Goal: Task Accomplishment & Management: Manage account settings

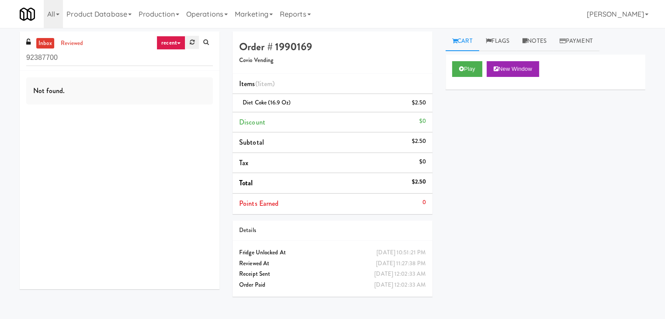
type input "92387700"
click at [187, 42] on link at bounding box center [192, 42] width 14 height 13
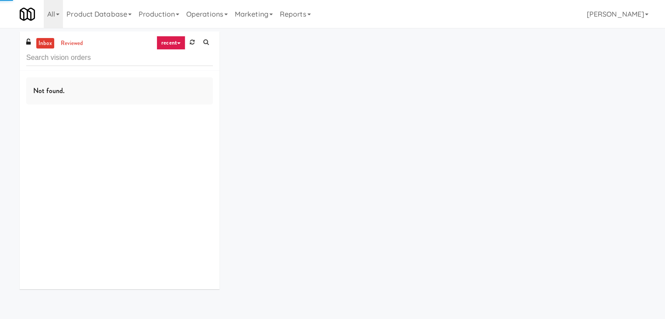
click at [172, 41] on link "recent" at bounding box center [170, 43] width 29 height 14
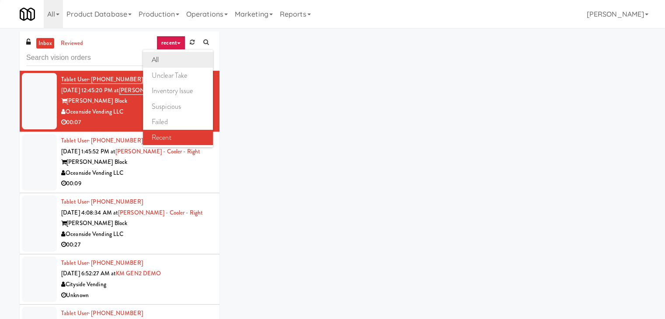
click at [169, 56] on link "all" at bounding box center [178, 60] width 70 height 16
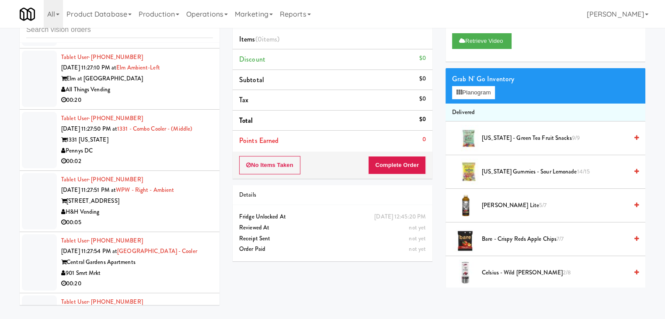
scroll to position [3400, 0]
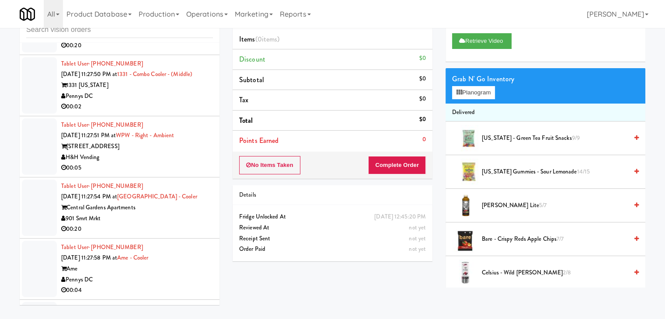
click at [161, 163] on div "00:05" at bounding box center [137, 168] width 152 height 11
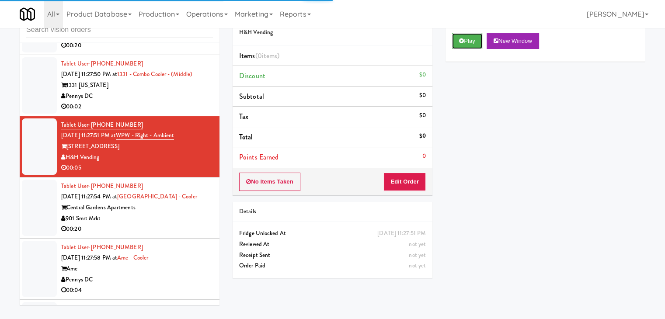
drag, startPoint x: 475, startPoint y: 39, endPoint x: 453, endPoint y: 95, distance: 60.2
click at [475, 39] on button "Play" at bounding box center [467, 41] width 30 height 16
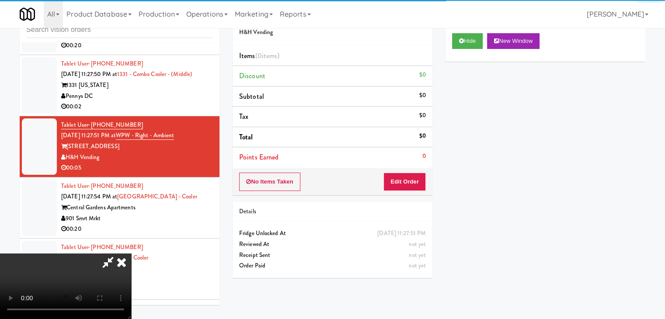
drag, startPoint x: 418, startPoint y: 167, endPoint x: 411, endPoint y: 176, distance: 10.9
click at [413, 175] on div "No Items Taken Edit Order" at bounding box center [332, 181] width 200 height 27
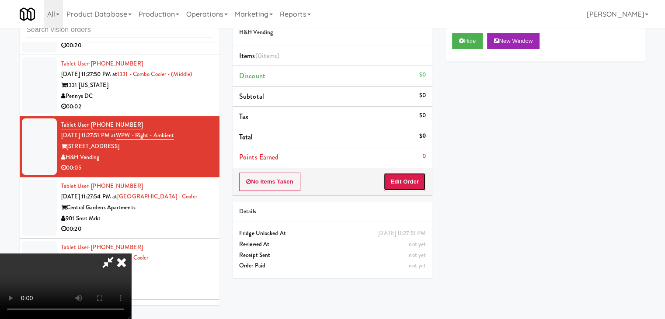
click at [411, 176] on button "Edit Order" at bounding box center [404, 182] width 42 height 18
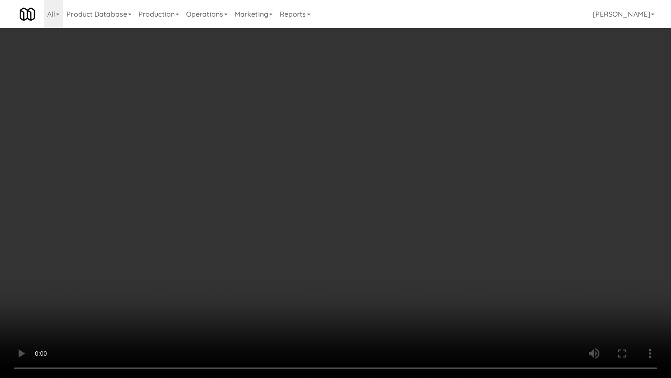
click at [391, 195] on video at bounding box center [335, 189] width 671 height 378
click at [388, 198] on video at bounding box center [335, 189] width 671 height 378
click at [390, 196] on video at bounding box center [335, 189] width 671 height 378
drag, startPoint x: 390, startPoint y: 196, endPoint x: 402, endPoint y: 146, distance: 51.6
click at [391, 196] on video at bounding box center [335, 189] width 671 height 378
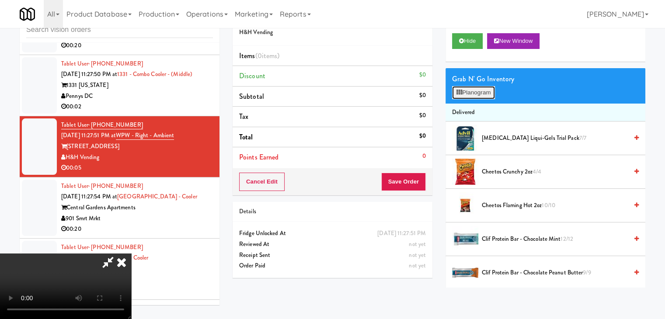
drag, startPoint x: 475, startPoint y: 87, endPoint x: 475, endPoint y: 93, distance: 5.3
click at [475, 87] on button "Planogram" at bounding box center [473, 92] width 43 height 13
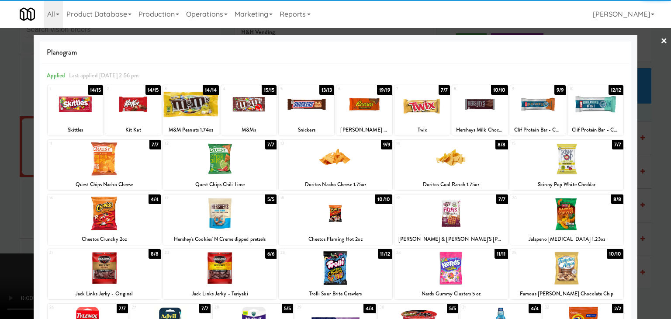
click at [296, 113] on div at bounding box center [306, 104] width 55 height 34
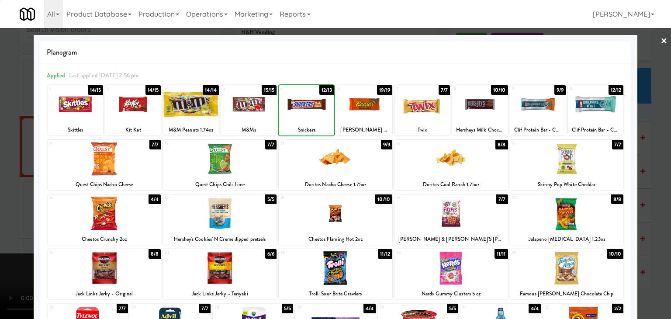
click at [24, 184] on div at bounding box center [335, 159] width 671 height 319
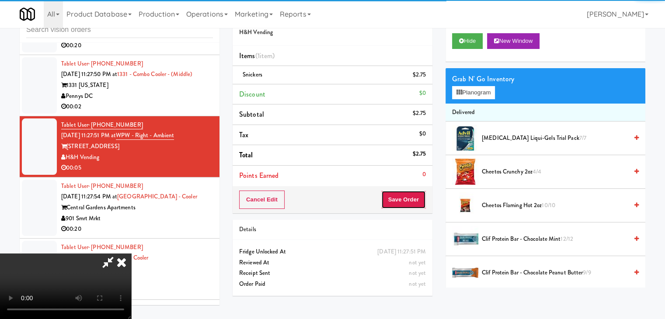
click at [411, 197] on button "Save Order" at bounding box center [403, 200] width 45 height 18
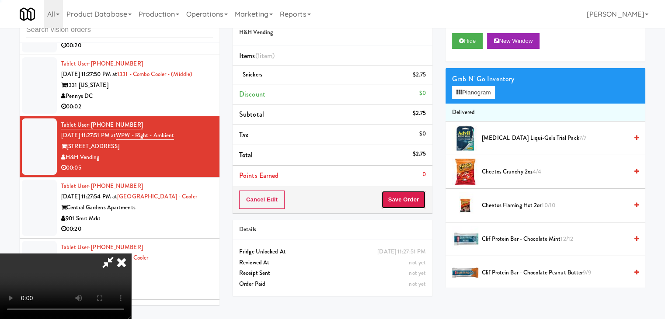
click at [411, 197] on button "Save Order" at bounding box center [403, 200] width 45 height 18
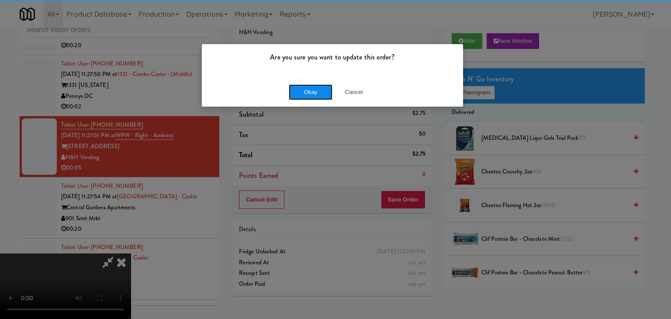
click at [316, 93] on button "Okay" at bounding box center [311, 92] width 44 height 16
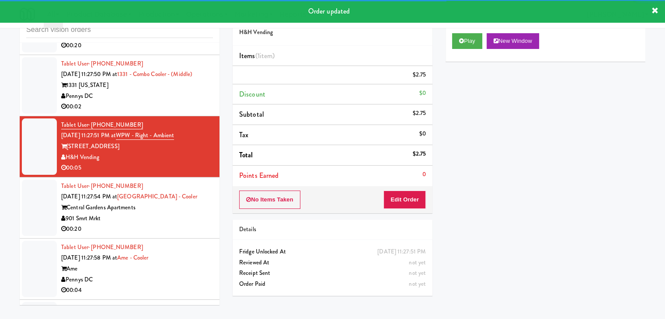
scroll to position [3443, 0]
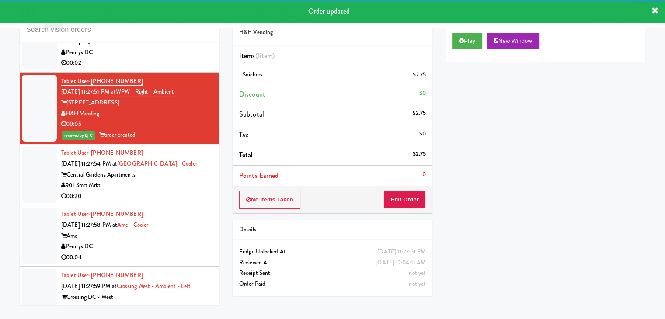
click at [176, 180] on div "901 Smrt Mrkt" at bounding box center [137, 185] width 152 height 11
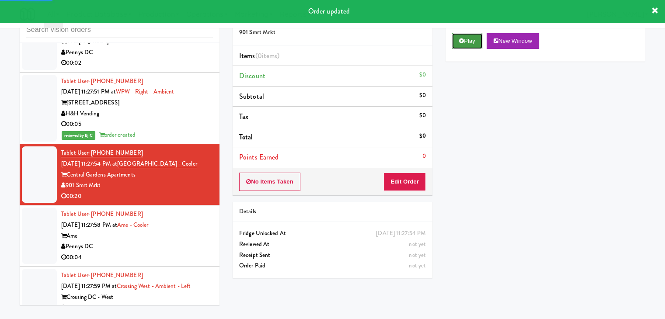
click at [471, 37] on button "Play" at bounding box center [467, 41] width 30 height 16
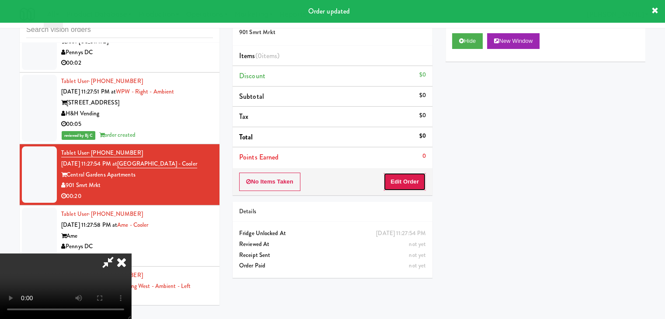
click at [409, 184] on button "Edit Order" at bounding box center [404, 182] width 42 height 18
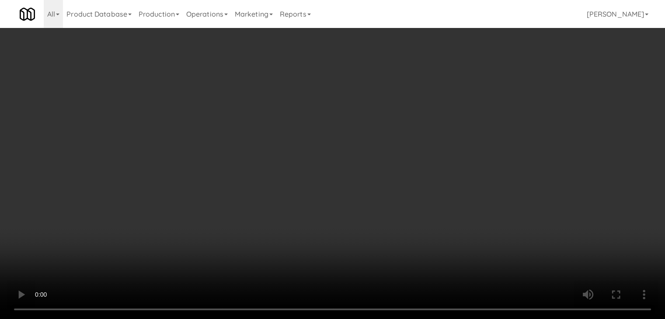
scroll to position [3433, 0]
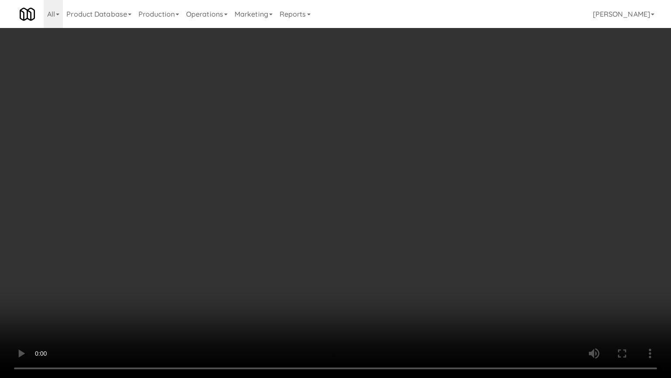
click at [451, 216] on video at bounding box center [335, 189] width 671 height 378
drag, startPoint x: 451, startPoint y: 216, endPoint x: 469, endPoint y: 121, distance: 96.2
click at [451, 213] on video at bounding box center [335, 189] width 671 height 378
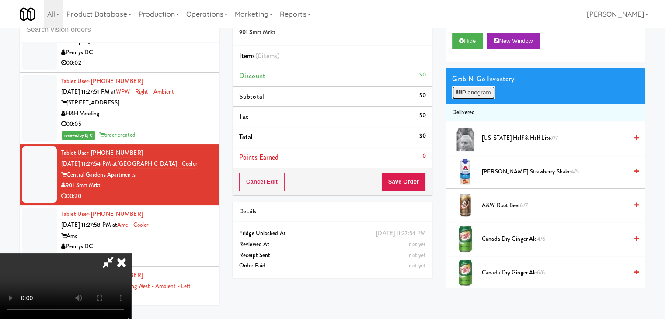
click at [489, 91] on button "Planogram" at bounding box center [473, 92] width 43 height 13
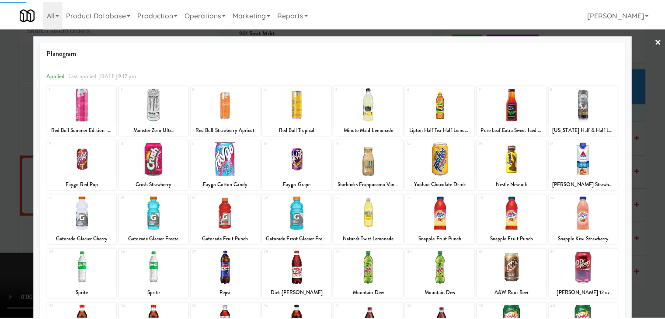
scroll to position [110, 0]
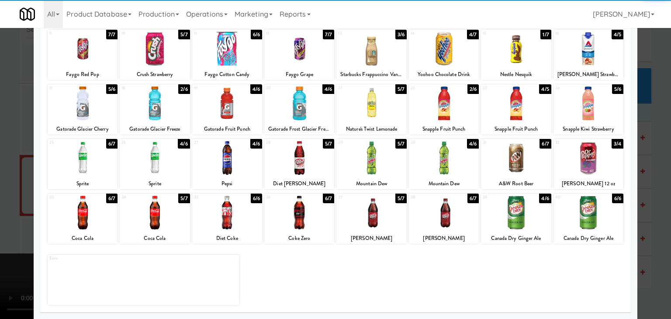
click at [229, 225] on div at bounding box center [227, 213] width 70 height 34
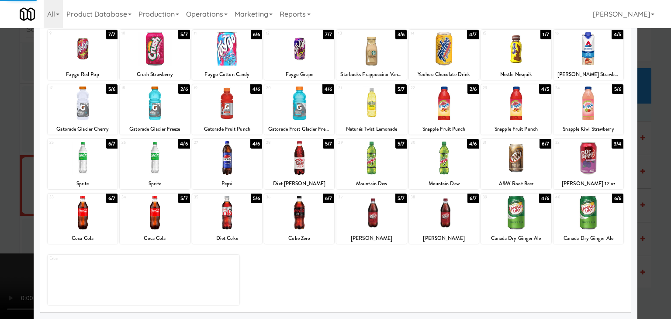
drag, startPoint x: 1, startPoint y: 252, endPoint x: 373, endPoint y: 207, distance: 375.1
click at [23, 247] on div at bounding box center [335, 159] width 671 height 319
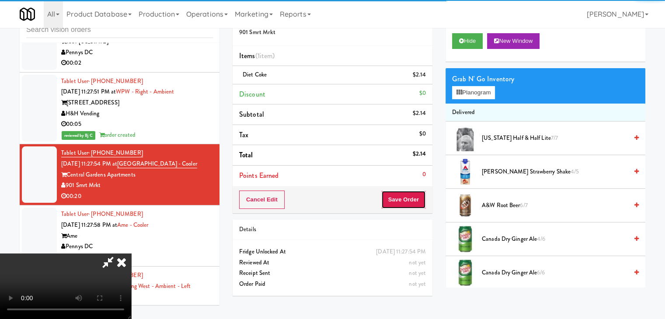
click at [411, 198] on button "Save Order" at bounding box center [403, 200] width 45 height 18
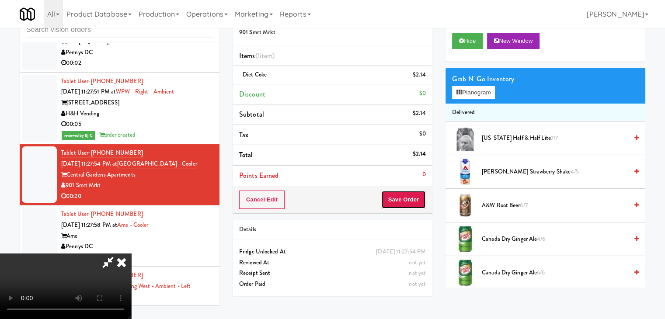
click at [411, 198] on button "Save Order" at bounding box center [403, 200] width 45 height 18
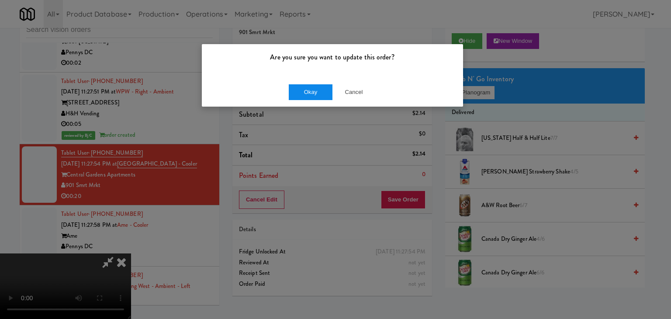
click at [310, 100] on div "Okay Cancel" at bounding box center [332, 91] width 261 height 29
click at [312, 95] on button "Okay" at bounding box center [311, 92] width 44 height 16
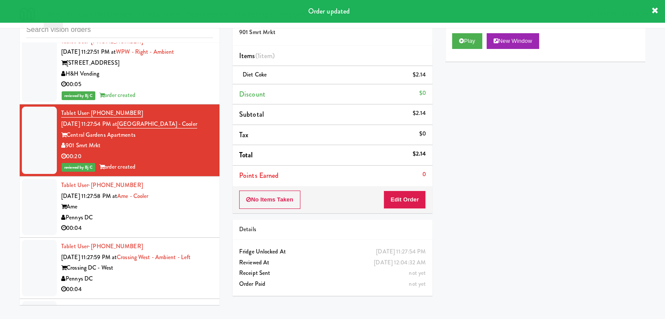
scroll to position [3531, 0]
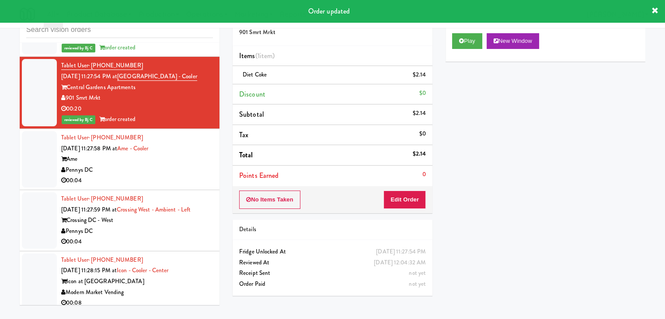
click at [171, 165] on div "Pennys DC" at bounding box center [137, 170] width 152 height 11
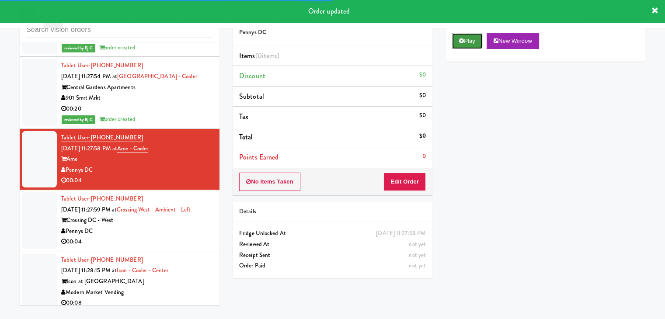
click at [466, 39] on button "Play" at bounding box center [467, 41] width 30 height 16
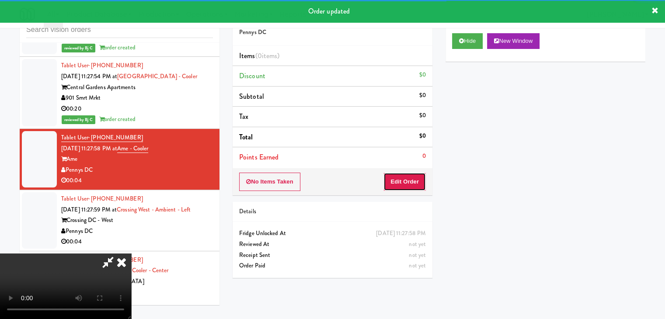
click at [416, 184] on button "Edit Order" at bounding box center [404, 182] width 42 height 18
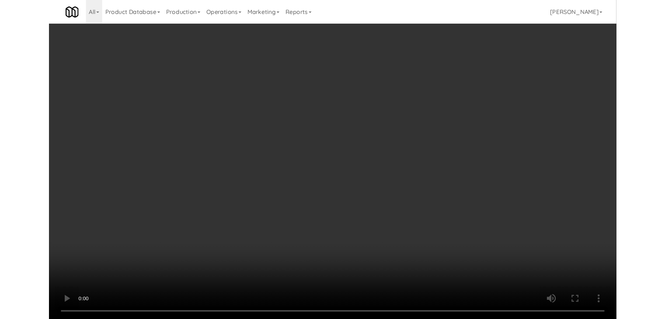
scroll to position [3520, 0]
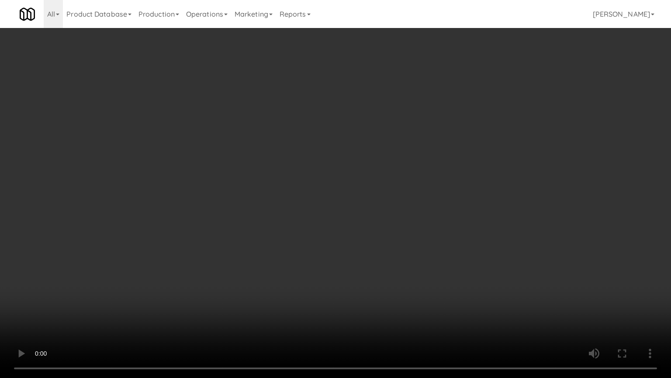
click at [335, 319] on video at bounding box center [335, 189] width 671 height 378
click at [401, 210] on video at bounding box center [335, 189] width 671 height 378
click at [404, 181] on video at bounding box center [335, 189] width 671 height 378
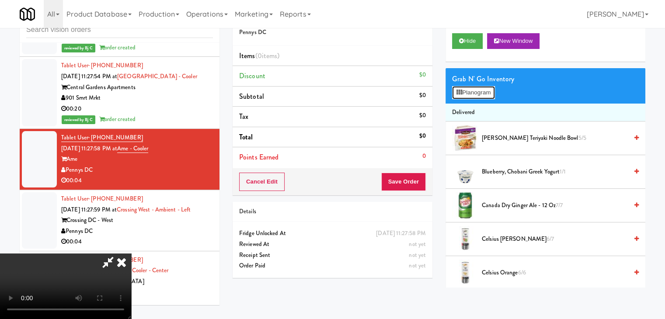
click at [485, 91] on button "Planogram" at bounding box center [473, 92] width 43 height 13
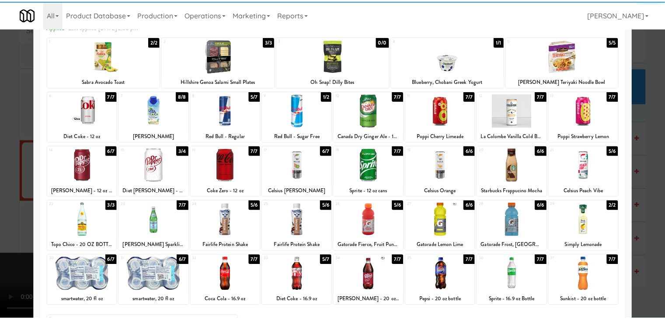
scroll to position [110, 0]
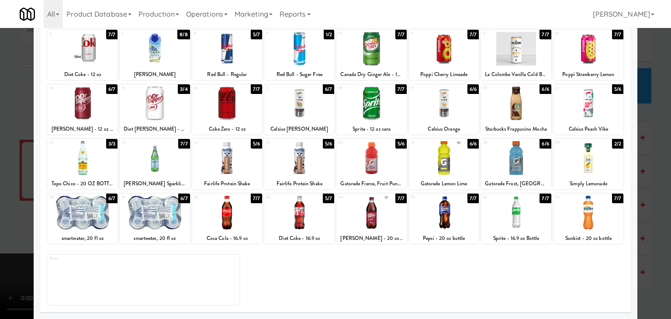
click at [176, 109] on div at bounding box center [155, 104] width 70 height 34
click at [3, 156] on div at bounding box center [335, 159] width 671 height 319
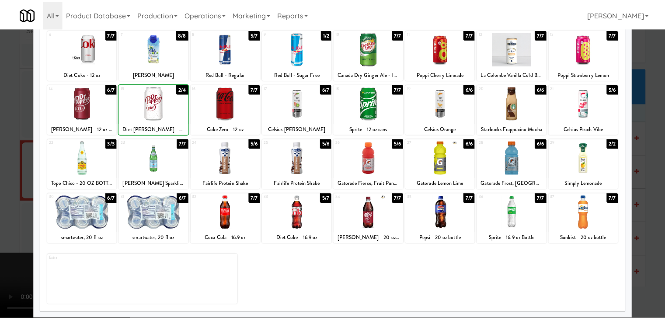
scroll to position [3531, 0]
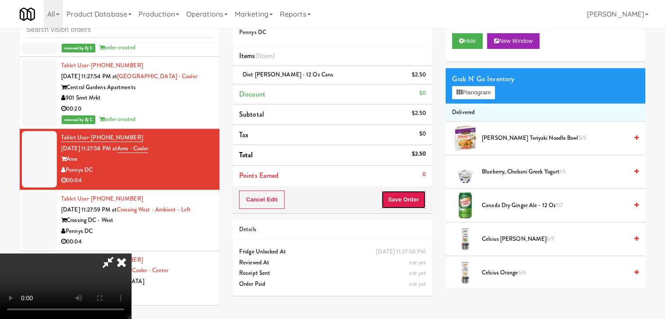
click at [414, 203] on button "Save Order" at bounding box center [403, 200] width 45 height 18
click at [416, 203] on button "Save Order" at bounding box center [403, 200] width 45 height 18
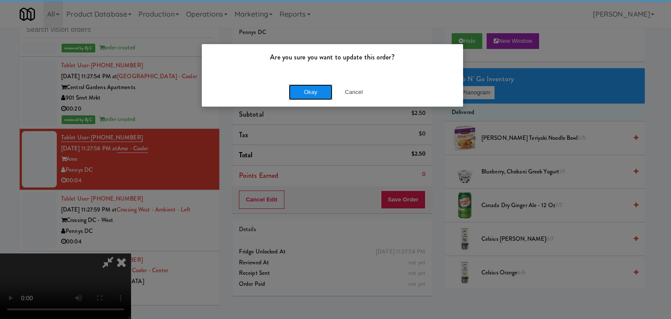
click at [311, 92] on button "Okay" at bounding box center [311, 92] width 44 height 16
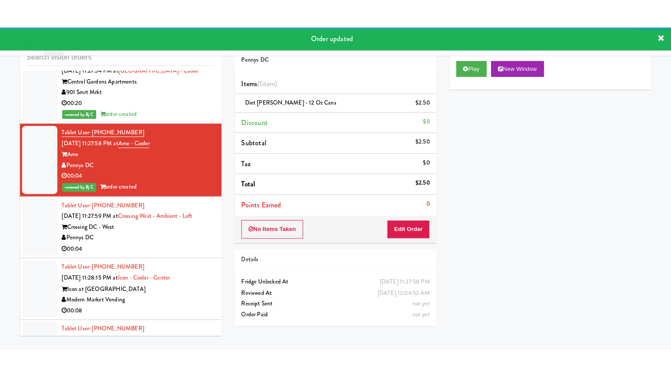
scroll to position [3662, 0]
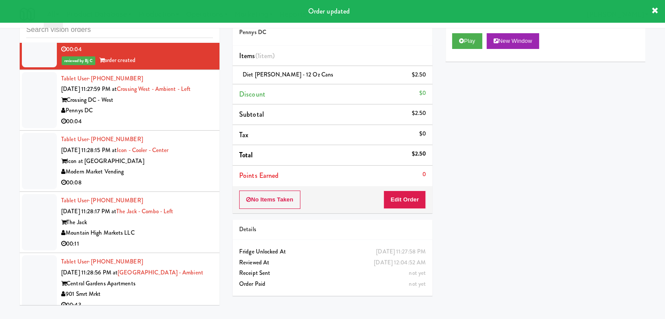
drag, startPoint x: 198, startPoint y: 83, endPoint x: 198, endPoint y: 88, distance: 4.5
click at [199, 105] on div "Pennys DC" at bounding box center [137, 110] width 152 height 11
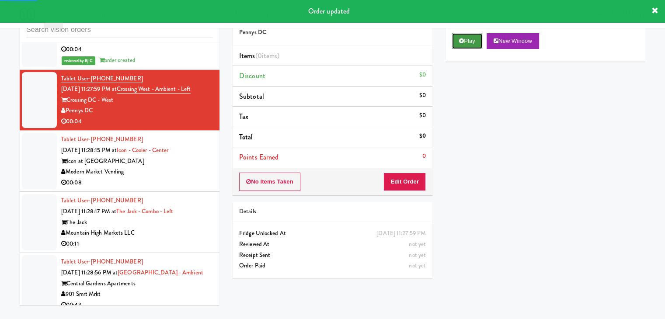
click at [480, 40] on button "Play" at bounding box center [467, 41] width 30 height 16
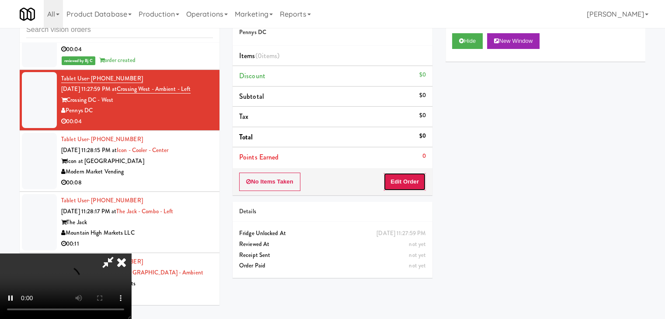
click at [414, 184] on button "Edit Order" at bounding box center [404, 182] width 42 height 18
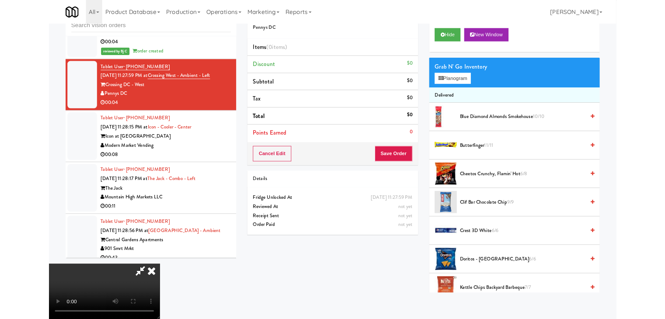
scroll to position [3651, 0]
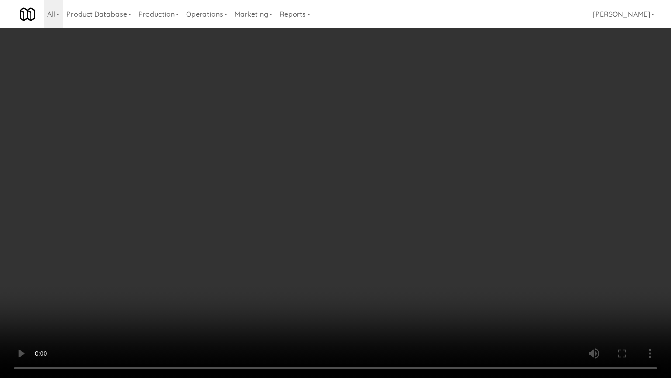
click at [415, 263] on video at bounding box center [335, 189] width 671 height 378
click at [412, 250] on video at bounding box center [335, 189] width 671 height 378
drag, startPoint x: 412, startPoint y: 250, endPoint x: 460, endPoint y: 157, distance: 104.8
click at [413, 246] on video at bounding box center [335, 189] width 671 height 378
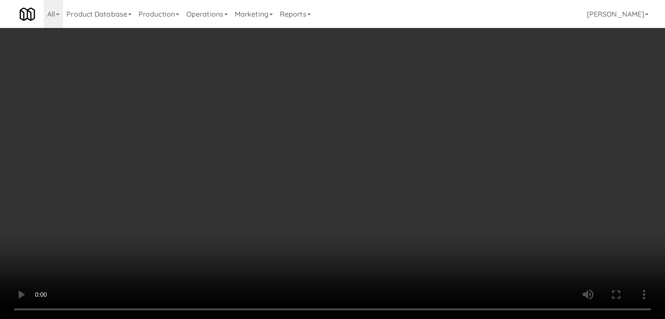
click at [492, 92] on button "Planogram" at bounding box center [473, 92] width 43 height 13
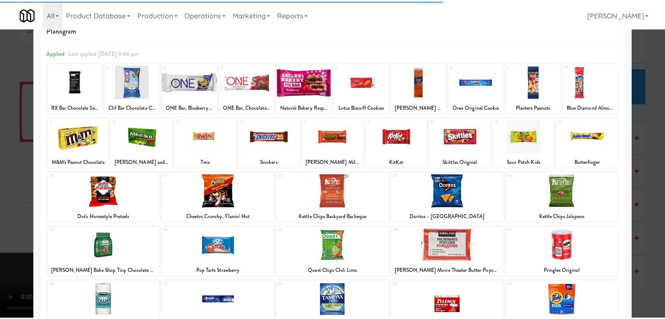
scroll to position [44, 0]
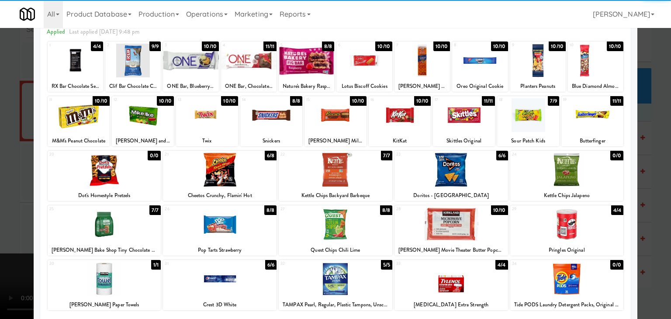
click at [475, 67] on div at bounding box center [479, 61] width 55 height 34
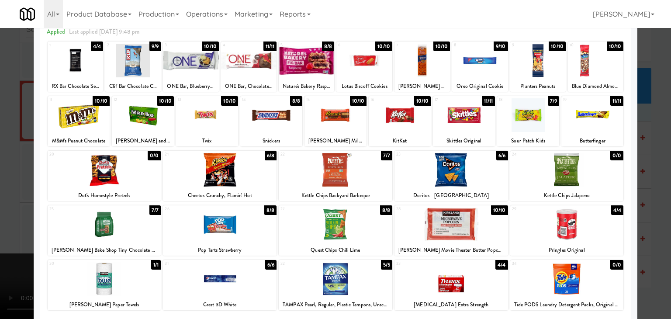
drag, startPoint x: 0, startPoint y: 163, endPoint x: 247, endPoint y: 177, distance: 247.3
click at [9, 164] on div at bounding box center [335, 159] width 671 height 319
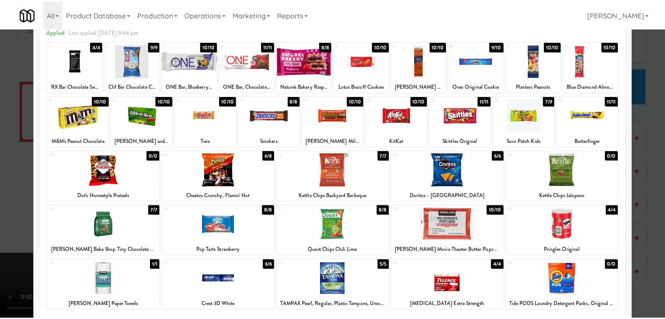
scroll to position [3662, 0]
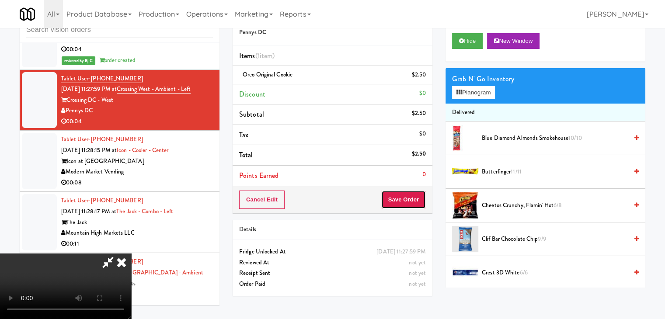
click at [408, 198] on button "Save Order" at bounding box center [403, 200] width 45 height 18
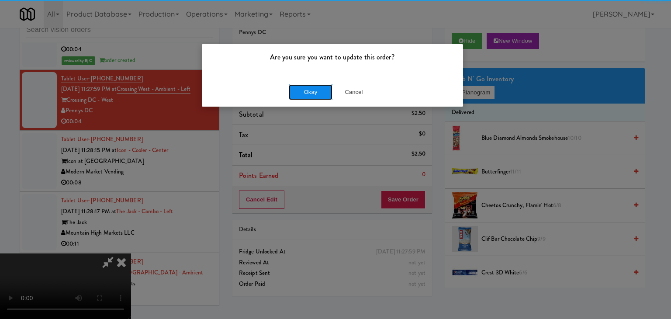
drag, startPoint x: 331, startPoint y: 98, endPoint x: 326, endPoint y: 93, distance: 7.1
click at [326, 93] on button "Okay" at bounding box center [311, 92] width 44 height 16
click at [326, 93] on div "Okay Cancel" at bounding box center [332, 91] width 261 height 29
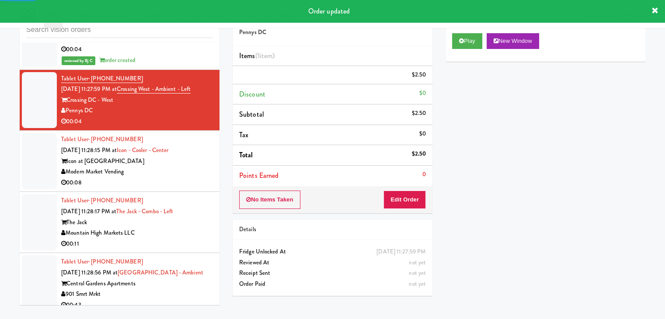
scroll to position [3706, 0]
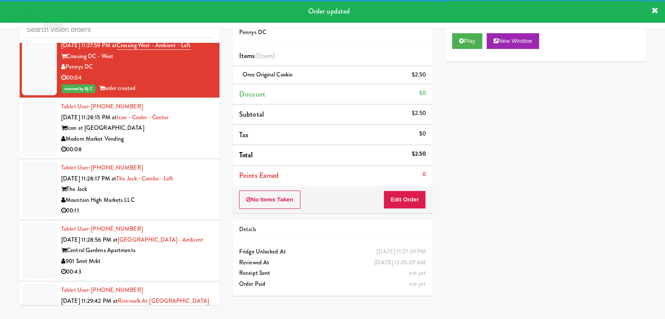
drag, startPoint x: 175, startPoint y: 105, endPoint x: 185, endPoint y: 125, distance: 22.3
click at [177, 123] on div "Icon at Austin" at bounding box center [137, 128] width 152 height 11
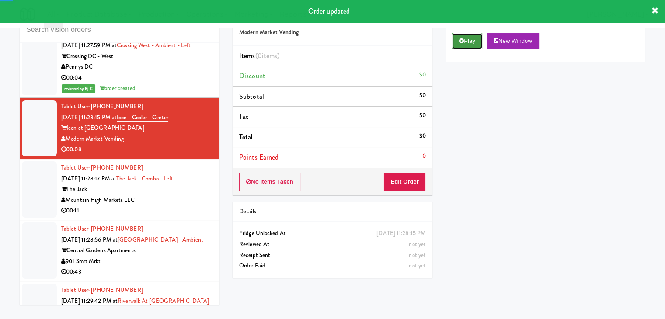
drag, startPoint x: 471, startPoint y: 38, endPoint x: 467, endPoint y: 46, distance: 9.0
click at [471, 38] on button "Play" at bounding box center [467, 41] width 30 height 16
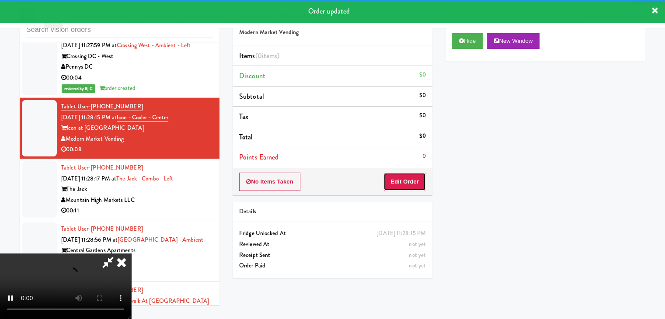
click at [416, 183] on button "Edit Order" at bounding box center [404, 182] width 42 height 18
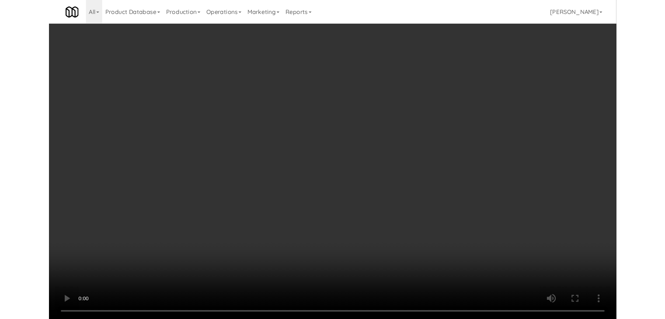
scroll to position [3695, 0]
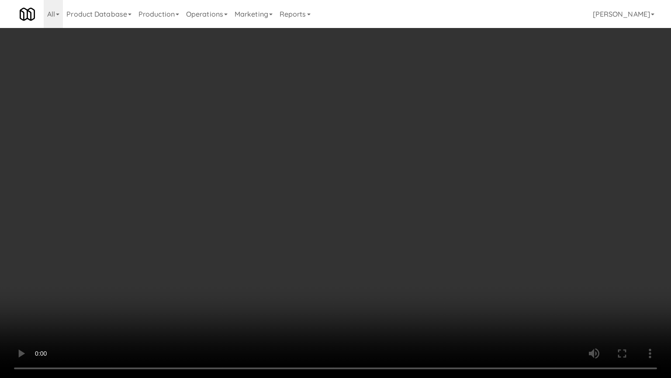
click at [368, 267] on video at bounding box center [335, 189] width 671 height 378
click at [369, 267] on video at bounding box center [335, 189] width 671 height 378
click at [371, 269] on video at bounding box center [335, 189] width 671 height 378
click at [373, 266] on video at bounding box center [335, 189] width 671 height 378
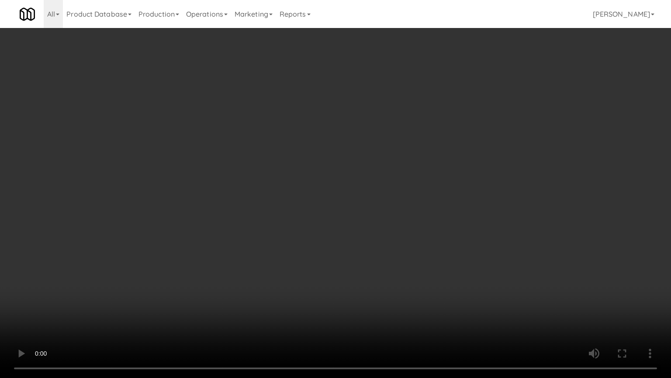
click at [373, 266] on video at bounding box center [335, 189] width 671 height 378
click at [381, 246] on video at bounding box center [335, 189] width 671 height 378
drag, startPoint x: 381, startPoint y: 246, endPoint x: 413, endPoint y: 162, distance: 89.9
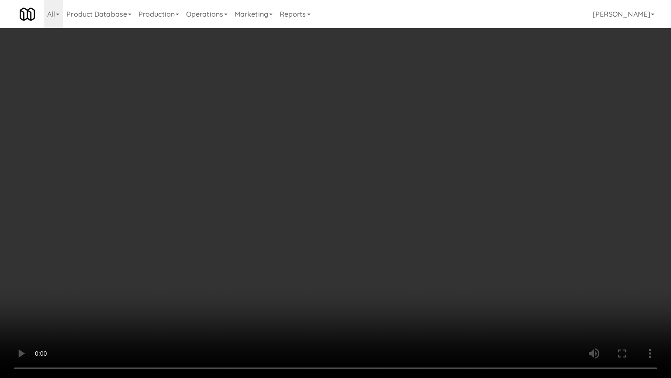
click at [383, 243] on video at bounding box center [335, 189] width 671 height 378
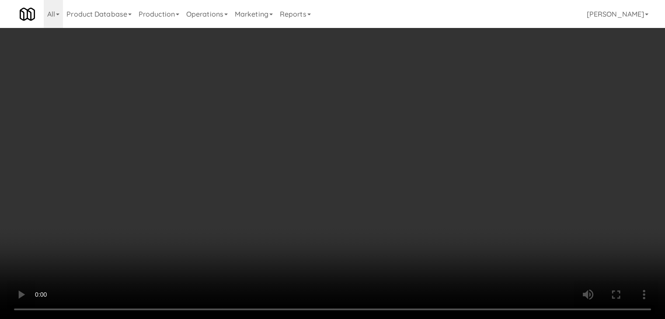
click at [467, 91] on button "Planogram" at bounding box center [473, 92] width 43 height 13
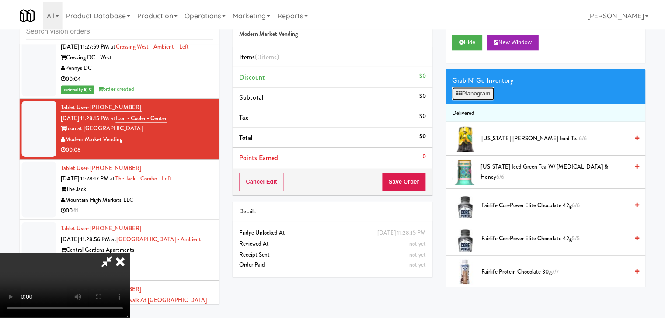
scroll to position [3695, 0]
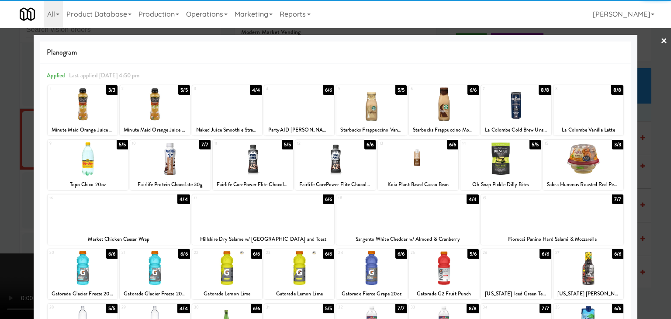
click at [5, 210] on div at bounding box center [335, 159] width 671 height 319
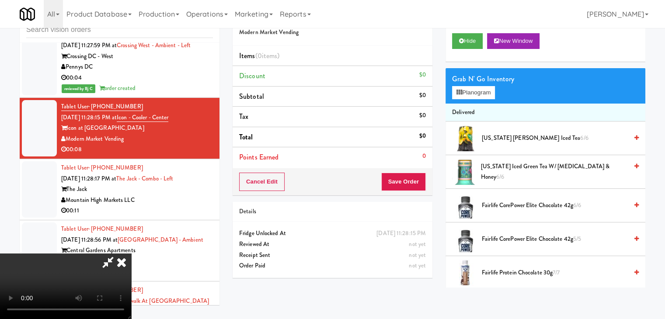
click at [131, 260] on video at bounding box center [65, 286] width 131 height 66
click at [131, 261] on video at bounding box center [65, 286] width 131 height 66
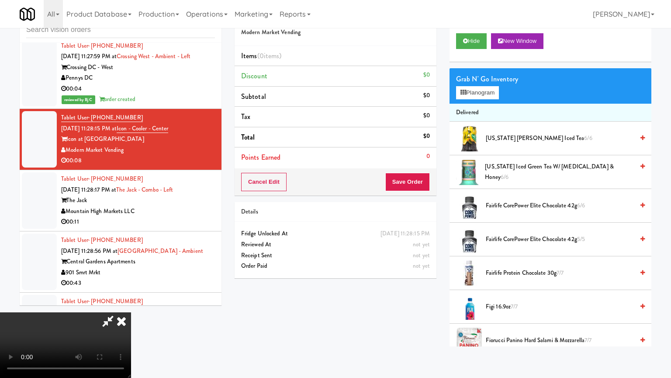
click at [131, 312] on video at bounding box center [65, 345] width 131 height 66
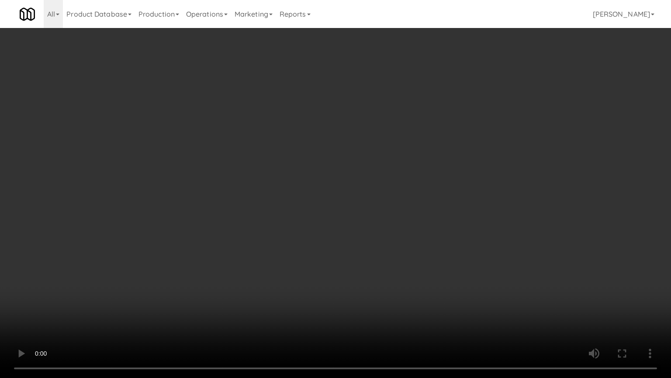
click at [271, 299] on video at bounding box center [335, 189] width 671 height 378
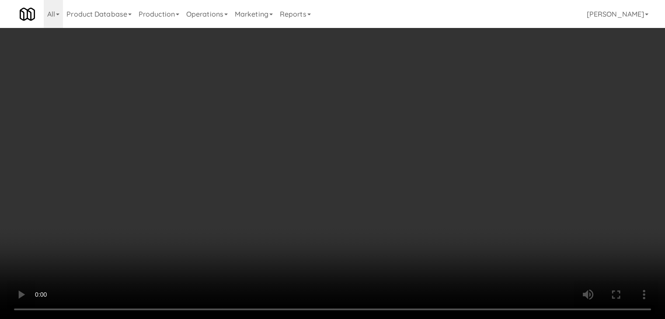
click at [470, 95] on button "Planogram" at bounding box center [473, 92] width 43 height 13
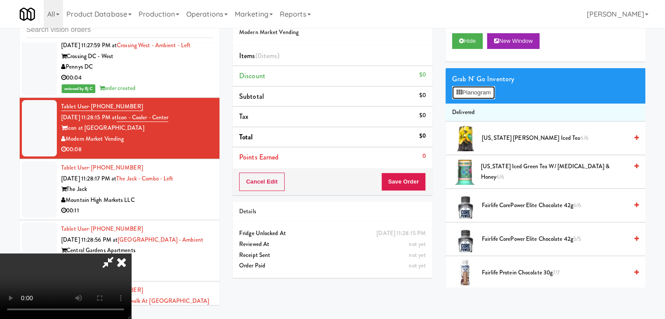
scroll to position [3695, 0]
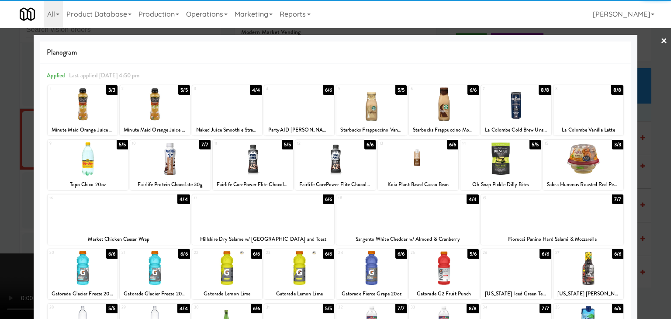
click at [257, 150] on div at bounding box center [253, 159] width 80 height 34
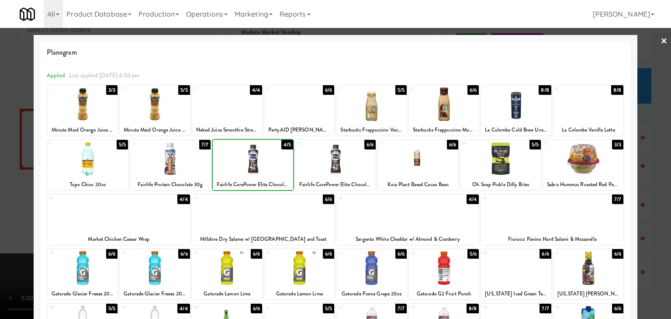
drag, startPoint x: 5, startPoint y: 174, endPoint x: 298, endPoint y: 192, distance: 292.9
click at [20, 176] on div at bounding box center [335, 159] width 671 height 319
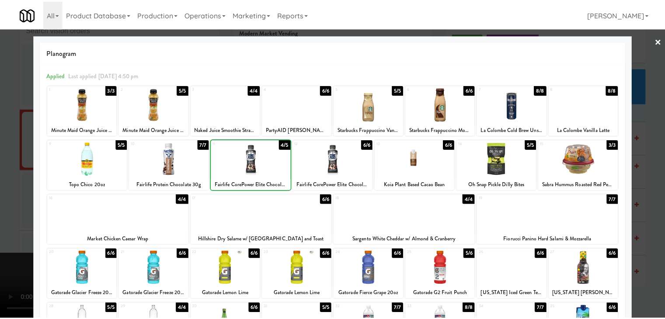
scroll to position [3706, 0]
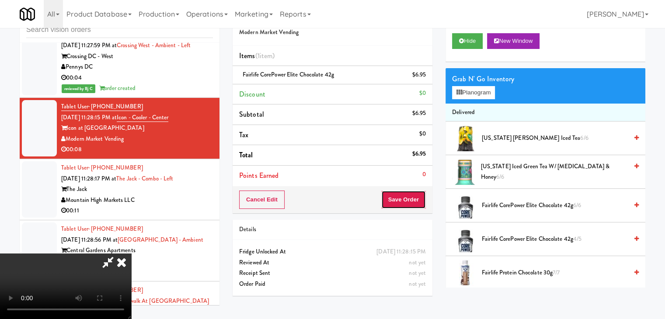
click at [405, 201] on button "Save Order" at bounding box center [403, 200] width 45 height 18
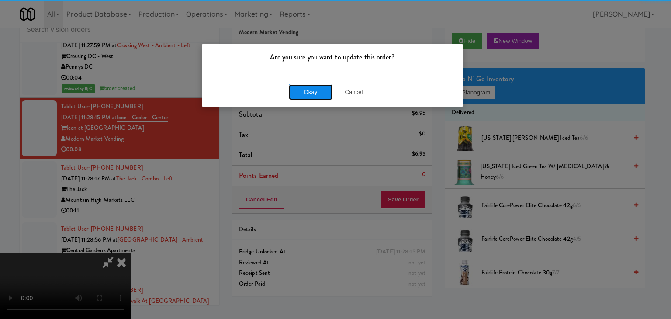
click at [314, 85] on button "Okay" at bounding box center [311, 92] width 44 height 16
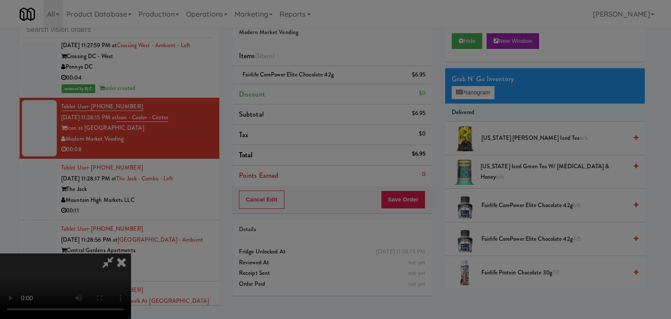
click at [315, 86] on body "Are you sure you want to update this order? Okay Cancel Okay Are you sure you w…" at bounding box center [335, 159] width 671 height 319
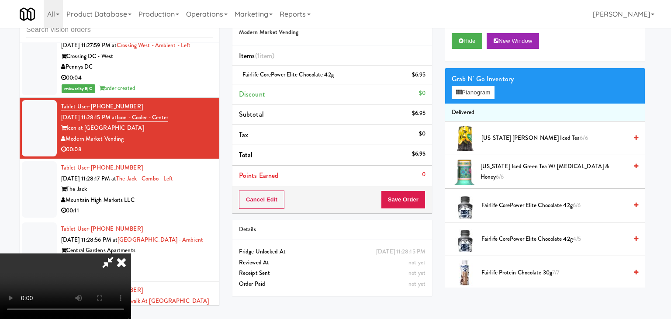
click at [316, 86] on div at bounding box center [335, 159] width 671 height 319
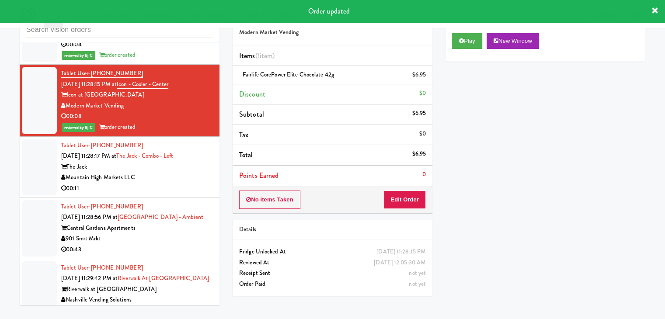
scroll to position [3793, 0]
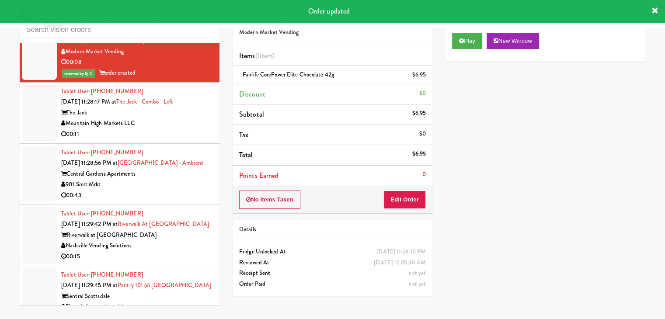
click at [185, 118] on div "Mountain High Markets LLC" at bounding box center [137, 123] width 152 height 11
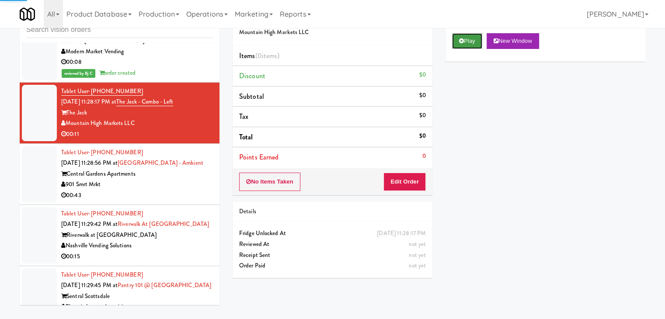
click at [465, 36] on button "Play" at bounding box center [467, 41] width 30 height 16
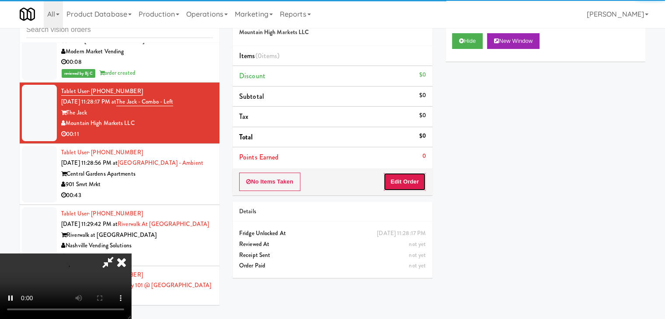
click at [416, 180] on button "Edit Order" at bounding box center [404, 182] width 42 height 18
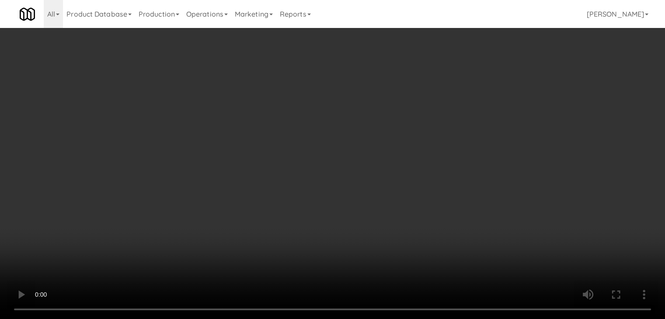
scroll to position [3782, 0]
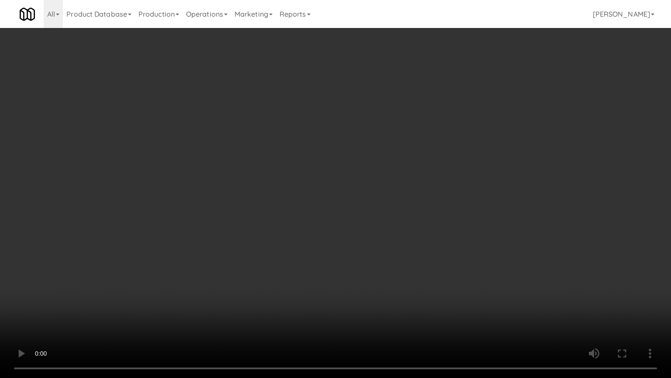
click at [383, 262] on video at bounding box center [335, 189] width 671 height 378
click at [426, 253] on video at bounding box center [335, 189] width 671 height 378
click at [426, 250] on video at bounding box center [335, 189] width 671 height 378
click at [414, 259] on video at bounding box center [335, 189] width 671 height 378
click at [420, 251] on video at bounding box center [335, 189] width 671 height 378
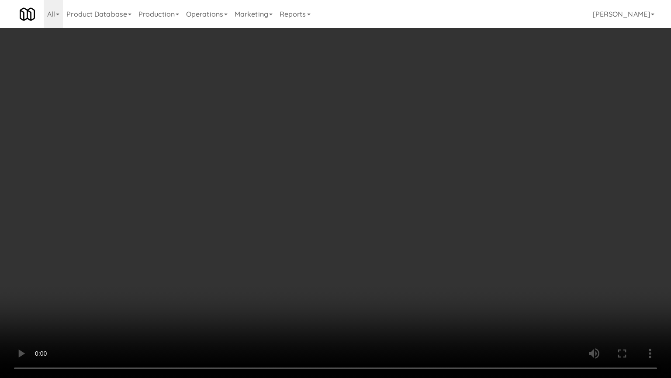
click at [420, 251] on video at bounding box center [335, 189] width 671 height 378
click at [419, 248] on video at bounding box center [335, 189] width 671 height 378
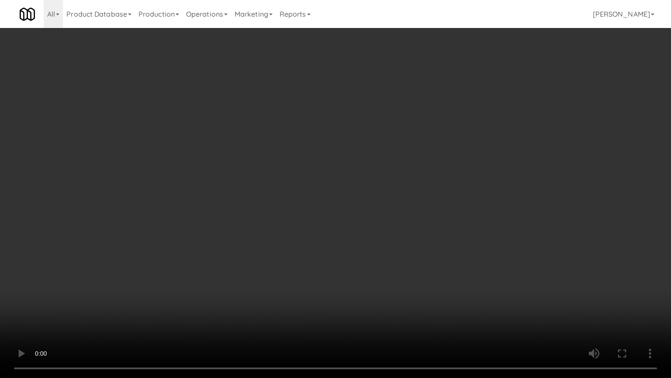
click at [398, 210] on video at bounding box center [335, 189] width 671 height 378
click at [435, 248] on video at bounding box center [335, 189] width 671 height 378
click at [435, 243] on video at bounding box center [335, 189] width 671 height 378
click at [436, 229] on video at bounding box center [335, 189] width 671 height 378
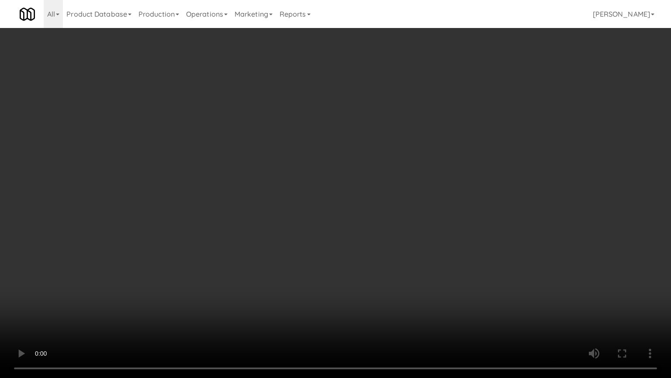
drag, startPoint x: 436, startPoint y: 229, endPoint x: 447, endPoint y: 135, distance: 93.8
click at [436, 225] on video at bounding box center [335, 189] width 671 height 378
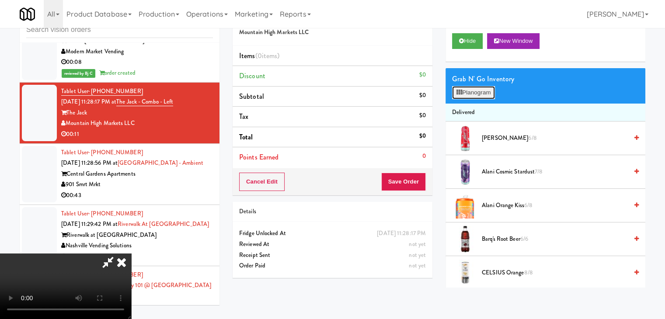
click at [477, 93] on button "Planogram" at bounding box center [473, 92] width 43 height 13
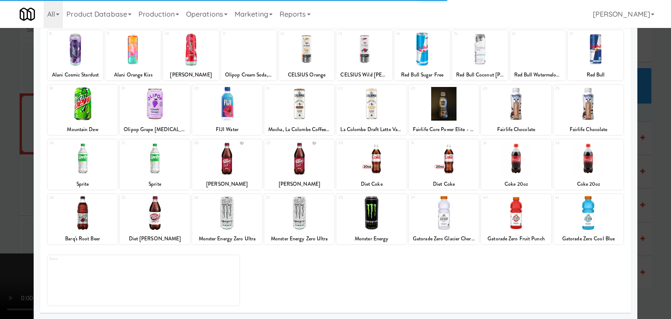
scroll to position [110, 0]
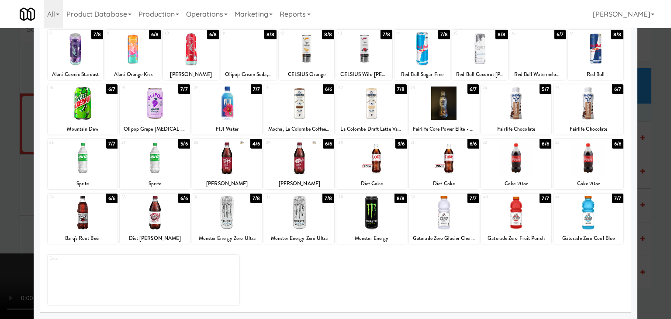
click at [388, 165] on div at bounding box center [371, 158] width 70 height 34
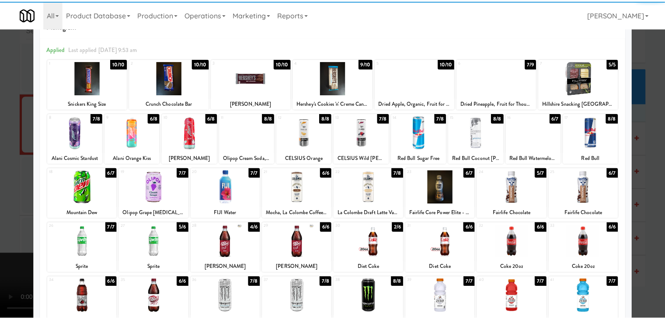
scroll to position [23, 0]
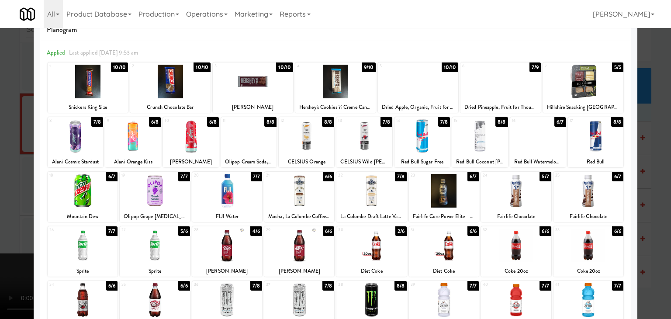
click at [572, 193] on div at bounding box center [589, 191] width 70 height 34
click at [420, 147] on div at bounding box center [422, 136] width 55 height 34
drag, startPoint x: 0, startPoint y: 192, endPoint x: 115, endPoint y: 188, distance: 115.0
click at [12, 190] on div at bounding box center [335, 159] width 671 height 319
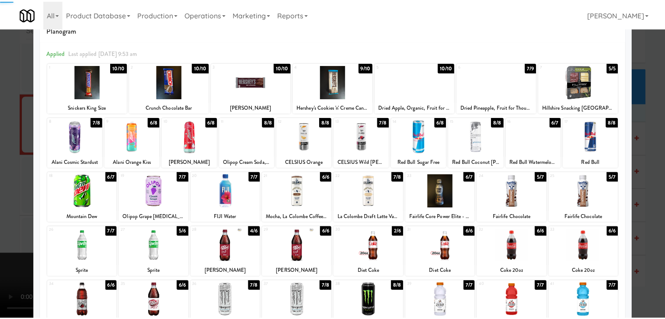
scroll to position [3793, 0]
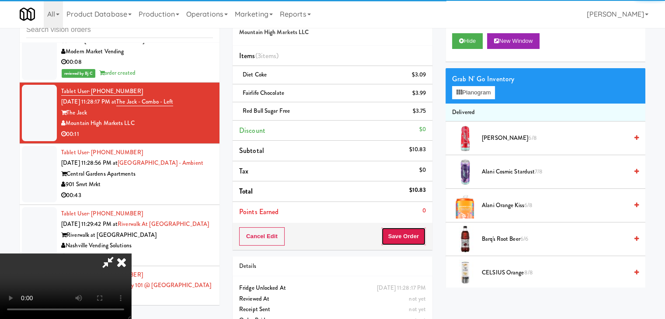
drag, startPoint x: 415, startPoint y: 235, endPoint x: 406, endPoint y: 237, distance: 8.7
click at [414, 235] on button "Save Order" at bounding box center [403, 236] width 45 height 18
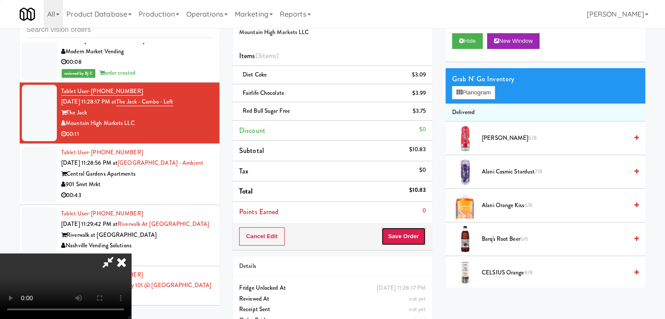
click at [406, 237] on button "Save Order" at bounding box center [403, 236] width 45 height 18
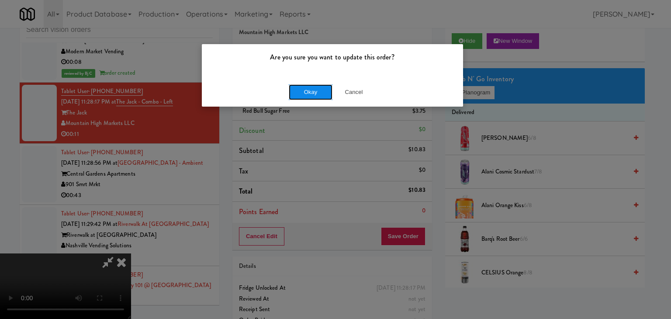
click at [303, 95] on button "Okay" at bounding box center [311, 92] width 44 height 16
click at [303, 95] on div "Okay Cancel" at bounding box center [332, 91] width 261 height 29
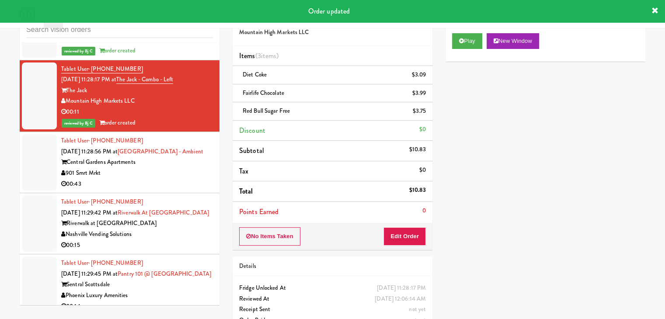
scroll to position [3880, 0]
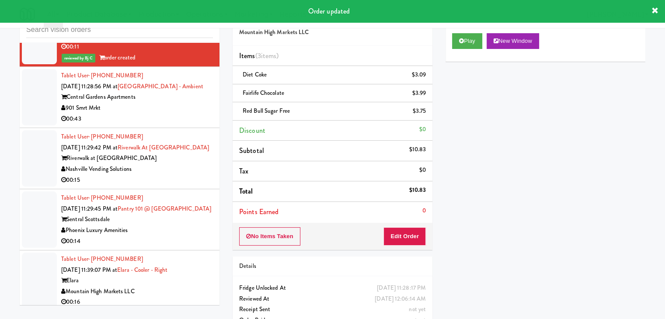
click at [198, 114] on div "00:43" at bounding box center [137, 119] width 152 height 11
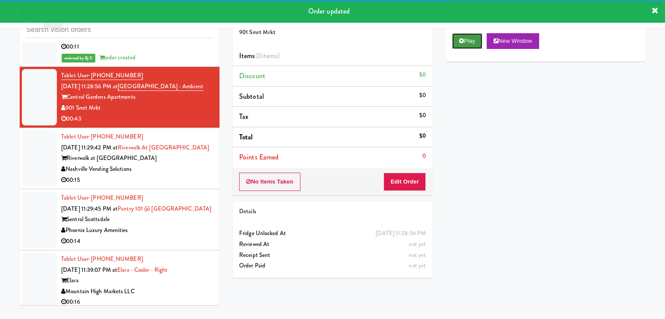
click at [477, 38] on button "Play" at bounding box center [467, 41] width 30 height 16
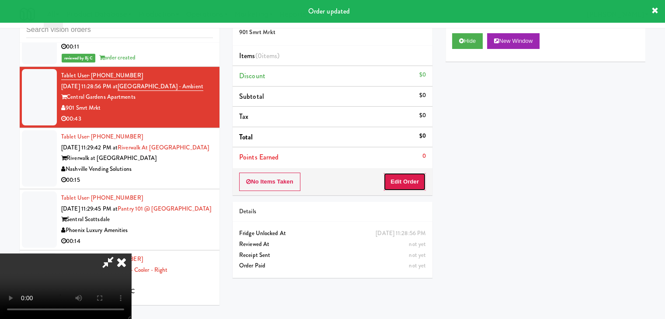
click at [410, 187] on button "Edit Order" at bounding box center [404, 182] width 42 height 18
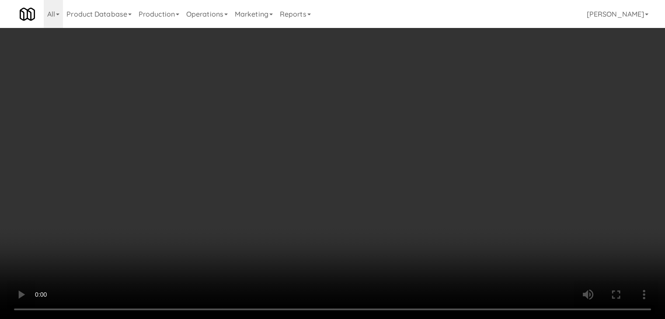
scroll to position [3870, 0]
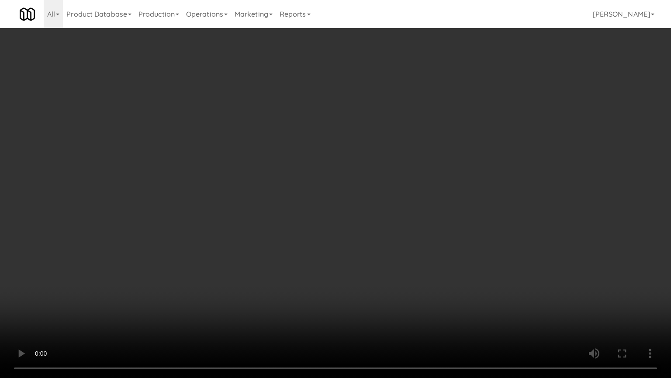
click at [440, 253] on video at bounding box center [335, 189] width 671 height 378
click at [442, 253] on video at bounding box center [335, 189] width 671 height 378
click at [437, 257] on video at bounding box center [335, 189] width 671 height 378
click at [423, 192] on video at bounding box center [335, 189] width 671 height 378
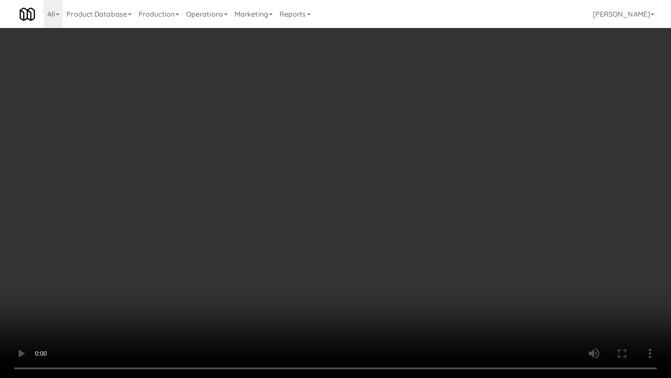
click at [423, 190] on video at bounding box center [335, 189] width 671 height 378
click at [424, 189] on video at bounding box center [335, 189] width 671 height 378
click at [424, 190] on video at bounding box center [335, 189] width 671 height 378
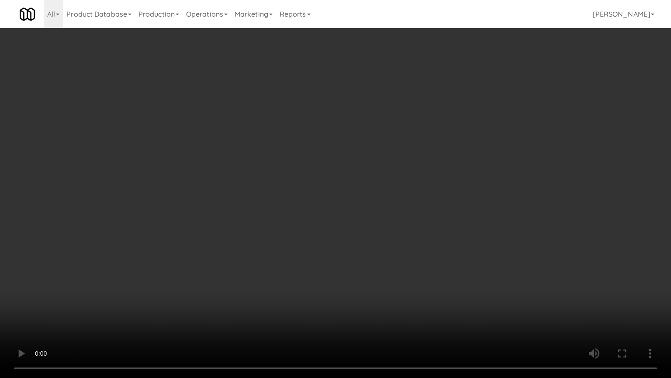
click at [424, 190] on video at bounding box center [335, 189] width 671 height 378
drag, startPoint x: 424, startPoint y: 190, endPoint x: 419, endPoint y: 196, distance: 7.8
click at [423, 191] on video at bounding box center [335, 189] width 671 height 378
click at [414, 194] on video at bounding box center [335, 189] width 671 height 378
click at [416, 189] on video at bounding box center [335, 189] width 671 height 378
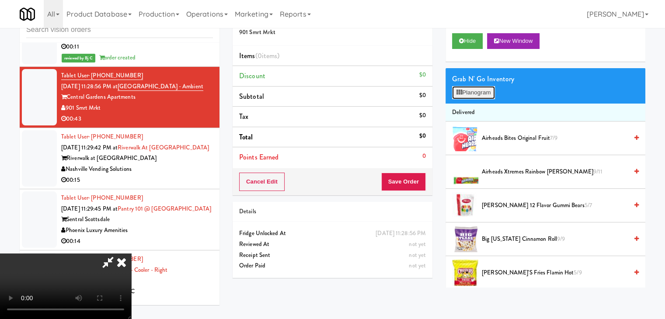
click at [480, 87] on button "Planogram" at bounding box center [473, 92] width 43 height 13
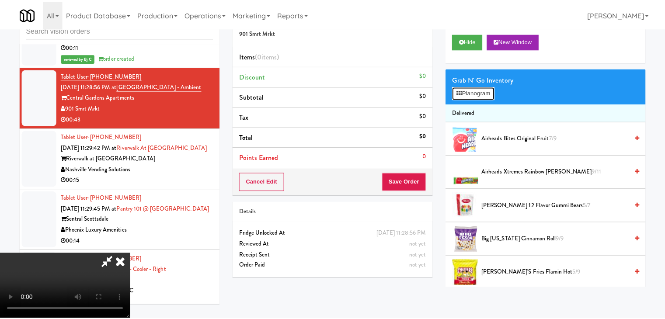
scroll to position [3870, 0]
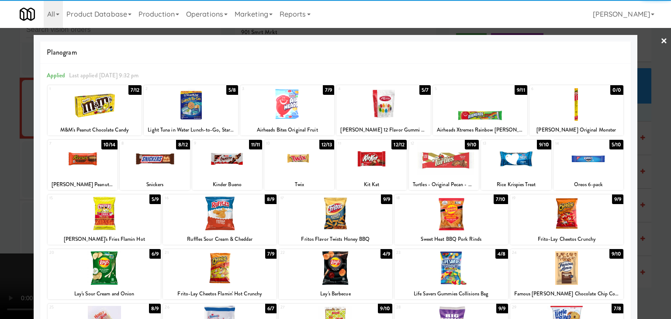
click at [84, 156] on div at bounding box center [83, 159] width 70 height 34
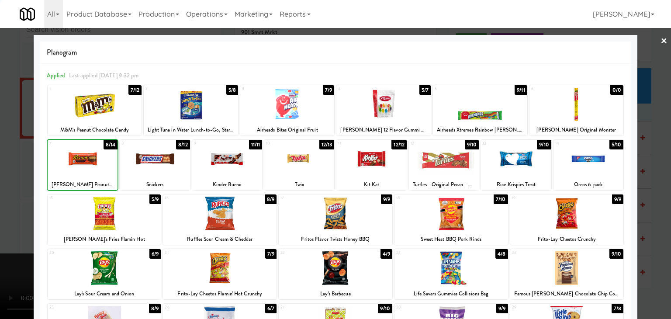
click at [7, 161] on div at bounding box center [335, 159] width 671 height 319
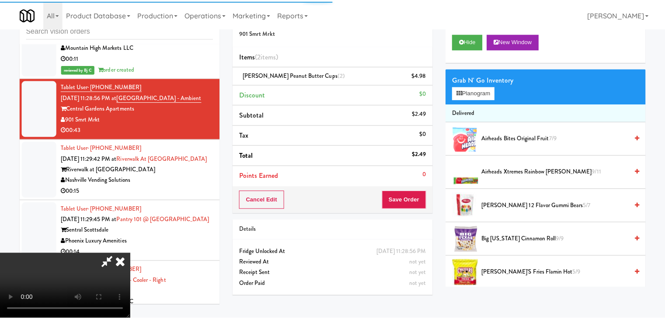
scroll to position [3880, 0]
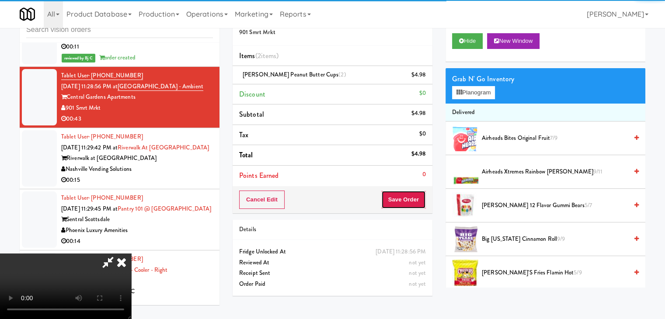
click at [415, 196] on button "Save Order" at bounding box center [403, 200] width 45 height 18
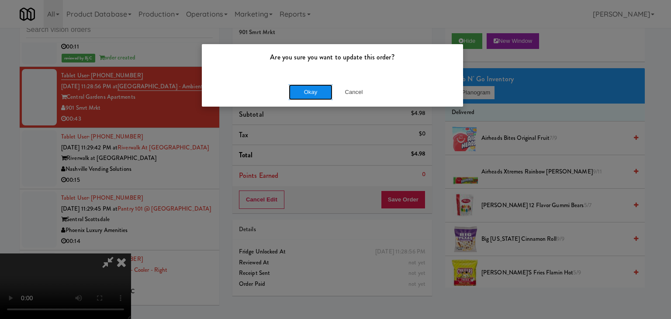
click at [308, 84] on button "Okay" at bounding box center [311, 92] width 44 height 16
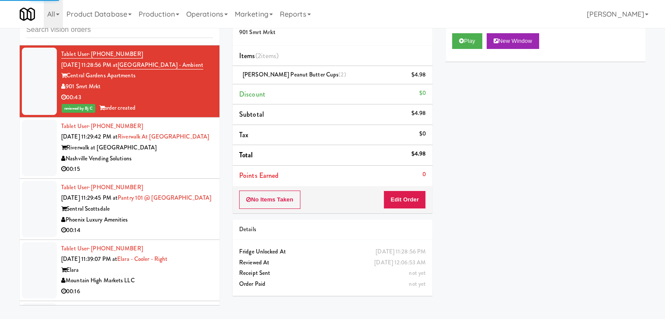
scroll to position [3924, 0]
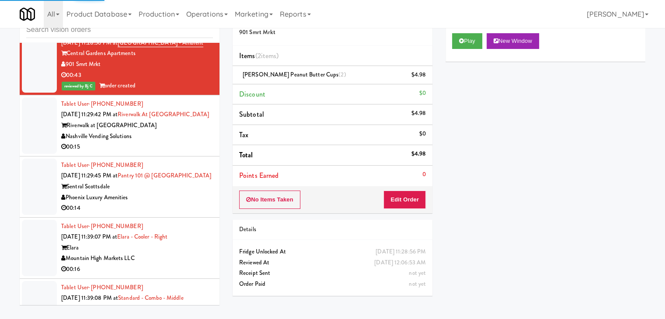
click at [162, 131] on div "Nashville Vending Solutions" at bounding box center [137, 136] width 152 height 11
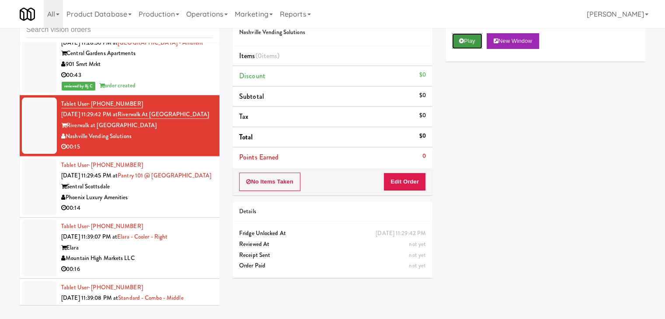
click at [461, 38] on icon at bounding box center [461, 41] width 5 height 6
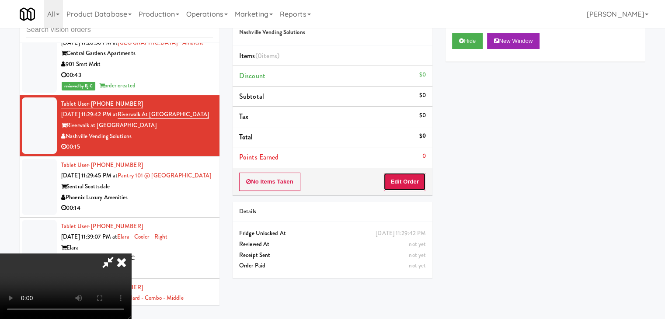
click at [412, 180] on button "Edit Order" at bounding box center [404, 182] width 42 height 18
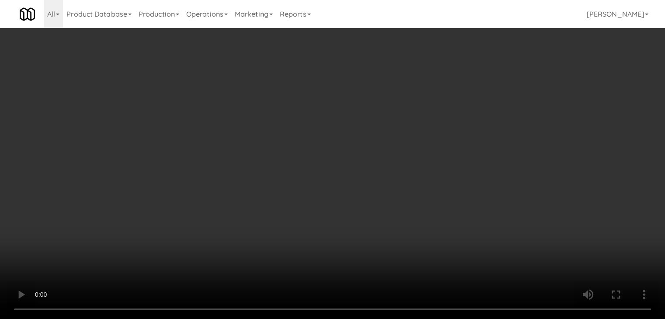
scroll to position [3914, 0]
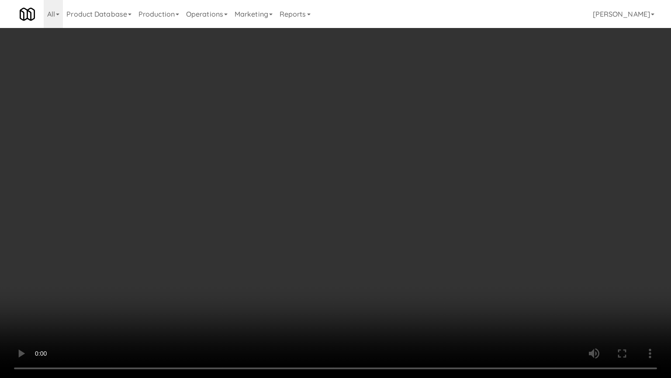
click at [399, 248] on video at bounding box center [335, 189] width 671 height 378
click at [420, 232] on video at bounding box center [335, 189] width 671 height 378
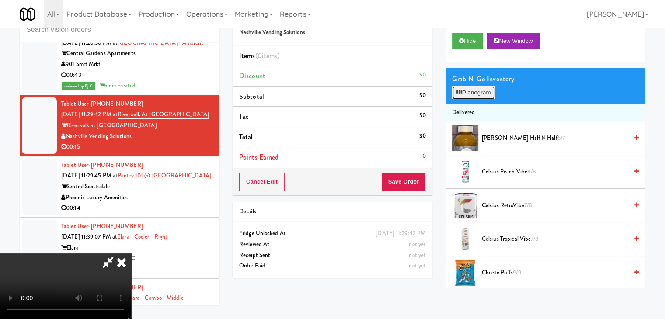
click at [483, 91] on button "Planogram" at bounding box center [473, 92] width 43 height 13
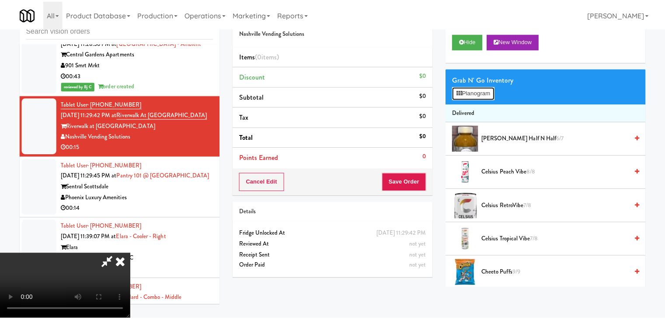
scroll to position [3914, 0]
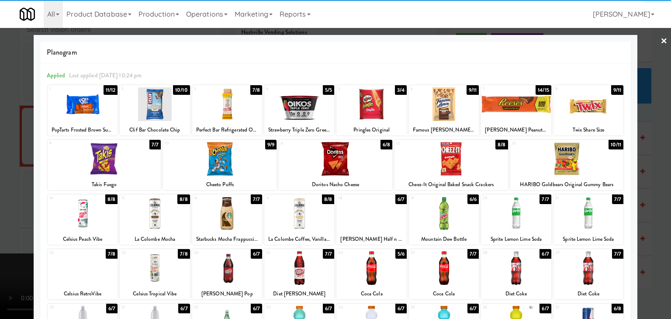
click at [236, 264] on div at bounding box center [227, 268] width 70 height 34
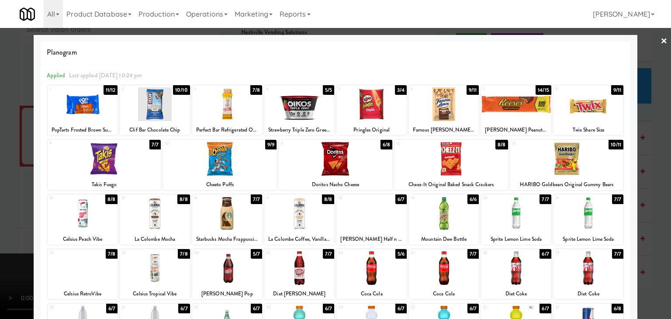
click at [112, 156] on div at bounding box center [105, 159] width 114 height 34
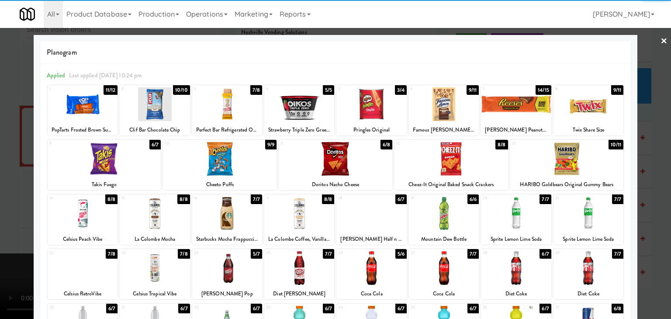
click at [362, 104] on div at bounding box center [371, 104] width 70 height 34
click at [217, 169] on div at bounding box center [220, 159] width 114 height 34
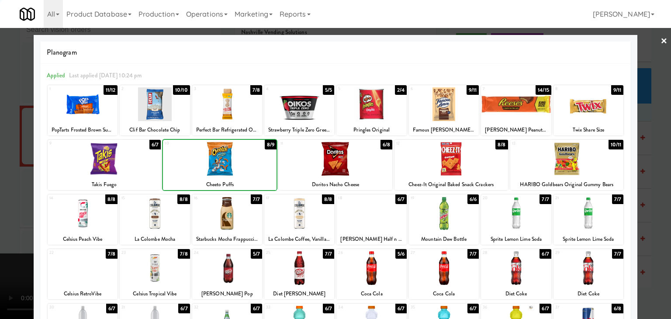
click at [2, 178] on div at bounding box center [335, 159] width 671 height 319
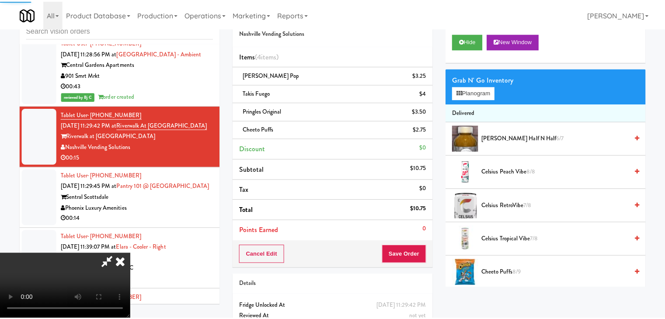
scroll to position [3924, 0]
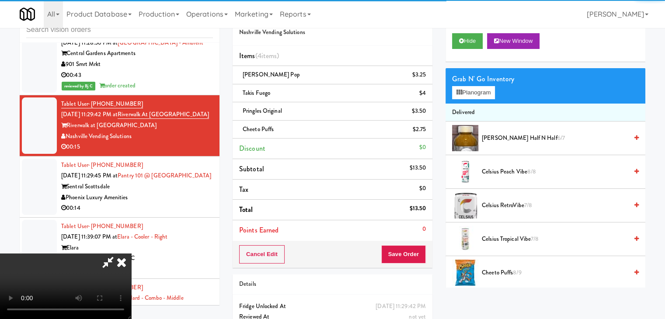
click at [131, 253] on video at bounding box center [65, 286] width 131 height 66
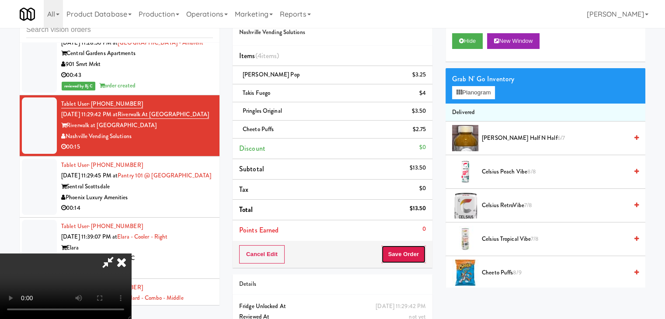
click at [413, 249] on button "Save Order" at bounding box center [403, 254] width 45 height 18
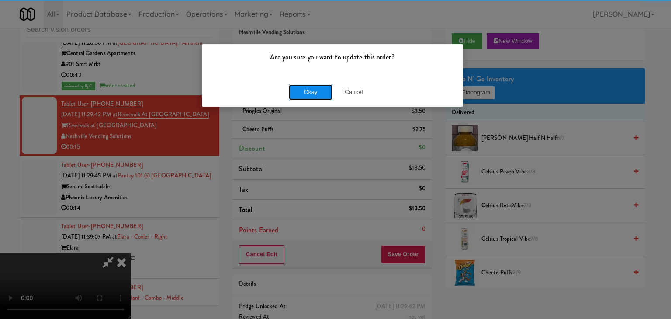
click at [295, 90] on button "Okay" at bounding box center [311, 92] width 44 height 16
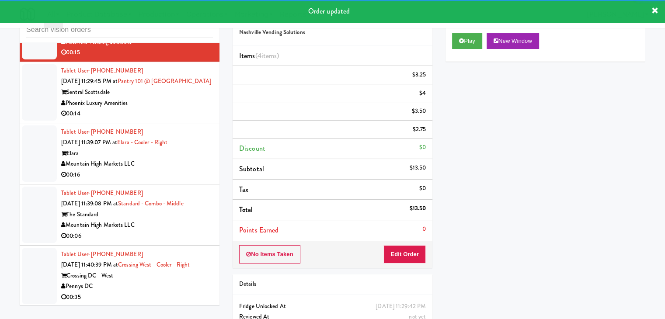
scroll to position [4066, 0]
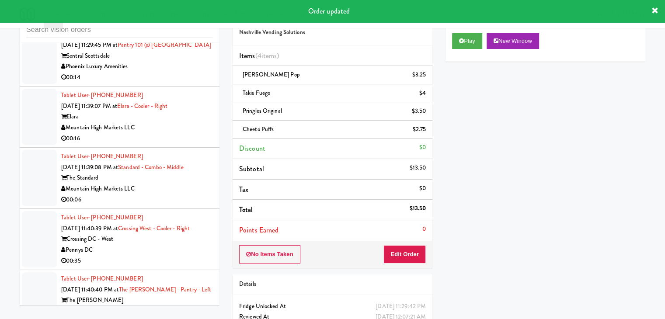
click at [189, 61] on div "Phoenix Luxury Amenities" at bounding box center [137, 66] width 152 height 11
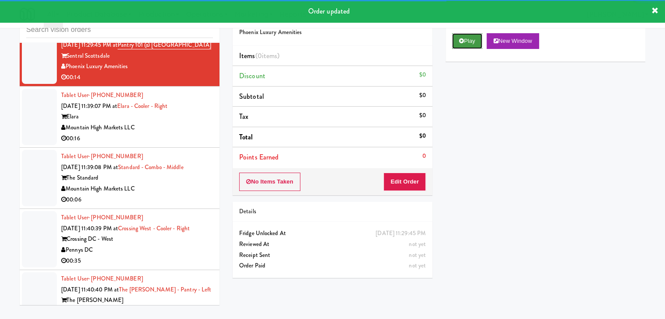
click at [468, 37] on button "Play" at bounding box center [467, 41] width 30 height 16
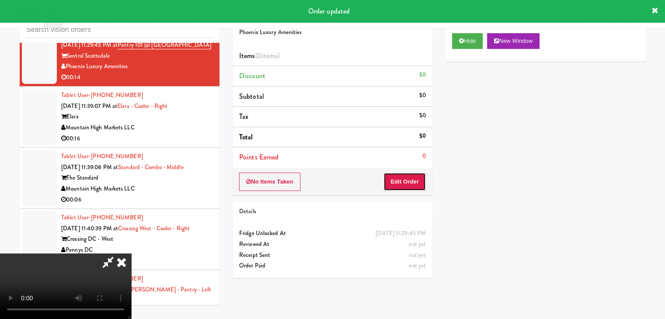
click at [418, 177] on button "Edit Order" at bounding box center [404, 182] width 42 height 18
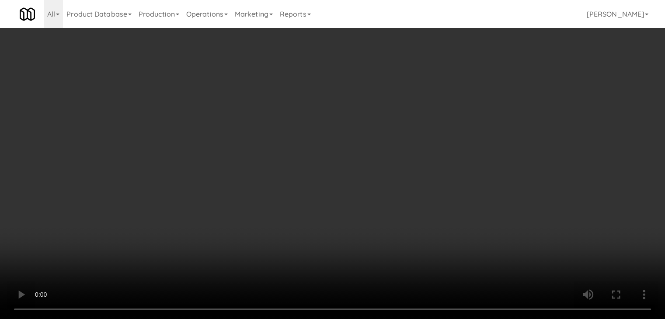
scroll to position [4055, 0]
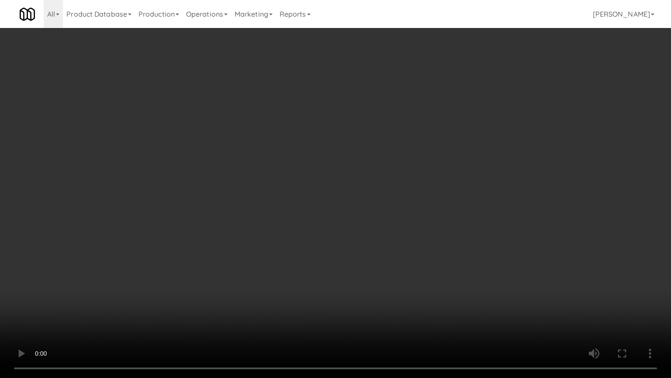
click at [347, 245] on video at bounding box center [335, 189] width 671 height 378
click at [337, 245] on video at bounding box center [335, 189] width 671 height 378
click at [348, 237] on video at bounding box center [335, 189] width 671 height 378
click at [346, 237] on video at bounding box center [335, 189] width 671 height 378
click at [388, 216] on video at bounding box center [335, 189] width 671 height 378
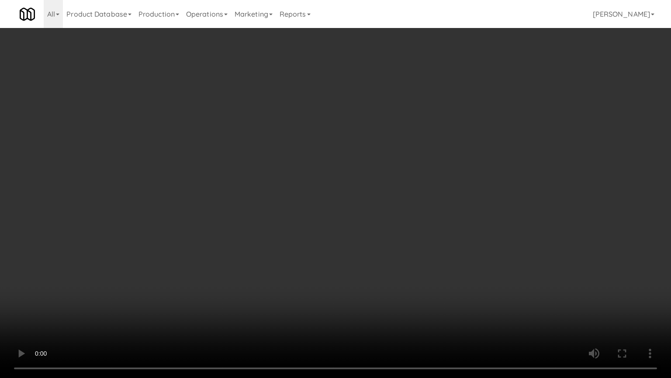
click at [388, 216] on video at bounding box center [335, 189] width 671 height 378
click at [388, 215] on video at bounding box center [335, 189] width 671 height 378
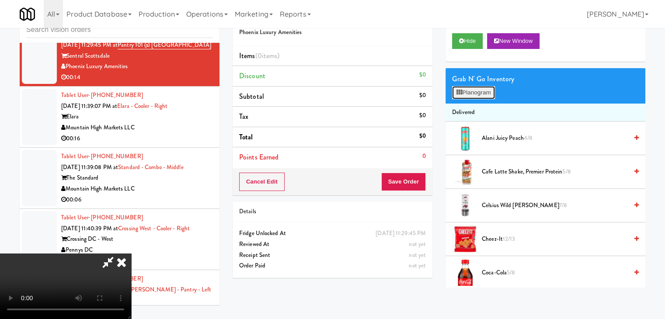
click at [466, 88] on button "Planogram" at bounding box center [473, 92] width 43 height 13
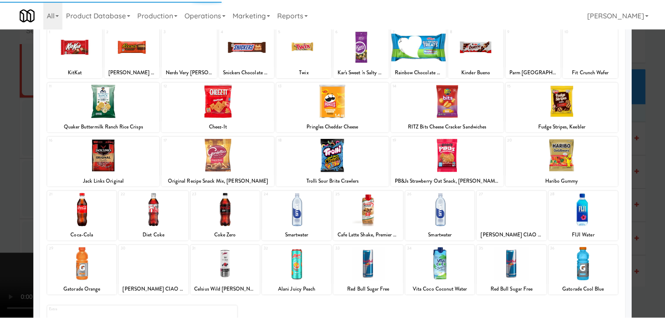
scroll to position [110, 0]
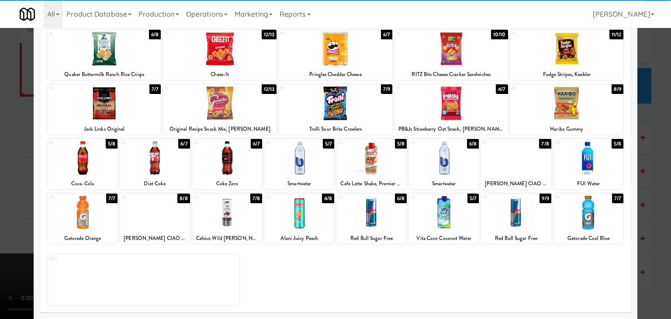
click at [298, 204] on div at bounding box center [299, 213] width 70 height 34
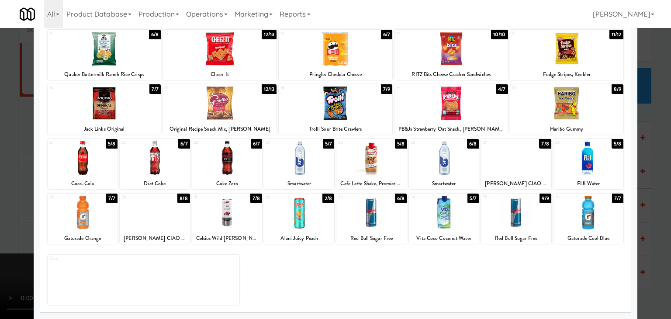
click at [305, 151] on div at bounding box center [299, 158] width 70 height 34
click at [2, 182] on div at bounding box center [335, 159] width 671 height 319
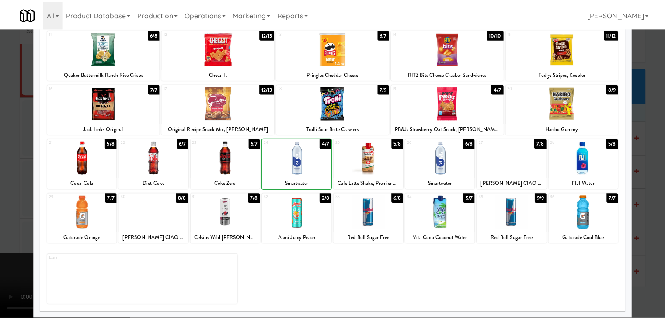
scroll to position [4066, 0]
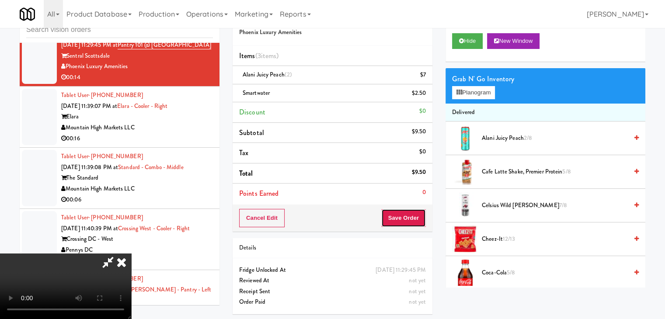
click at [409, 215] on button "Save Order" at bounding box center [403, 218] width 45 height 18
click at [410, 215] on button "Save Order" at bounding box center [403, 218] width 45 height 18
click at [409, 215] on button "Save Order" at bounding box center [403, 218] width 45 height 18
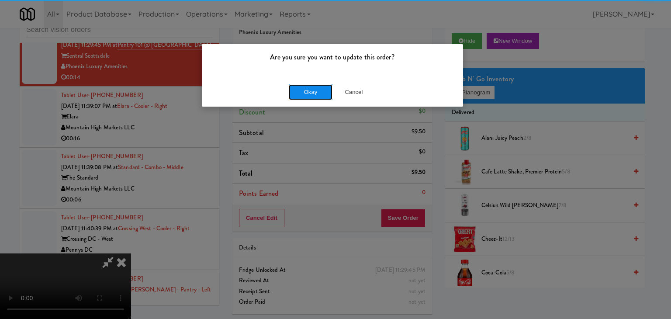
drag, startPoint x: 323, startPoint y: 85, endPoint x: 316, endPoint y: 87, distance: 7.5
click at [322, 85] on button "Okay" at bounding box center [311, 92] width 44 height 16
click at [316, 87] on button "Okay" at bounding box center [311, 92] width 44 height 16
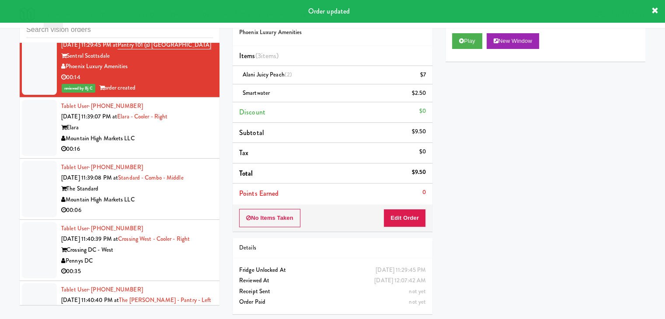
drag, startPoint x: 202, startPoint y: 133, endPoint x: 189, endPoint y: 142, distance: 15.8
click at [202, 133] on div "Mountain High Markets LLC" at bounding box center [137, 138] width 152 height 11
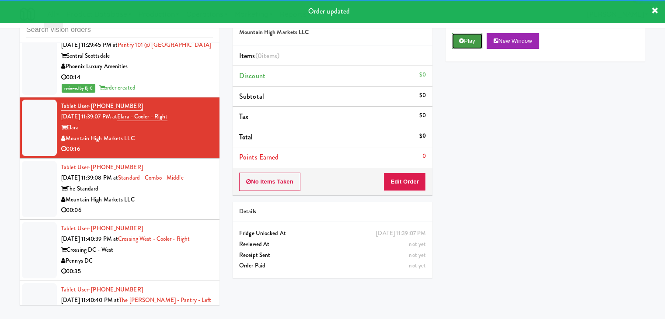
click at [468, 40] on button "Play" at bounding box center [467, 41] width 30 height 16
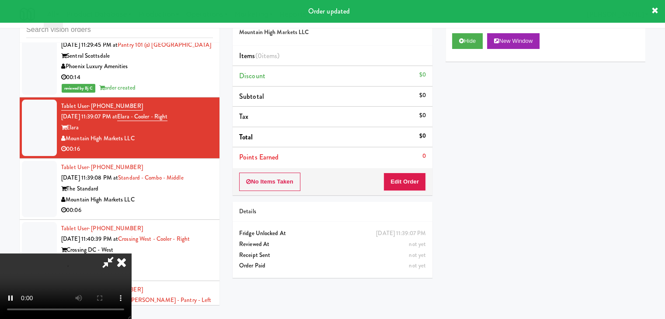
drag, startPoint x: 416, startPoint y: 166, endPoint x: 416, endPoint y: 171, distance: 4.8
click at [416, 170] on div "Order # 227068 Mountain High Markets LLC Items (0 items ) Discount $0 Subtotal …" at bounding box center [332, 99] width 200 height 192
click at [415, 175] on button "Edit Order" at bounding box center [404, 182] width 42 height 18
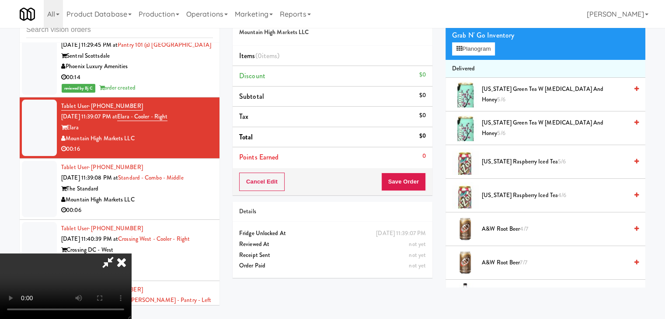
scroll to position [4055, 0]
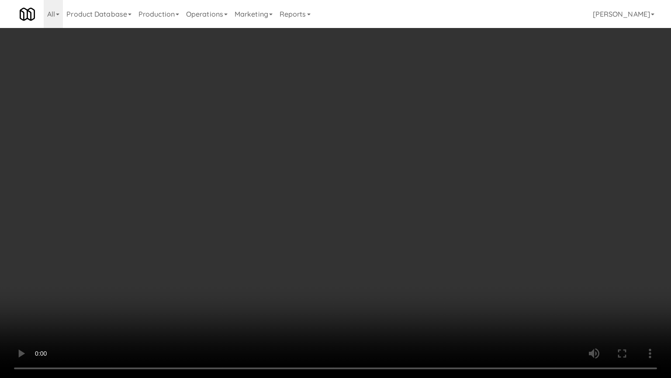
click at [394, 276] on video at bounding box center [335, 189] width 671 height 378
click at [392, 279] on video at bounding box center [335, 189] width 671 height 378
drag, startPoint x: 397, startPoint y: 277, endPoint x: 402, endPoint y: 277, distance: 5.3
click at [401, 277] on video at bounding box center [335, 189] width 671 height 378
click at [403, 277] on video at bounding box center [335, 189] width 671 height 378
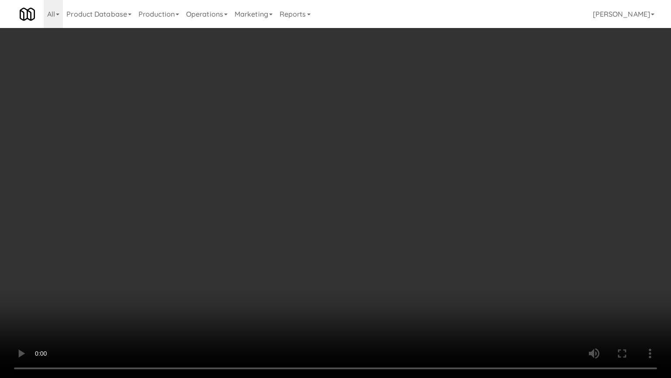
click at [404, 272] on video at bounding box center [335, 189] width 671 height 378
click at [406, 270] on video at bounding box center [335, 189] width 671 height 378
click at [416, 266] on video at bounding box center [335, 189] width 671 height 378
drag, startPoint x: 416, startPoint y: 266, endPoint x: 415, endPoint y: 271, distance: 5.7
click at [416, 267] on video at bounding box center [335, 189] width 671 height 378
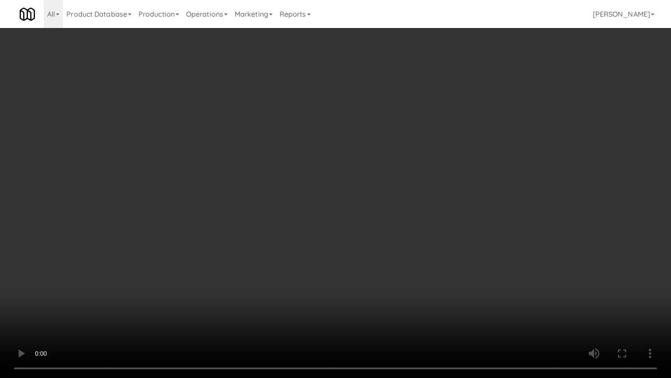
click at [418, 270] on video at bounding box center [335, 189] width 671 height 378
click at [464, 220] on video at bounding box center [335, 189] width 671 height 378
click at [466, 223] on video at bounding box center [335, 189] width 671 height 378
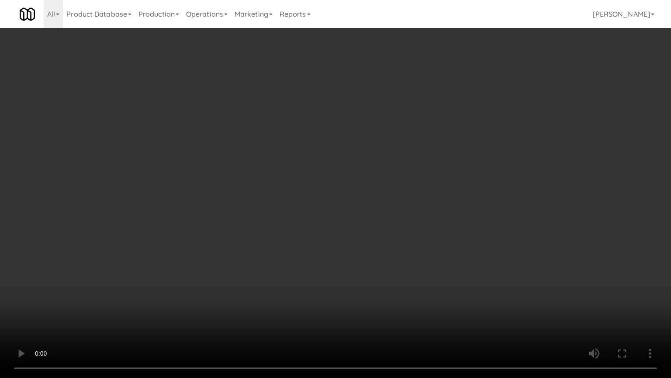
drag, startPoint x: 466, startPoint y: 223, endPoint x: 507, endPoint y: 84, distance: 144.5
click at [467, 220] on video at bounding box center [335, 189] width 671 height 378
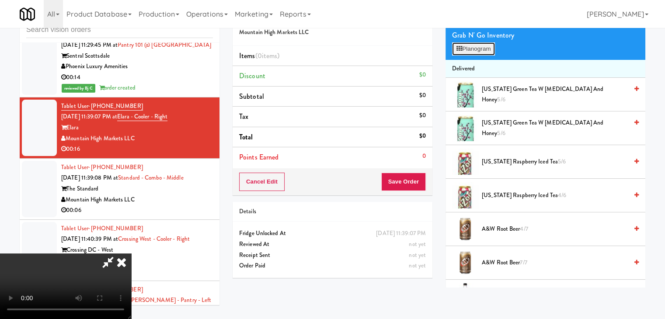
click at [468, 45] on button "Planogram" at bounding box center [473, 48] width 43 height 13
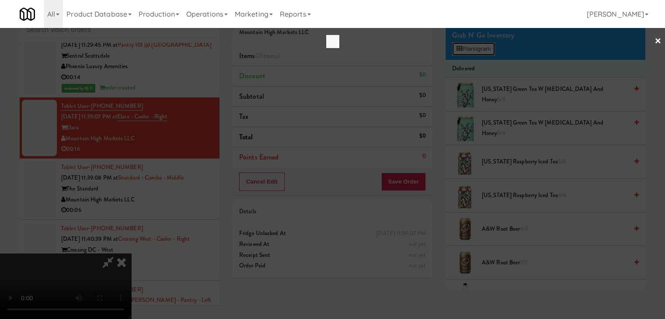
scroll to position [4055, 0]
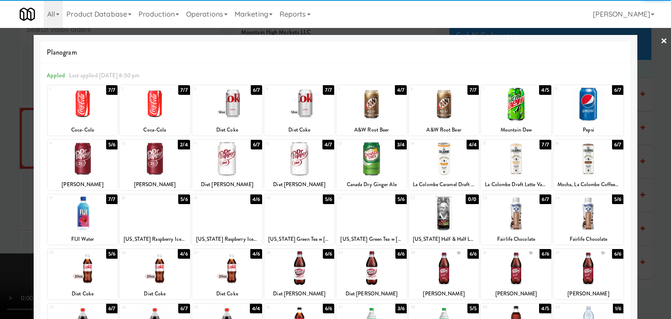
drag, startPoint x: 446, startPoint y: 267, endPoint x: 446, endPoint y: 260, distance: 7.0
click at [446, 267] on div at bounding box center [444, 268] width 70 height 34
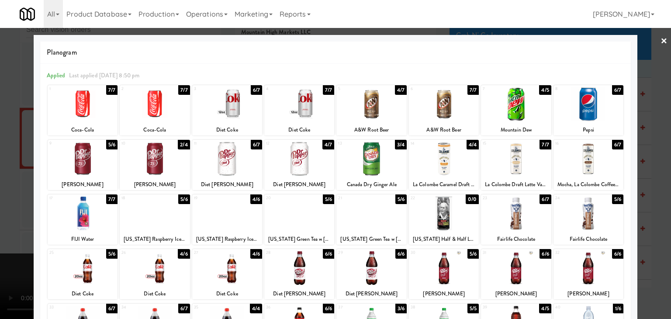
click at [372, 111] on div at bounding box center [371, 104] width 70 height 34
drag, startPoint x: 0, startPoint y: 201, endPoint x: 60, endPoint y: 204, distance: 60.4
click at [0, 201] on div at bounding box center [335, 159] width 671 height 319
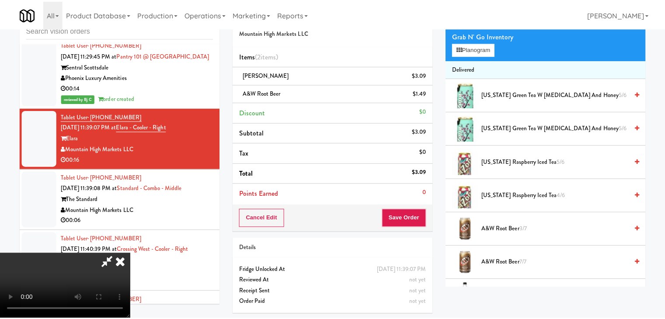
scroll to position [4066, 0]
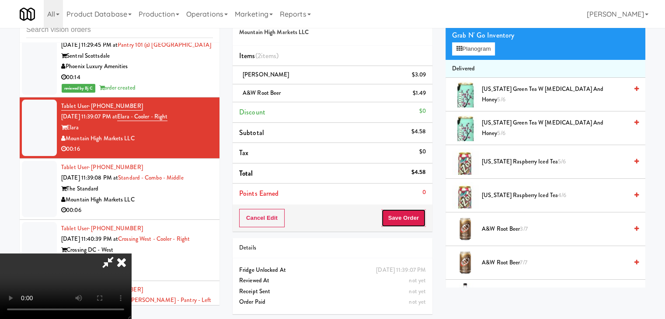
click at [411, 222] on button "Save Order" at bounding box center [403, 218] width 45 height 18
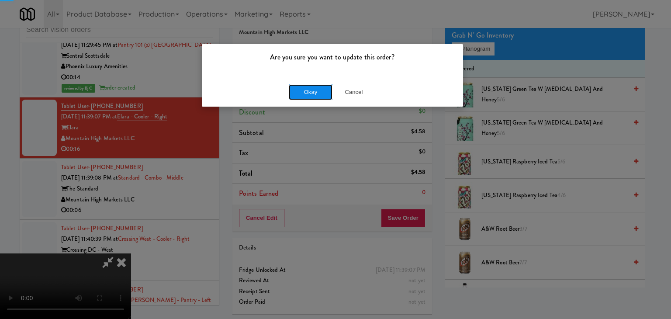
click at [321, 94] on button "Okay" at bounding box center [311, 92] width 44 height 16
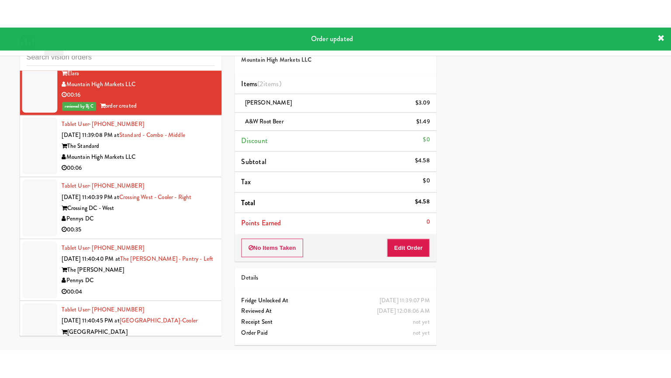
scroll to position [4153, 0]
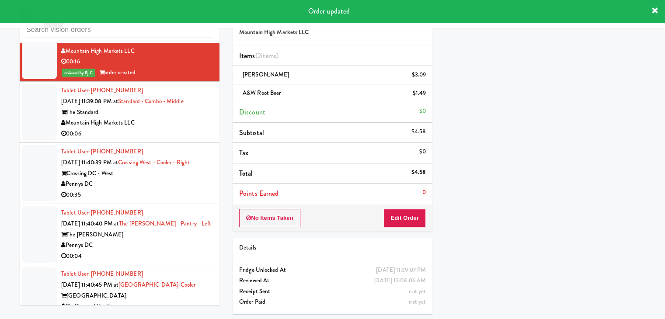
drag, startPoint x: 178, startPoint y: 125, endPoint x: 181, endPoint y: 128, distance: 4.6
click at [180, 128] on div "00:06" at bounding box center [137, 133] width 152 height 11
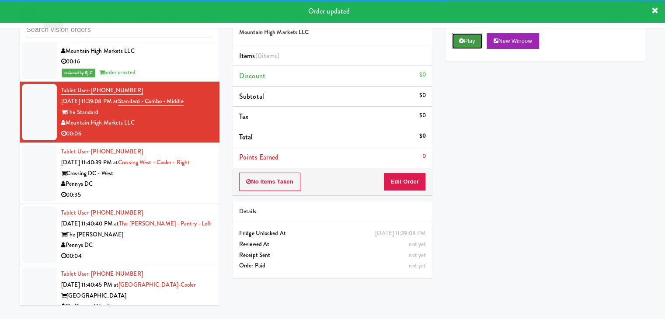
click at [460, 42] on icon at bounding box center [461, 41] width 5 height 6
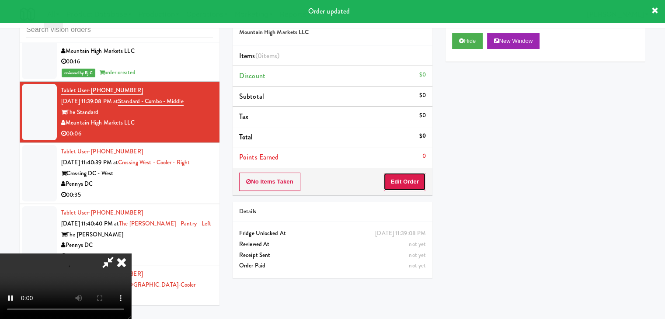
click at [416, 180] on button "Edit Order" at bounding box center [404, 182] width 42 height 18
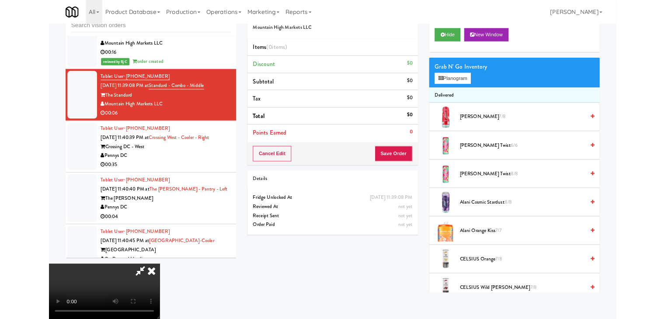
scroll to position [4132, 0]
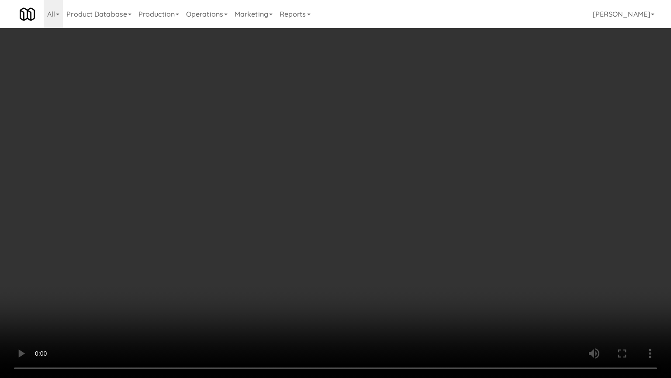
click at [395, 253] on video at bounding box center [335, 189] width 671 height 378
drag, startPoint x: 395, startPoint y: 253, endPoint x: 423, endPoint y: 145, distance: 111.9
click at [395, 253] on video at bounding box center [335, 189] width 671 height 378
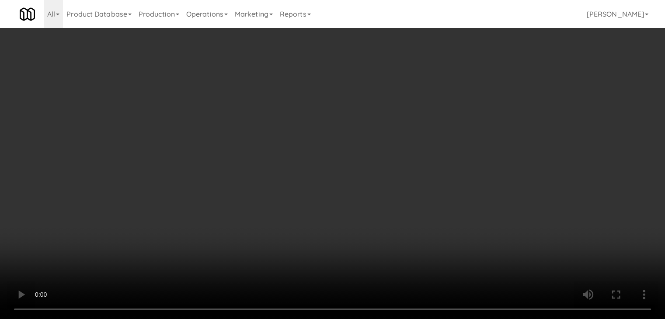
click at [475, 91] on button "Planogram" at bounding box center [473, 92] width 43 height 13
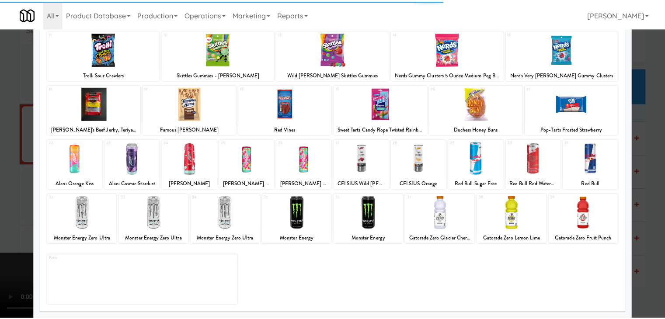
scroll to position [110, 0]
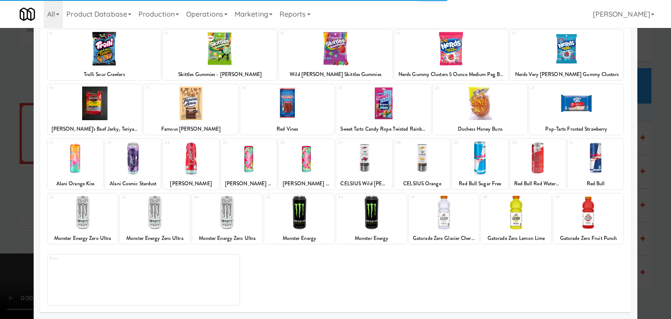
click at [170, 218] on div at bounding box center [155, 213] width 70 height 34
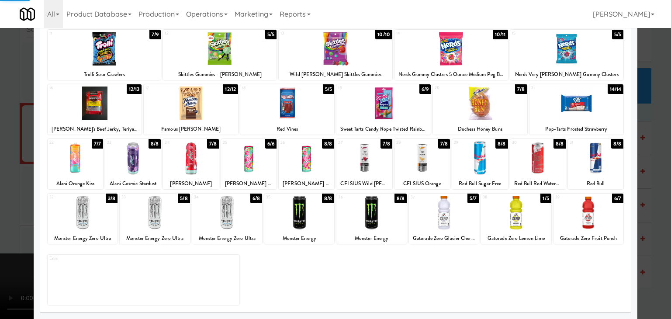
drag, startPoint x: 0, startPoint y: 205, endPoint x: 153, endPoint y: 205, distance: 152.5
click at [12, 203] on div at bounding box center [335, 159] width 671 height 319
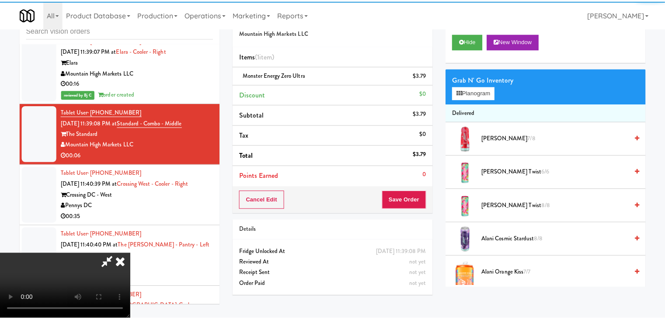
scroll to position [4153, 0]
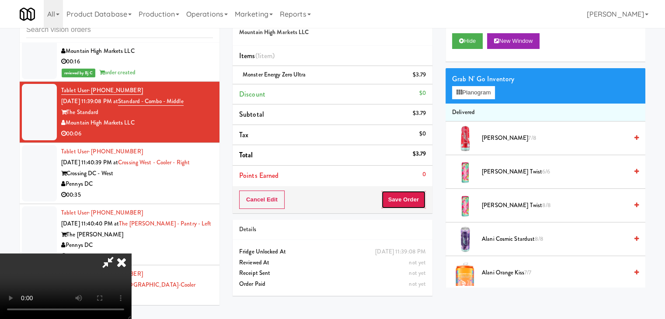
click at [414, 201] on button "Save Order" at bounding box center [403, 200] width 45 height 18
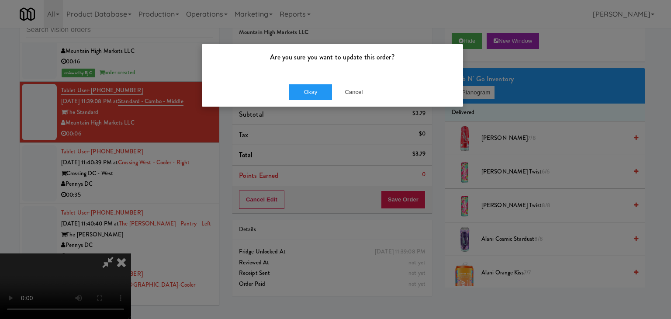
click at [309, 82] on div "Okay Cancel" at bounding box center [332, 91] width 261 height 29
click at [309, 90] on div "Okay Cancel" at bounding box center [332, 91] width 261 height 29
click at [309, 90] on button "Okay" at bounding box center [311, 92] width 44 height 16
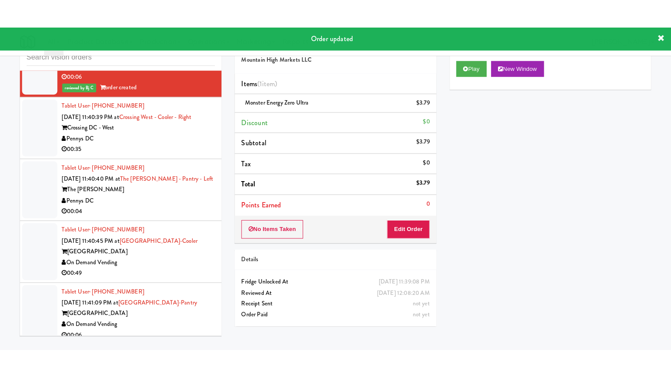
scroll to position [4241, 0]
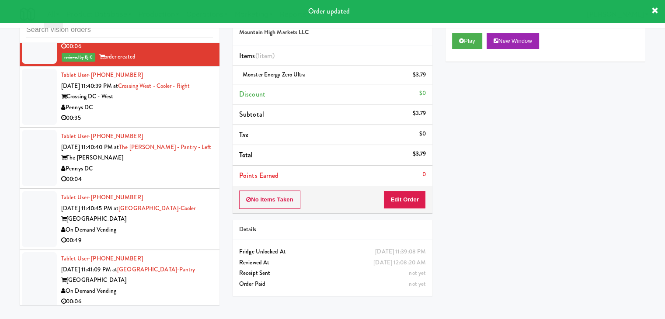
click at [161, 107] on div "Pennys DC" at bounding box center [137, 107] width 152 height 11
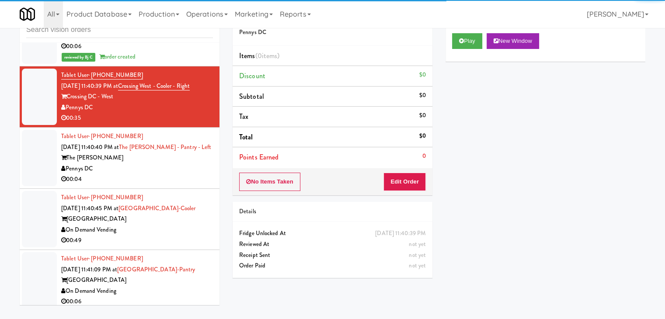
click at [470, 31] on div "Play New Window" at bounding box center [545, 44] width 200 height 35
drag, startPoint x: 469, startPoint y: 35, endPoint x: 467, endPoint y: 44, distance: 9.0
click at [468, 38] on button "Play" at bounding box center [467, 41] width 30 height 16
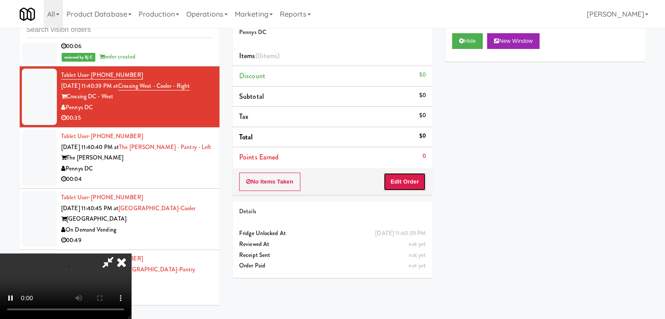
click at [420, 187] on button "Edit Order" at bounding box center [404, 182] width 42 height 18
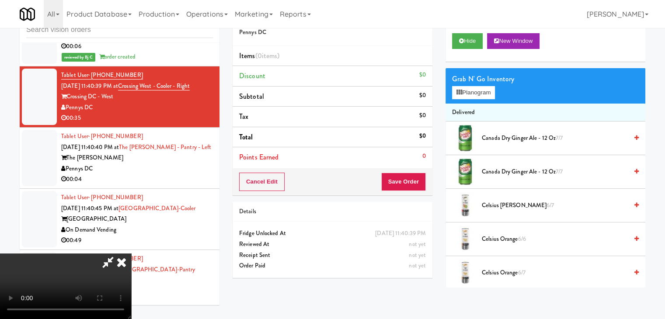
scroll to position [4220, 0]
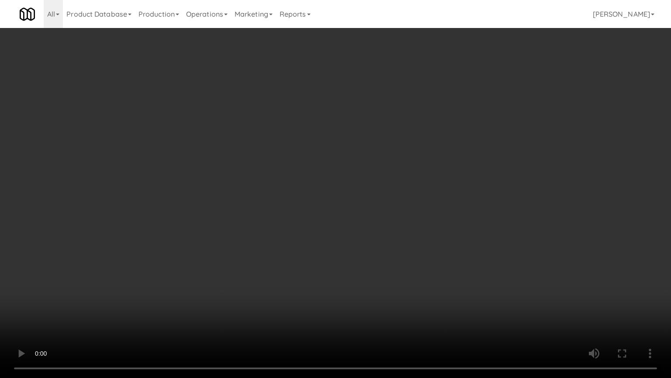
click at [440, 235] on video at bounding box center [335, 189] width 671 height 378
click at [73, 319] on video at bounding box center [335, 189] width 671 height 378
drag, startPoint x: 383, startPoint y: 187, endPoint x: 388, endPoint y: 177, distance: 10.8
click at [385, 186] on video at bounding box center [335, 189] width 671 height 378
drag, startPoint x: 389, startPoint y: 180, endPoint x: 395, endPoint y: 185, distance: 8.0
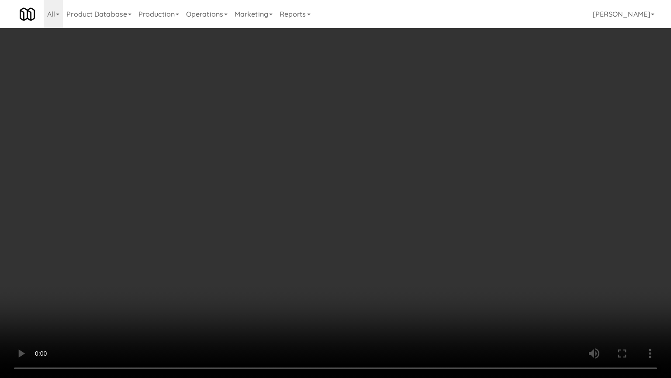
click at [393, 181] on video at bounding box center [335, 189] width 671 height 378
click at [419, 161] on video at bounding box center [335, 189] width 671 height 378
click at [418, 161] on video at bounding box center [335, 189] width 671 height 378
click at [408, 165] on video at bounding box center [335, 189] width 671 height 378
click at [406, 166] on video at bounding box center [335, 189] width 671 height 378
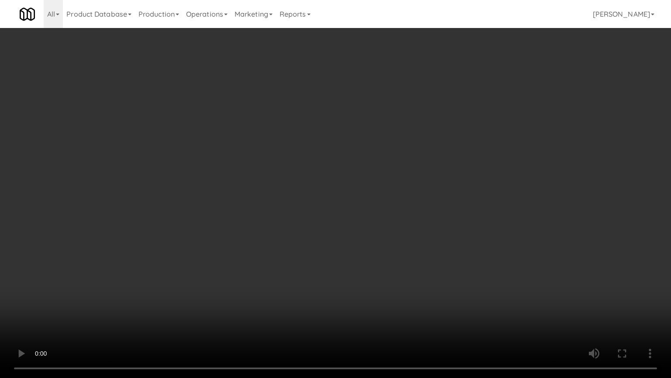
click at [413, 161] on video at bounding box center [335, 189] width 671 height 378
click at [411, 161] on video at bounding box center [335, 189] width 671 height 378
click at [455, 183] on video at bounding box center [335, 189] width 671 height 378
click at [436, 178] on video at bounding box center [335, 189] width 671 height 378
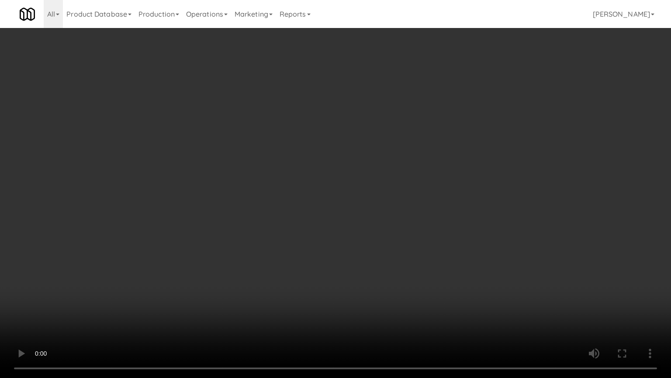
click at [436, 178] on video at bounding box center [335, 189] width 671 height 378
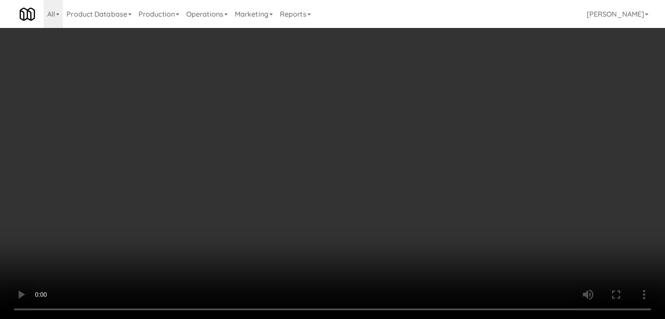
drag, startPoint x: 485, startPoint y: 83, endPoint x: 482, endPoint y: 89, distance: 6.1
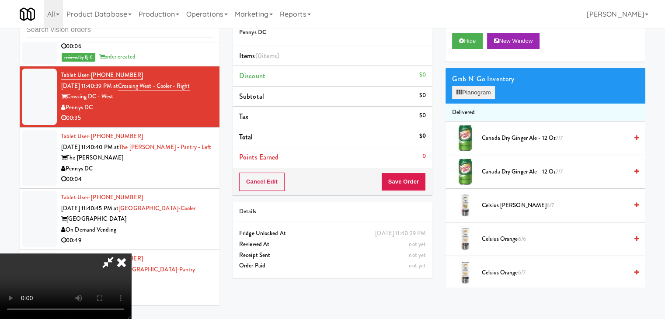
click at [485, 84] on div "Grab N' Go Inventory" at bounding box center [545, 79] width 187 height 13
click at [482, 90] on button "Planogram" at bounding box center [473, 92] width 43 height 13
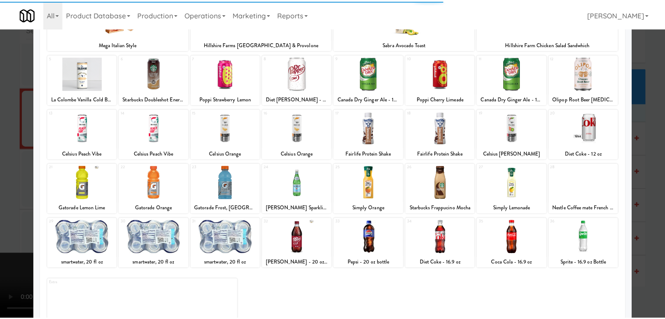
scroll to position [87, 0]
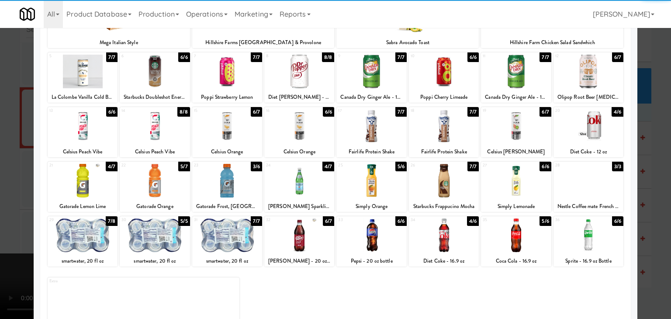
click at [306, 189] on div at bounding box center [299, 181] width 70 height 34
click at [137, 261] on div "smartwater, 20 fl oz" at bounding box center [154, 261] width 67 height 11
click at [147, 246] on div at bounding box center [155, 235] width 70 height 34
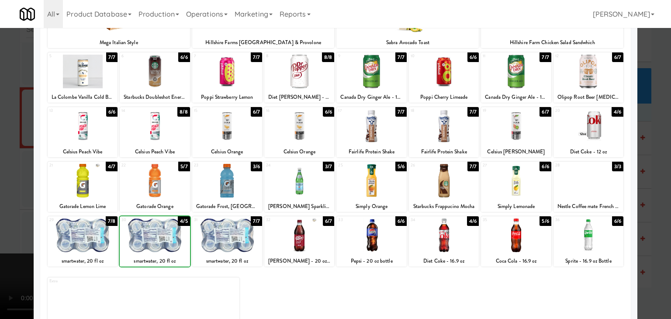
click at [14, 240] on div at bounding box center [335, 159] width 671 height 319
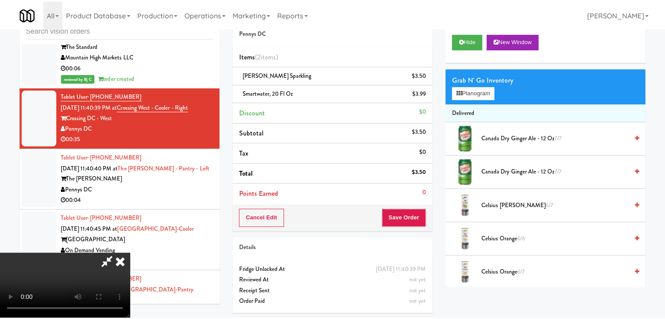
scroll to position [4241, 0]
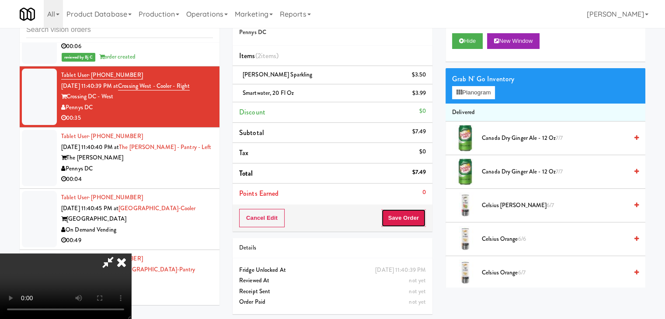
click at [407, 219] on button "Save Order" at bounding box center [403, 218] width 45 height 18
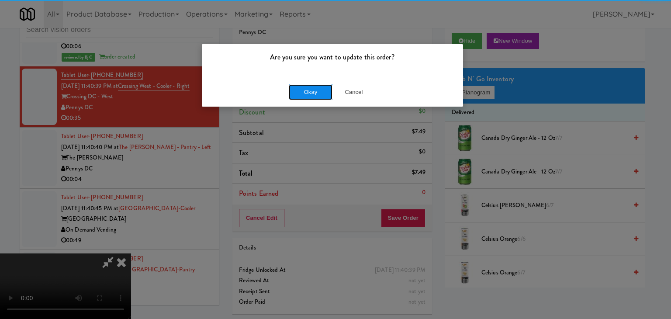
drag, startPoint x: 313, startPoint y: 95, endPoint x: 308, endPoint y: 94, distance: 5.0
click at [308, 94] on button "Okay" at bounding box center [311, 92] width 44 height 16
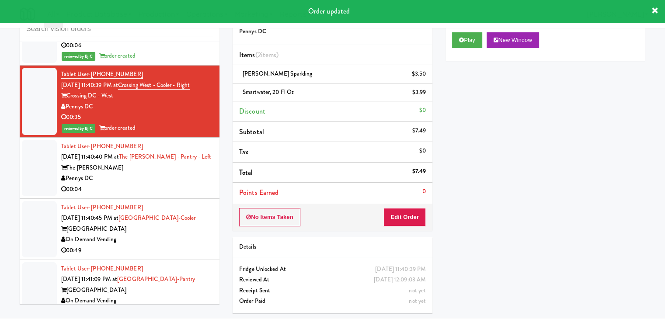
drag, startPoint x: 170, startPoint y: 170, endPoint x: 174, endPoint y: 173, distance: 4.9
click at [173, 173] on div "Pennys DC" at bounding box center [137, 178] width 152 height 11
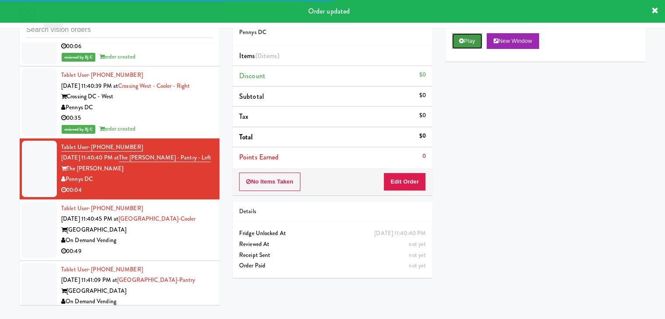
click at [460, 42] on button "Play" at bounding box center [467, 41] width 30 height 16
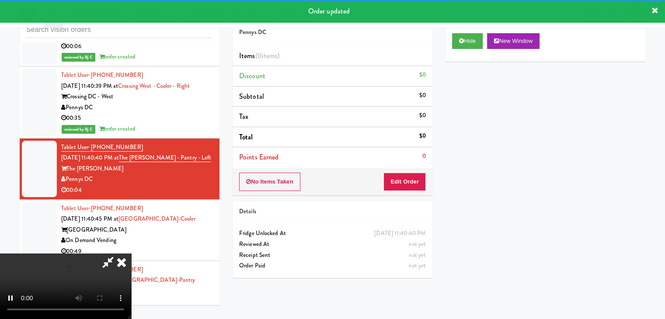
drag, startPoint x: 414, startPoint y: 169, endPoint x: 411, endPoint y: 175, distance: 7.0
click at [411, 175] on div "No Items Taken Edit Order" at bounding box center [332, 181] width 200 height 27
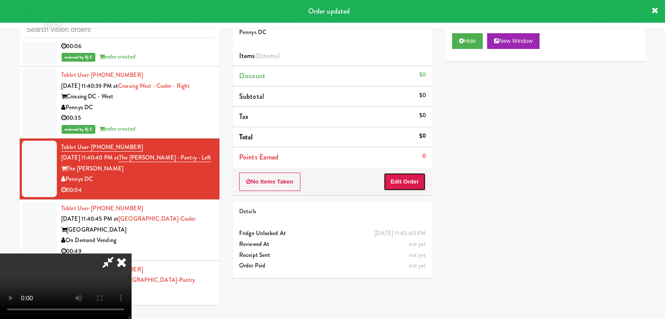
click at [411, 175] on button "Edit Order" at bounding box center [404, 182] width 42 height 18
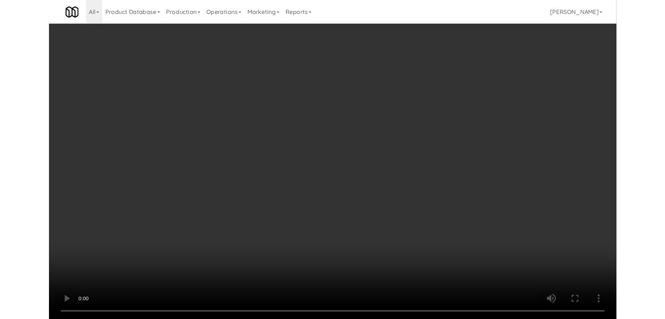
scroll to position [4220, 0]
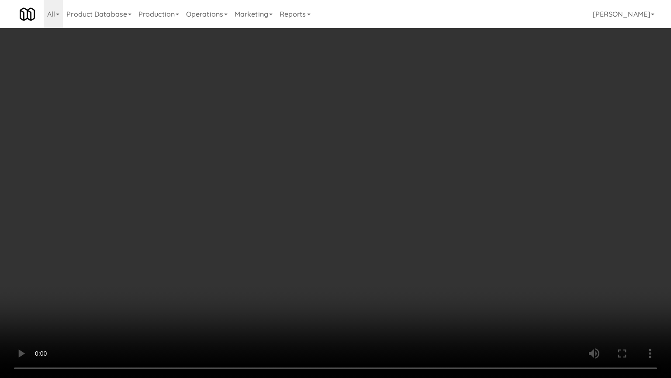
click at [393, 222] on video at bounding box center [335, 189] width 671 height 378
click at [388, 225] on video at bounding box center [335, 189] width 671 height 378
drag, startPoint x: 388, startPoint y: 226, endPoint x: 378, endPoint y: 231, distance: 11.5
click at [388, 227] on video at bounding box center [335, 189] width 671 height 378
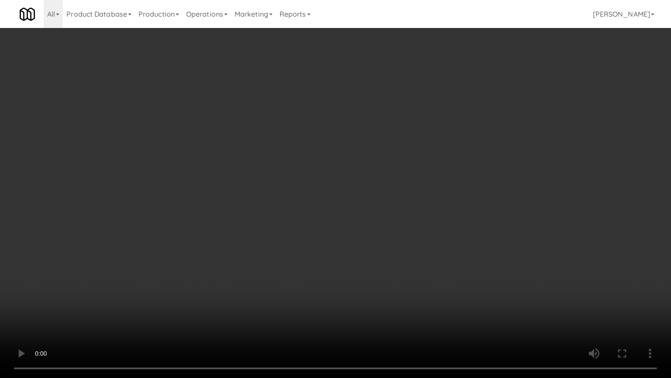
click at [381, 229] on video at bounding box center [335, 189] width 671 height 378
drag, startPoint x: 381, startPoint y: 229, endPoint x: 428, endPoint y: 143, distance: 98.2
click at [382, 228] on video at bounding box center [335, 189] width 671 height 378
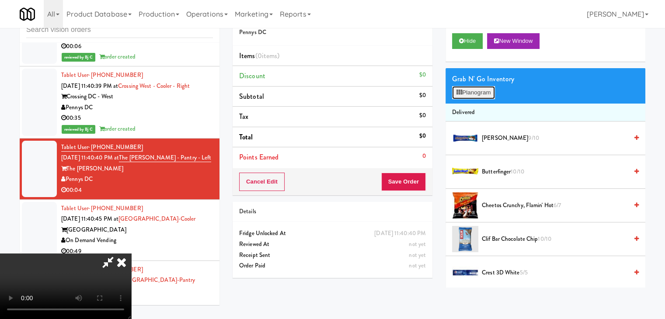
click at [479, 95] on button "Planogram" at bounding box center [473, 92] width 43 height 13
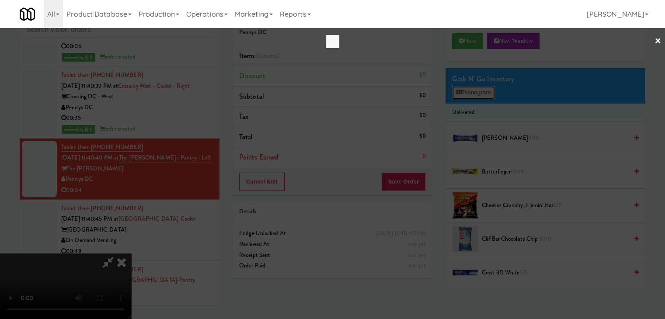
scroll to position [4220, 0]
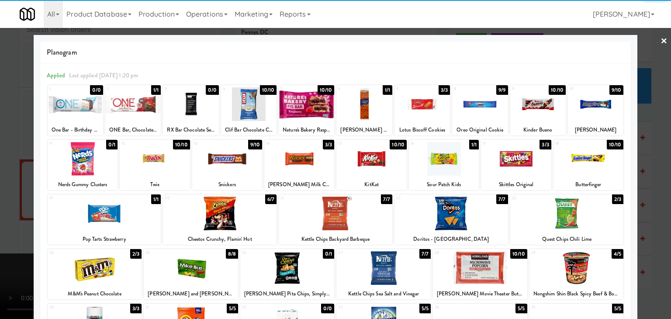
click at [215, 162] on div at bounding box center [227, 159] width 70 height 34
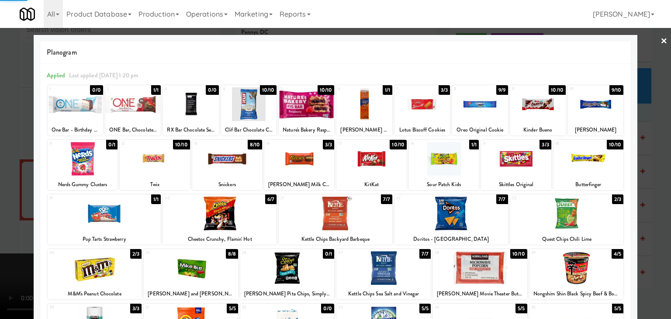
drag, startPoint x: 0, startPoint y: 203, endPoint x: 78, endPoint y: 203, distance: 78.2
click at [7, 203] on div at bounding box center [335, 159] width 671 height 319
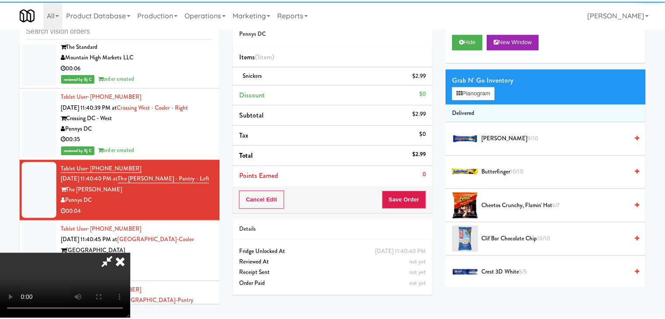
scroll to position [4241, 0]
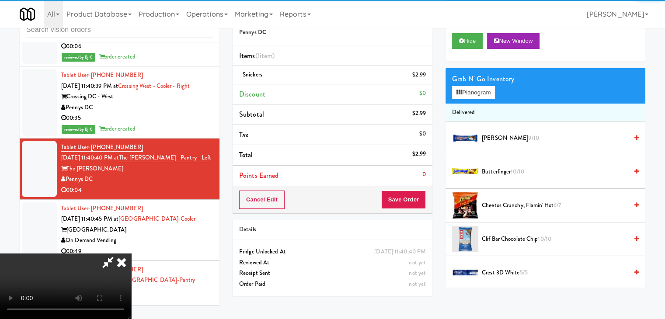
click at [131, 253] on video at bounding box center [65, 286] width 131 height 66
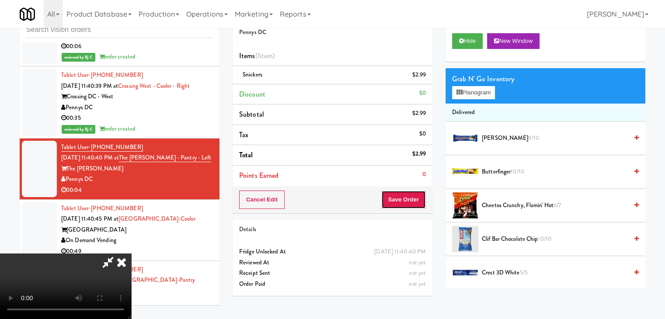
click at [402, 191] on button "Save Order" at bounding box center [403, 200] width 45 height 18
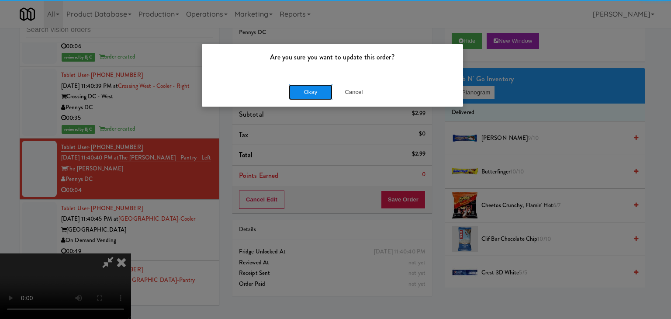
click at [302, 84] on button "Okay" at bounding box center [311, 92] width 44 height 16
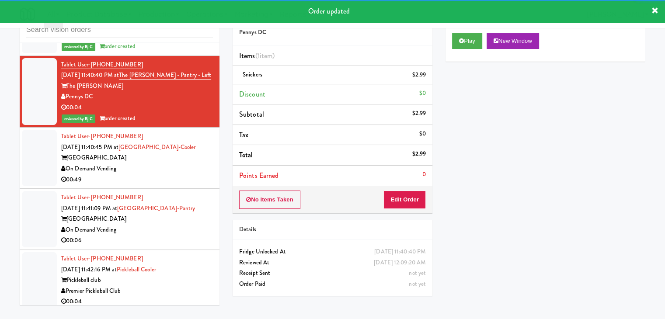
scroll to position [4328, 0]
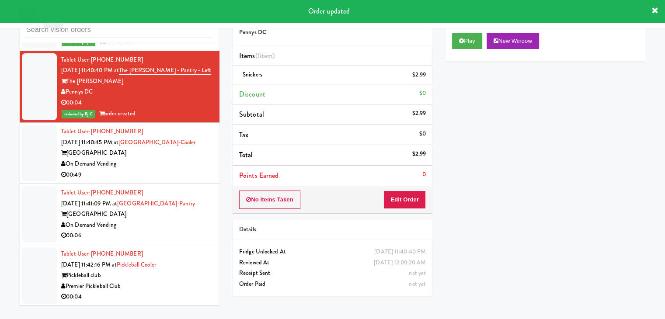
drag, startPoint x: 164, startPoint y: 158, endPoint x: 166, endPoint y: 162, distance: 4.7
click at [166, 159] on div "On Demand Vending" at bounding box center [137, 164] width 152 height 11
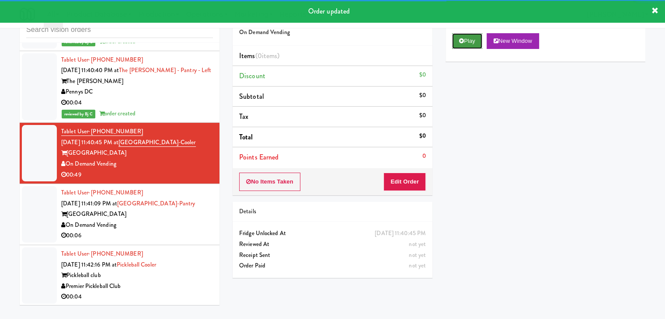
click at [469, 35] on button "Play" at bounding box center [467, 41] width 30 height 16
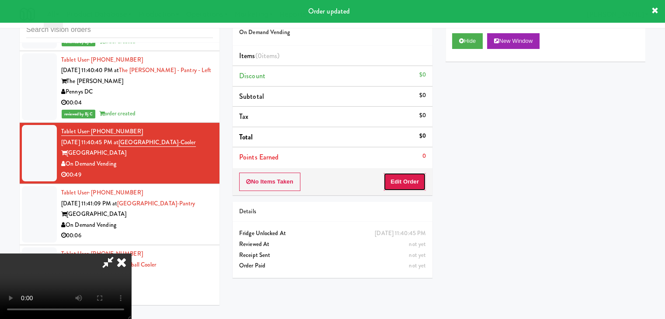
click at [405, 177] on button "Edit Order" at bounding box center [404, 182] width 42 height 18
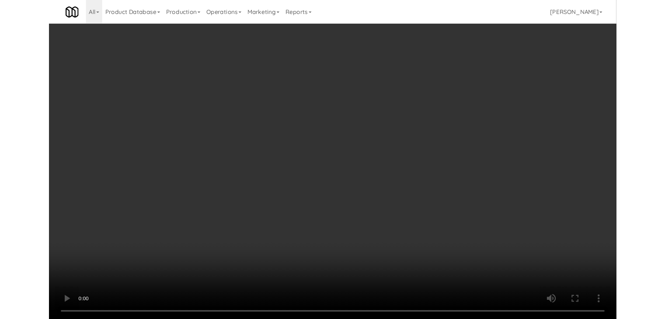
scroll to position [4306, 0]
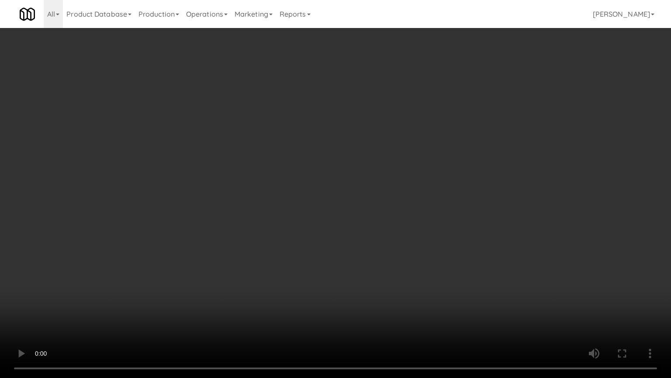
click at [409, 229] on video at bounding box center [335, 189] width 671 height 378
click at [417, 209] on video at bounding box center [335, 189] width 671 height 378
click at [417, 208] on video at bounding box center [335, 189] width 671 height 378
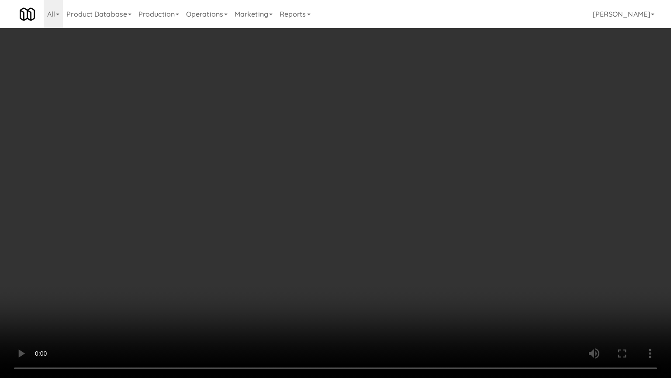
click at [417, 208] on video at bounding box center [335, 189] width 671 height 378
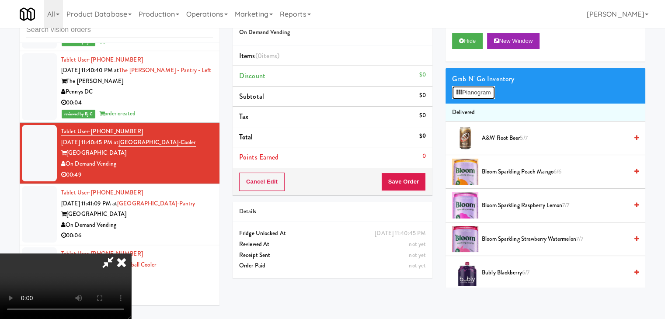
click at [482, 95] on button "Planogram" at bounding box center [473, 92] width 43 height 13
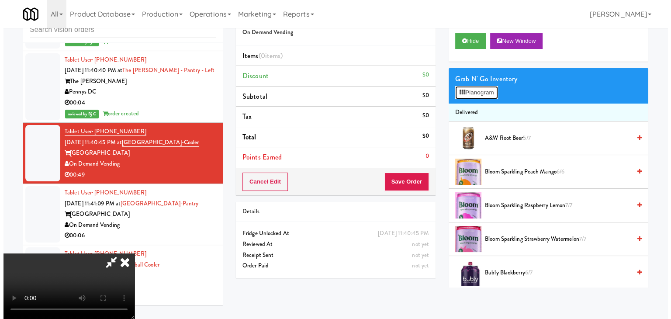
scroll to position [4306, 0]
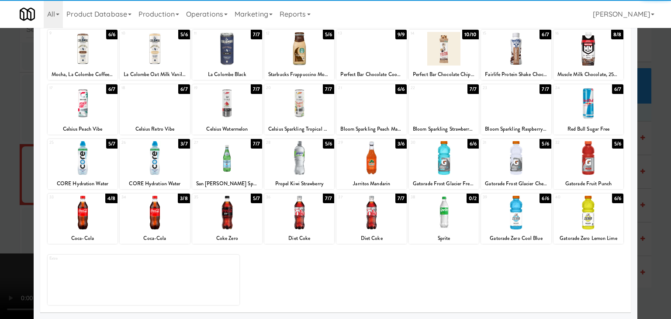
click at [157, 229] on div "34 3/8 Coca-Cola" at bounding box center [155, 219] width 70 height 50
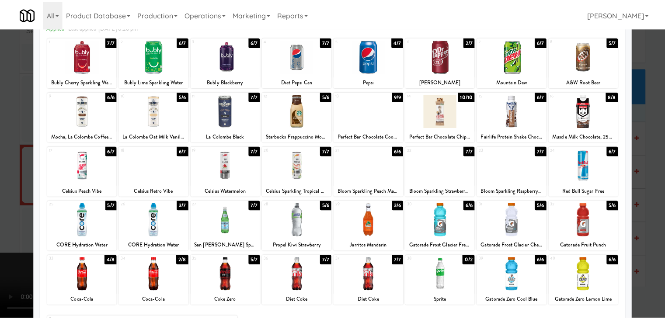
scroll to position [0, 0]
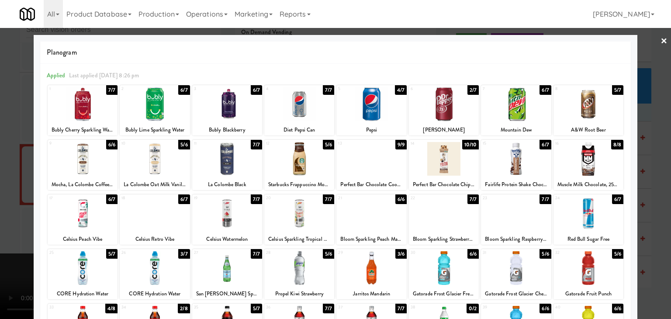
click at [153, 110] on div at bounding box center [155, 104] width 70 height 34
click at [0, 200] on div at bounding box center [335, 159] width 671 height 319
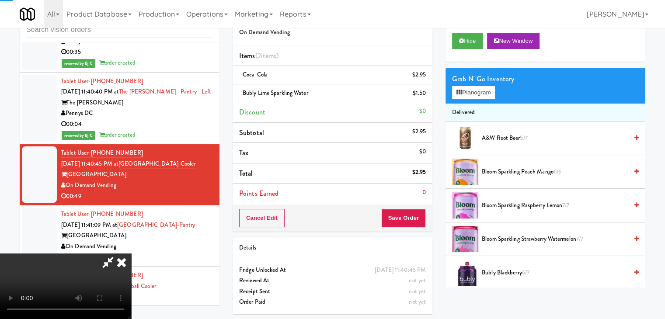
scroll to position [4328, 0]
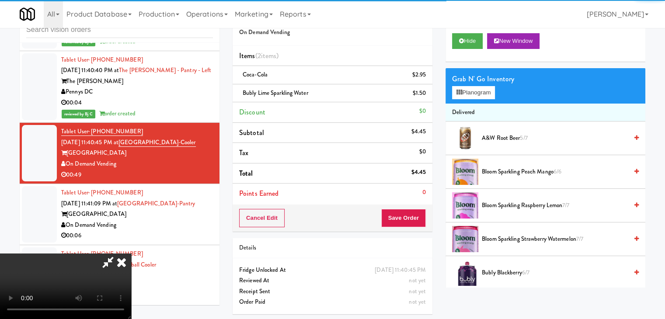
click at [131, 253] on video at bounding box center [65, 286] width 131 height 66
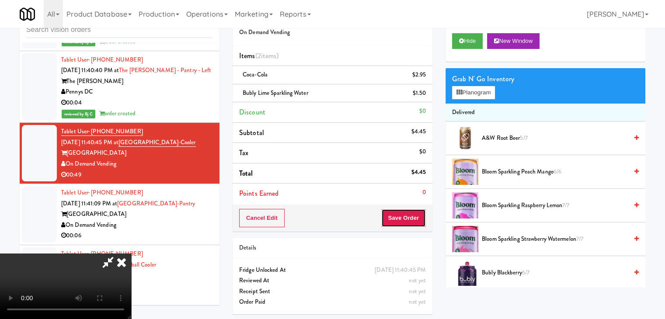
click at [405, 218] on button "Save Order" at bounding box center [403, 218] width 45 height 18
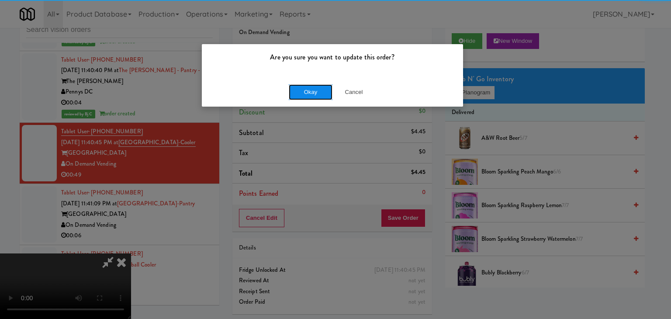
click at [308, 92] on button "Okay" at bounding box center [311, 92] width 44 height 16
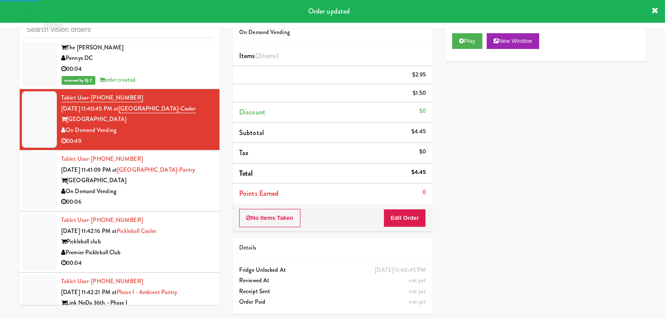
scroll to position [4415, 0]
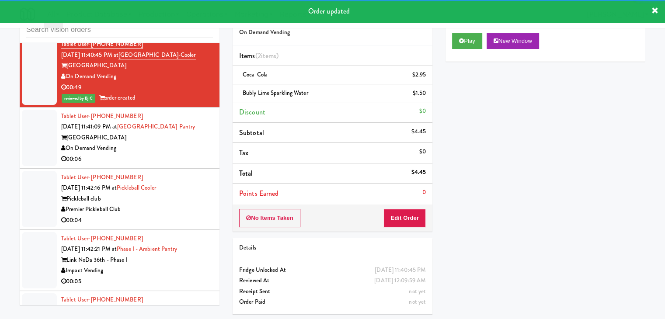
drag, startPoint x: 178, startPoint y: 158, endPoint x: 184, endPoint y: 156, distance: 5.7
click at [182, 156] on div "00:06" at bounding box center [137, 159] width 152 height 11
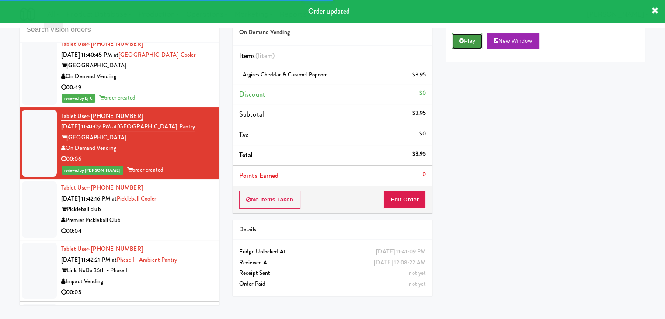
click at [470, 44] on button "Play" at bounding box center [467, 41] width 30 height 16
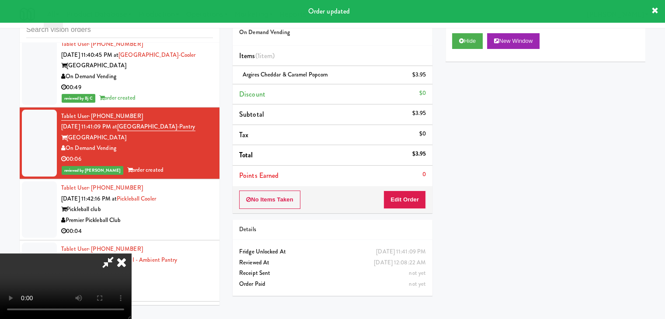
click at [171, 204] on div "Pickleball club" at bounding box center [137, 209] width 152 height 11
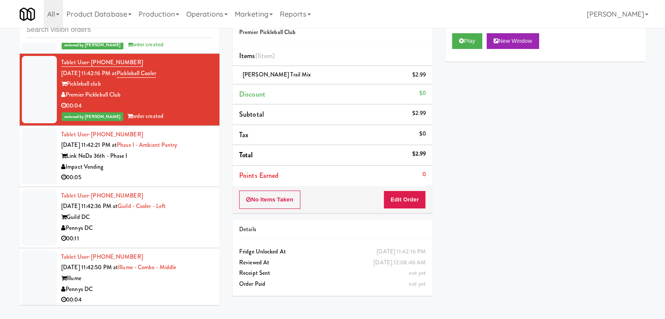
scroll to position [4546, 0]
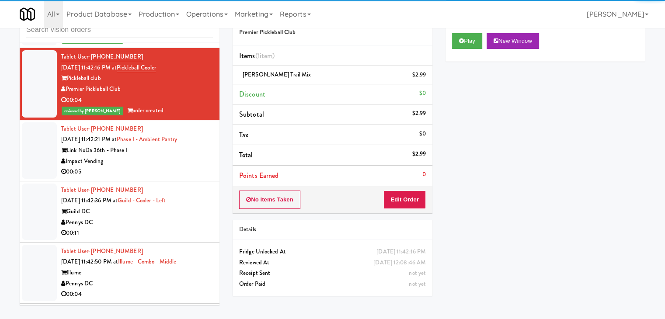
click at [170, 162] on div "Impact Vending" at bounding box center [137, 161] width 152 height 11
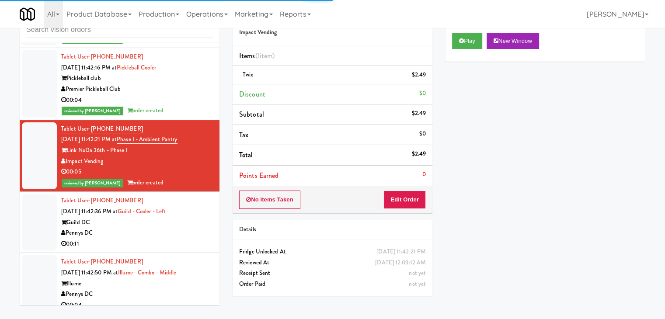
click at [192, 228] on div "Pennys DC" at bounding box center [137, 233] width 152 height 11
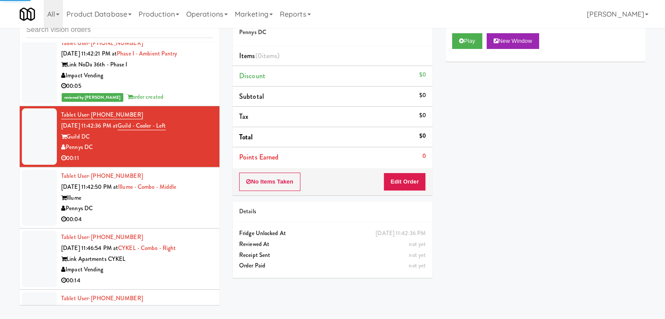
scroll to position [4634, 0]
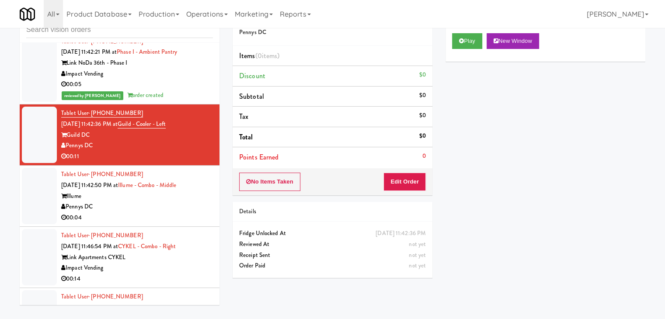
click at [156, 204] on div "Pennys DC" at bounding box center [137, 206] width 152 height 11
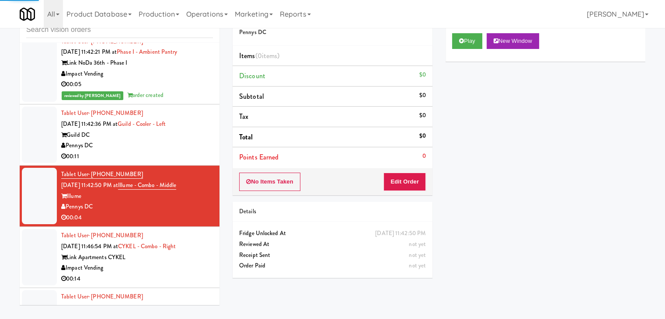
click at [173, 145] on div "Pennys DC" at bounding box center [137, 145] width 152 height 11
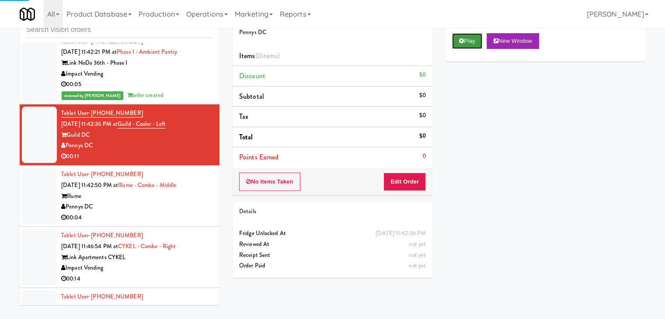
click at [465, 42] on button "Play" at bounding box center [467, 41] width 30 height 16
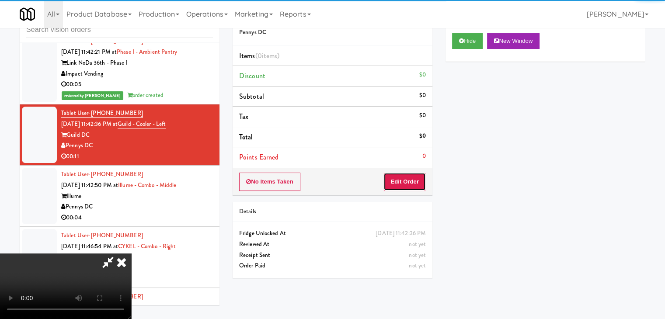
click at [406, 177] on button "Edit Order" at bounding box center [404, 182] width 42 height 18
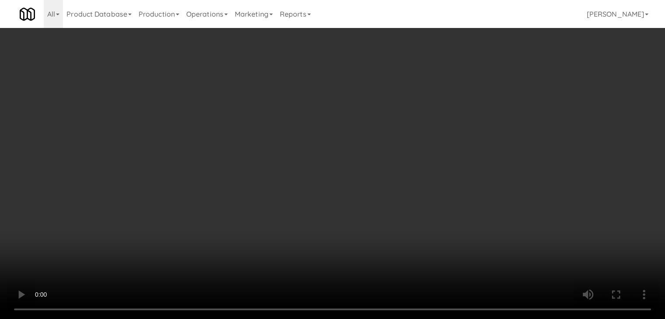
scroll to position [4613, 0]
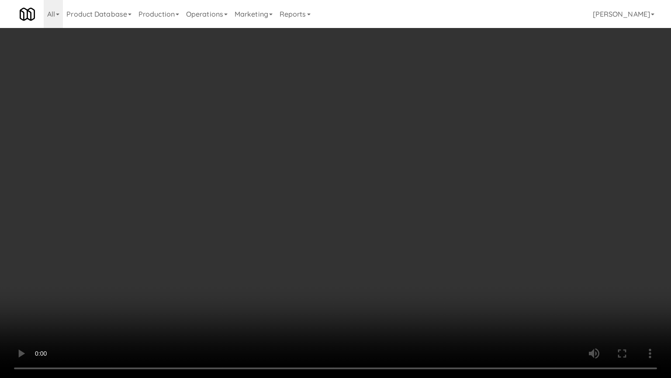
click at [415, 233] on video at bounding box center [335, 189] width 671 height 378
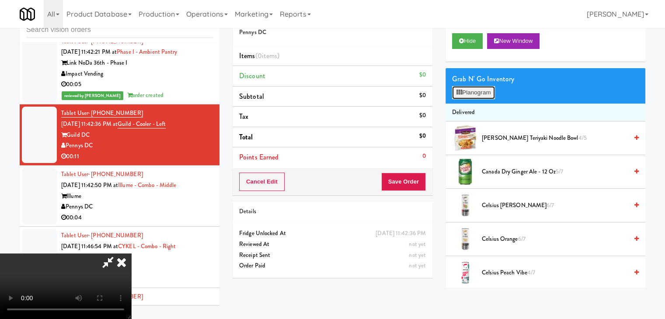
click at [481, 93] on button "Planogram" at bounding box center [473, 92] width 43 height 13
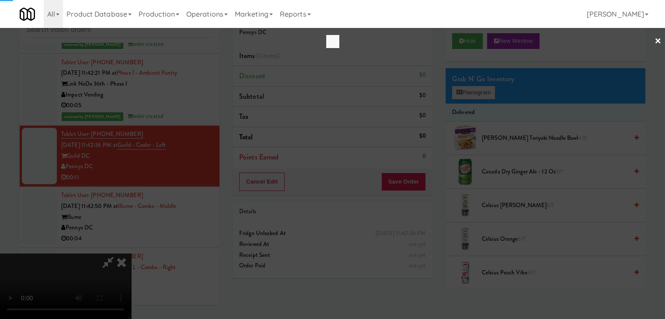
click at [481, 93] on div at bounding box center [332, 159] width 665 height 319
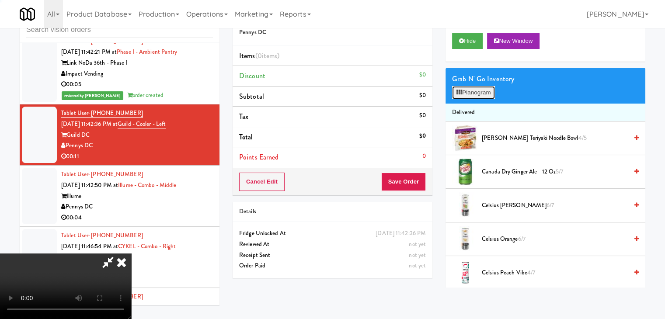
click at [481, 93] on button "Planogram" at bounding box center [473, 92] width 43 height 13
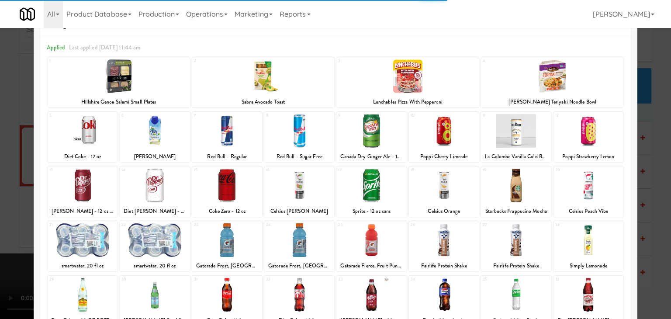
scroll to position [110, 0]
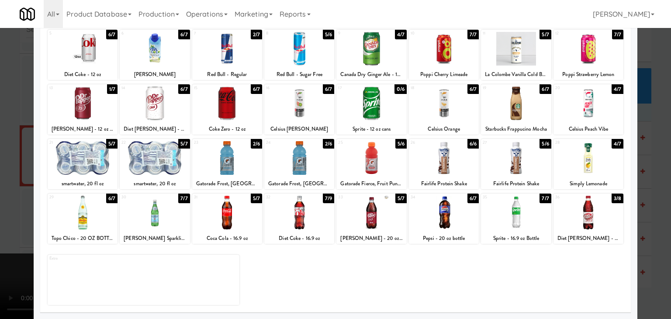
click at [363, 217] on div at bounding box center [371, 213] width 70 height 34
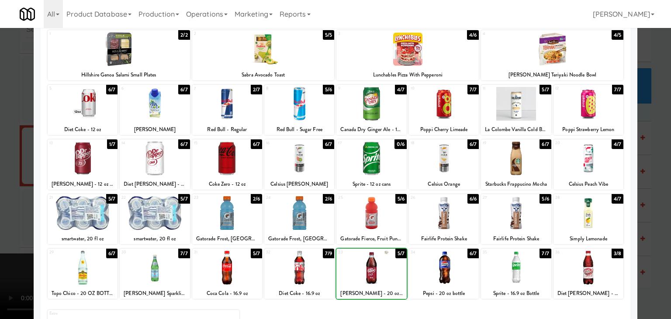
scroll to position [0, 0]
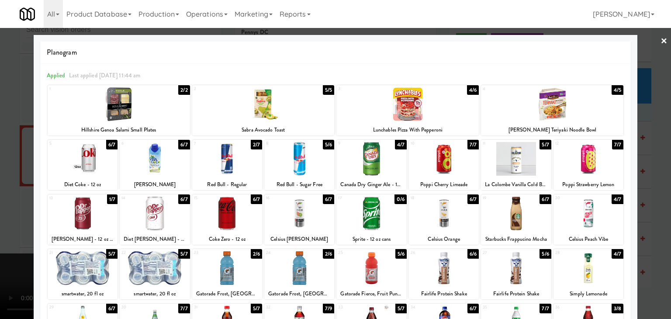
click at [362, 160] on div at bounding box center [371, 159] width 70 height 34
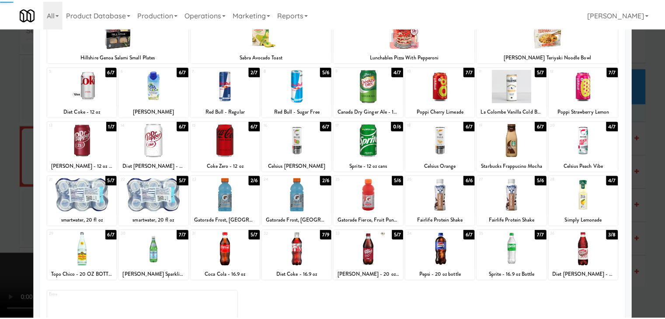
scroll to position [110, 0]
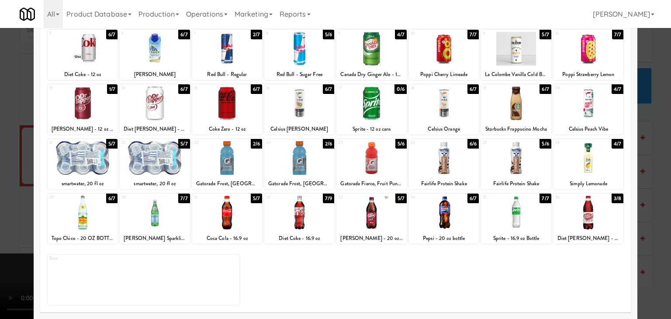
drag, startPoint x: 0, startPoint y: 208, endPoint x: 80, endPoint y: 208, distance: 79.5
click at [0, 208] on div at bounding box center [335, 159] width 671 height 319
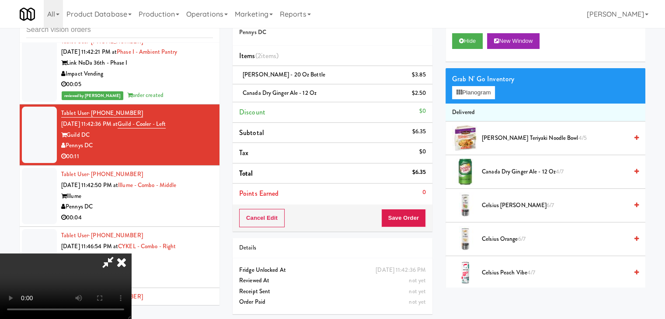
scroll to position [123, 0]
click at [131, 253] on video at bounding box center [65, 286] width 131 height 66
drag, startPoint x: 402, startPoint y: 212, endPoint x: 411, endPoint y: 215, distance: 9.4
click at [407, 214] on button "Save Order" at bounding box center [403, 218] width 45 height 18
click at [411, 215] on button "Save Order" at bounding box center [403, 218] width 45 height 18
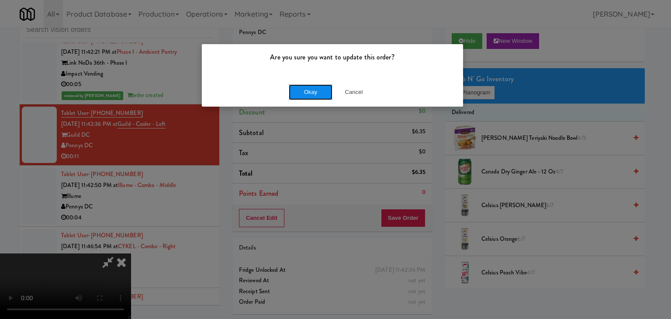
click at [321, 94] on button "Okay" at bounding box center [311, 92] width 44 height 16
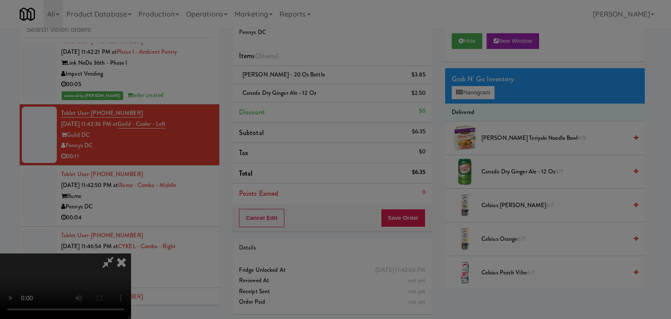
click at [321, 90] on div "Okay Cancel" at bounding box center [332, 75] width 261 height 29
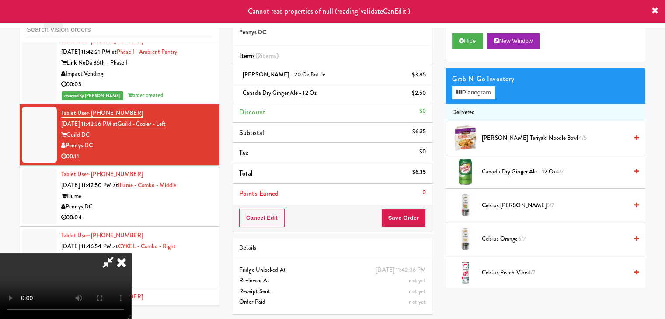
scroll to position [0, 0]
click at [131, 253] on icon at bounding box center [121, 261] width 19 height 17
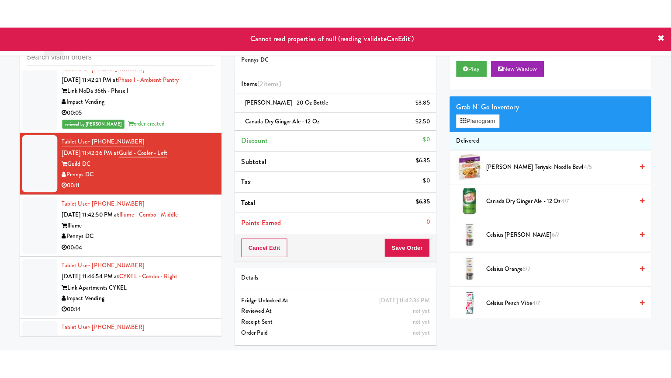
scroll to position [4721, 0]
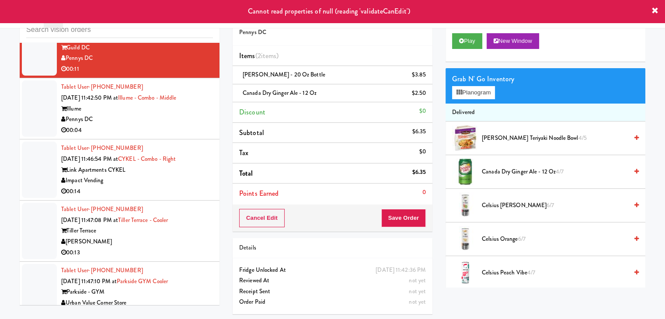
click at [179, 186] on div "00:14" at bounding box center [137, 191] width 152 height 11
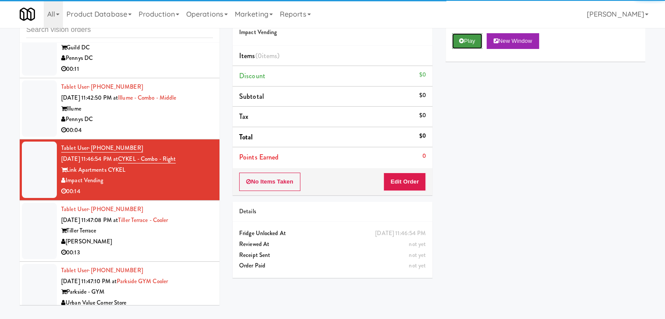
click at [460, 47] on button "Play" at bounding box center [467, 41] width 30 height 16
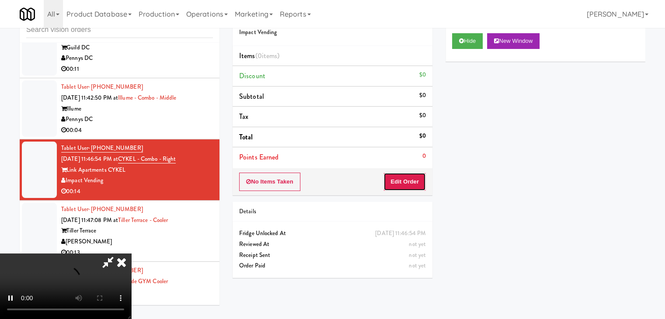
click at [396, 182] on button "Edit Order" at bounding box center [404, 182] width 42 height 18
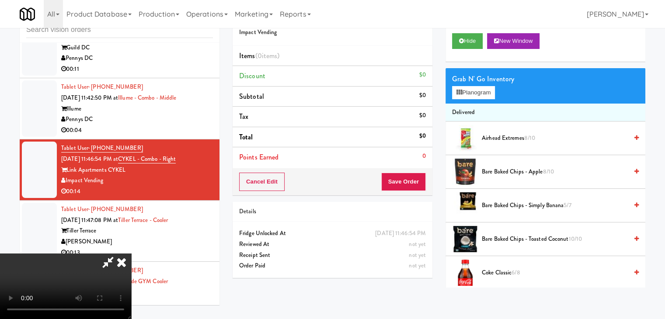
scroll to position [4700, 0]
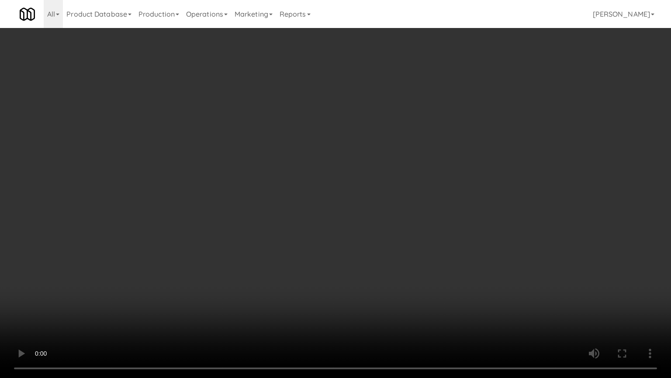
click at [386, 271] on video at bounding box center [335, 189] width 671 height 378
drag, startPoint x: 383, startPoint y: 274, endPoint x: 379, endPoint y: 278, distance: 5.6
click at [383, 276] on video at bounding box center [335, 189] width 671 height 378
click at [379, 278] on video at bounding box center [335, 189] width 671 height 378
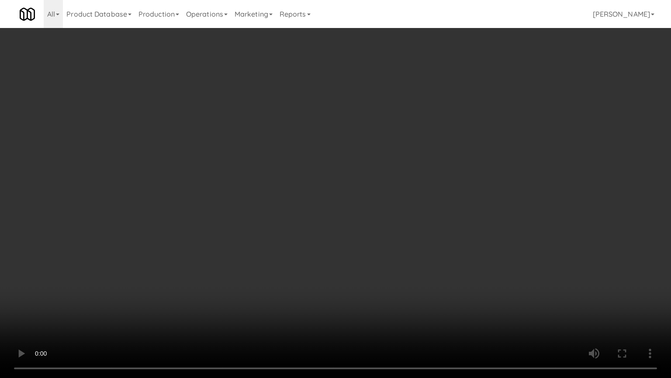
click at [428, 257] on video at bounding box center [335, 189] width 671 height 378
drag, startPoint x: 428, startPoint y: 257, endPoint x: 420, endPoint y: 260, distance: 8.4
click at [428, 257] on video at bounding box center [335, 189] width 671 height 378
click at [425, 260] on video at bounding box center [335, 189] width 671 height 378
click at [426, 260] on video at bounding box center [335, 189] width 671 height 378
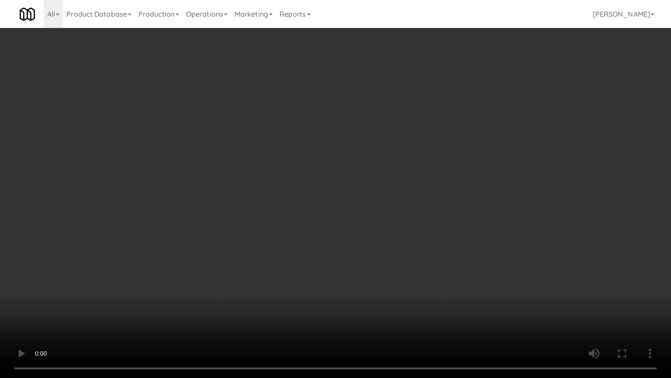
click at [432, 259] on video at bounding box center [335, 189] width 671 height 378
drag, startPoint x: 432, startPoint y: 259, endPoint x: 458, endPoint y: 179, distance: 83.7
click at [432, 259] on video at bounding box center [335, 189] width 671 height 378
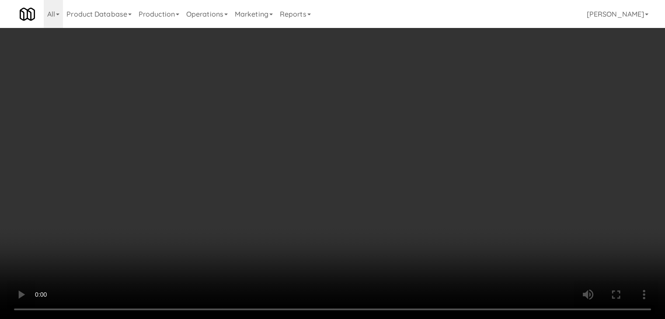
click at [489, 95] on button "Planogram" at bounding box center [473, 92] width 43 height 13
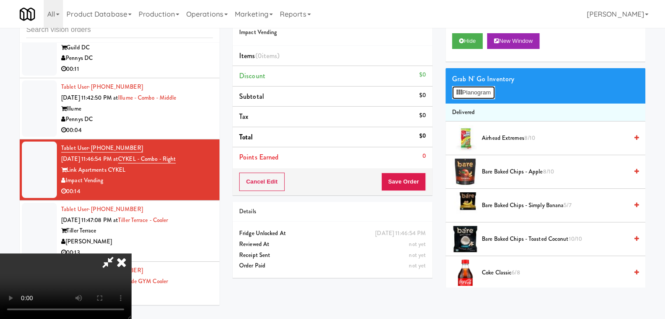
scroll to position [4700, 0]
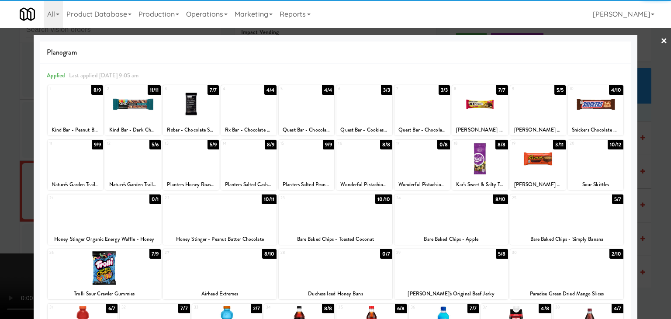
click at [584, 104] on div at bounding box center [595, 104] width 55 height 34
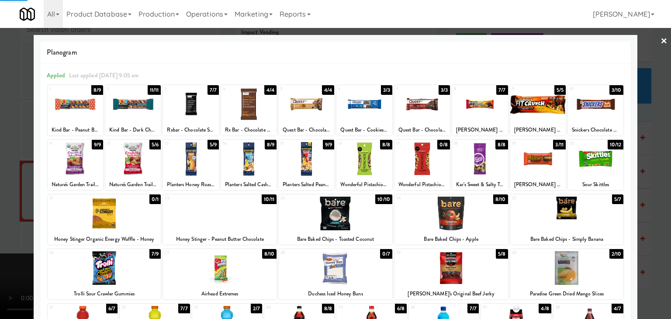
click at [533, 155] on div at bounding box center [537, 159] width 55 height 34
click at [0, 156] on div at bounding box center [335, 159] width 671 height 319
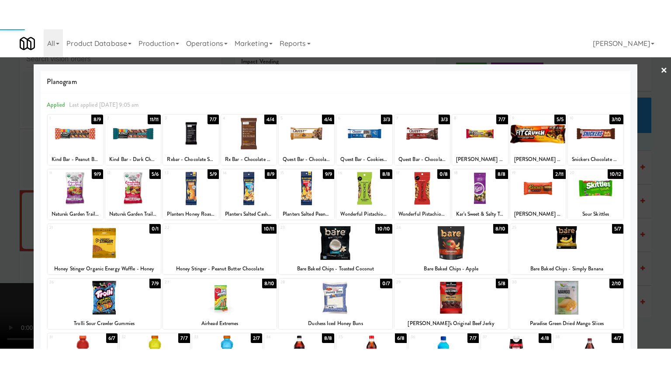
scroll to position [4721, 0]
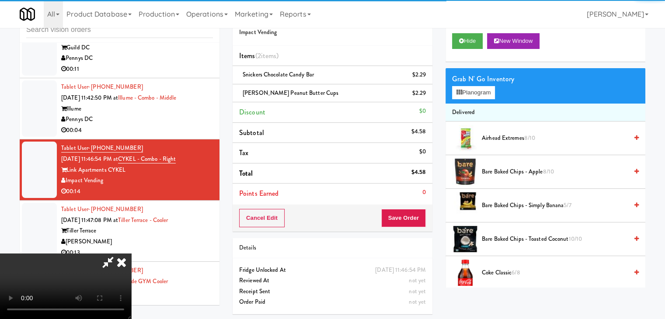
click at [131, 253] on video at bounding box center [65, 286] width 131 height 66
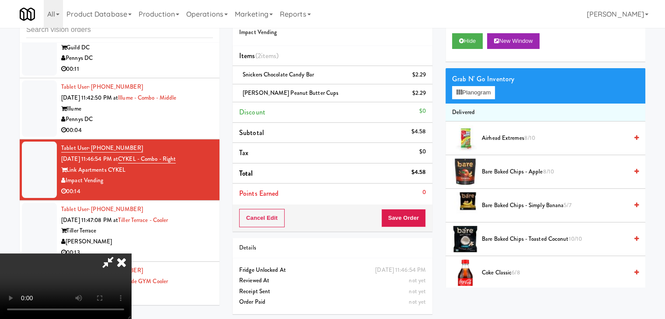
click at [131, 253] on video at bounding box center [65, 286] width 131 height 66
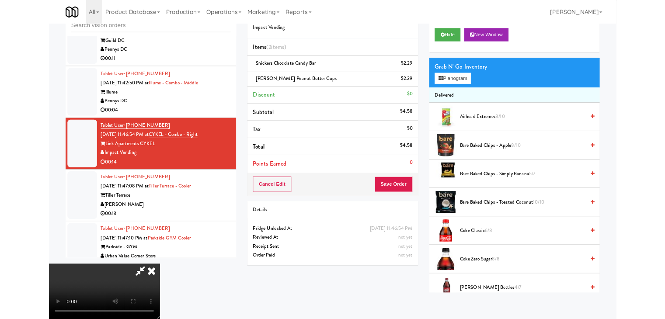
scroll to position [4700, 0]
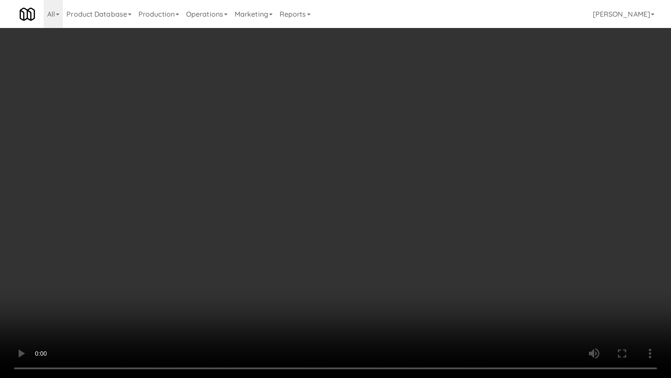
drag, startPoint x: 327, startPoint y: 272, endPoint x: 336, endPoint y: 294, distance: 23.5
click at [327, 272] on video at bounding box center [335, 189] width 671 height 378
click at [426, 252] on video at bounding box center [335, 189] width 671 height 378
click at [425, 240] on video at bounding box center [335, 189] width 671 height 378
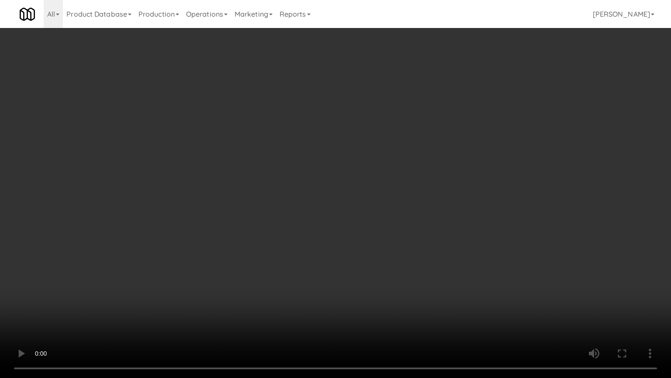
click at [422, 237] on video at bounding box center [335, 189] width 671 height 378
drag, startPoint x: 422, startPoint y: 237, endPoint x: 494, endPoint y: 139, distance: 122.3
click at [423, 236] on video at bounding box center [335, 189] width 671 height 378
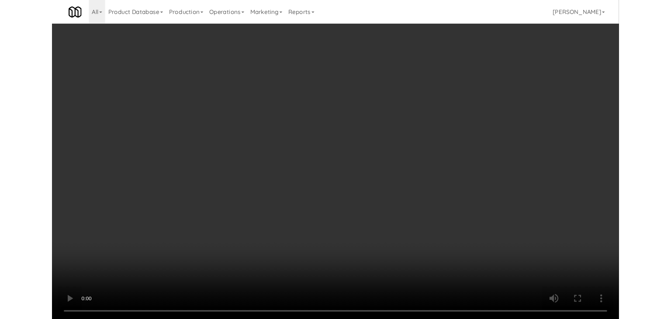
scroll to position [4721, 0]
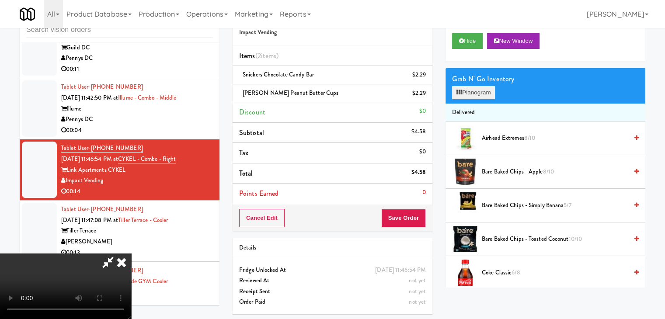
click at [485, 98] on div "Grab N' Go Inventory Planogram" at bounding box center [545, 85] width 200 height 35
click at [485, 93] on button "Planogram" at bounding box center [473, 92] width 43 height 13
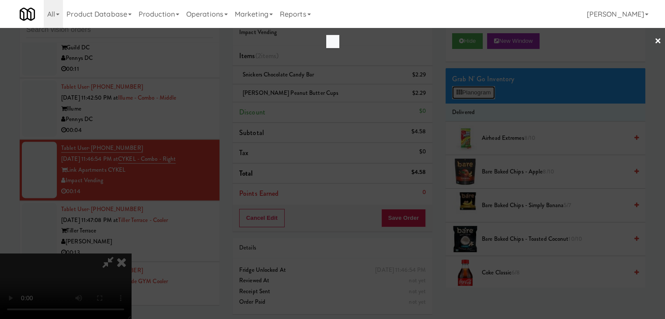
scroll to position [4700, 0]
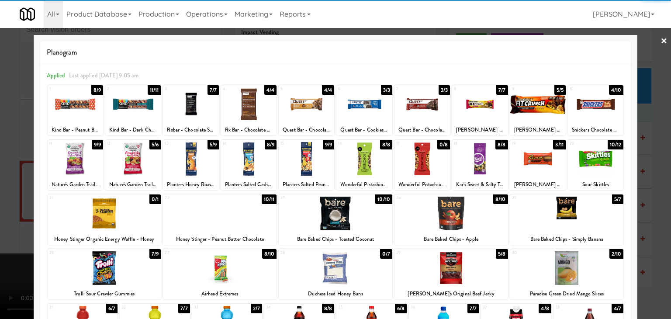
click at [361, 158] on div at bounding box center [363, 159] width 55 height 34
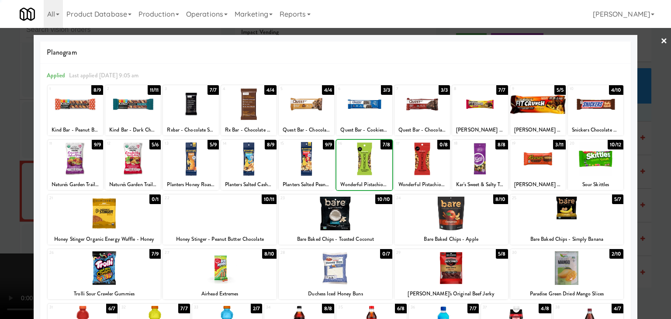
click at [3, 186] on div at bounding box center [335, 159] width 671 height 319
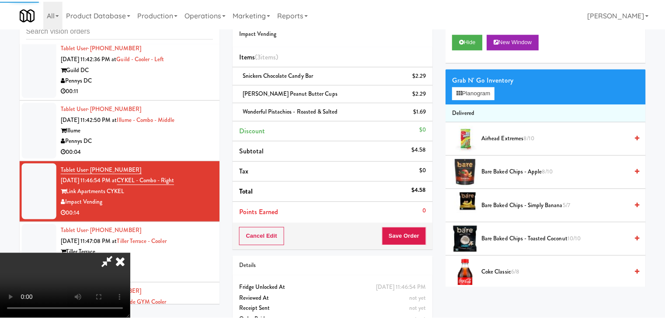
scroll to position [4721, 0]
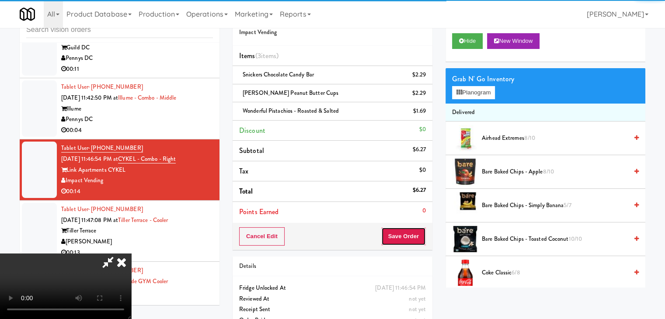
click at [419, 235] on button "Save Order" at bounding box center [403, 236] width 45 height 18
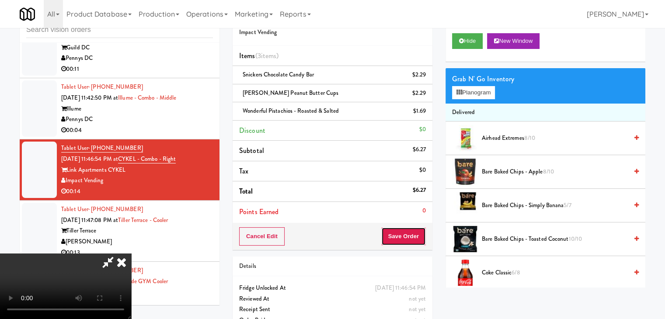
click at [419, 234] on button "Save Order" at bounding box center [403, 236] width 45 height 18
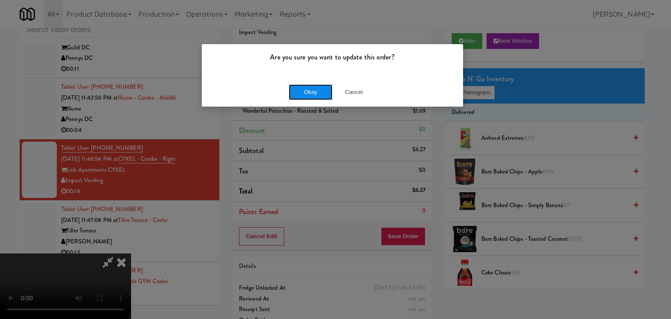
click at [312, 95] on button "Okay" at bounding box center [311, 92] width 44 height 16
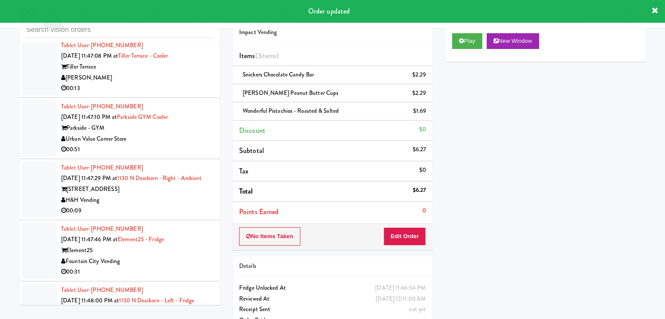
click at [178, 83] on div "00:13" at bounding box center [137, 88] width 152 height 11
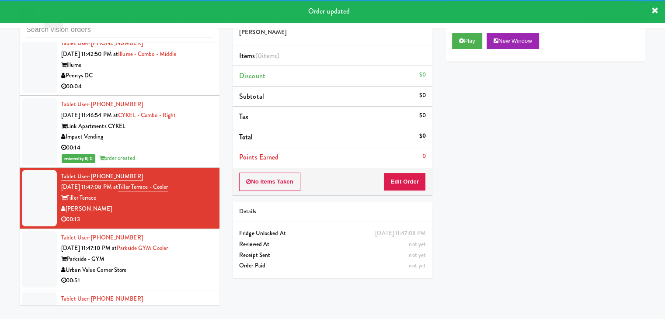
click at [162, 72] on div "Pennys DC" at bounding box center [137, 75] width 152 height 11
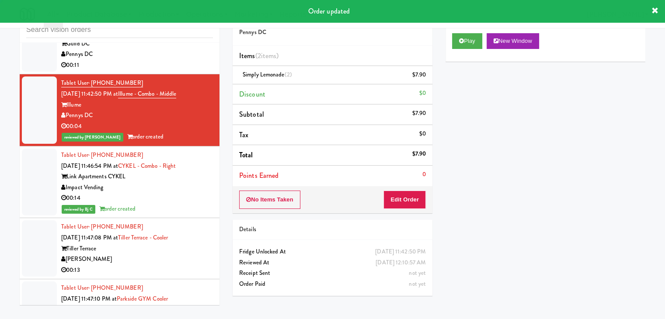
scroll to position [4677, 0]
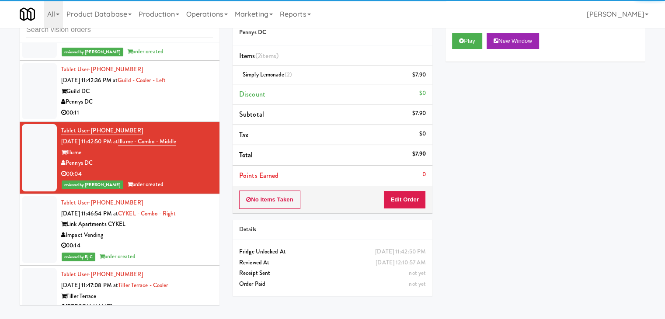
click at [155, 98] on div "Pennys DC" at bounding box center [137, 102] width 152 height 11
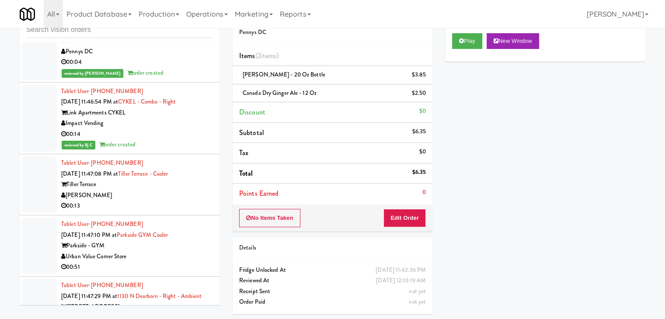
scroll to position [4863, 0]
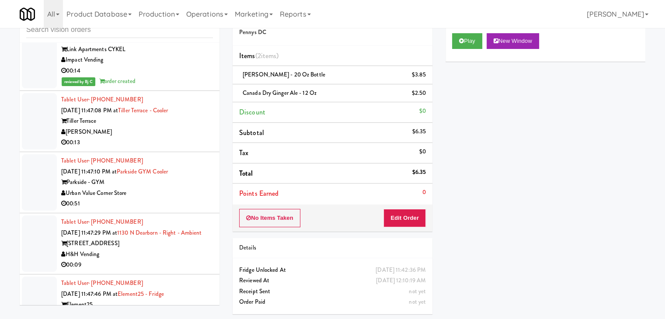
click at [161, 139] on div "00:13" at bounding box center [137, 142] width 152 height 11
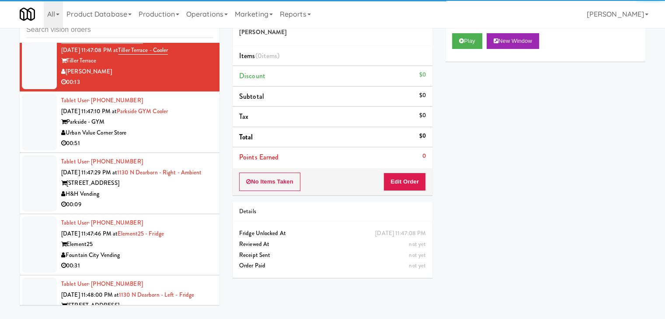
scroll to position [5038, 0]
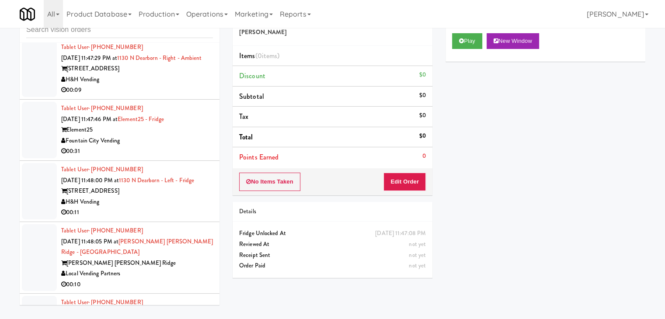
click at [169, 96] on div "00:09" at bounding box center [137, 90] width 152 height 11
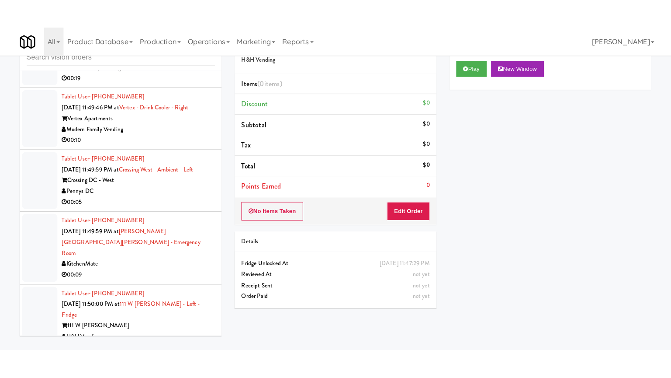
scroll to position [5431, 0]
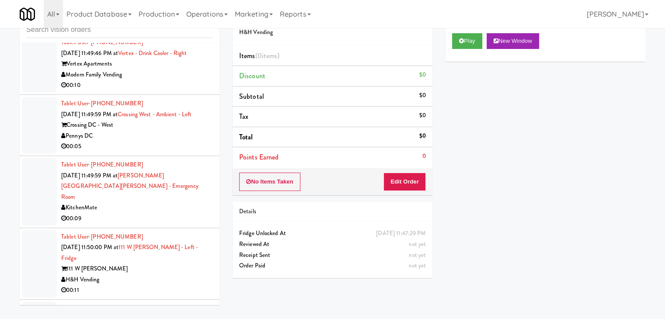
click at [149, 140] on div "Pennys DC" at bounding box center [137, 136] width 152 height 11
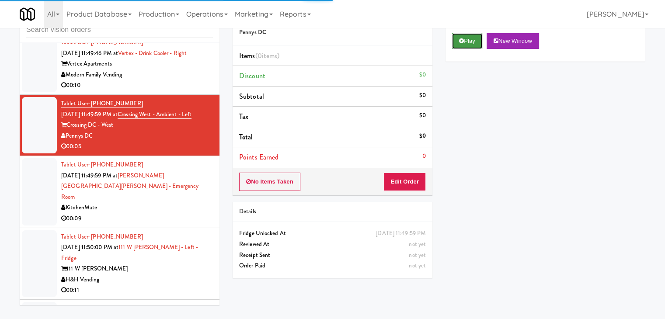
click at [468, 44] on button "Play" at bounding box center [467, 41] width 30 height 16
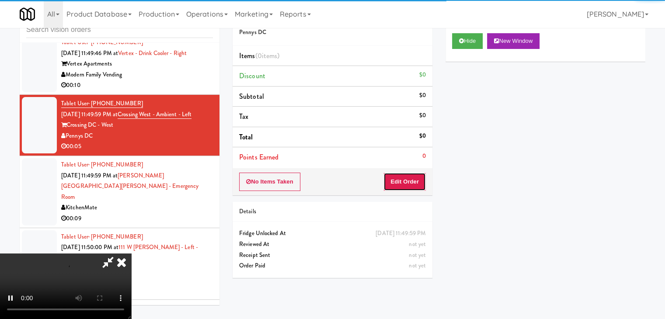
click at [402, 177] on button "Edit Order" at bounding box center [404, 182] width 42 height 18
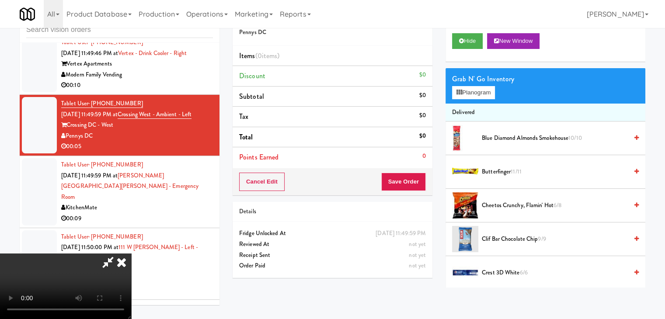
scroll to position [5388, 0]
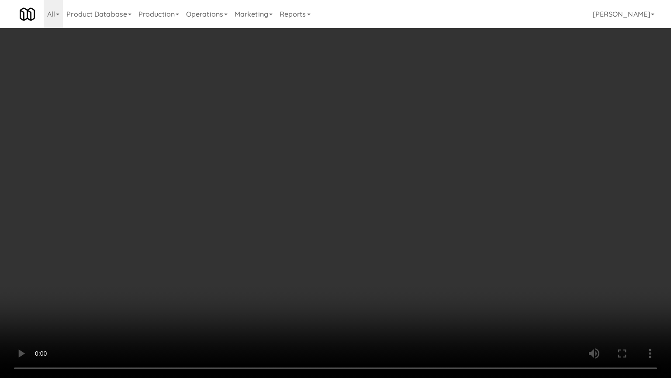
click at [371, 279] on video at bounding box center [335, 189] width 671 height 378
drag, startPoint x: 371, startPoint y: 279, endPoint x: 372, endPoint y: 284, distance: 5.0
click at [371, 280] on video at bounding box center [335, 189] width 671 height 378
click at [392, 283] on video at bounding box center [335, 189] width 671 height 378
click at [393, 282] on video at bounding box center [335, 189] width 671 height 378
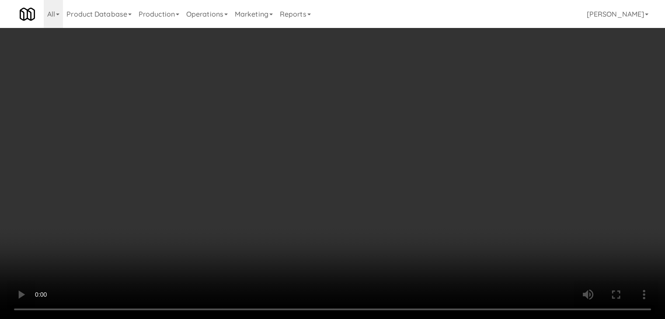
click at [485, 97] on button "Planogram" at bounding box center [473, 92] width 43 height 13
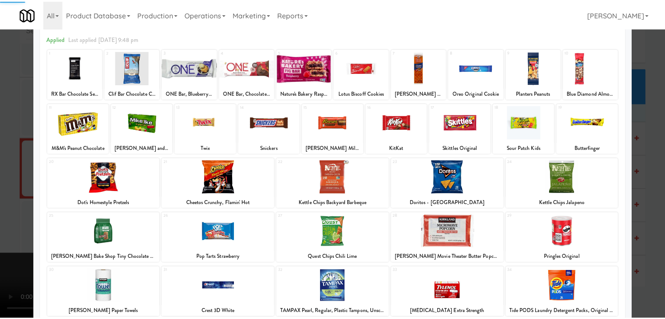
scroll to position [87, 0]
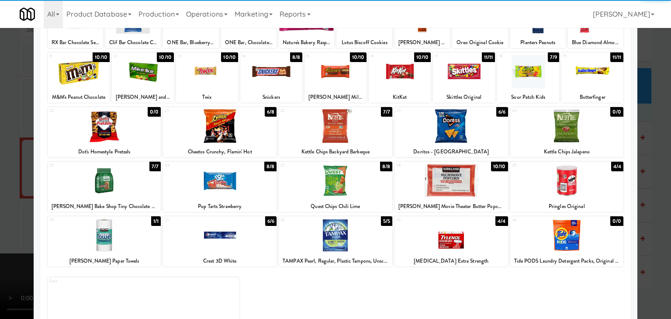
click at [330, 184] on div at bounding box center [336, 181] width 114 height 34
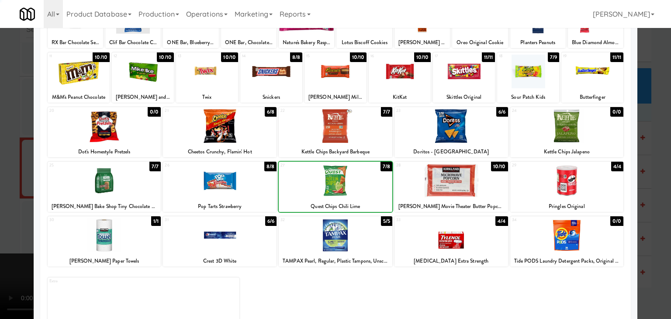
click at [330, 184] on div at bounding box center [336, 181] width 114 height 34
click at [16, 184] on div at bounding box center [335, 159] width 671 height 319
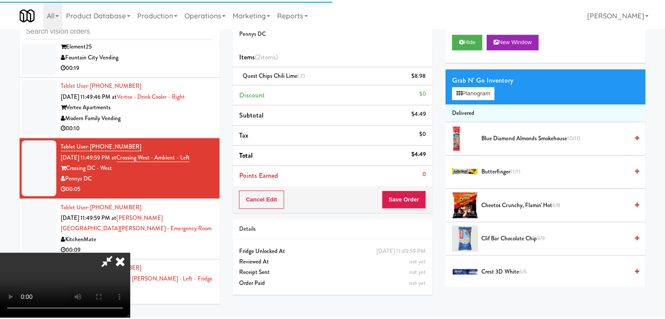
scroll to position [5431, 0]
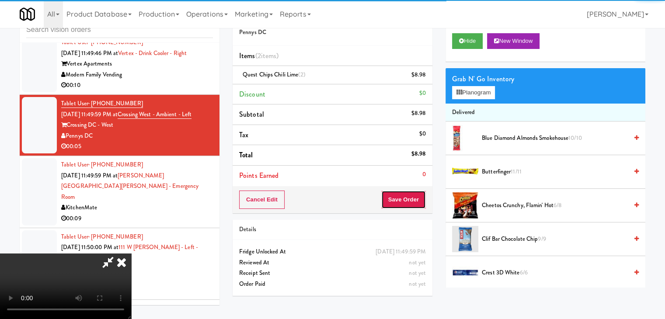
click at [406, 205] on button "Save Order" at bounding box center [403, 200] width 45 height 18
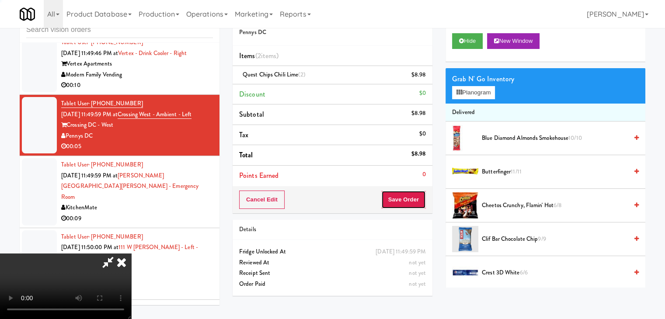
click at [406, 205] on button "Save Order" at bounding box center [403, 200] width 45 height 18
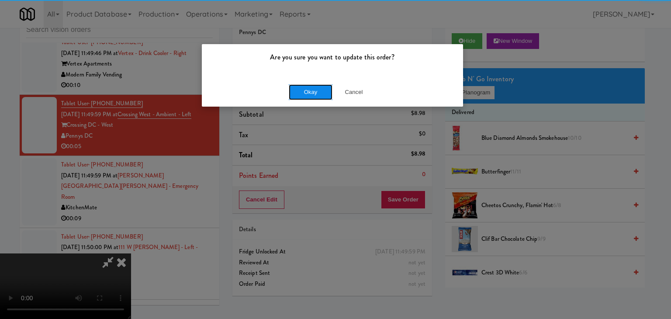
click at [305, 90] on button "Okay" at bounding box center [311, 92] width 44 height 16
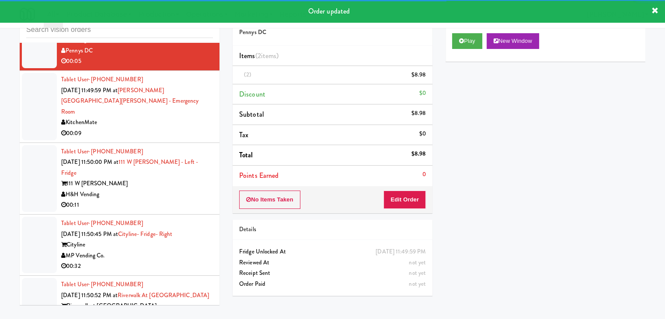
scroll to position [5519, 0]
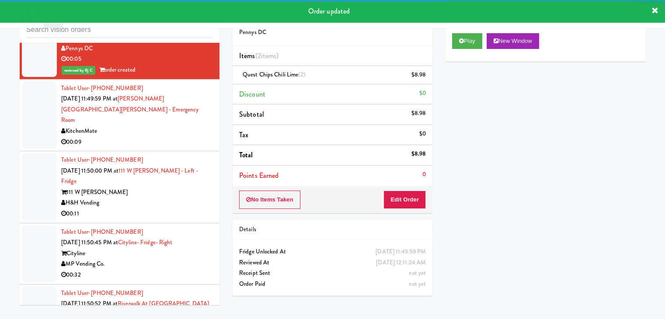
click at [169, 130] on div "KitchenMate" at bounding box center [137, 131] width 152 height 11
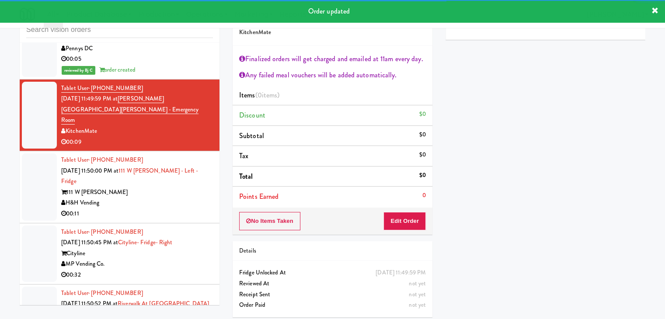
drag, startPoint x: 155, startPoint y: 190, endPoint x: 171, endPoint y: 180, distance: 19.0
click at [155, 198] on div "H&H Vending" at bounding box center [137, 203] width 152 height 11
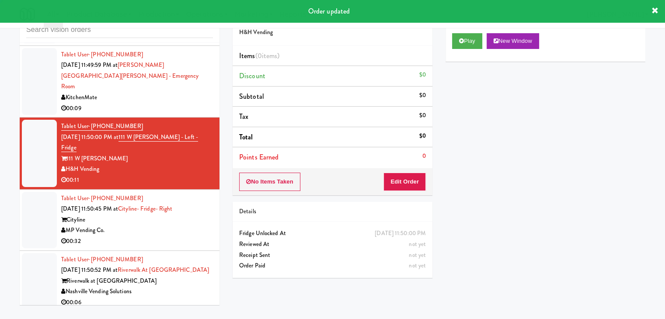
scroll to position [5606, 0]
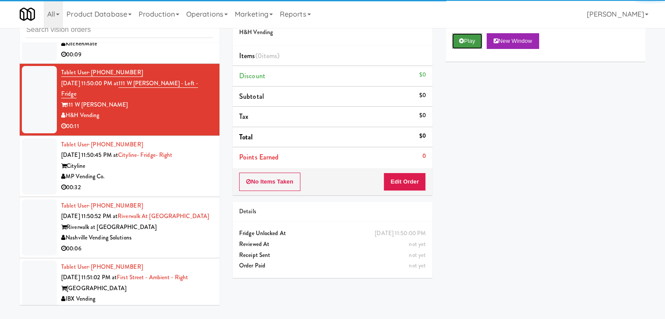
click at [458, 42] on button "Play" at bounding box center [467, 41] width 30 height 16
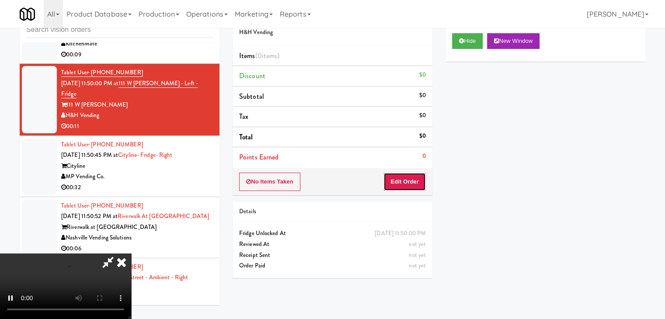
click at [400, 180] on button "Edit Order" at bounding box center [404, 182] width 42 height 18
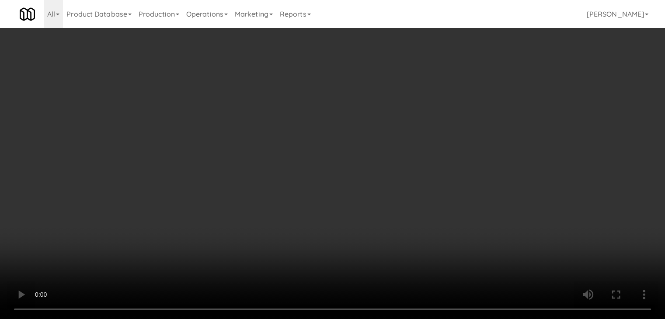
scroll to position [5563, 0]
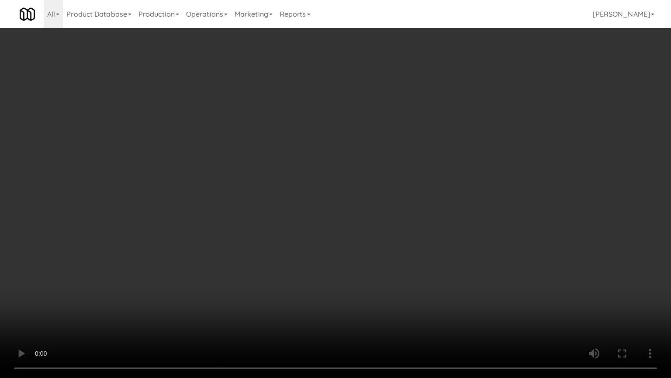
click at [368, 262] on video at bounding box center [335, 189] width 671 height 378
drag, startPoint x: 369, startPoint y: 264, endPoint x: 370, endPoint y: 271, distance: 8.0
click at [369, 264] on video at bounding box center [335, 189] width 671 height 378
click at [369, 270] on video at bounding box center [335, 189] width 671 height 378
click at [399, 300] on video at bounding box center [335, 189] width 671 height 378
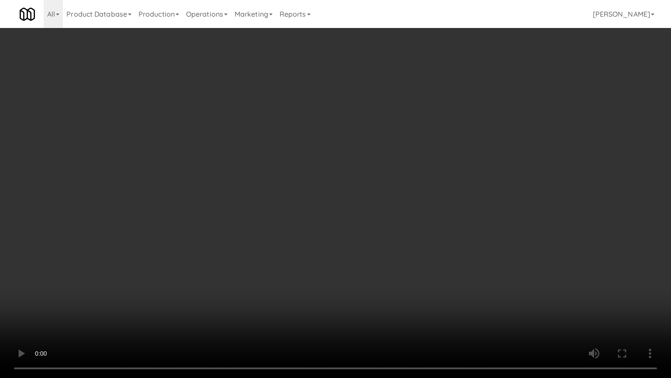
click at [412, 274] on video at bounding box center [335, 189] width 671 height 378
drag, startPoint x: 413, startPoint y: 274, endPoint x: 438, endPoint y: 171, distance: 106.3
click at [413, 274] on video at bounding box center [335, 189] width 671 height 378
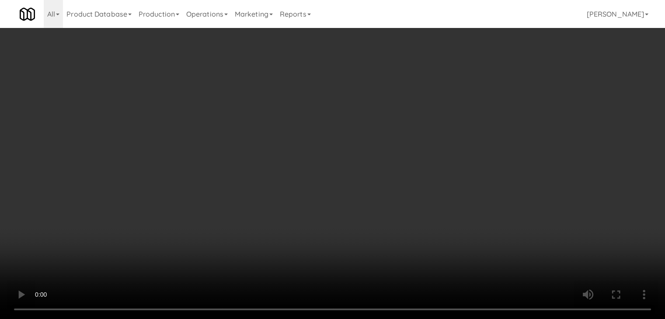
click at [482, 96] on button "Planogram" at bounding box center [473, 92] width 43 height 13
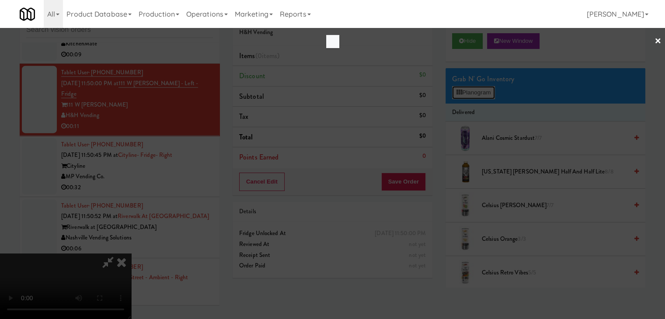
scroll to position [5563, 0]
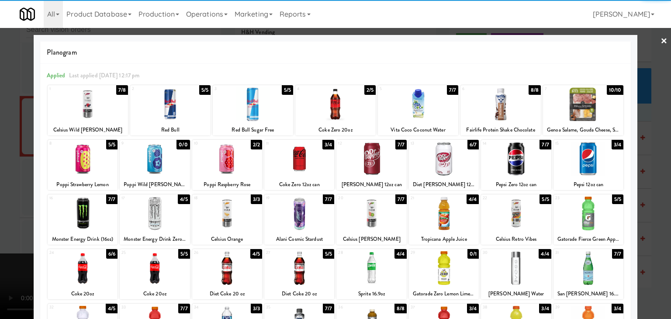
drag, startPoint x: 527, startPoint y: 166, endPoint x: 587, endPoint y: 173, distance: 61.0
click at [527, 166] on div at bounding box center [516, 159] width 70 height 34
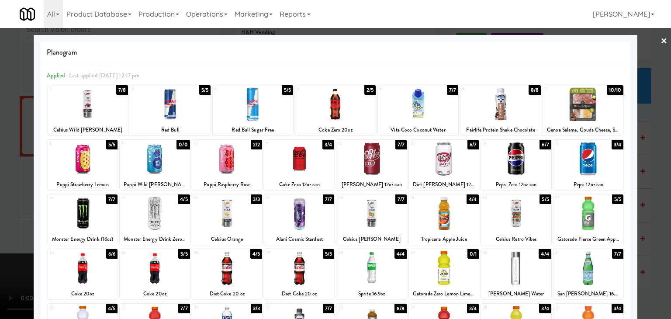
drag, startPoint x: 649, startPoint y: 180, endPoint x: 596, endPoint y: 180, distance: 53.3
click at [649, 180] on div at bounding box center [335, 159] width 671 height 319
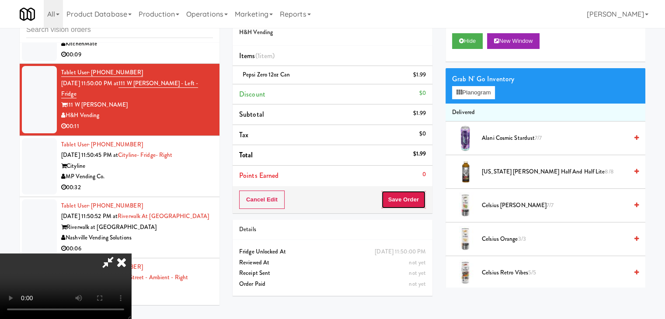
click at [405, 208] on button "Save Order" at bounding box center [403, 200] width 45 height 18
click at [406, 207] on button "Save Order" at bounding box center [403, 200] width 45 height 18
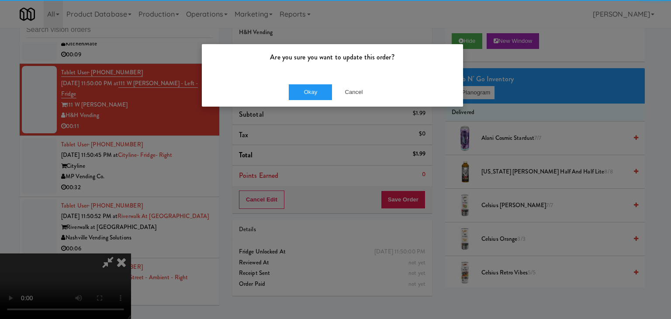
click at [326, 73] on div "Are you sure you want to update this order?" at bounding box center [332, 60] width 261 height 33
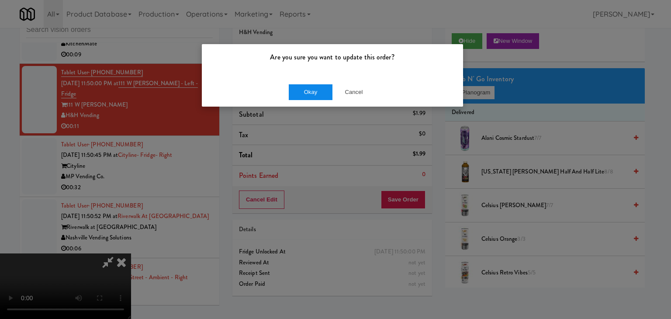
drag, startPoint x: 319, startPoint y: 83, endPoint x: 316, endPoint y: 90, distance: 7.2
click at [316, 90] on div "Okay Cancel" at bounding box center [332, 91] width 261 height 29
click at [316, 90] on button "Okay" at bounding box center [311, 92] width 44 height 16
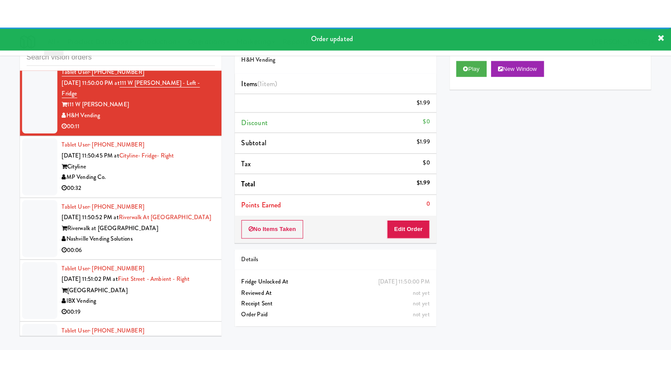
scroll to position [5650, 0]
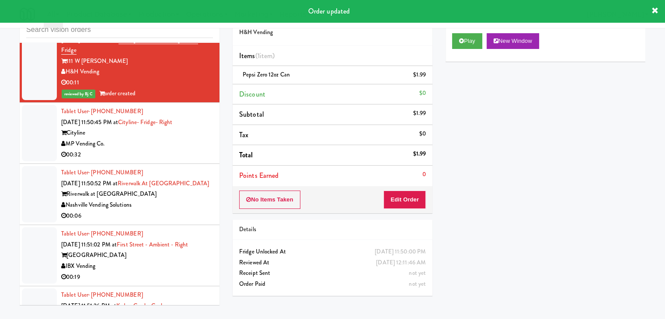
drag, startPoint x: 157, startPoint y: 128, endPoint x: 156, endPoint y: 137, distance: 9.7
click at [158, 139] on div "MP Vending Co." at bounding box center [137, 144] width 152 height 11
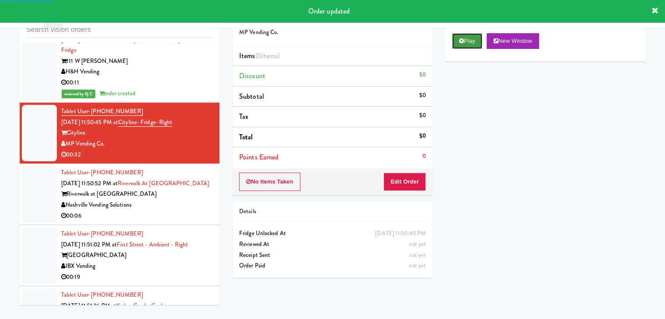
drag, startPoint x: 468, startPoint y: 42, endPoint x: 460, endPoint y: 56, distance: 16.5
click at [468, 42] on button "Play" at bounding box center [467, 41] width 30 height 16
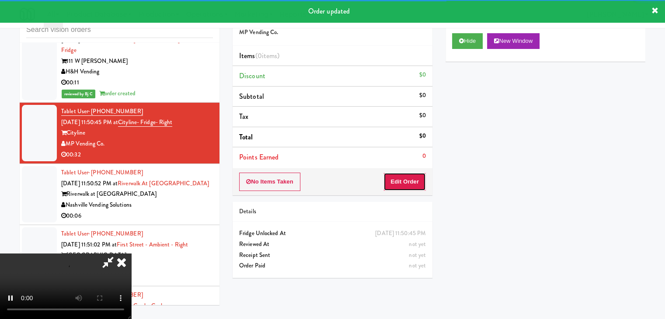
click at [399, 184] on button "Edit Order" at bounding box center [404, 182] width 42 height 18
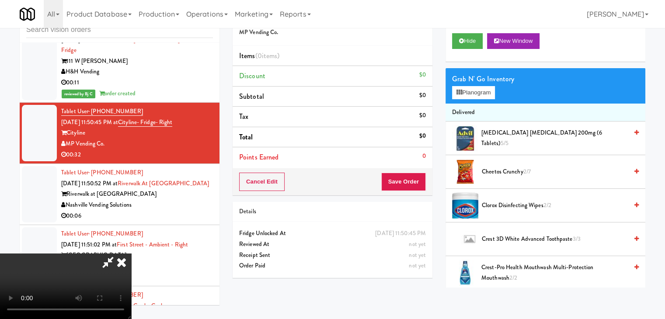
scroll to position [5607, 0]
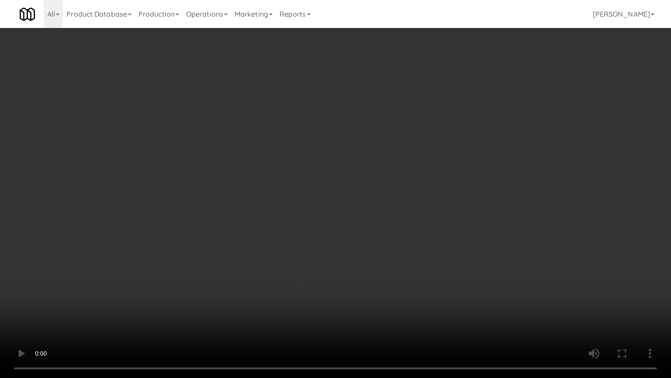
click at [344, 263] on video at bounding box center [335, 189] width 671 height 378
click at [250, 319] on video at bounding box center [335, 189] width 671 height 378
click at [319, 290] on video at bounding box center [335, 189] width 671 height 378
click at [248, 319] on video at bounding box center [335, 189] width 671 height 378
click at [306, 285] on video at bounding box center [335, 189] width 671 height 378
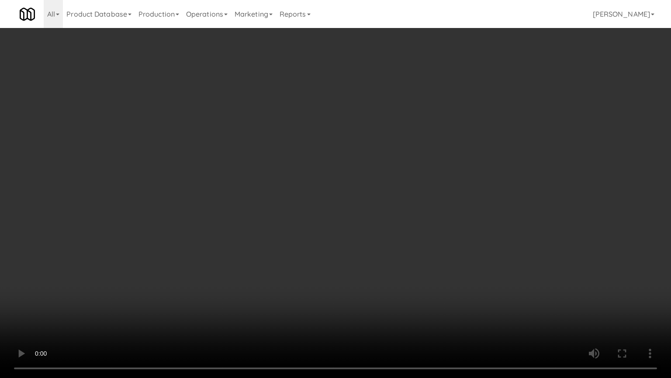
click at [296, 316] on video at bounding box center [335, 189] width 671 height 378
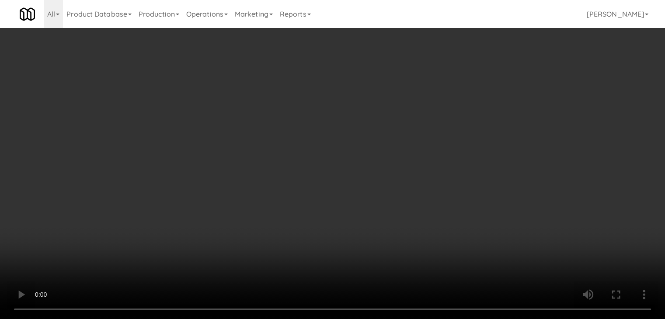
click at [291, 277] on video at bounding box center [332, 159] width 665 height 319
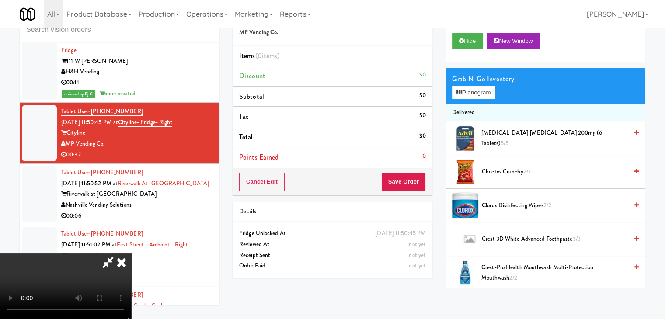
click at [131, 277] on video at bounding box center [65, 286] width 131 height 66
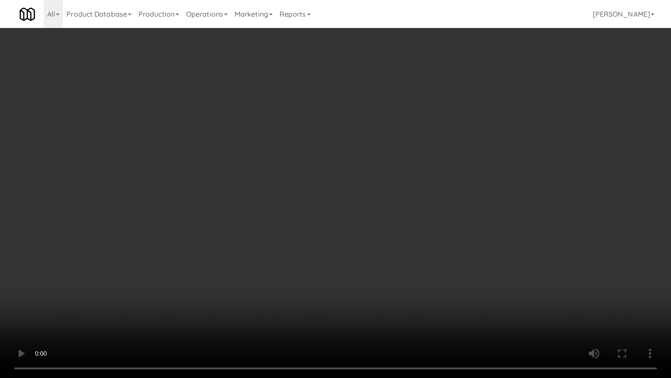
click at [385, 198] on video at bounding box center [335, 189] width 671 height 378
click at [393, 198] on video at bounding box center [335, 189] width 671 height 378
click at [395, 198] on video at bounding box center [335, 189] width 671 height 378
click at [384, 198] on video at bounding box center [335, 189] width 671 height 378
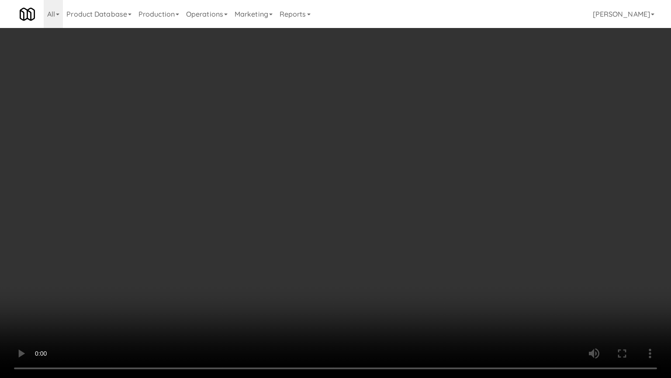
click at [481, 254] on video at bounding box center [335, 189] width 671 height 378
click at [476, 247] on video at bounding box center [335, 189] width 671 height 378
click at [474, 245] on video at bounding box center [335, 189] width 671 height 378
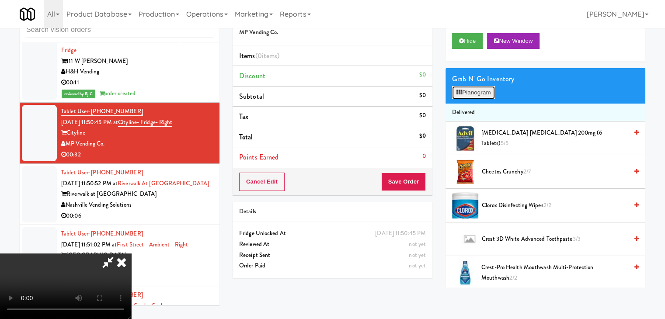
click at [481, 93] on button "Planogram" at bounding box center [473, 92] width 43 height 13
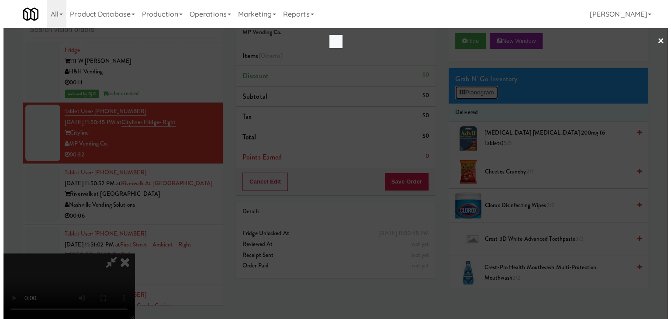
scroll to position [5607, 0]
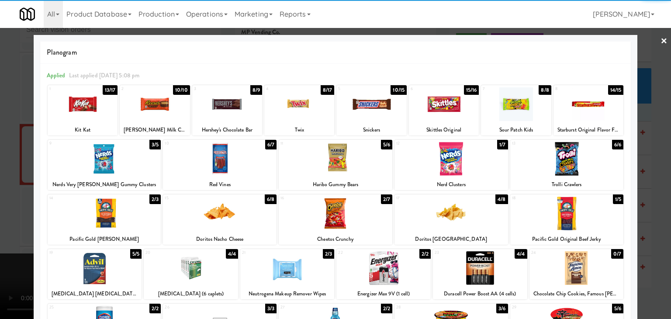
click at [567, 160] on div at bounding box center [567, 159] width 114 height 34
click at [264, 104] on div "1 13/17 Kit Kat 2 10/10 Reese's Milk Chocolate Peanut Butter 3 8/9 Hershey's Ch…" at bounding box center [336, 110] width 576 height 50
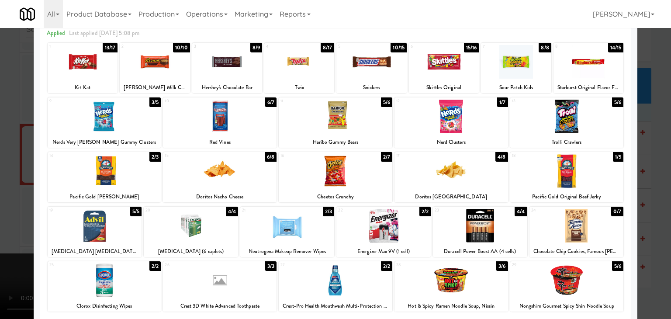
scroll to position [0, 0]
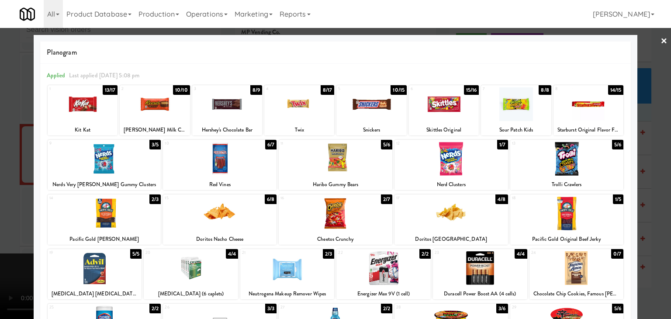
click at [302, 104] on div at bounding box center [299, 104] width 70 height 34
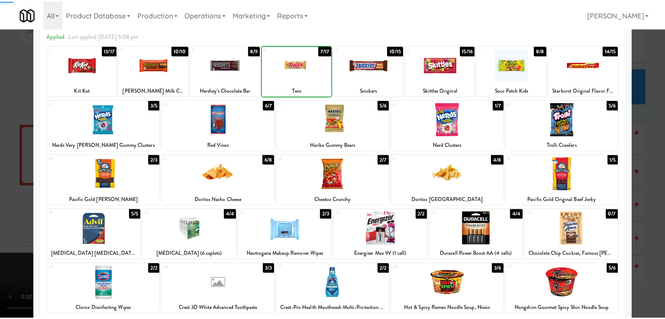
scroll to position [110, 0]
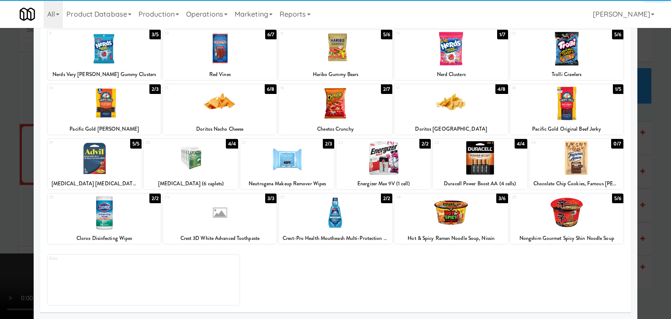
click at [449, 218] on div at bounding box center [452, 213] width 114 height 34
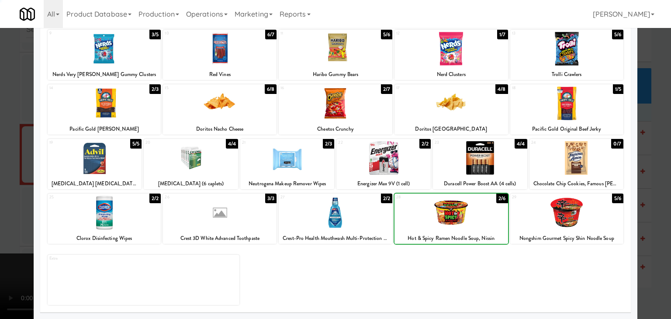
drag, startPoint x: 0, startPoint y: 169, endPoint x: 93, endPoint y: 168, distance: 92.6
click at [3, 168] on div at bounding box center [335, 159] width 671 height 319
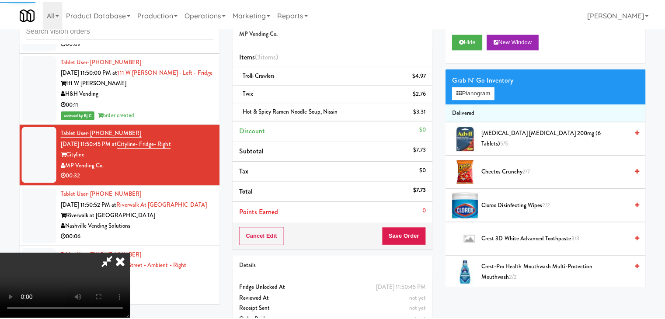
scroll to position [5650, 0]
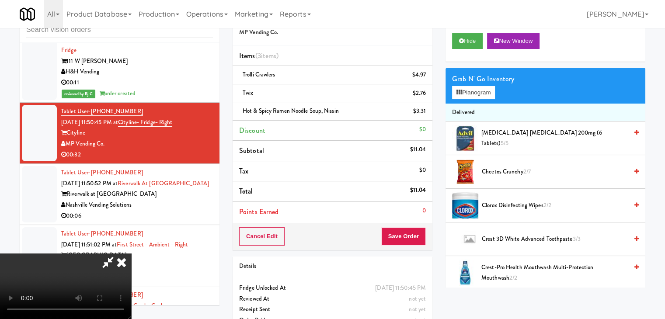
drag, startPoint x: 416, startPoint y: 225, endPoint x: 418, endPoint y: 232, distance: 6.3
click at [416, 228] on div "Cancel Edit Save Order" at bounding box center [332, 236] width 200 height 27
click at [418, 232] on button "Save Order" at bounding box center [403, 236] width 45 height 18
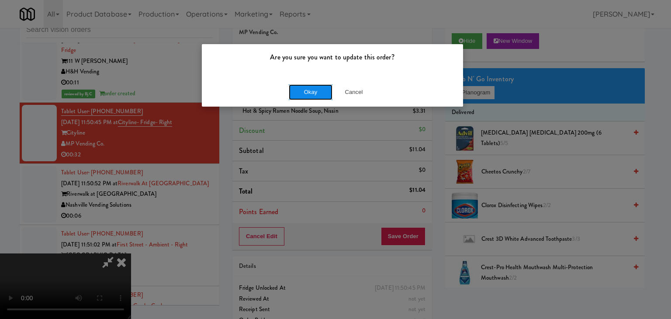
click at [321, 86] on button "Okay" at bounding box center [311, 92] width 44 height 16
click at [320, 86] on button "Okay" at bounding box center [311, 92] width 44 height 16
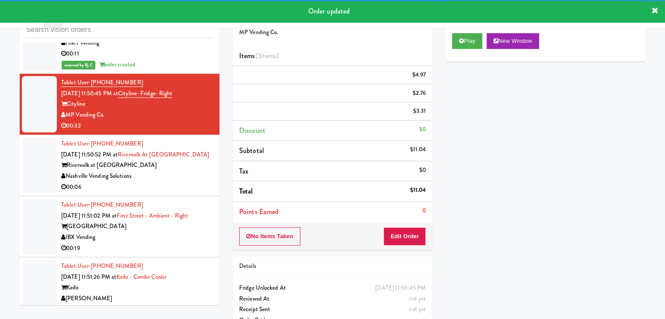
scroll to position [5693, 0]
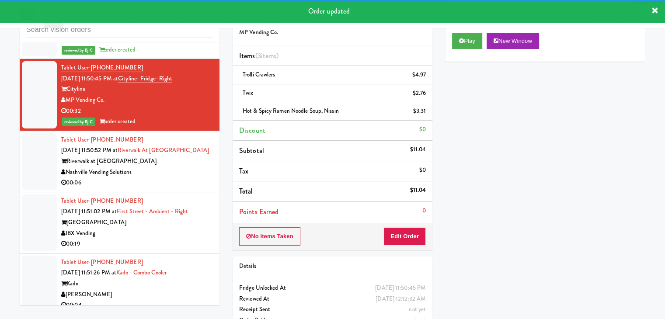
click at [190, 167] on div "Nashville Vending Solutions" at bounding box center [137, 172] width 152 height 11
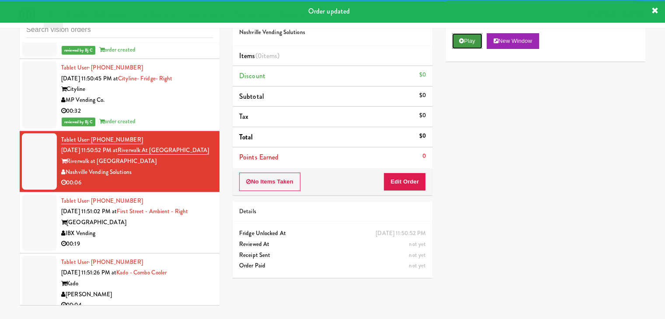
click at [457, 43] on button "Play" at bounding box center [467, 41] width 30 height 16
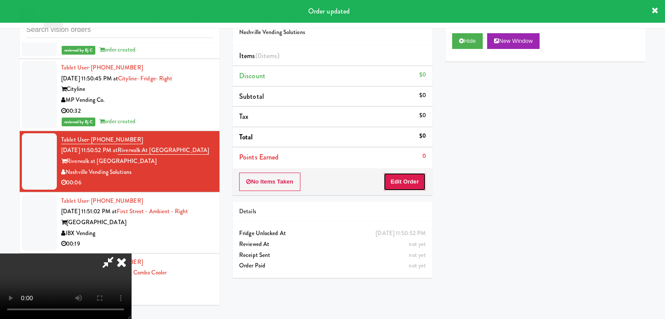
click at [409, 175] on button "Edit Order" at bounding box center [404, 182] width 42 height 18
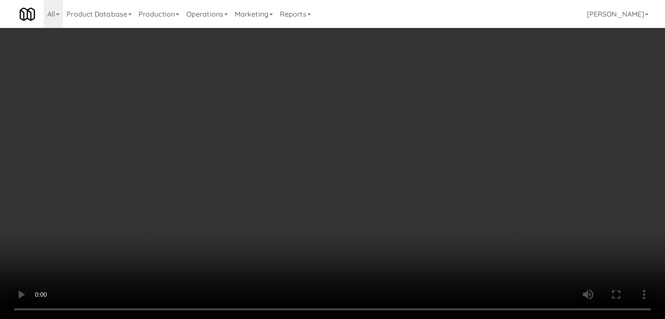
scroll to position [5651, 0]
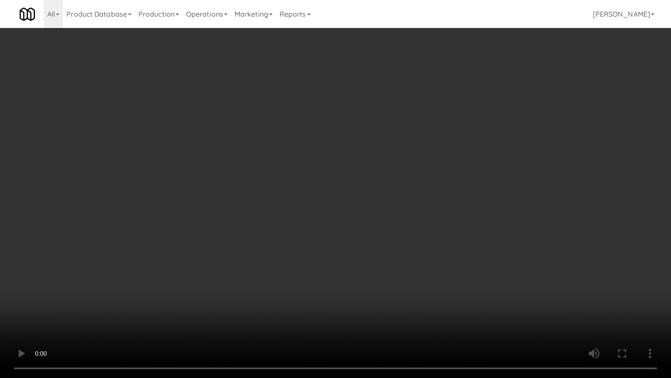
click at [387, 227] on video at bounding box center [335, 189] width 671 height 378
click at [381, 229] on video at bounding box center [335, 189] width 671 height 378
click at [385, 225] on video at bounding box center [335, 189] width 671 height 378
click at [386, 225] on video at bounding box center [335, 189] width 671 height 378
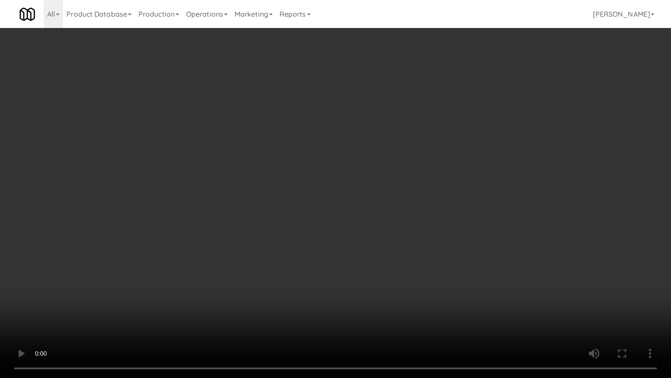
click at [388, 223] on video at bounding box center [335, 189] width 671 height 378
click at [397, 220] on video at bounding box center [335, 189] width 671 height 378
click at [421, 188] on video at bounding box center [335, 189] width 671 height 378
click at [421, 180] on video at bounding box center [335, 189] width 671 height 378
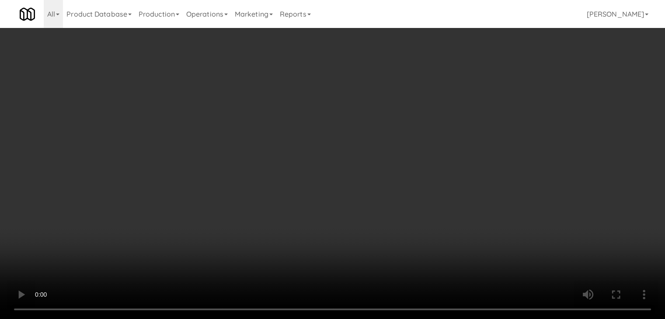
click at [486, 85] on div "Grab N' Go Inventory Planogram" at bounding box center [545, 85] width 200 height 35
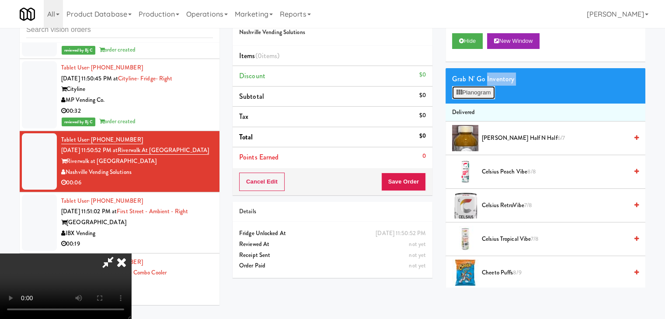
click at [486, 86] on button "Planogram" at bounding box center [473, 92] width 43 height 13
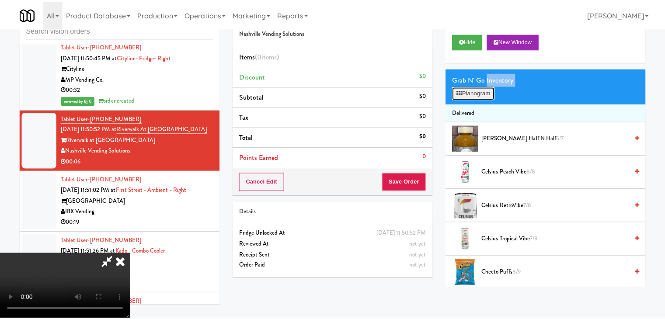
scroll to position [5651, 0]
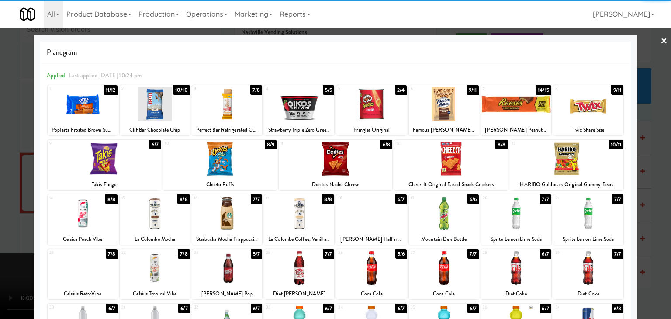
click at [438, 104] on div at bounding box center [444, 104] width 70 height 34
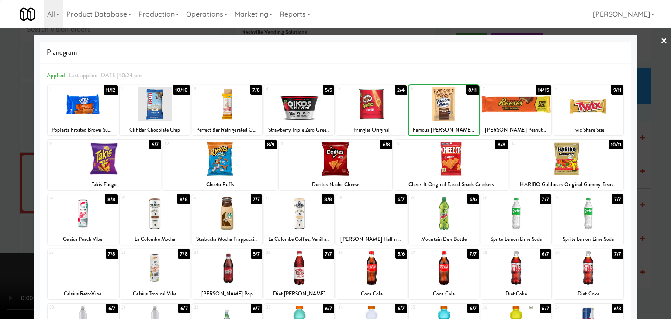
click at [438, 104] on div at bounding box center [444, 104] width 70 height 34
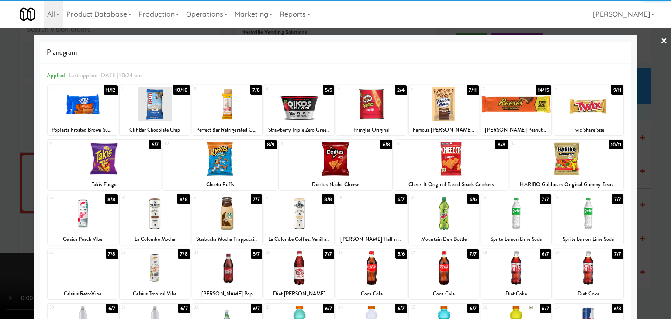
click at [103, 104] on div at bounding box center [83, 104] width 70 height 34
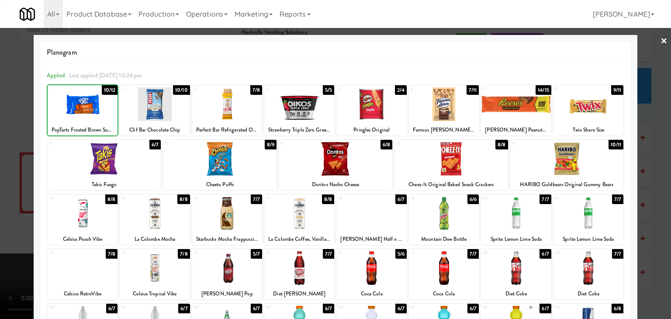
click at [13, 125] on div at bounding box center [335, 159] width 671 height 319
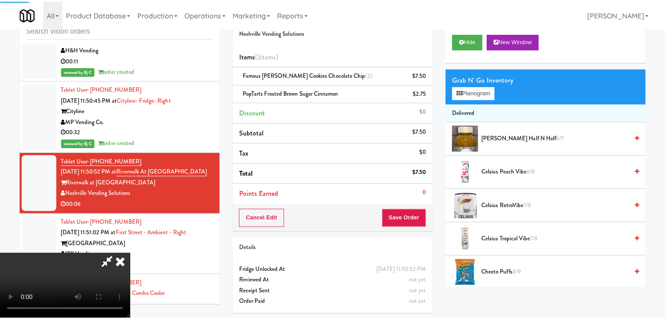
scroll to position [5693, 0]
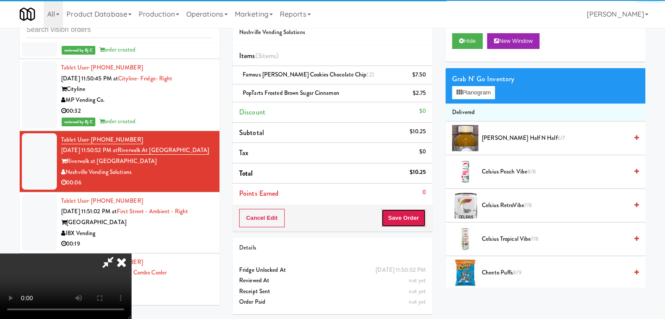
click at [409, 221] on button "Save Order" at bounding box center [403, 218] width 45 height 18
click at [409, 220] on button "Save Order" at bounding box center [403, 218] width 45 height 18
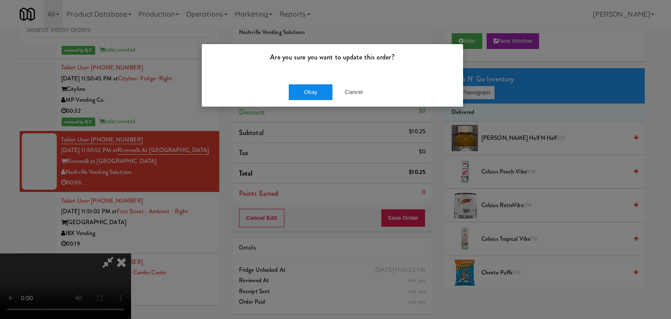
drag, startPoint x: 313, startPoint y: 83, endPoint x: 312, endPoint y: 90, distance: 7.1
click at [312, 87] on div "Okay Cancel" at bounding box center [332, 91] width 261 height 29
click at [313, 89] on button "Okay" at bounding box center [311, 92] width 44 height 16
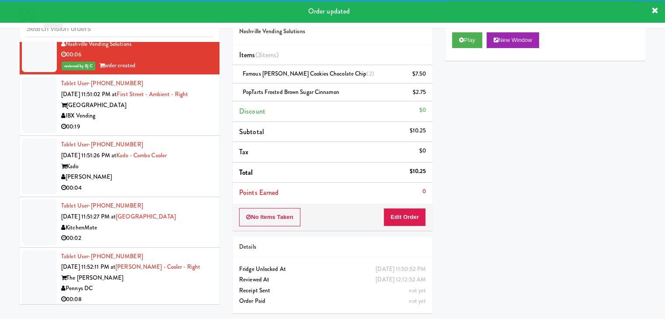
scroll to position [5825, 0]
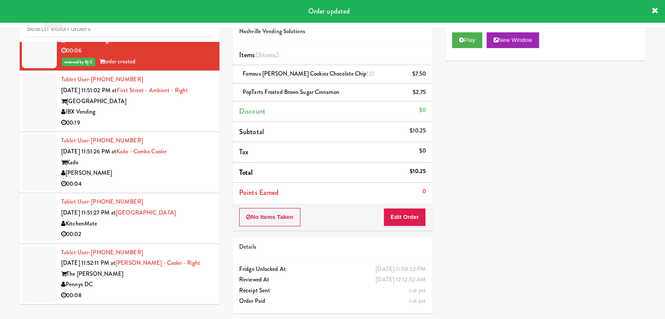
drag, startPoint x: 182, startPoint y: 101, endPoint x: 184, endPoint y: 114, distance: 13.3
click at [182, 101] on div "First Street Place" at bounding box center [137, 101] width 152 height 11
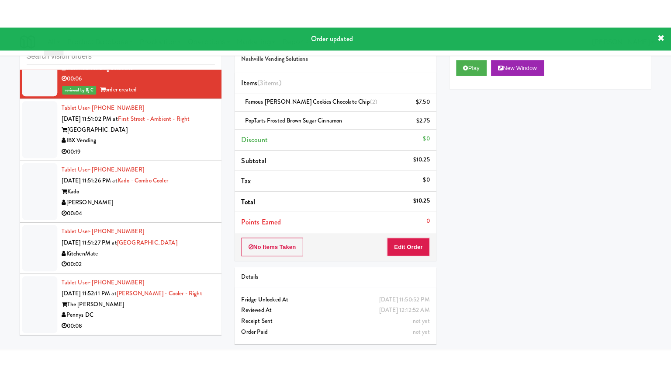
scroll to position [28, 0]
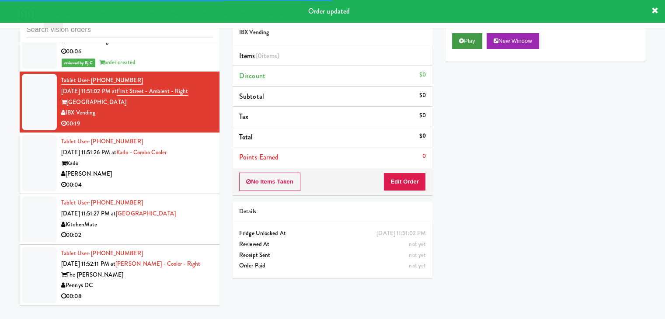
drag, startPoint x: 485, startPoint y: 39, endPoint x: 476, endPoint y: 39, distance: 9.2
click at [476, 39] on div "Play New Window" at bounding box center [545, 41] width 187 height 16
click at [475, 39] on button "Play" at bounding box center [467, 41] width 30 height 16
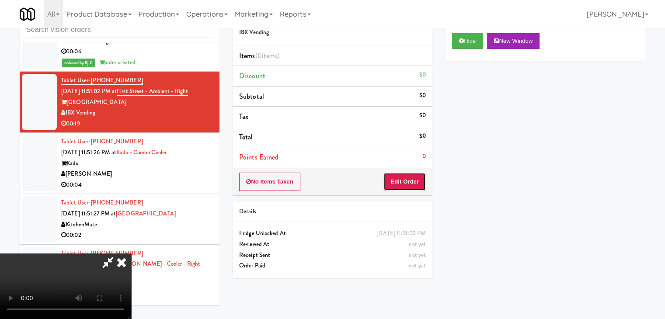
click at [415, 179] on button "Edit Order" at bounding box center [404, 182] width 42 height 18
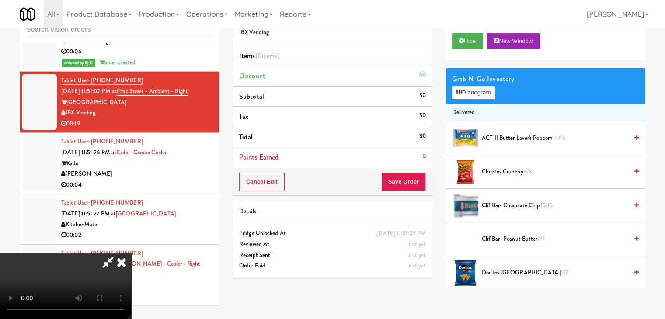
scroll to position [5782, 0]
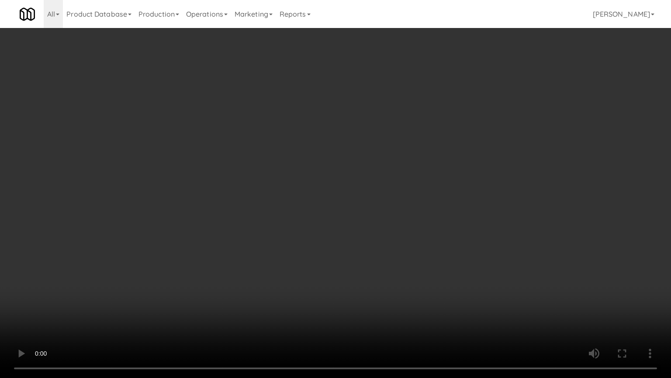
click at [381, 277] on video at bounding box center [335, 189] width 671 height 378
click at [303, 315] on video at bounding box center [335, 189] width 671 height 378
click at [352, 308] on video at bounding box center [335, 189] width 671 height 378
click at [357, 296] on video at bounding box center [335, 189] width 671 height 378
click at [341, 287] on video at bounding box center [335, 189] width 671 height 378
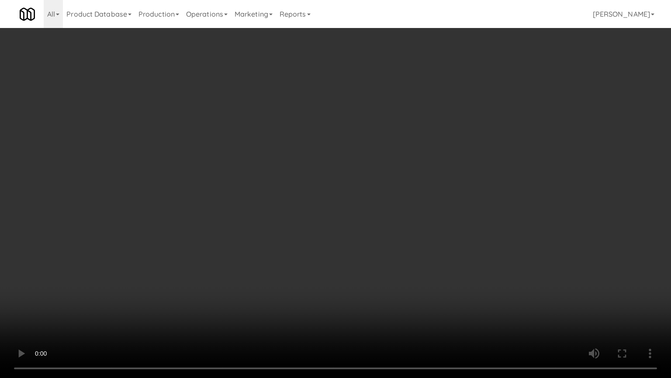
click at [342, 287] on video at bounding box center [335, 189] width 671 height 378
click at [372, 267] on video at bounding box center [335, 189] width 671 height 378
click at [403, 284] on video at bounding box center [335, 189] width 671 height 378
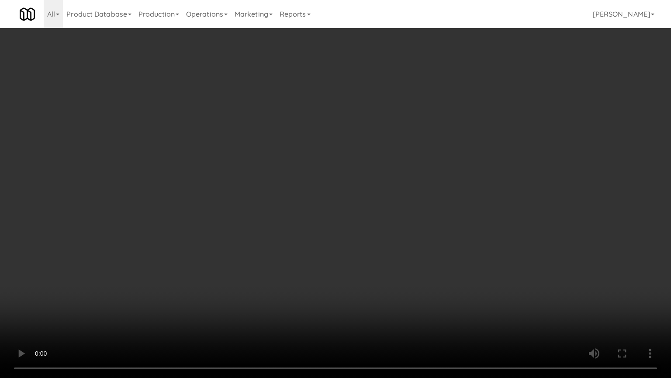
click at [403, 267] on video at bounding box center [335, 189] width 671 height 378
click at [397, 262] on video at bounding box center [335, 189] width 671 height 378
drag, startPoint x: 397, startPoint y: 262, endPoint x: 423, endPoint y: 152, distance: 113.6
click at [397, 257] on video at bounding box center [335, 189] width 671 height 378
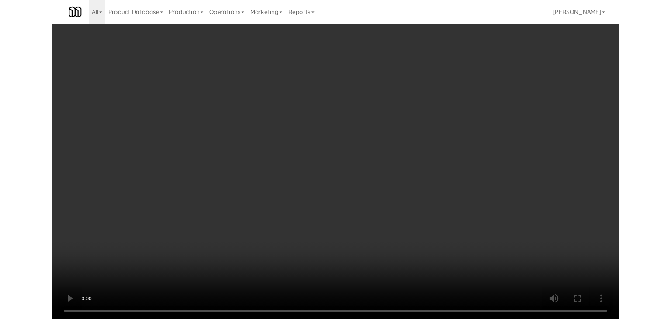
scroll to position [5825, 0]
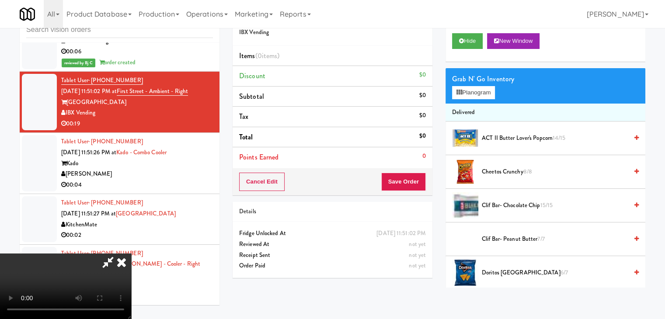
click at [483, 77] on div "Grab N' Go Inventory" at bounding box center [545, 79] width 187 height 13
click at [483, 83] on div "Grab N' Go Inventory" at bounding box center [545, 79] width 187 height 13
click at [482, 93] on button "Planogram" at bounding box center [473, 92] width 43 height 13
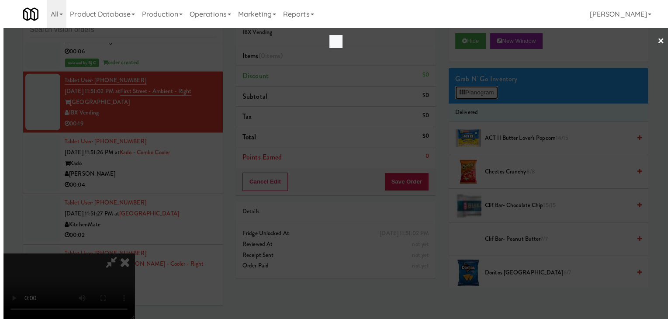
scroll to position [5782, 0]
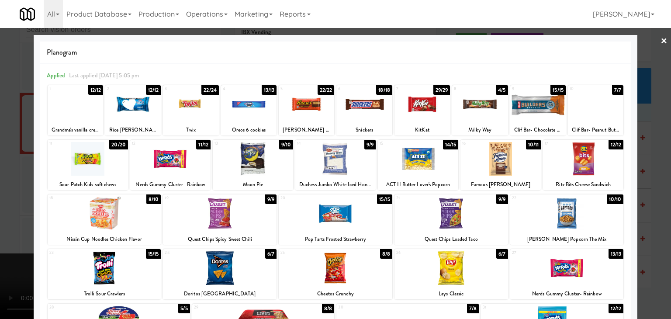
click at [341, 164] on div at bounding box center [335, 159] width 80 height 34
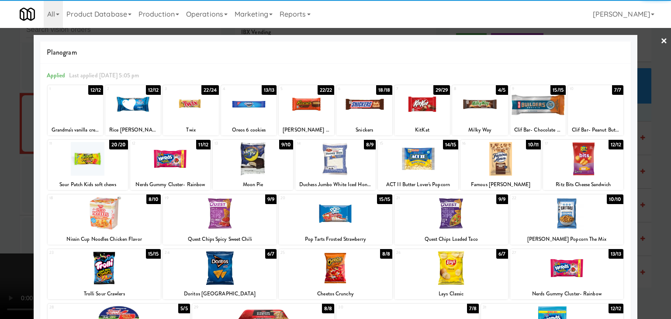
click at [447, 157] on div at bounding box center [418, 159] width 80 height 34
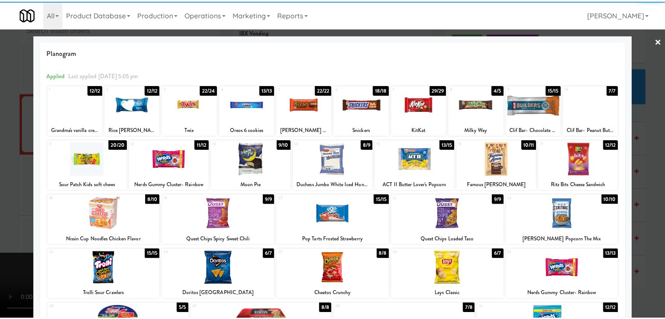
scroll to position [110, 0]
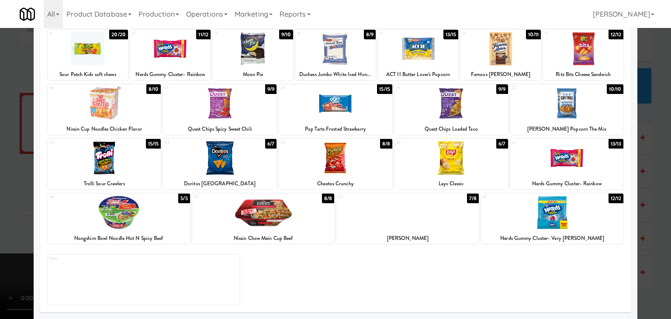
click at [207, 168] on div at bounding box center [220, 158] width 114 height 34
click at [0, 177] on div at bounding box center [335, 159] width 671 height 319
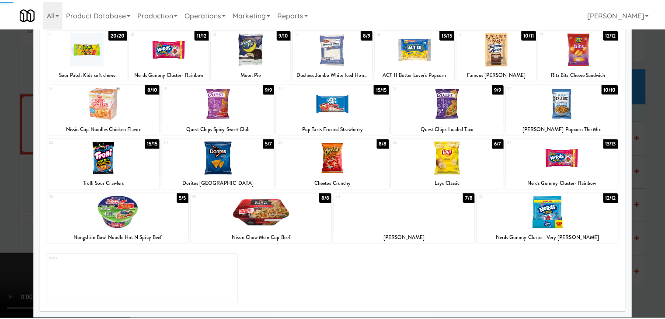
scroll to position [5825, 0]
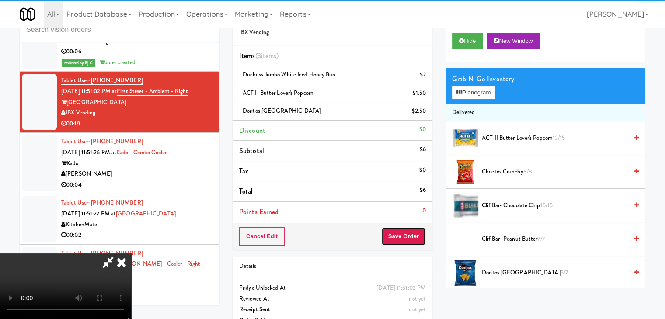
click at [414, 231] on button "Save Order" at bounding box center [403, 236] width 45 height 18
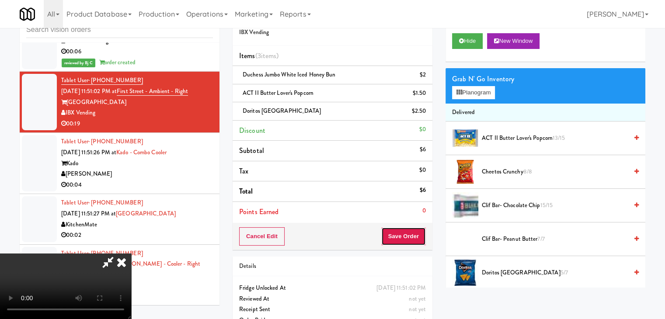
click at [414, 231] on button "Save Order" at bounding box center [403, 236] width 45 height 18
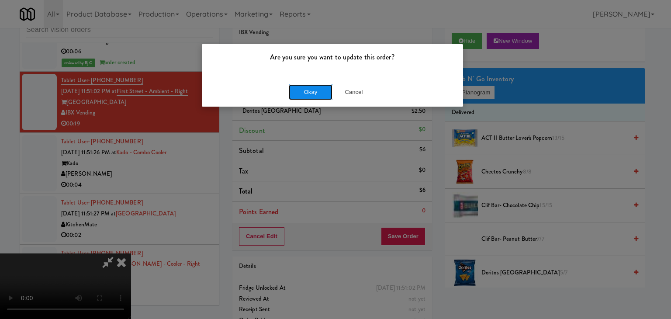
click at [309, 88] on button "Okay" at bounding box center [311, 92] width 44 height 16
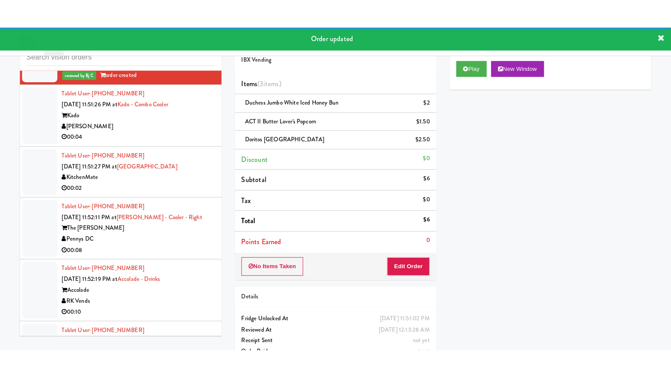
scroll to position [5912, 0]
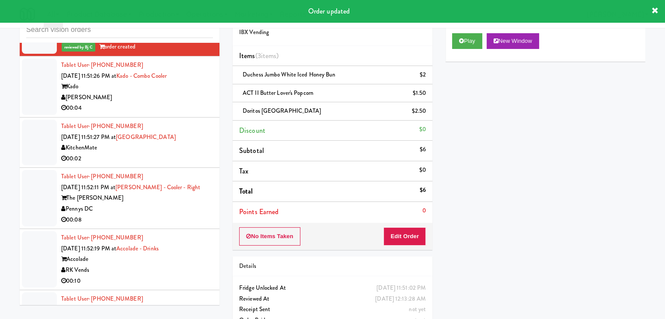
click at [170, 103] on div "00:04" at bounding box center [137, 108] width 152 height 11
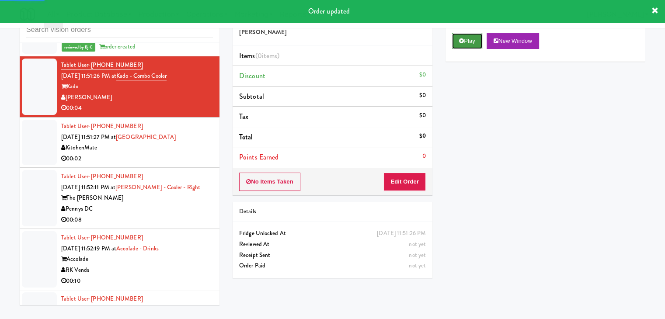
click at [467, 39] on button "Play" at bounding box center [467, 41] width 30 height 16
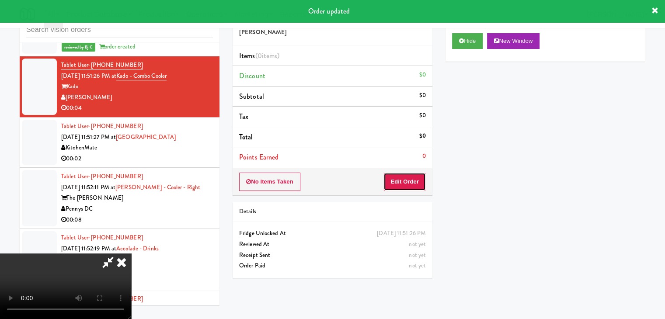
click at [404, 185] on button "Edit Order" at bounding box center [404, 182] width 42 height 18
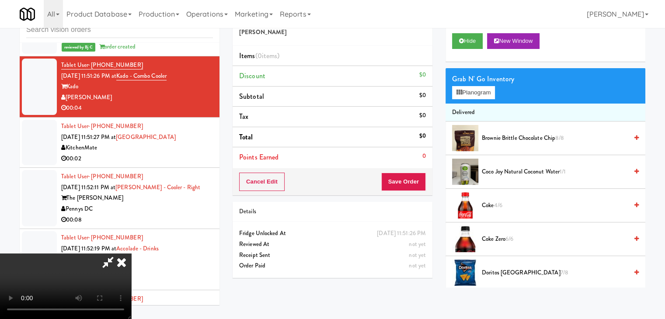
scroll to position [5869, 0]
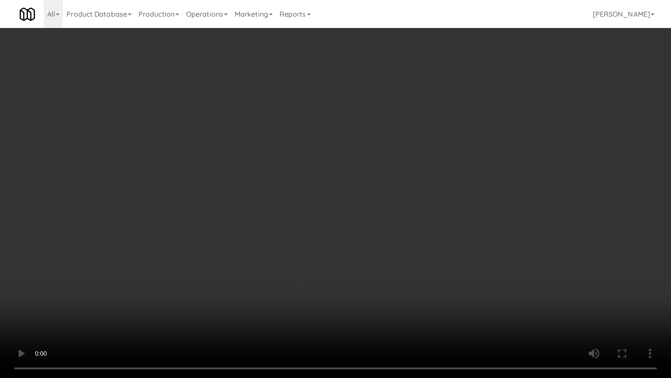
click at [379, 260] on video at bounding box center [335, 189] width 671 height 378
click at [385, 262] on video at bounding box center [335, 189] width 671 height 378
click at [398, 243] on video at bounding box center [335, 189] width 671 height 378
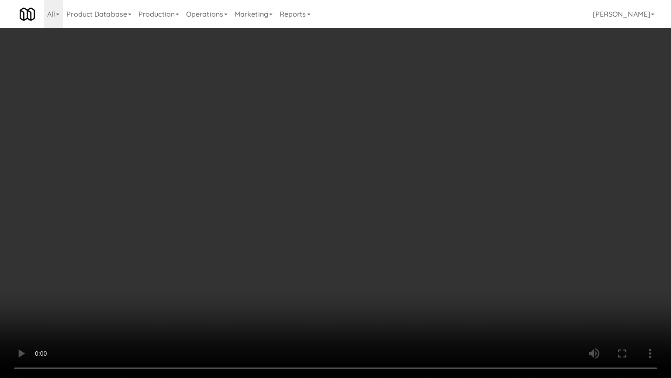
drag, startPoint x: 399, startPoint y: 243, endPoint x: 451, endPoint y: 133, distance: 121.4
click at [402, 235] on video at bounding box center [335, 189] width 671 height 378
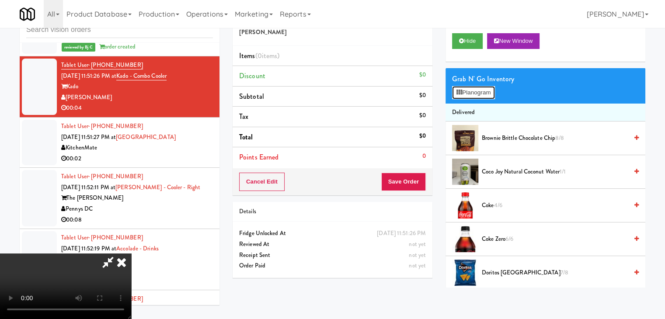
click at [482, 87] on button "Planogram" at bounding box center [473, 92] width 43 height 13
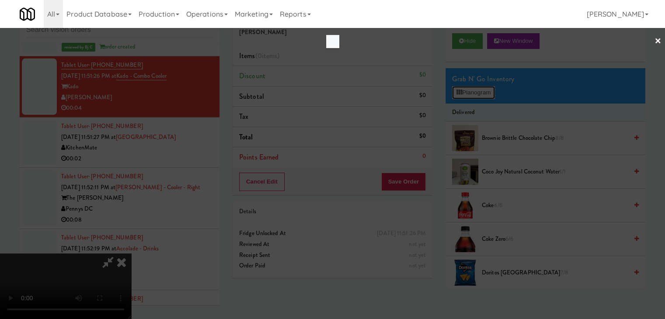
scroll to position [5869, 0]
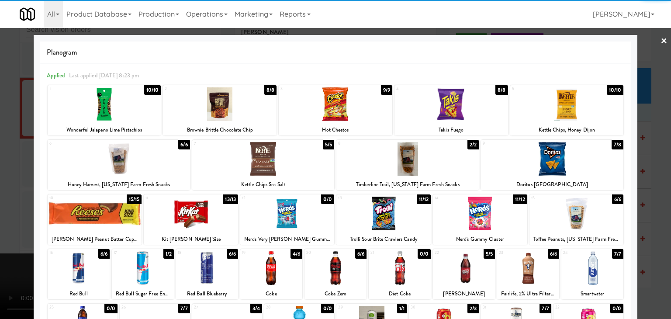
click at [86, 263] on div at bounding box center [79, 268] width 62 height 34
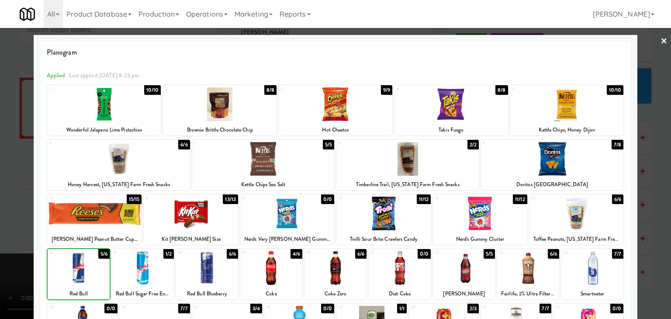
click at [17, 259] on div at bounding box center [335, 159] width 671 height 319
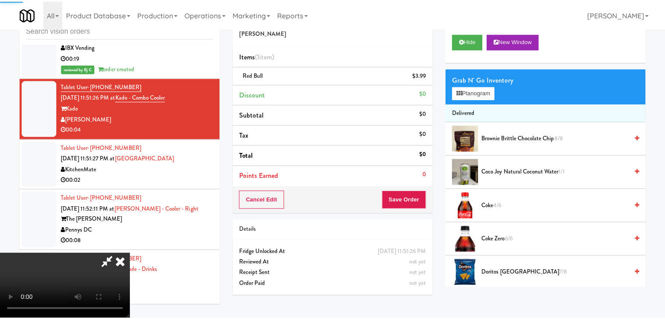
scroll to position [5912, 0]
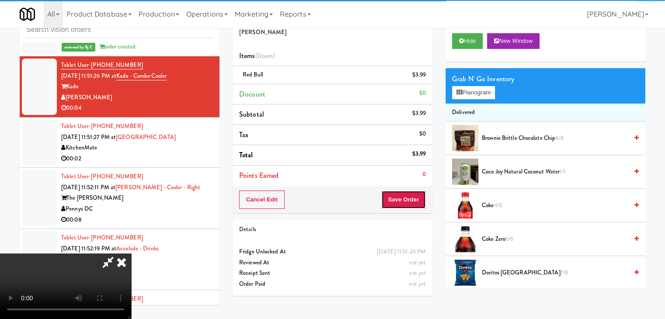
click at [417, 200] on button "Save Order" at bounding box center [403, 200] width 45 height 18
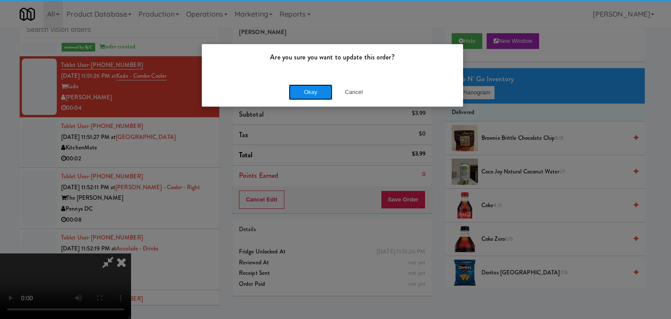
click at [322, 96] on button "Okay" at bounding box center [311, 92] width 44 height 16
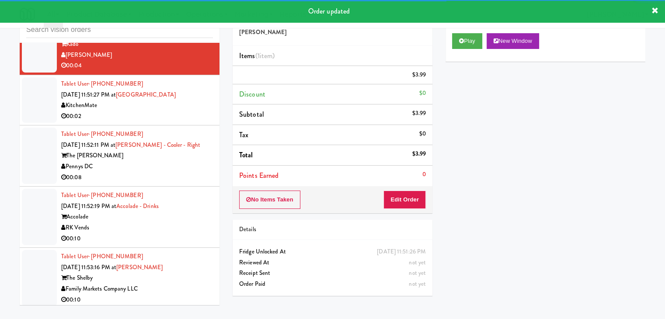
scroll to position [6010, 0]
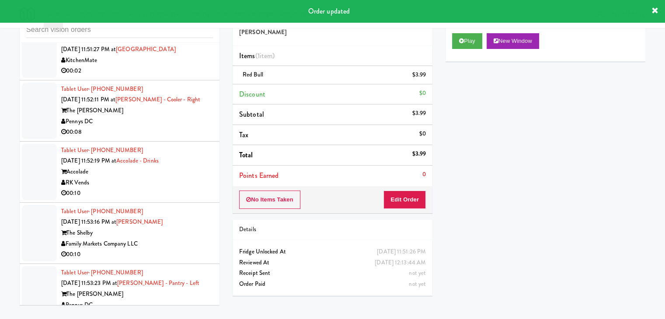
click at [165, 72] on li "Tablet User · (437) 343-4242 Aug 22, 2025 11:51:27 PM at St. Joseph's Health Ce…" at bounding box center [120, 55] width 200 height 50
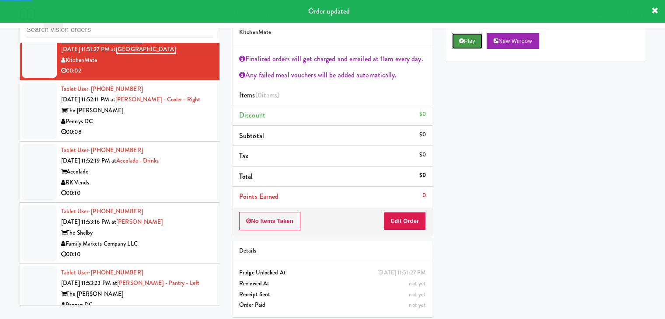
click at [464, 34] on button "Play" at bounding box center [467, 41] width 30 height 16
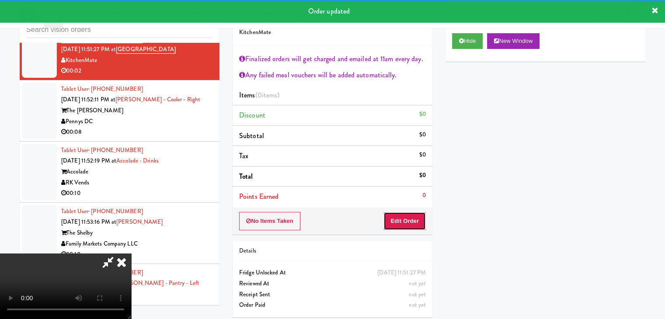
click at [405, 224] on button "Edit Order" at bounding box center [404, 221] width 42 height 18
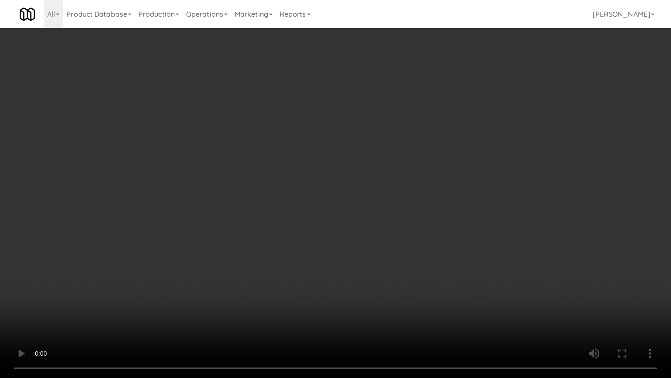
click at [374, 318] on video at bounding box center [335, 189] width 671 height 378
click at [375, 318] on video at bounding box center [335, 189] width 671 height 378
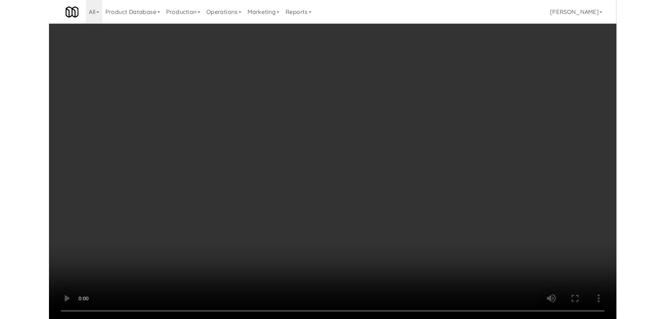
scroll to position [6010, 0]
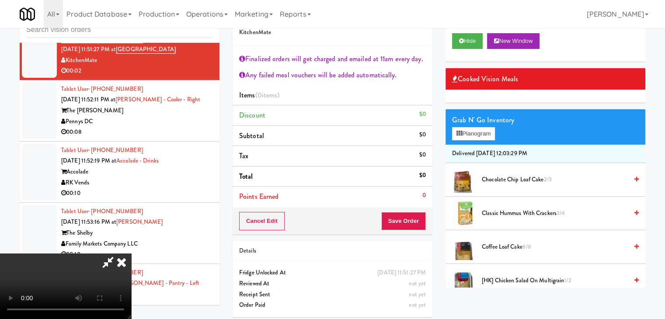
drag, startPoint x: 520, startPoint y: 212, endPoint x: 514, endPoint y: 214, distance: 5.8
click at [519, 213] on span "Classic Hummus With Crackers 3/4" at bounding box center [555, 213] width 146 height 11
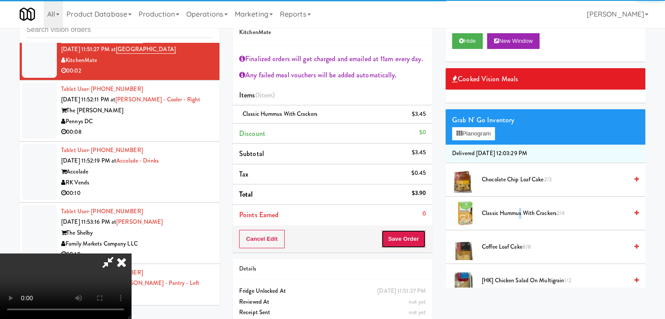
click at [413, 237] on button "Save Order" at bounding box center [403, 239] width 45 height 18
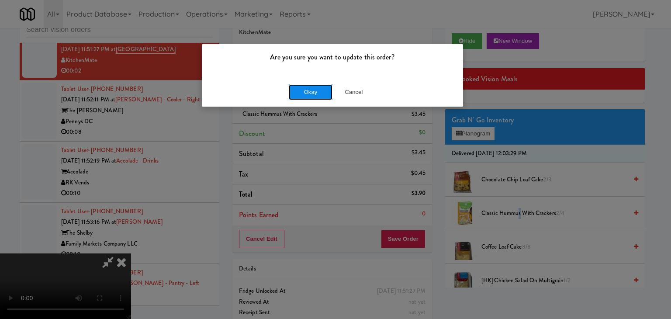
click at [319, 92] on button "Okay" at bounding box center [311, 92] width 44 height 16
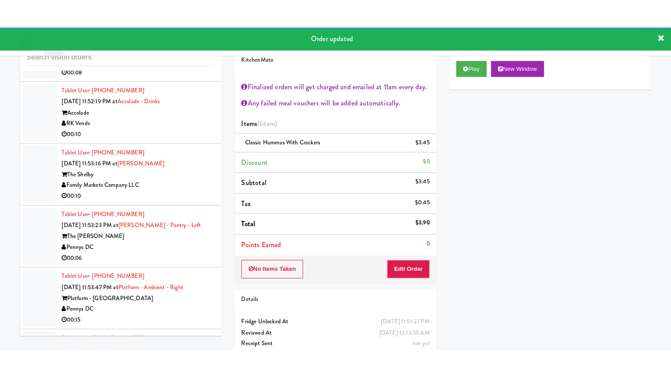
scroll to position [6065, 0]
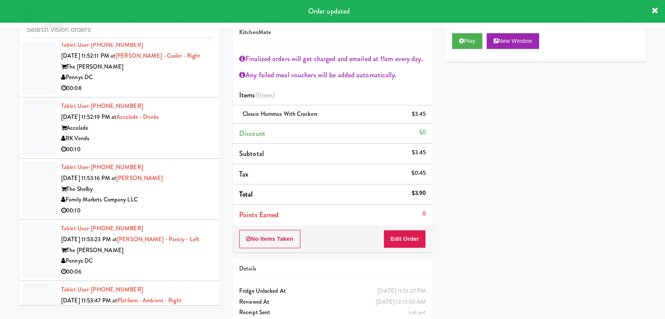
drag, startPoint x: 164, startPoint y: 79, endPoint x: 164, endPoint y: 83, distance: 4.4
click at [165, 83] on div "00:08" at bounding box center [137, 88] width 152 height 11
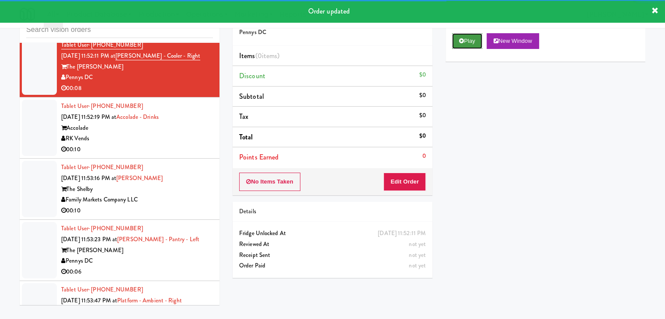
click at [459, 41] on icon at bounding box center [461, 41] width 5 height 6
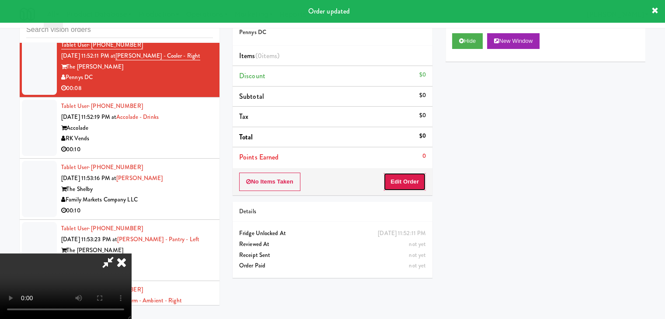
click at [417, 181] on button "Edit Order" at bounding box center [404, 182] width 42 height 18
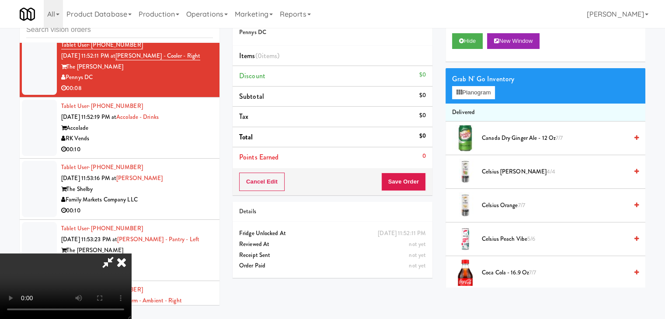
scroll to position [6022, 0]
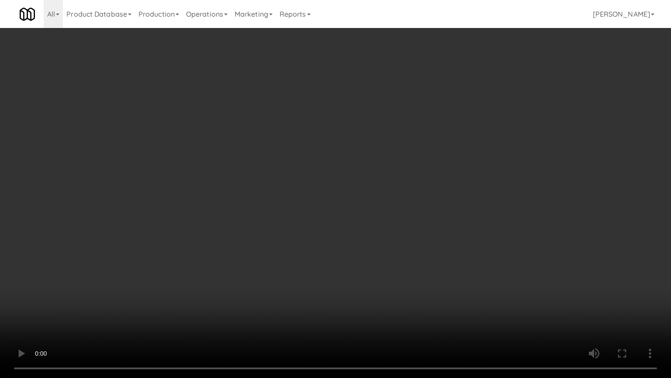
click at [364, 270] on video at bounding box center [335, 189] width 671 height 378
drag, startPoint x: 363, startPoint y: 271, endPoint x: 362, endPoint y: 277, distance: 5.8
click at [363, 273] on video at bounding box center [335, 189] width 671 height 378
click at [364, 276] on video at bounding box center [335, 189] width 671 height 378
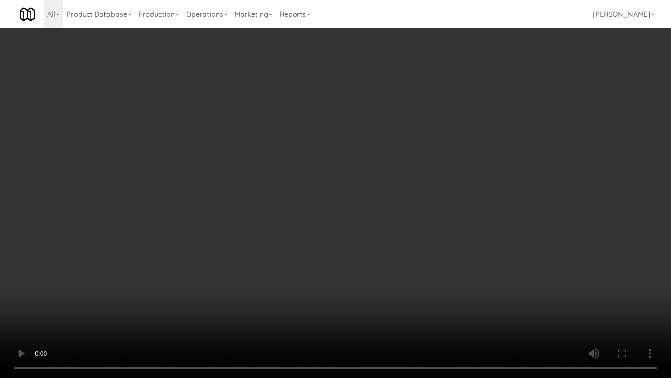
click at [365, 274] on video at bounding box center [335, 189] width 671 height 378
click at [365, 276] on video at bounding box center [335, 189] width 671 height 378
click at [366, 275] on video at bounding box center [335, 189] width 671 height 378
click at [362, 272] on video at bounding box center [335, 189] width 671 height 378
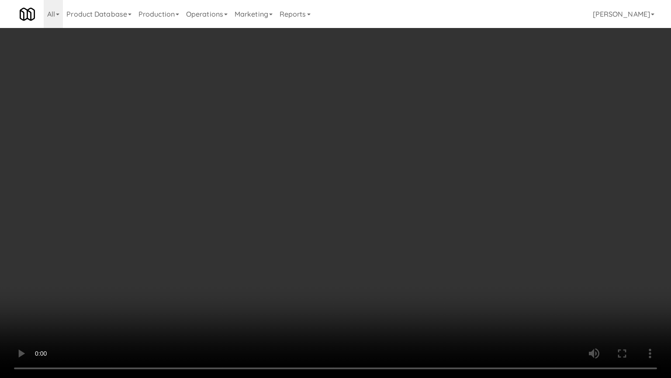
drag, startPoint x: 362, startPoint y: 272, endPoint x: 401, endPoint y: 186, distance: 94.3
click at [363, 272] on video at bounding box center [335, 189] width 671 height 378
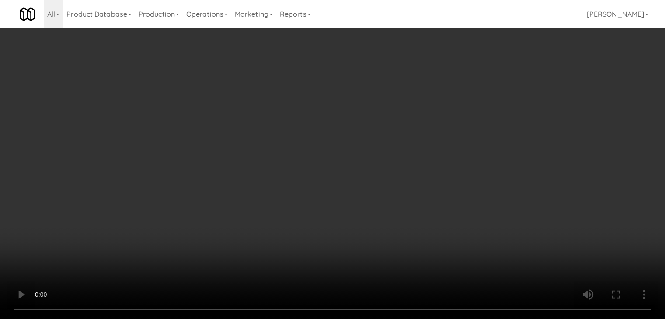
click at [477, 94] on button "Planogram" at bounding box center [473, 92] width 43 height 13
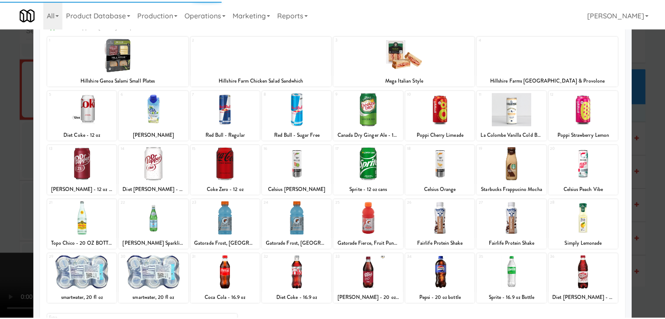
scroll to position [87, 0]
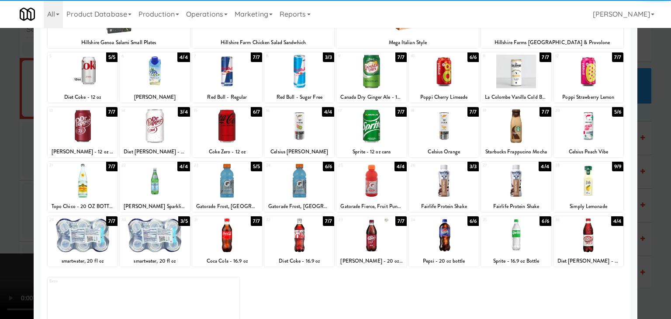
drag, startPoint x: 294, startPoint y: 195, endPoint x: 289, endPoint y: 194, distance: 4.9
click at [294, 194] on div at bounding box center [299, 181] width 70 height 34
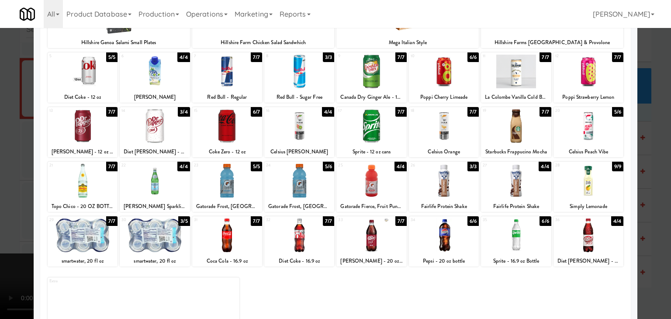
click at [0, 210] on div at bounding box center [335, 159] width 671 height 319
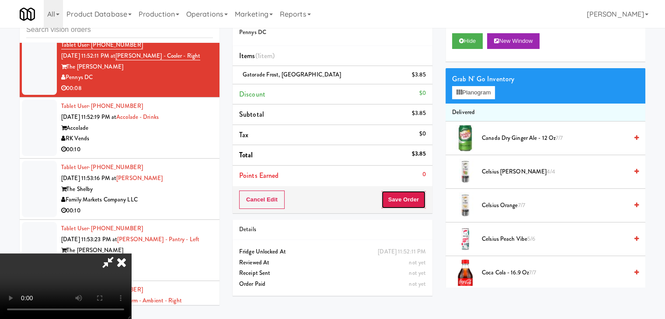
click at [408, 193] on button "Save Order" at bounding box center [403, 200] width 45 height 18
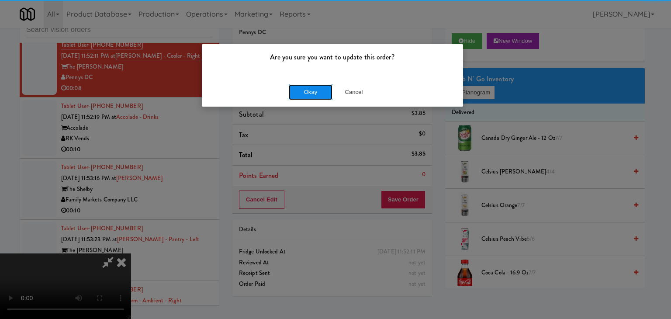
click at [316, 83] on div "Okay Cancel" at bounding box center [332, 91] width 261 height 29
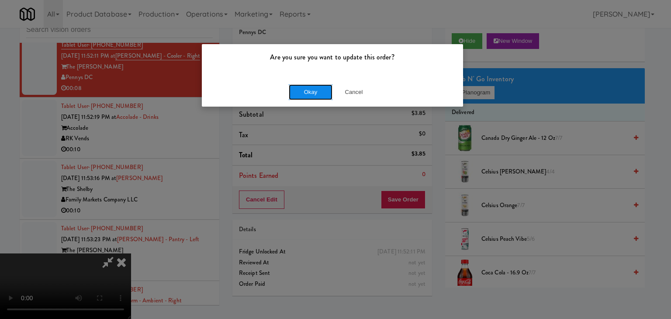
click at [316, 98] on button "Okay" at bounding box center [311, 92] width 44 height 16
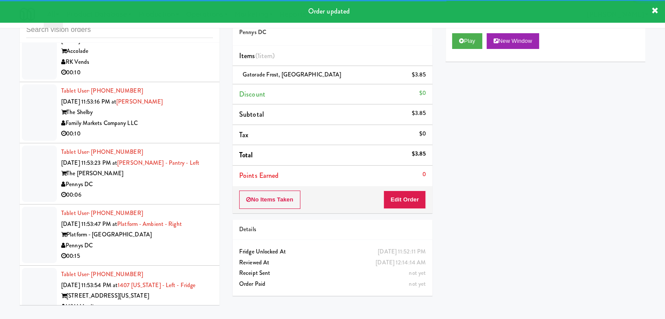
scroll to position [6163, 0]
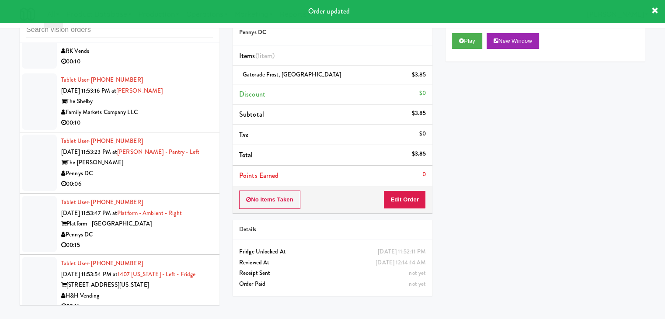
click at [168, 62] on li "Tablet User · (786) 451-2807 Aug 22, 2025 11:52:19 PM at Accolade - Drinks Acco…" at bounding box center [120, 40] width 200 height 61
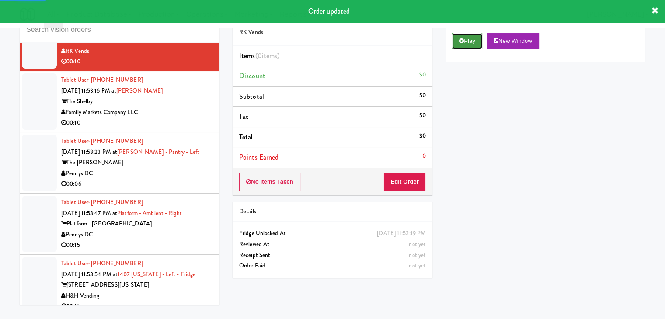
click at [461, 38] on icon at bounding box center [461, 41] width 5 height 6
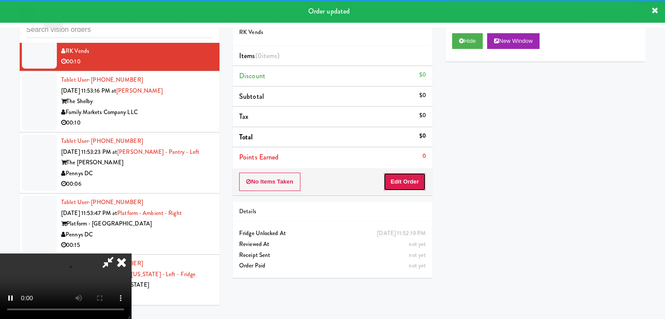
click at [393, 186] on button "Edit Order" at bounding box center [404, 182] width 42 height 18
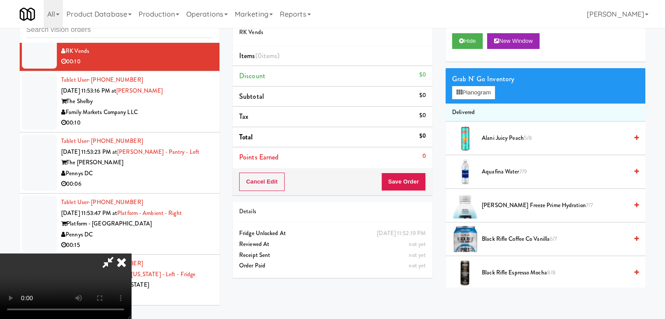
scroll to position [123, 0]
click at [131, 253] on video at bounding box center [65, 286] width 131 height 66
click at [131, 261] on video at bounding box center [65, 286] width 131 height 66
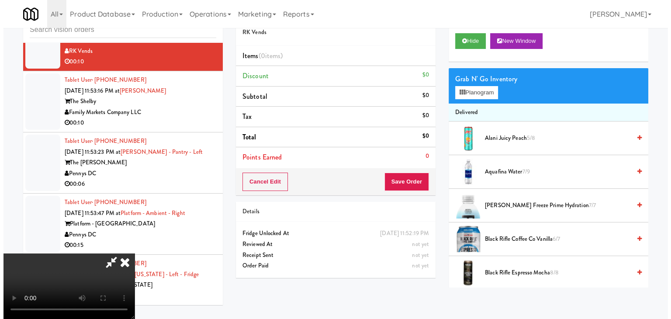
scroll to position [44, 0]
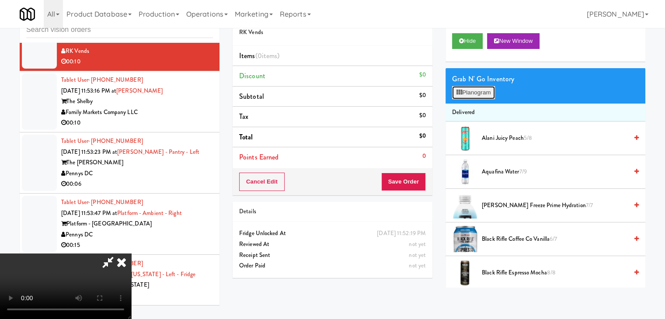
click at [477, 97] on button "Planogram" at bounding box center [473, 92] width 43 height 13
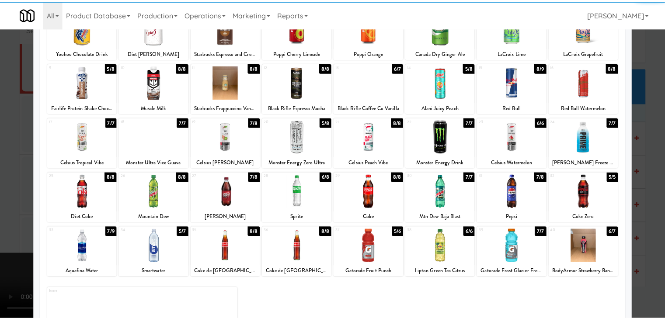
scroll to position [87, 0]
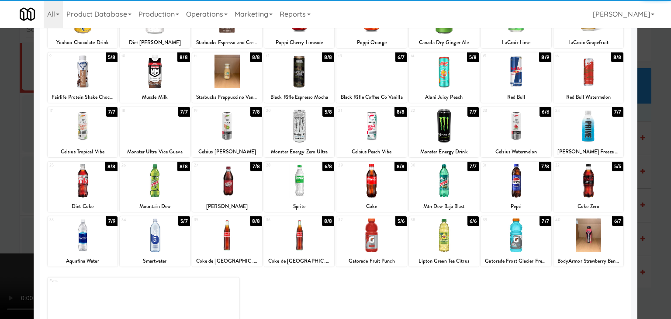
click at [586, 141] on div at bounding box center [589, 126] width 70 height 34
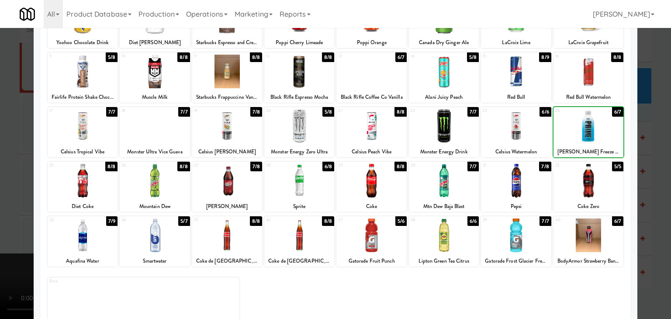
click at [530, 242] on div at bounding box center [516, 235] width 70 height 34
drag, startPoint x: 0, startPoint y: 220, endPoint x: 180, endPoint y: 226, distance: 180.1
click at [13, 219] on div at bounding box center [335, 159] width 671 height 319
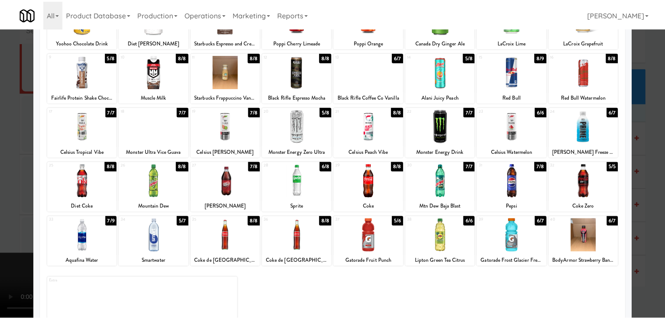
scroll to position [6163, 0]
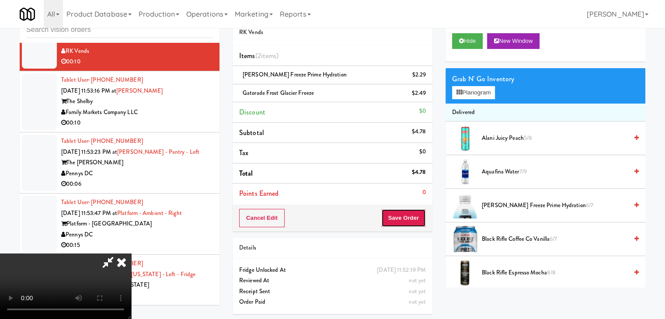
click at [418, 222] on button "Save Order" at bounding box center [403, 218] width 45 height 18
click at [418, 221] on button "Save Order" at bounding box center [403, 218] width 45 height 18
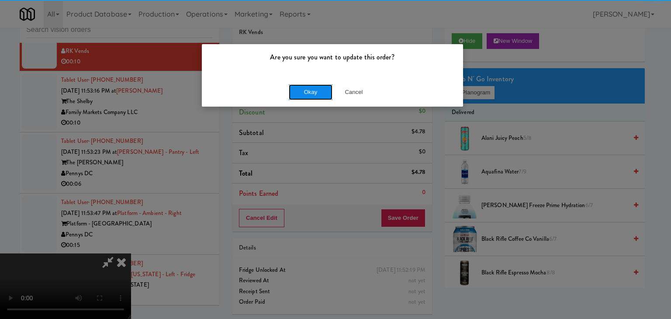
click at [314, 97] on button "Okay" at bounding box center [311, 92] width 44 height 16
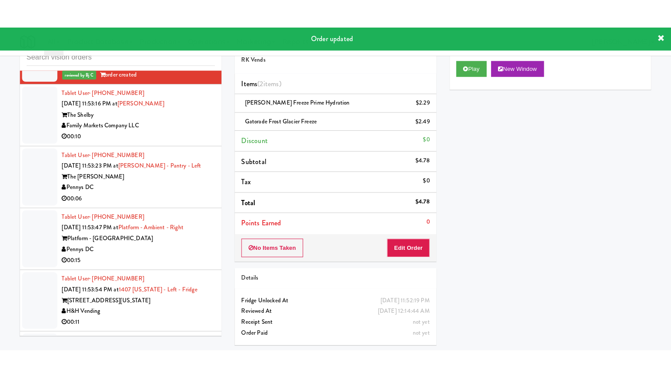
scroll to position [6174, 0]
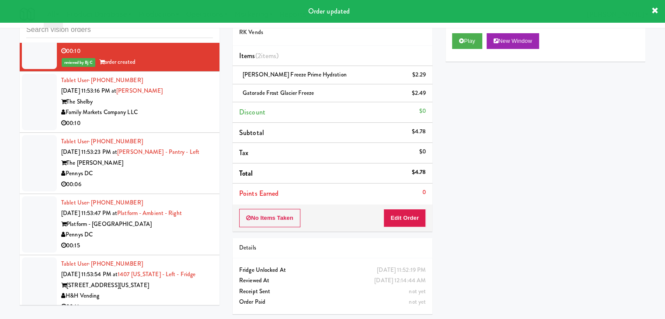
click at [190, 101] on div "The Shelby" at bounding box center [137, 102] width 152 height 11
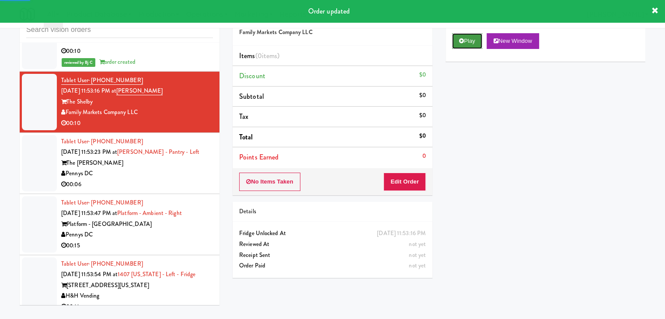
click at [460, 42] on icon at bounding box center [461, 41] width 5 height 6
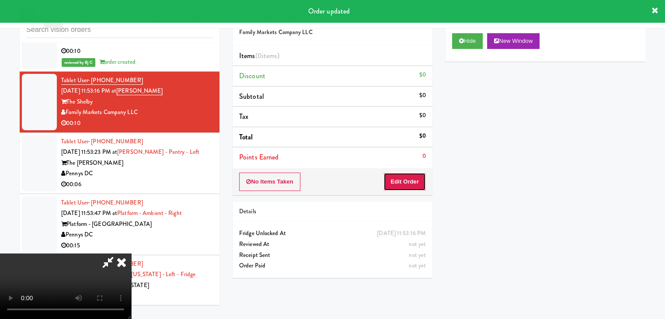
click at [411, 175] on button "Edit Order" at bounding box center [404, 182] width 42 height 18
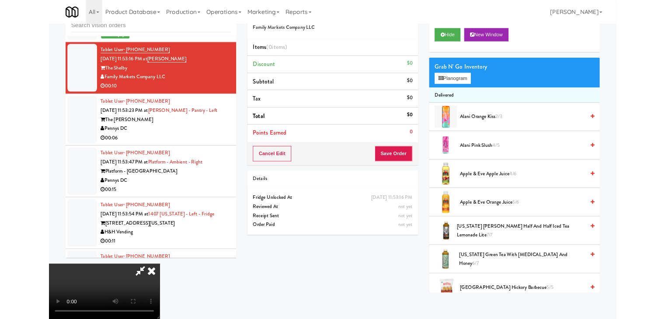
scroll to position [6131, 0]
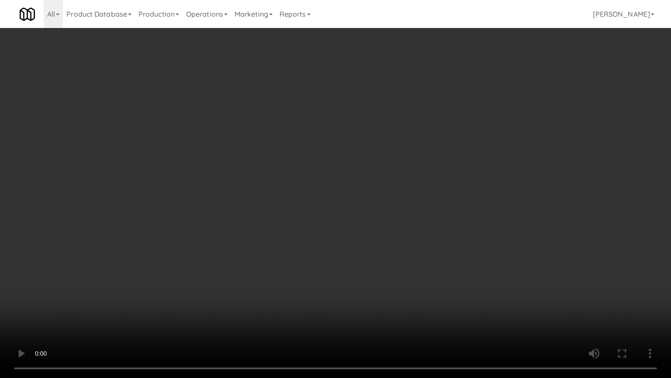
click at [451, 267] on video at bounding box center [335, 189] width 671 height 378
click at [440, 269] on video at bounding box center [335, 189] width 671 height 378
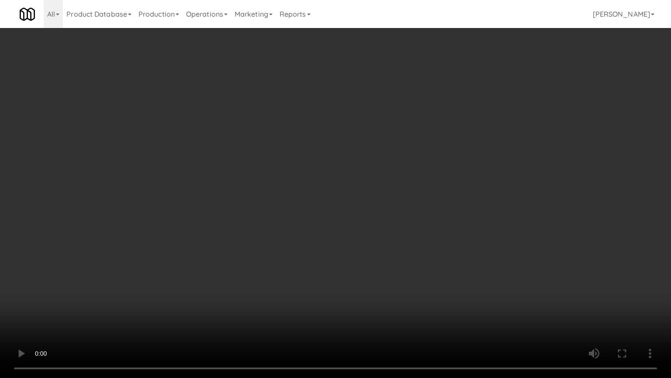
click at [440, 269] on video at bounding box center [335, 189] width 671 height 378
click at [442, 269] on video at bounding box center [335, 189] width 671 height 378
drag, startPoint x: 442, startPoint y: 269, endPoint x: 476, endPoint y: 156, distance: 117.7
click at [445, 264] on video at bounding box center [335, 189] width 671 height 378
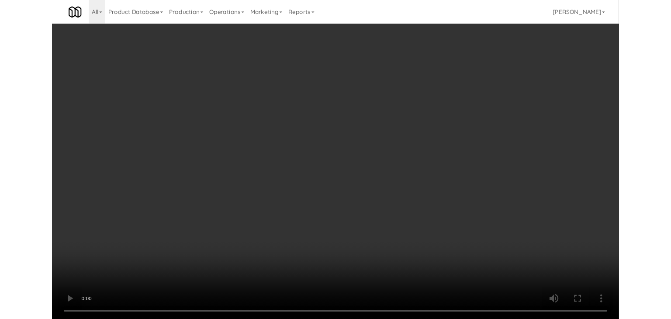
scroll to position [6174, 0]
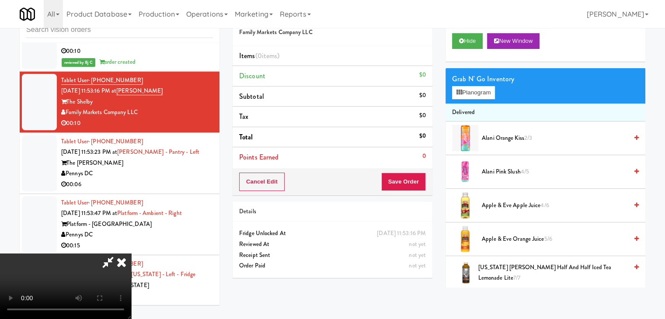
click at [477, 99] on div "Grab N' Go Inventory Planogram" at bounding box center [545, 85] width 200 height 35
click at [480, 97] on button "Planogram" at bounding box center [473, 92] width 43 height 13
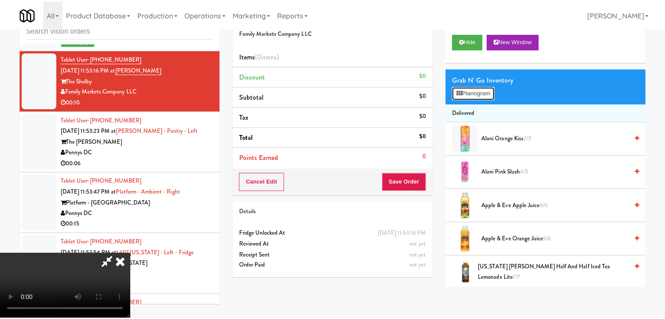
scroll to position [6131, 0]
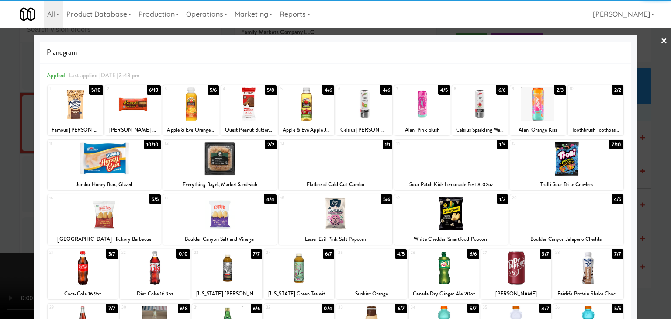
drag, startPoint x: 114, startPoint y: 215, endPoint x: 267, endPoint y: 215, distance: 153.4
click at [116, 215] on div at bounding box center [105, 214] width 114 height 34
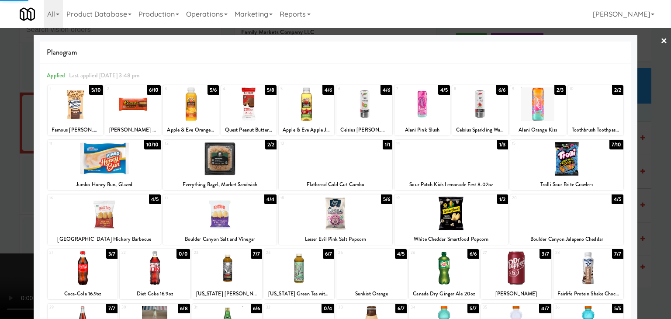
click at [339, 212] on div at bounding box center [336, 214] width 114 height 34
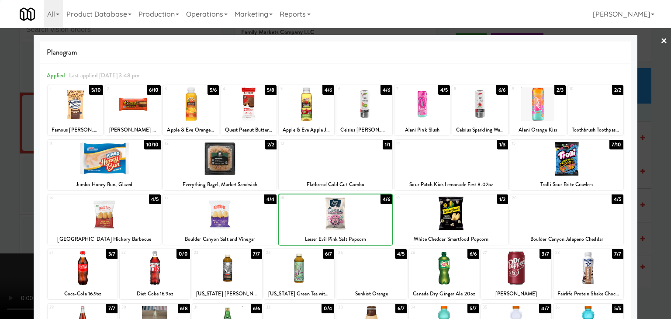
drag, startPoint x: 0, startPoint y: 253, endPoint x: 42, endPoint y: 252, distance: 42.0
click at [35, 252] on div "× Planogram Applied Last applied Thursday 3:48 pm 1 5/10 Famous Amos Chocolate …" at bounding box center [335, 159] width 671 height 319
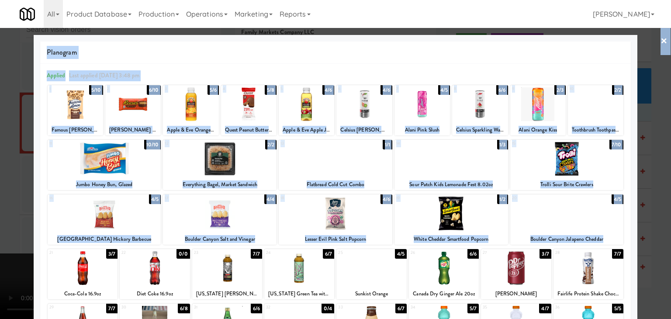
click at [1, 223] on div at bounding box center [335, 159] width 671 height 319
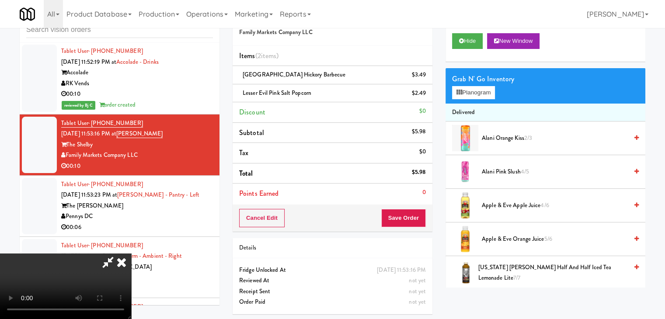
scroll to position [6174, 0]
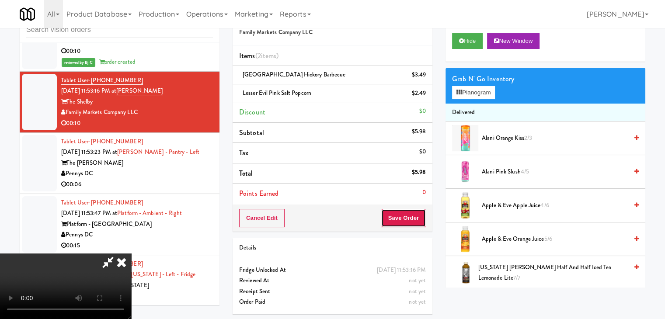
click at [417, 217] on button "Save Order" at bounding box center [403, 218] width 45 height 18
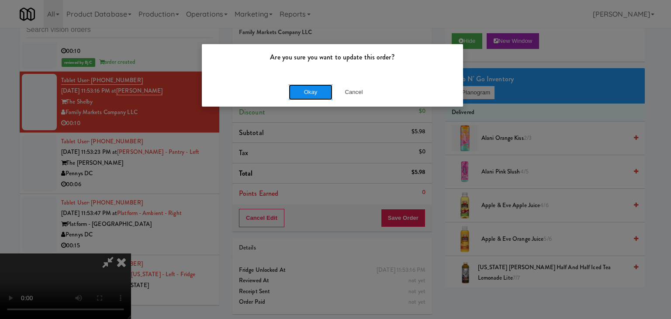
click at [318, 91] on button "Okay" at bounding box center [311, 92] width 44 height 16
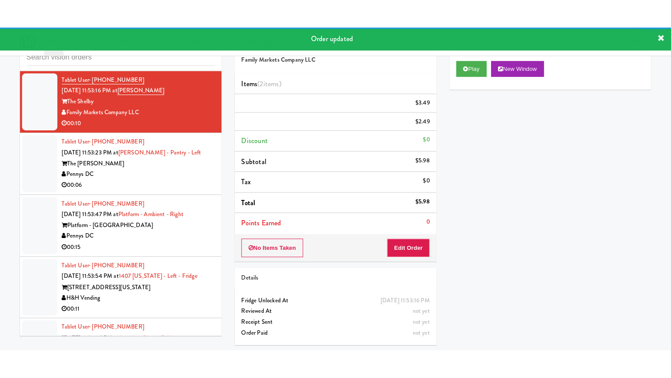
scroll to position [6217, 0]
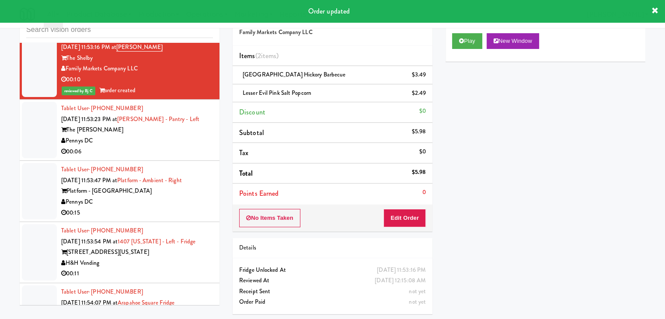
drag, startPoint x: 174, startPoint y: 140, endPoint x: 177, endPoint y: 150, distance: 10.5
click at [179, 145] on div "Tablet User · (267) 469-6788 Aug 22, 2025 11:53:23 PM at Hale - Pantry - Left T…" at bounding box center [137, 130] width 152 height 54
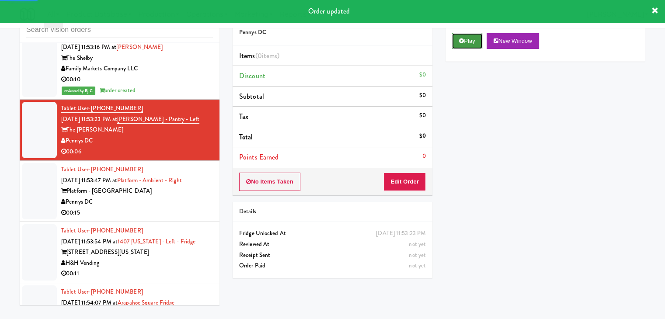
click at [470, 40] on button "Play" at bounding box center [467, 41] width 30 height 16
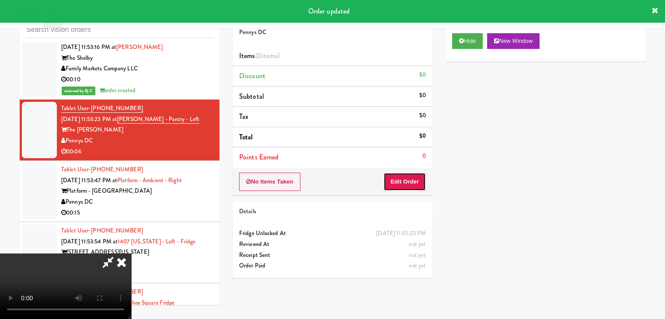
click at [419, 181] on button "Edit Order" at bounding box center [404, 182] width 42 height 18
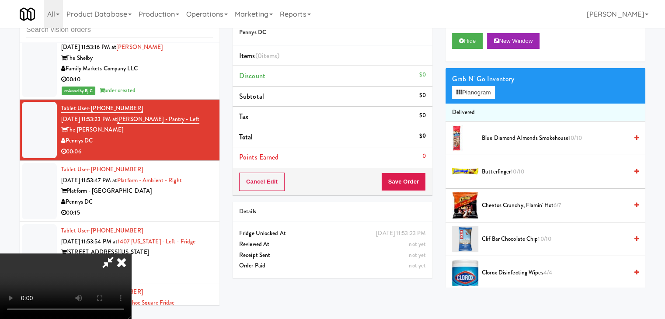
scroll to position [6175, 0]
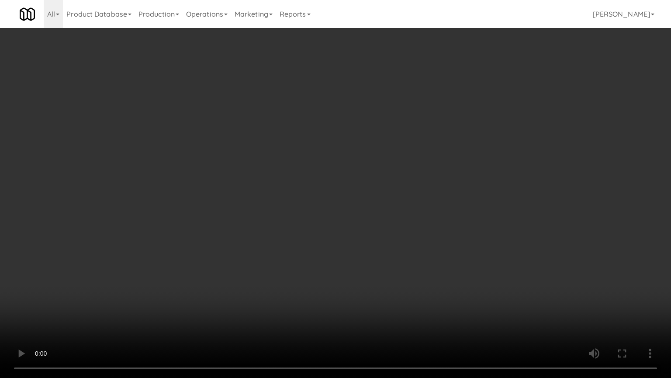
click at [354, 231] on video at bounding box center [335, 189] width 671 height 378
drag, startPoint x: 354, startPoint y: 231, endPoint x: 346, endPoint y: 234, distance: 9.0
click at [354, 232] on video at bounding box center [335, 189] width 671 height 378
click at [356, 232] on video at bounding box center [335, 189] width 671 height 378
click at [356, 233] on video at bounding box center [335, 189] width 671 height 378
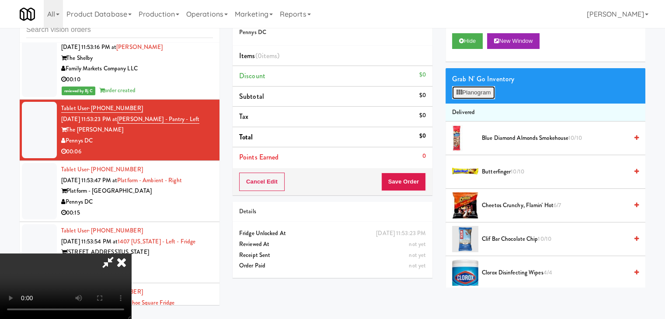
click at [475, 91] on button "Planogram" at bounding box center [473, 92] width 43 height 13
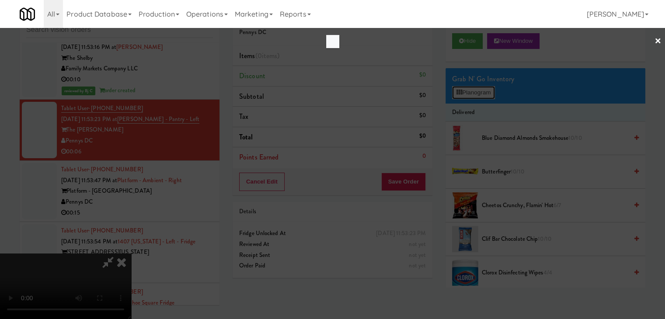
scroll to position [6175, 0]
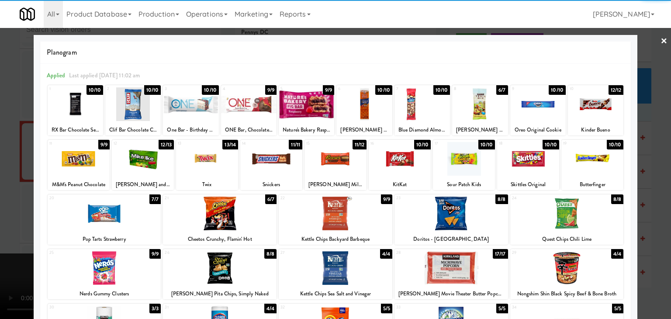
click at [101, 268] on div at bounding box center [105, 268] width 114 height 34
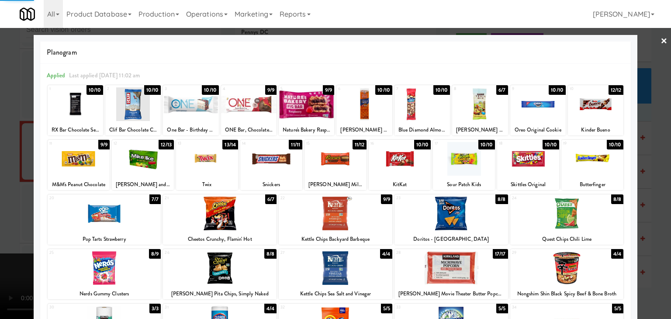
drag, startPoint x: 23, startPoint y: 261, endPoint x: 132, endPoint y: 245, distance: 110.5
click at [27, 260] on div at bounding box center [335, 159] width 671 height 319
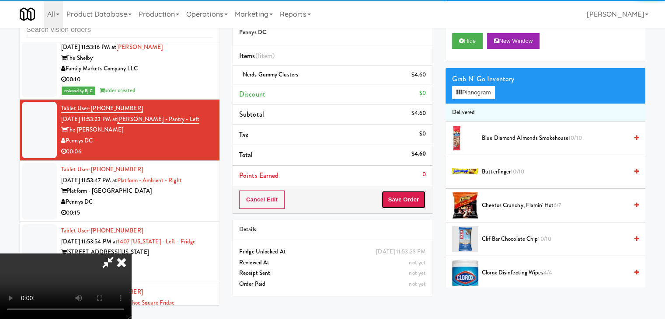
click at [412, 196] on button "Save Order" at bounding box center [403, 200] width 45 height 18
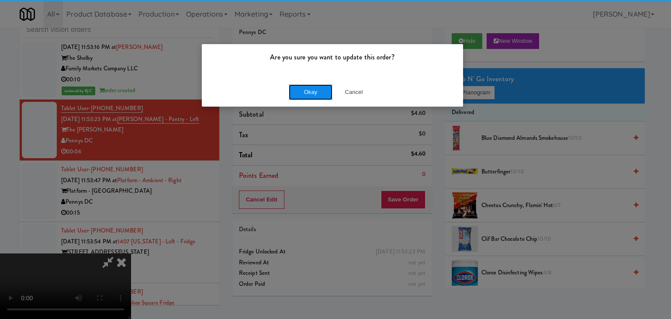
click at [299, 88] on button "Okay" at bounding box center [311, 92] width 44 height 16
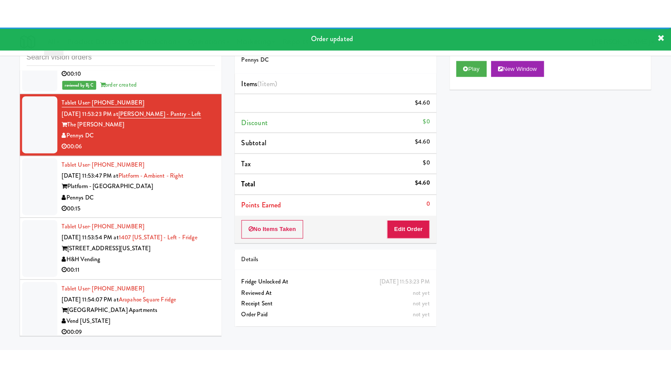
scroll to position [6305, 0]
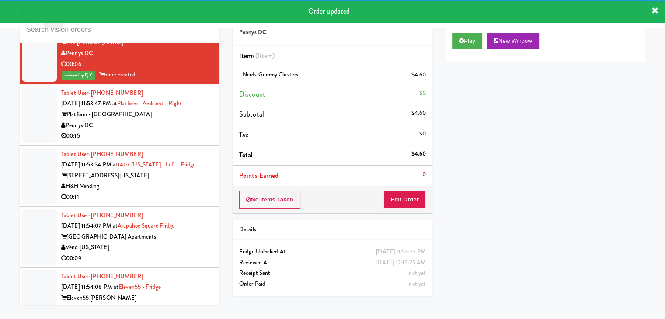
click at [163, 131] on div "00:15" at bounding box center [137, 136] width 152 height 11
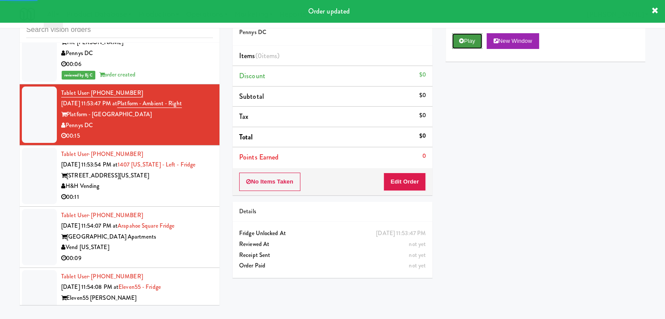
click at [477, 45] on button "Play" at bounding box center [467, 41] width 30 height 16
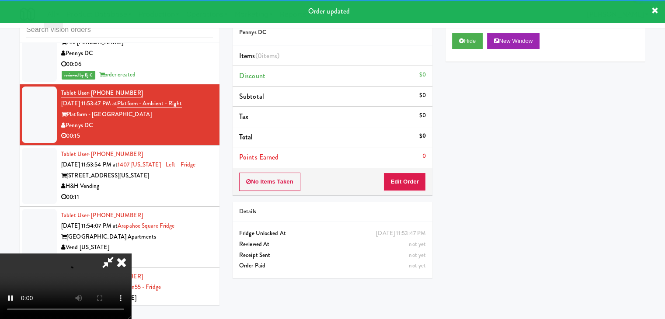
click at [409, 170] on div "No Items Taken Edit Order" at bounding box center [332, 181] width 200 height 27
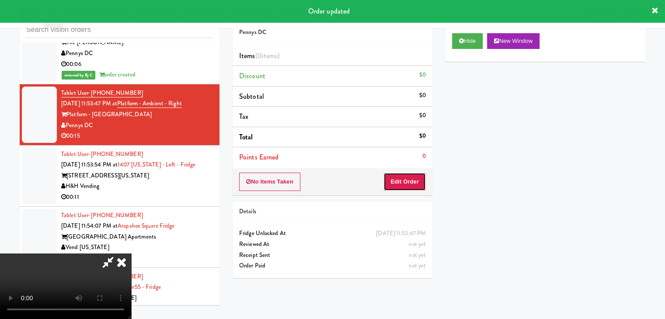
click at [409, 175] on button "Edit Order" at bounding box center [404, 182] width 42 height 18
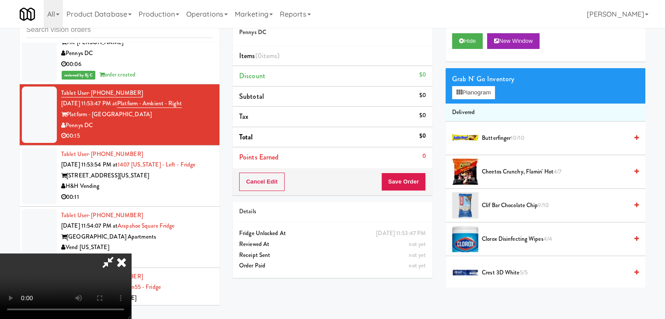
scroll to position [6262, 0]
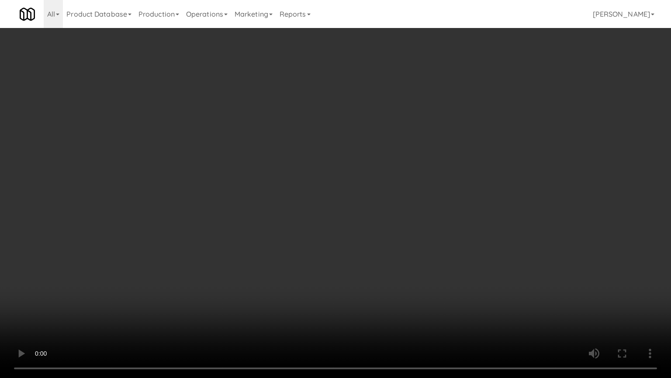
click at [395, 241] on video at bounding box center [335, 189] width 671 height 378
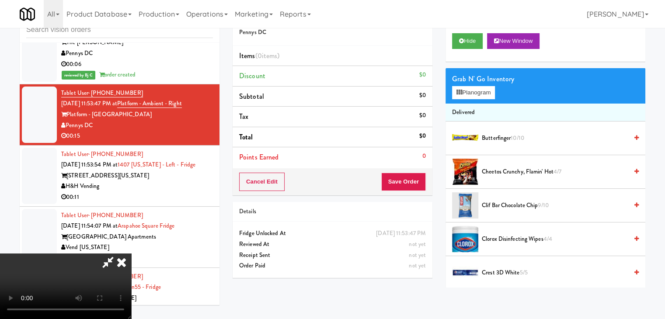
click at [131, 253] on video at bounding box center [65, 286] width 131 height 66
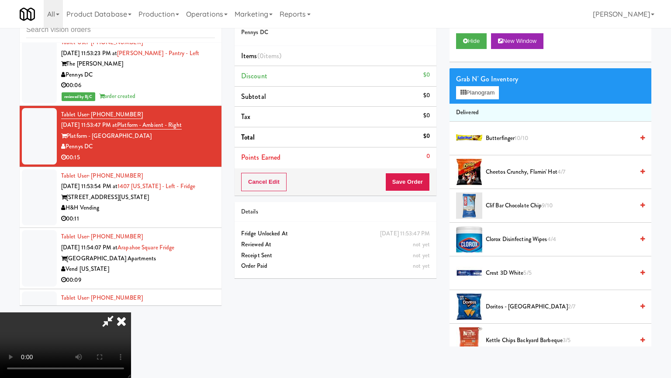
click at [131, 312] on video at bounding box center [65, 345] width 131 height 66
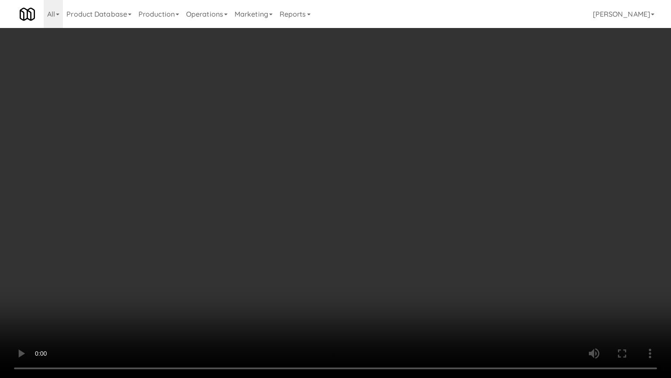
drag, startPoint x: 361, startPoint y: 180, endPoint x: 418, endPoint y: 98, distance: 99.9
click at [361, 180] on video at bounding box center [335, 189] width 671 height 378
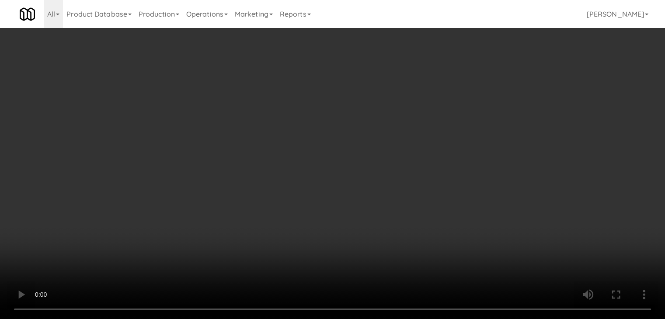
click at [474, 93] on button "Planogram" at bounding box center [473, 92] width 43 height 13
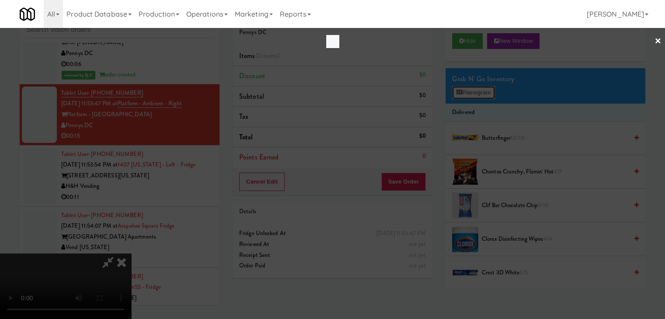
scroll to position [6262, 0]
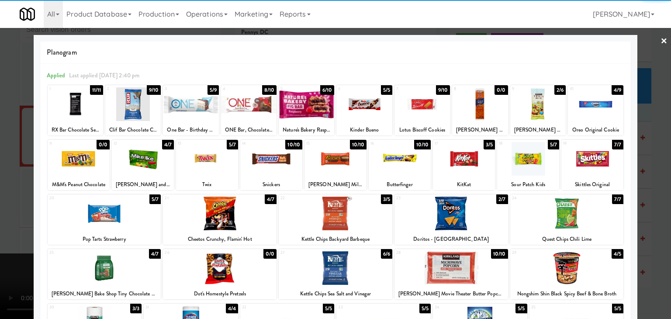
click at [523, 160] on div at bounding box center [528, 159] width 62 height 34
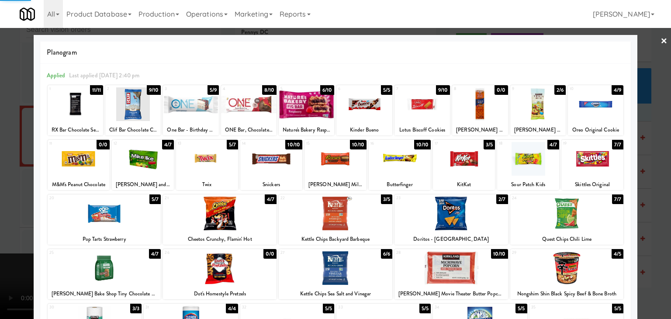
drag, startPoint x: 0, startPoint y: 193, endPoint x: 148, endPoint y: 198, distance: 147.8
click at [15, 193] on div at bounding box center [335, 159] width 671 height 319
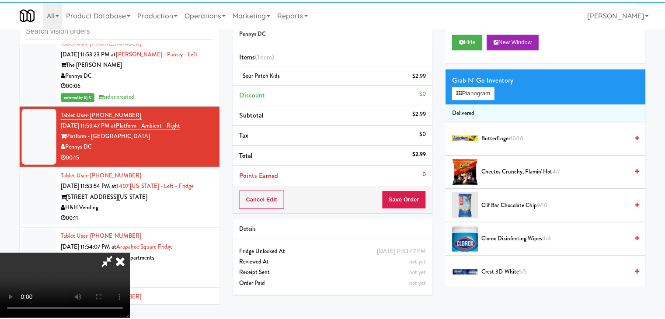
scroll to position [6305, 0]
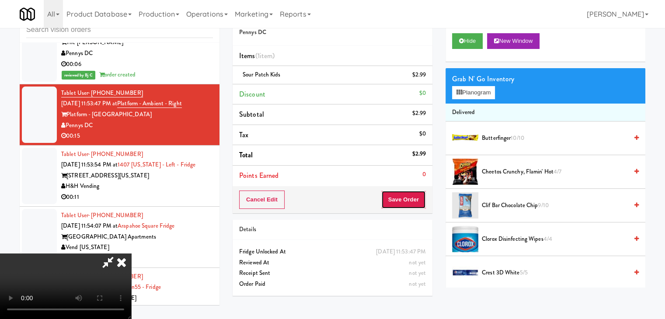
click at [414, 200] on button "Save Order" at bounding box center [403, 200] width 45 height 18
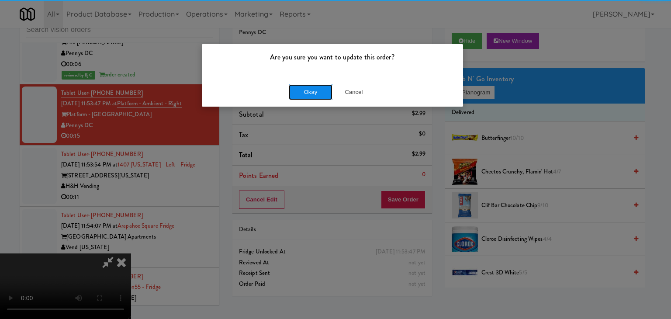
click at [315, 86] on button "Okay" at bounding box center [311, 92] width 44 height 16
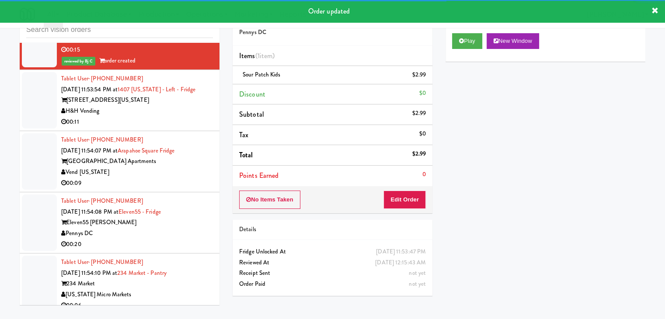
scroll to position [6392, 0]
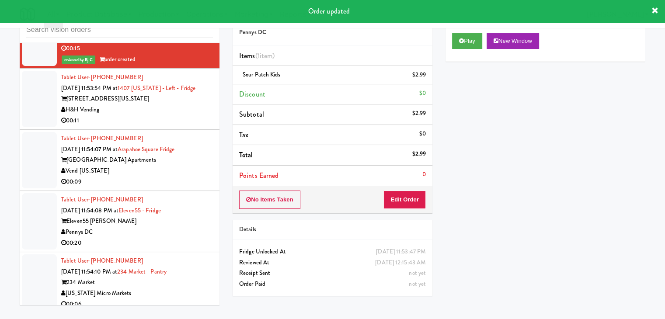
click at [173, 115] on div "00:11" at bounding box center [137, 120] width 152 height 11
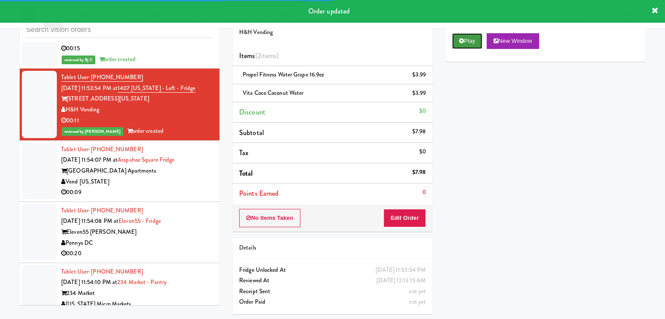
click at [459, 42] on icon at bounding box center [461, 41] width 5 height 6
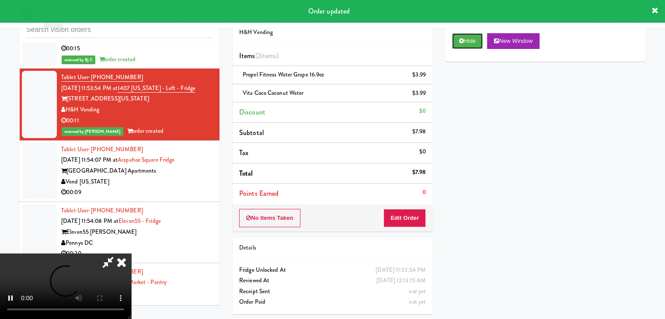
drag, startPoint x: 458, startPoint y: 42, endPoint x: 208, endPoint y: 161, distance: 277.6
click at [213, 158] on div "inbox reviewed all all unclear take inventory issue suspicious failed recent Ta…" at bounding box center [332, 161] width 638 height 317
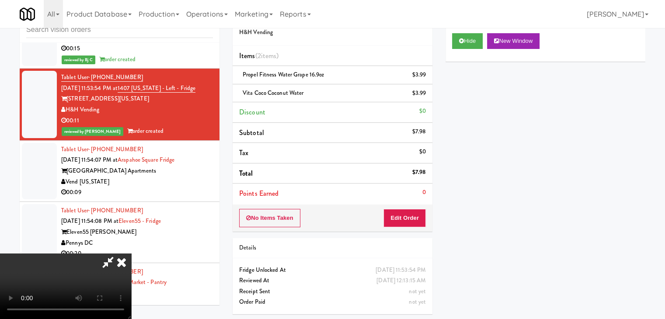
click at [205, 177] on div "Vend [US_STATE]" at bounding box center [137, 182] width 152 height 11
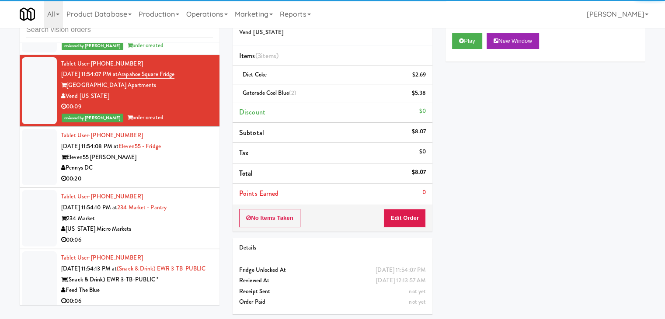
scroll to position [6480, 0]
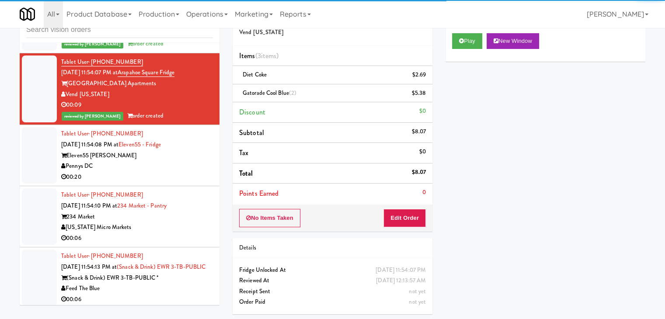
click at [187, 163] on div "Pennys DC" at bounding box center [137, 166] width 152 height 11
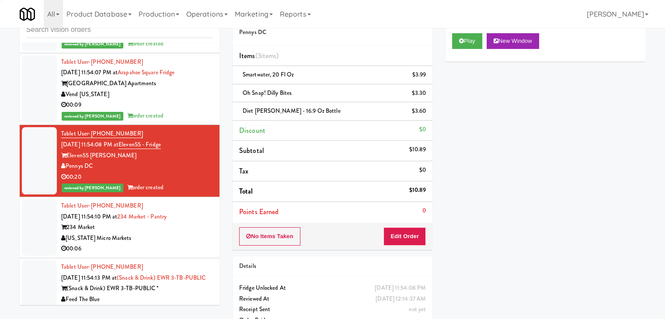
click at [194, 208] on div "Tablet User · (734) 972-2270 Aug 22, 2025 11:54:10 PM at 234 Market - Pantry 23…" at bounding box center [137, 228] width 152 height 54
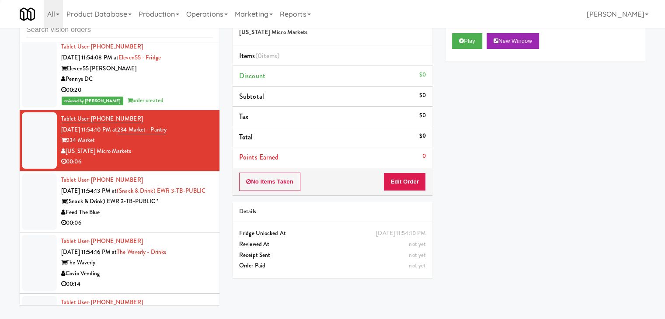
scroll to position [6567, 0]
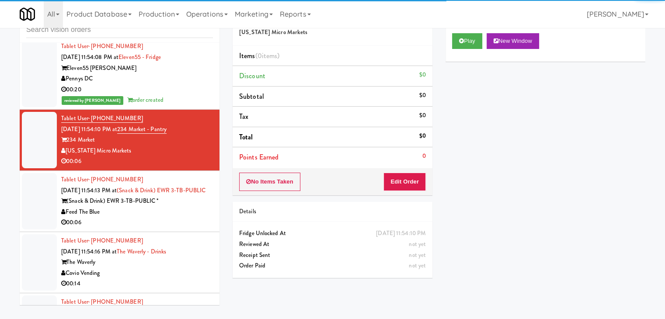
click at [187, 207] on div "(Snack & Drink) EWR 3-TB-PUBLIC *" at bounding box center [137, 201] width 152 height 11
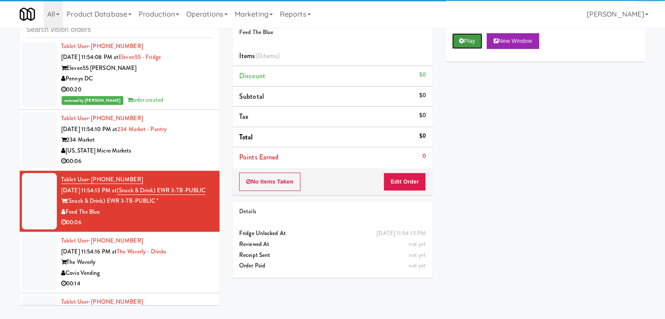
click at [462, 43] on icon at bounding box center [461, 41] width 5 height 6
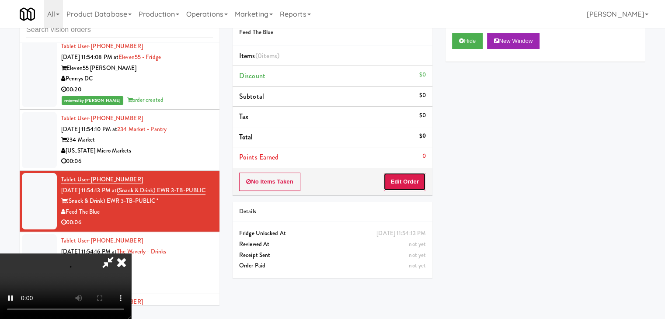
click at [409, 184] on button "Edit Order" at bounding box center [404, 182] width 42 height 18
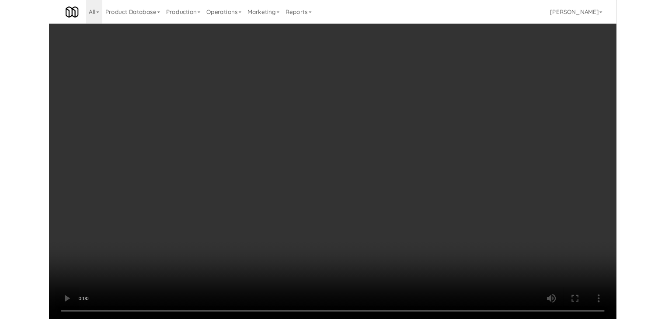
scroll to position [6524, 0]
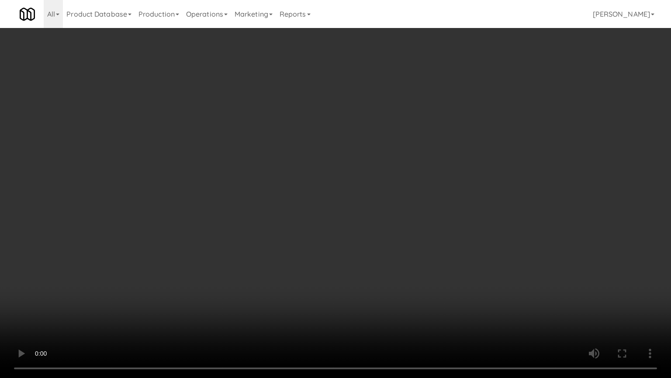
click at [399, 246] on video at bounding box center [335, 189] width 671 height 378
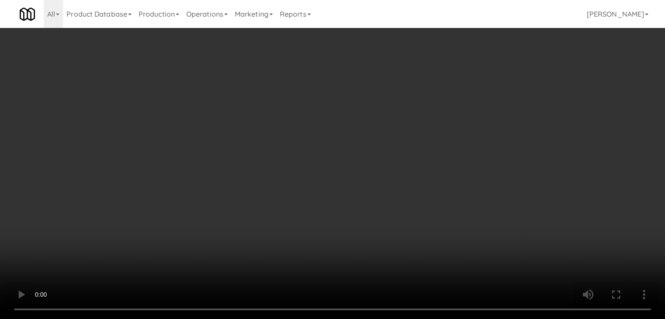
click at [480, 93] on button "Planogram" at bounding box center [473, 92] width 43 height 13
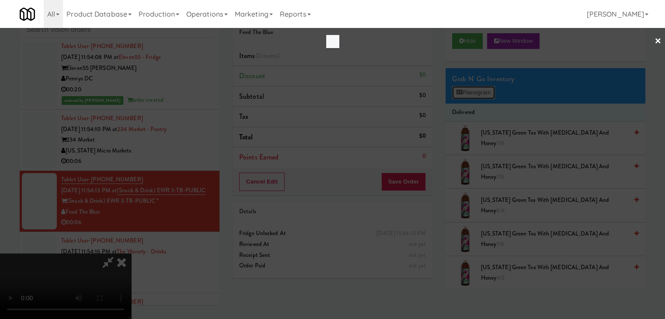
scroll to position [6524, 0]
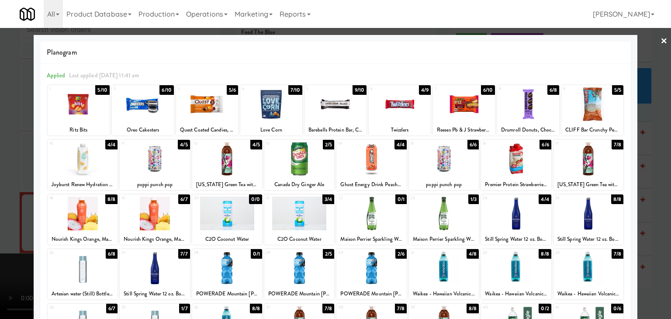
click at [131, 114] on div at bounding box center [143, 104] width 62 height 34
drag, startPoint x: 0, startPoint y: 140, endPoint x: 64, endPoint y: 140, distance: 63.8
click at [2, 140] on div at bounding box center [335, 159] width 671 height 319
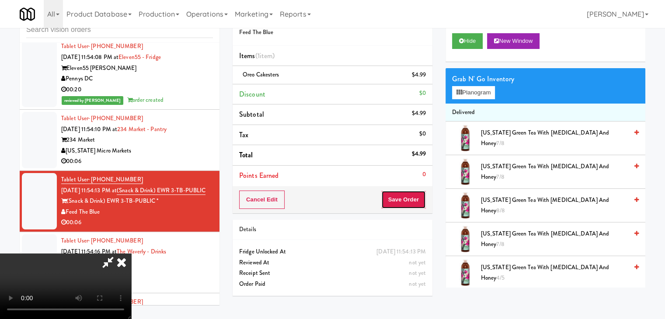
click at [409, 200] on button "Save Order" at bounding box center [403, 200] width 45 height 18
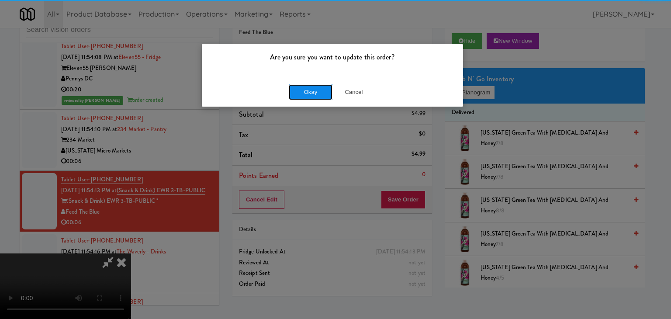
click at [291, 83] on div "Okay Cancel" at bounding box center [332, 91] width 261 height 29
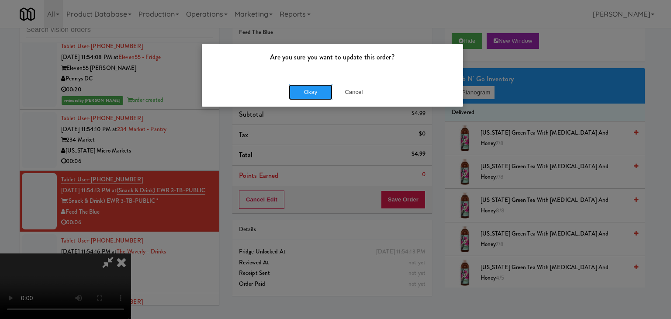
drag, startPoint x: 298, startPoint y: 91, endPoint x: 298, endPoint y: 96, distance: 4.8
click at [298, 91] on button "Okay" at bounding box center [311, 92] width 44 height 16
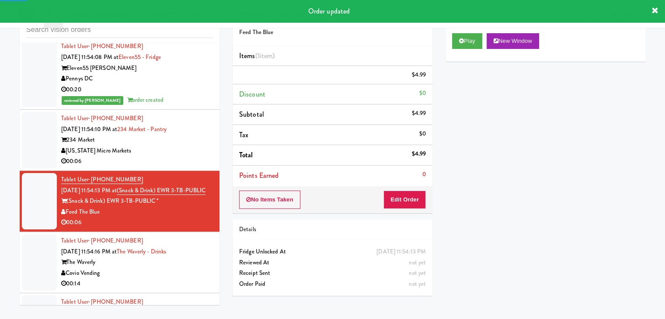
click at [178, 156] on div "00:06" at bounding box center [137, 161] width 152 height 11
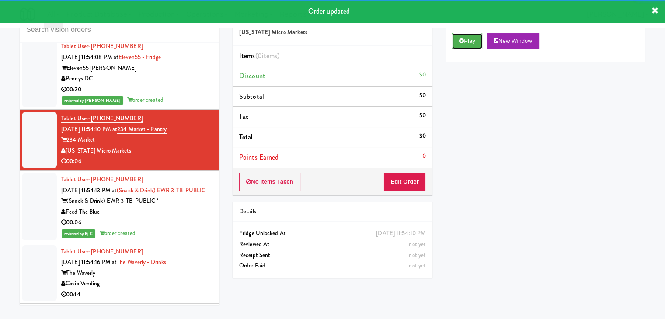
drag, startPoint x: 467, startPoint y: 45, endPoint x: 463, endPoint y: 53, distance: 9.6
click at [466, 44] on button "Play" at bounding box center [467, 41] width 30 height 16
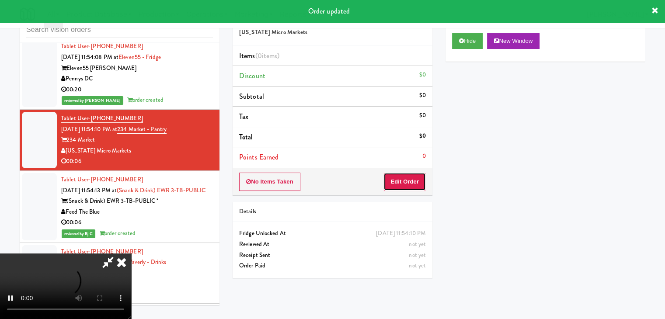
click at [413, 179] on button "Edit Order" at bounding box center [404, 182] width 42 height 18
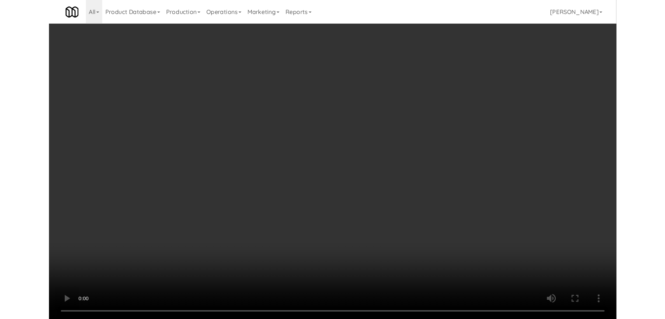
scroll to position [6524, 0]
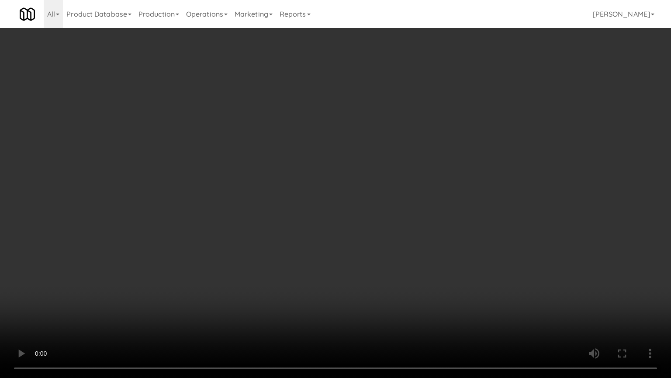
click at [393, 259] on video at bounding box center [335, 189] width 671 height 378
click at [401, 260] on video at bounding box center [335, 189] width 671 height 378
click at [398, 262] on video at bounding box center [335, 189] width 671 height 378
click at [406, 263] on video at bounding box center [335, 189] width 671 height 378
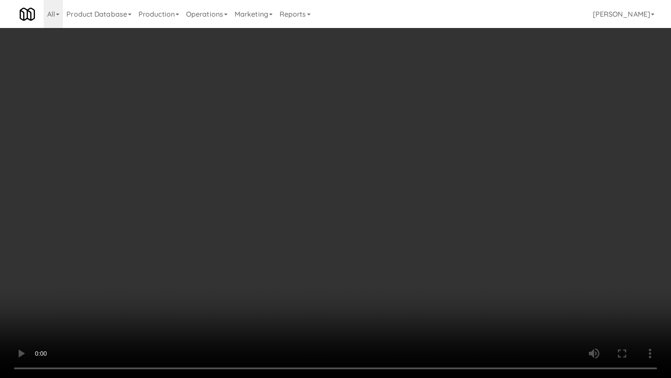
click at [408, 262] on video at bounding box center [335, 189] width 671 height 378
click at [416, 255] on video at bounding box center [335, 189] width 671 height 378
drag, startPoint x: 416, startPoint y: 255, endPoint x: 442, endPoint y: 163, distance: 96.0
click at [416, 254] on video at bounding box center [335, 189] width 671 height 378
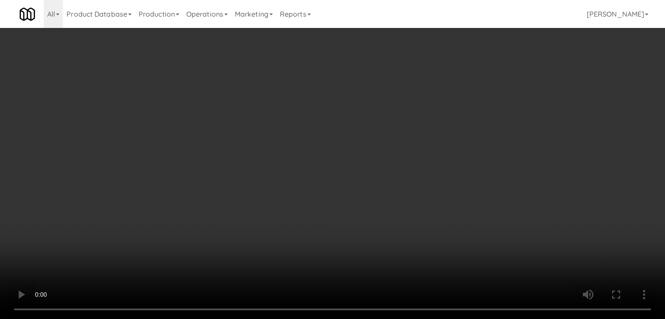
click at [475, 107] on li "Delivered" at bounding box center [545, 113] width 200 height 18
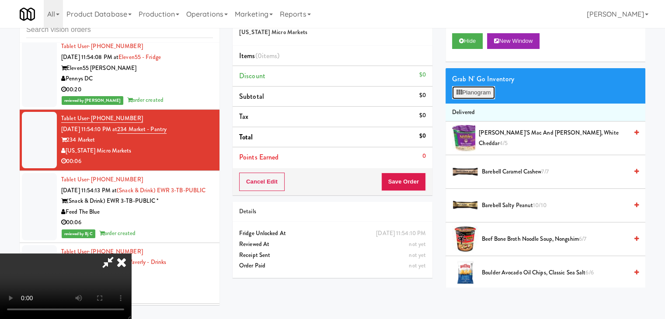
click at [482, 97] on button "Planogram" at bounding box center [473, 92] width 43 height 13
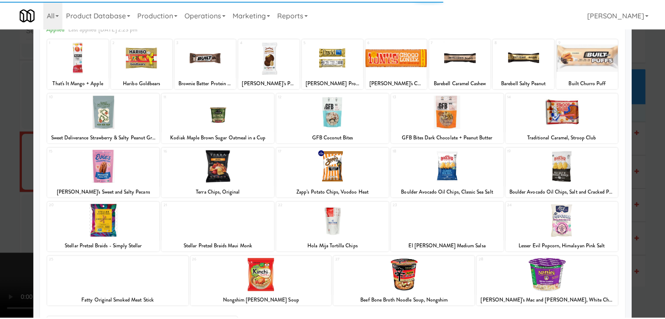
scroll to position [110, 0]
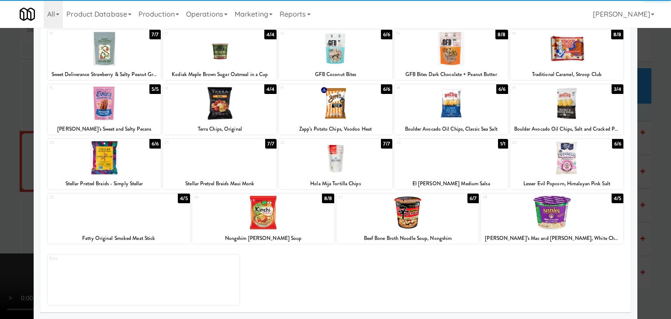
click at [423, 205] on div at bounding box center [407, 213] width 142 height 34
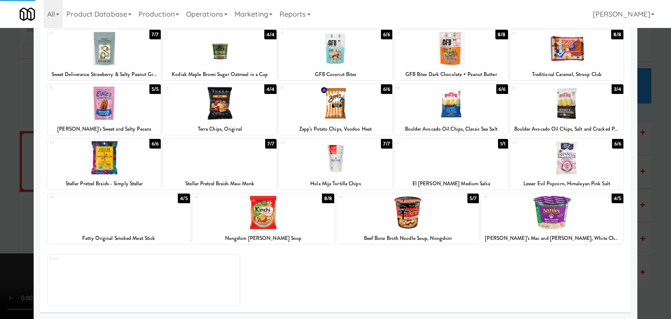
click at [9, 207] on div at bounding box center [335, 159] width 671 height 319
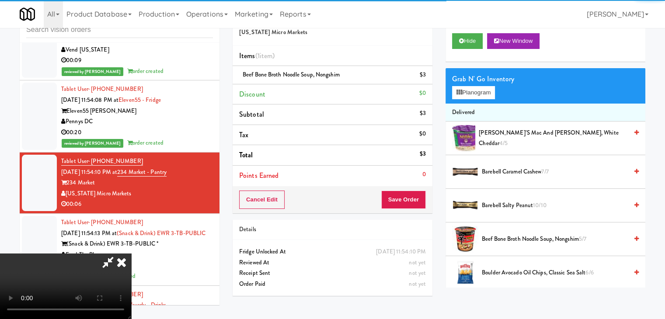
scroll to position [6567, 0]
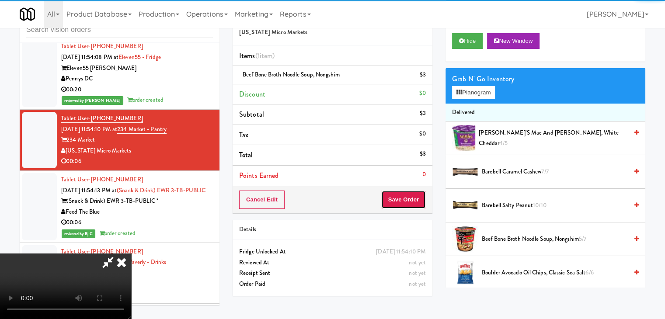
click at [410, 199] on button "Save Order" at bounding box center [403, 200] width 45 height 18
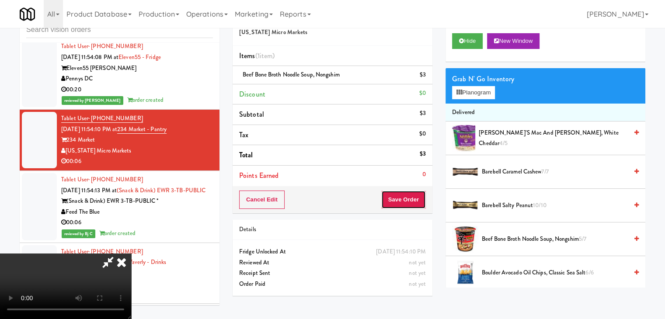
click at [410, 199] on button "Save Order" at bounding box center [403, 200] width 45 height 18
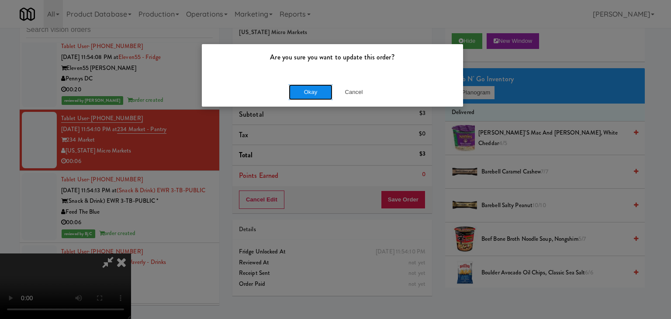
click at [302, 88] on button "Okay" at bounding box center [311, 92] width 44 height 16
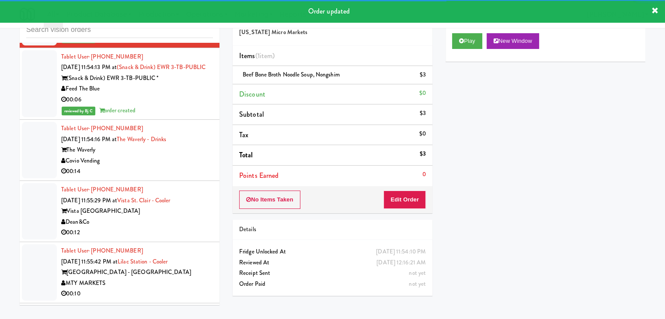
scroll to position [6742, 0]
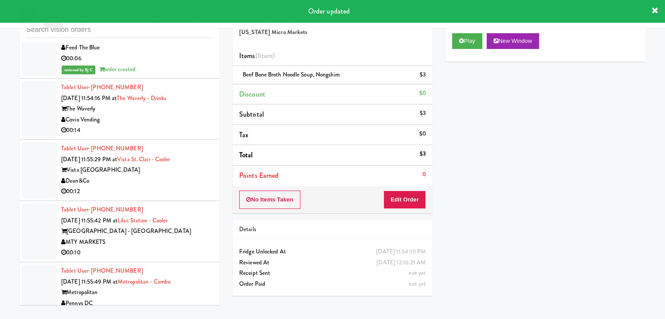
click at [182, 125] on div "Covio Vending" at bounding box center [137, 119] width 152 height 11
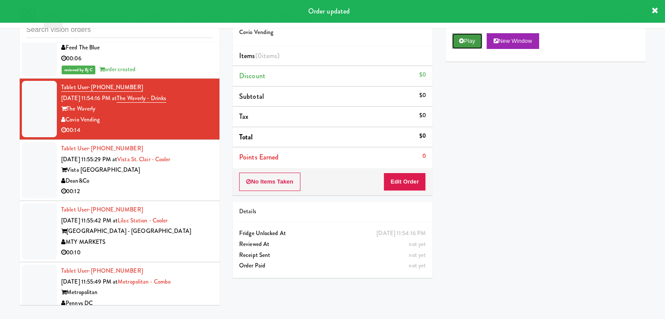
click at [469, 38] on button "Play" at bounding box center [467, 41] width 30 height 16
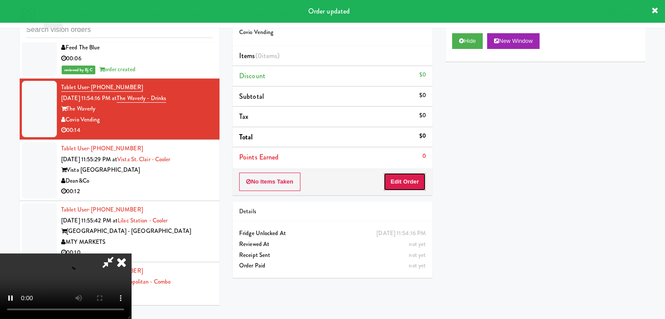
click at [413, 180] on button "Edit Order" at bounding box center [404, 182] width 42 height 18
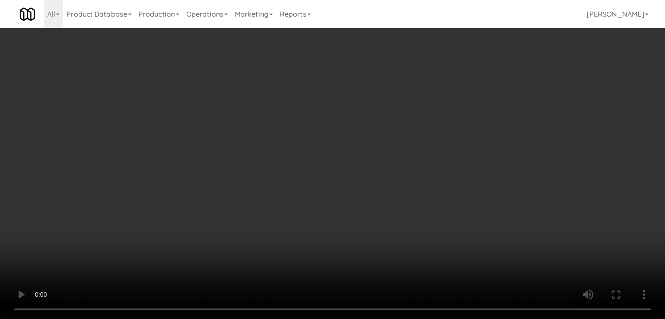
scroll to position [6699, 0]
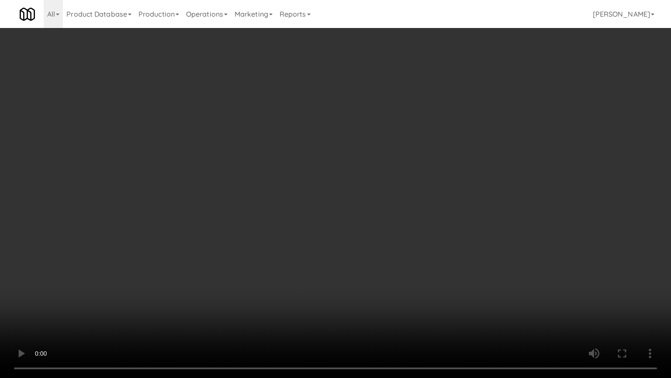
click at [371, 255] on video at bounding box center [335, 189] width 671 height 378
drag, startPoint x: 371, startPoint y: 255, endPoint x: 451, endPoint y: 139, distance: 141.9
click at [372, 251] on video at bounding box center [335, 189] width 671 height 378
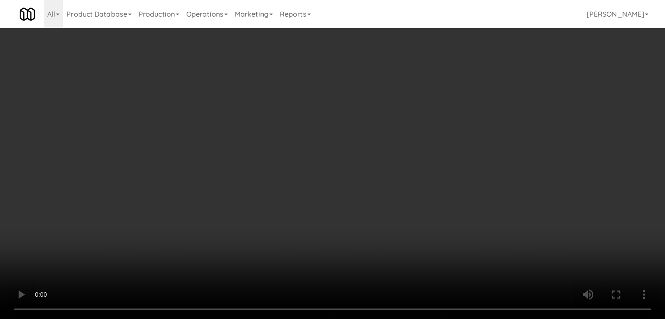
click at [489, 91] on button "Planogram" at bounding box center [473, 92] width 43 height 13
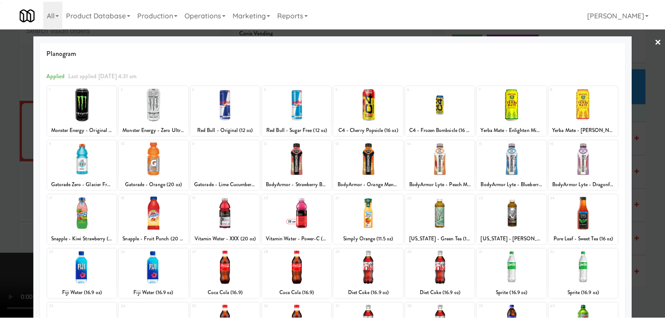
scroll to position [110, 0]
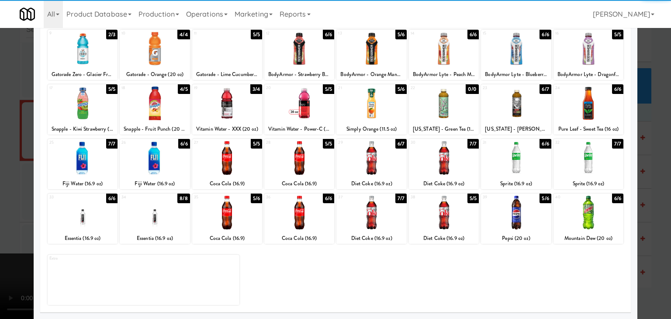
click at [586, 214] on div at bounding box center [589, 213] width 70 height 34
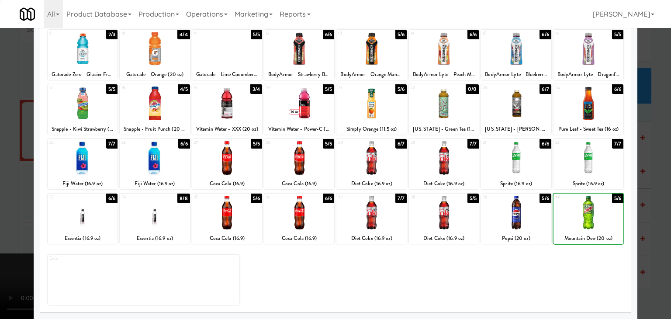
click at [650, 212] on div at bounding box center [335, 159] width 671 height 319
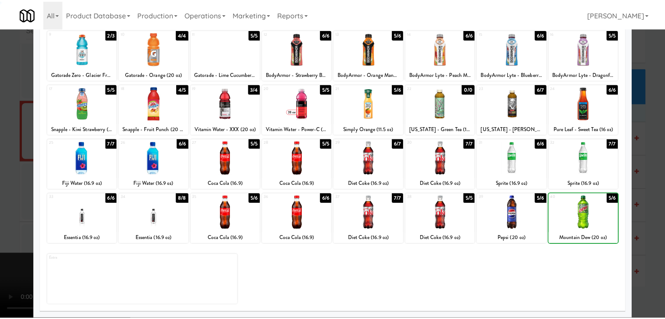
scroll to position [6742, 0]
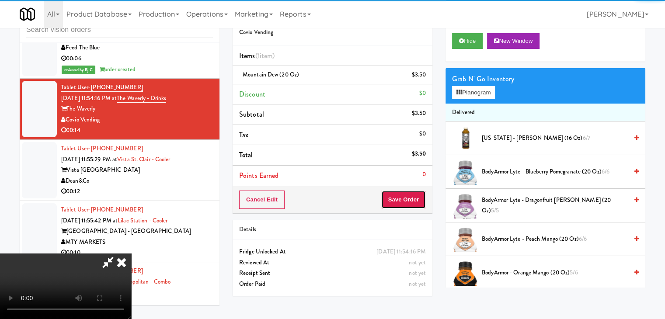
click at [411, 198] on button "Save Order" at bounding box center [403, 200] width 45 height 18
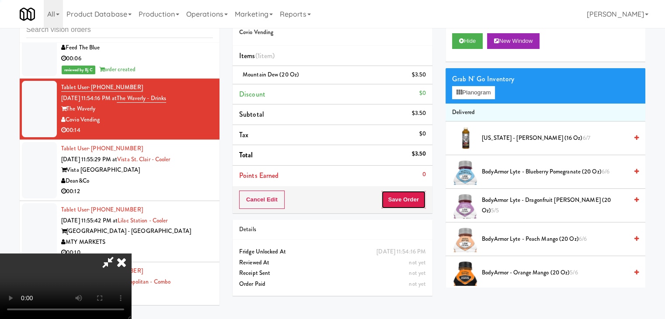
click at [411, 198] on button "Save Order" at bounding box center [403, 200] width 45 height 18
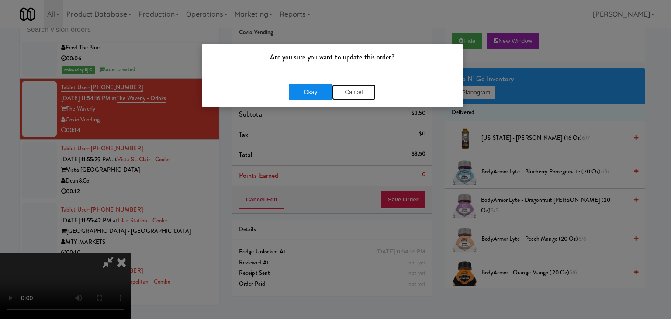
drag, startPoint x: 335, startPoint y: 93, endPoint x: 330, endPoint y: 91, distance: 5.1
click at [331, 92] on div "Okay Cancel" at bounding box center [332, 92] width 87 height 16
click at [330, 91] on button "Okay" at bounding box center [311, 92] width 44 height 16
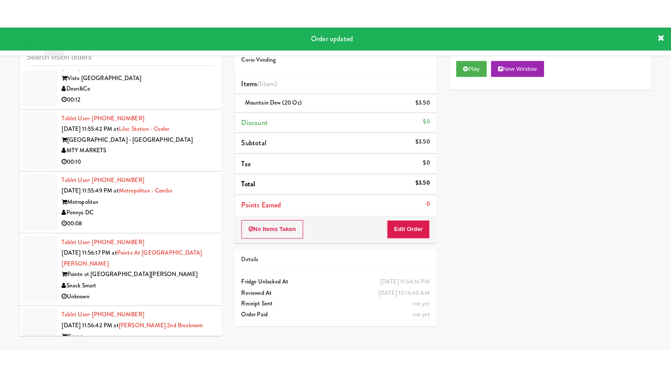
scroll to position [6873, 0]
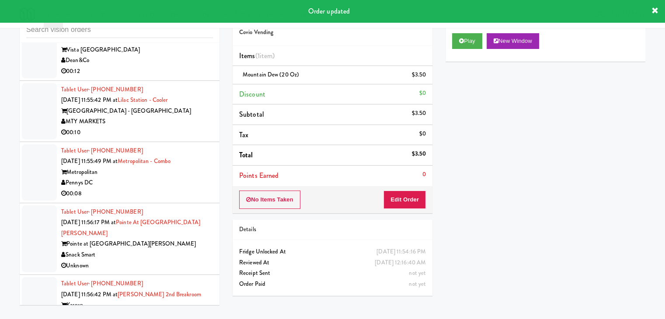
click at [188, 77] on div "00:12" at bounding box center [137, 71] width 152 height 11
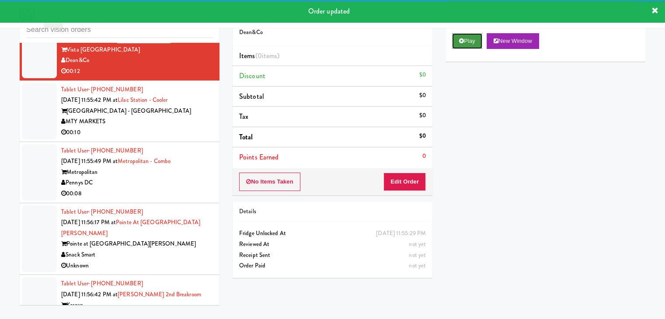
click at [461, 42] on icon at bounding box center [461, 41] width 5 height 6
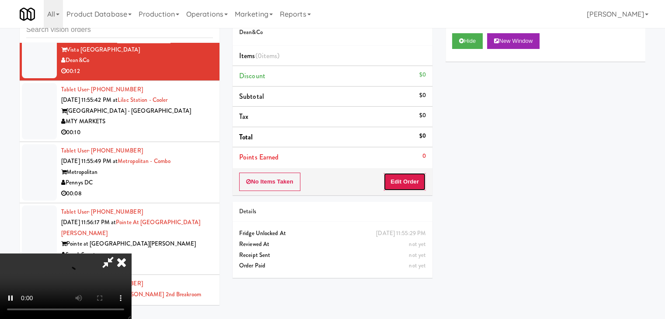
click at [417, 177] on button "Edit Order" at bounding box center [404, 182] width 42 height 18
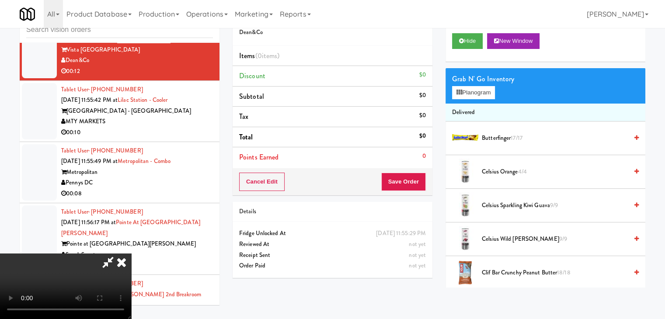
scroll to position [6830, 0]
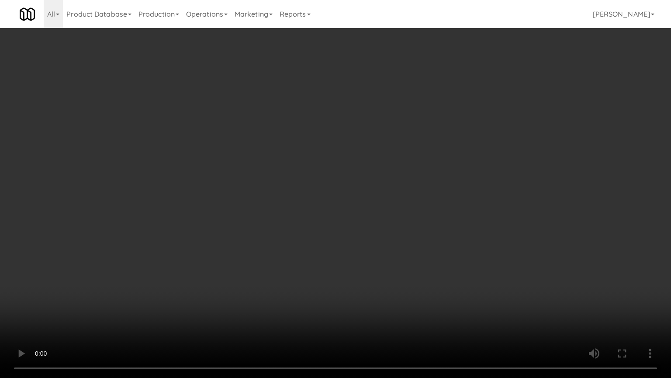
click at [374, 262] on video at bounding box center [335, 189] width 671 height 378
click at [374, 263] on video at bounding box center [335, 189] width 671 height 378
click at [376, 262] on video at bounding box center [335, 189] width 671 height 378
click at [377, 263] on video at bounding box center [335, 189] width 671 height 378
click at [378, 262] on video at bounding box center [335, 189] width 671 height 378
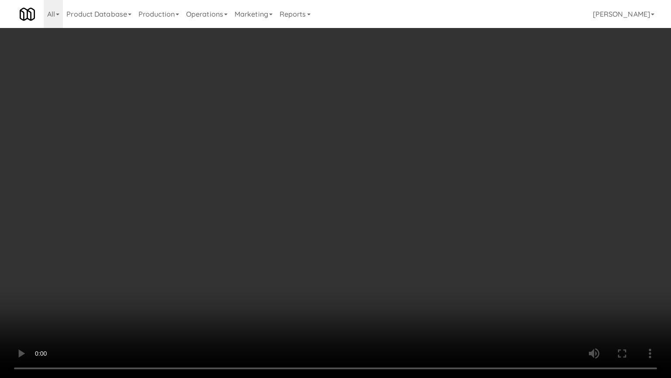
click at [378, 261] on video at bounding box center [335, 189] width 671 height 378
click at [379, 246] on video at bounding box center [335, 189] width 671 height 378
drag, startPoint x: 379, startPoint y: 246, endPoint x: 438, endPoint y: 109, distance: 149.4
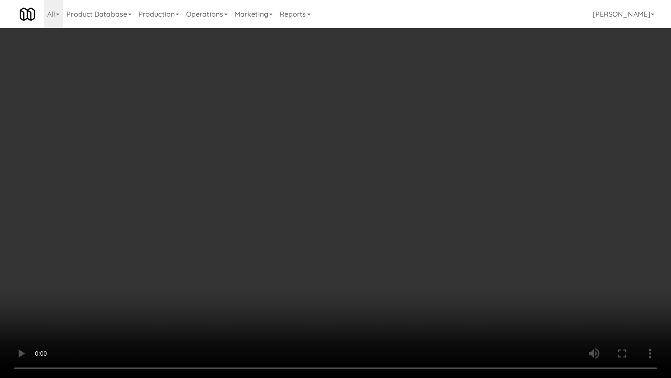
click at [381, 241] on video at bounding box center [335, 189] width 671 height 378
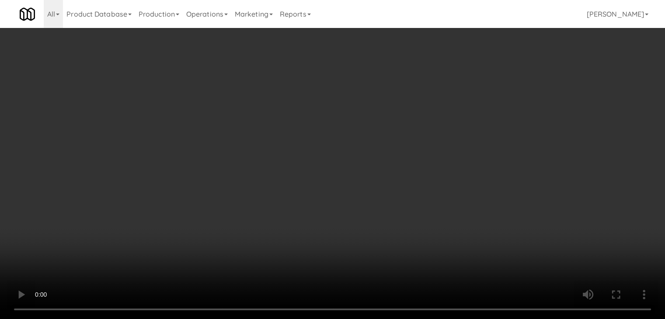
click at [468, 91] on button "Planogram" at bounding box center [473, 92] width 43 height 13
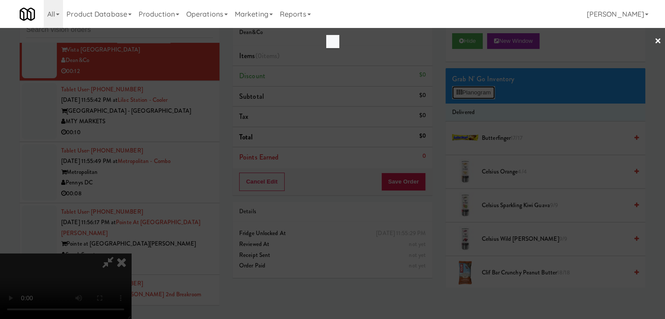
scroll to position [6830, 0]
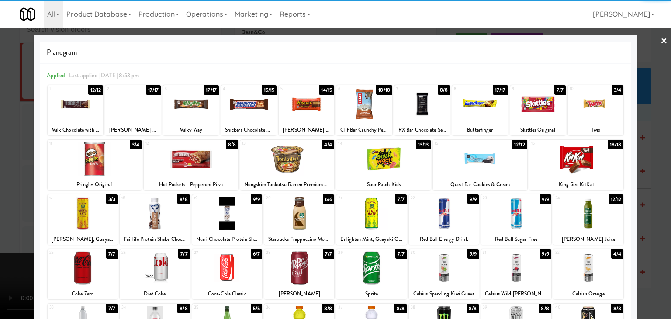
click at [582, 158] on div at bounding box center [577, 159] width 94 height 34
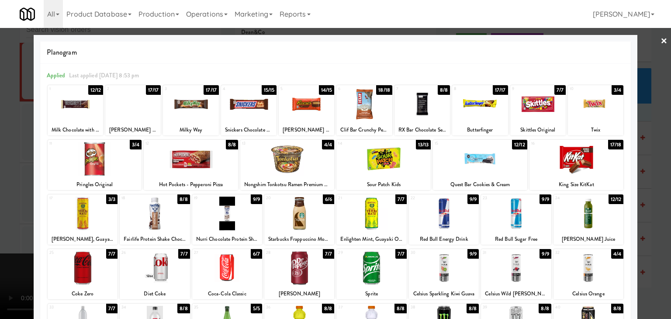
click at [596, 112] on div at bounding box center [595, 104] width 55 height 34
drag, startPoint x: 0, startPoint y: 137, endPoint x: 34, endPoint y: 137, distance: 33.6
click at [0, 137] on div at bounding box center [335, 159] width 671 height 319
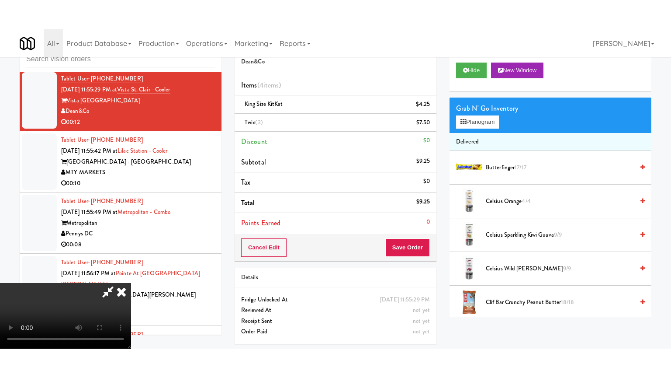
scroll to position [6873, 0]
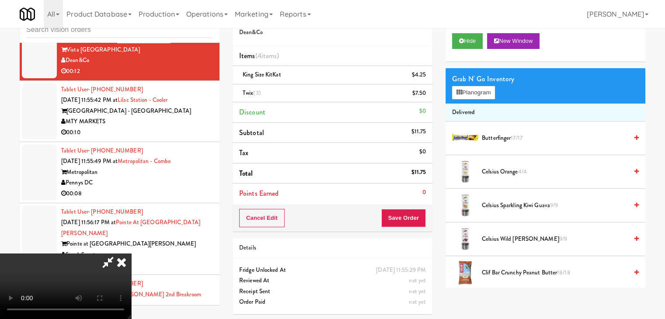
click at [131, 253] on video at bounding box center [65, 286] width 131 height 66
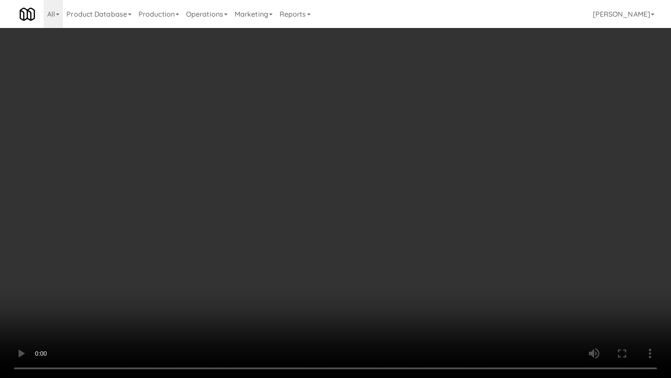
click at [338, 222] on video at bounding box center [335, 189] width 671 height 378
click at [330, 222] on video at bounding box center [335, 189] width 671 height 378
click at [329, 220] on video at bounding box center [335, 189] width 671 height 378
click at [329, 217] on video at bounding box center [335, 189] width 671 height 378
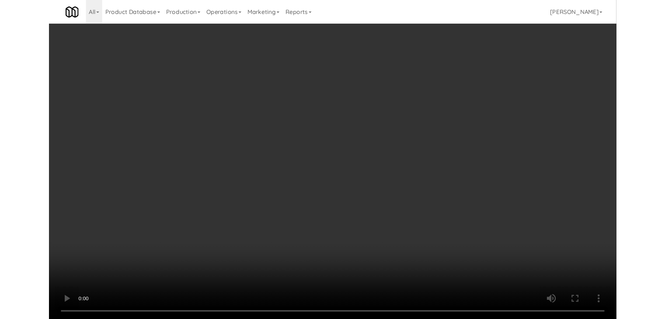
scroll to position [6873, 0]
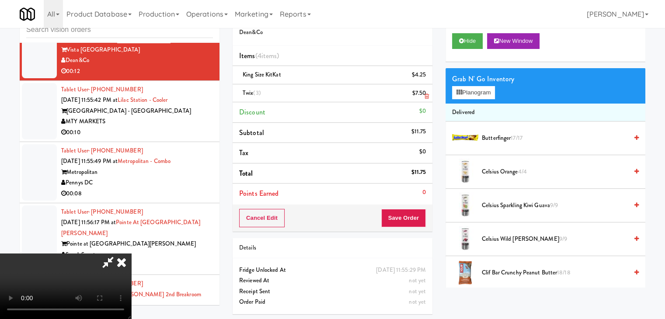
click at [421, 97] on link at bounding box center [425, 96] width 8 height 11
drag, startPoint x: 422, startPoint y: 97, endPoint x: 426, endPoint y: 97, distance: 4.8
click at [423, 97] on link at bounding box center [425, 96] width 8 height 11
click at [426, 97] on icon at bounding box center [426, 97] width 4 height 6
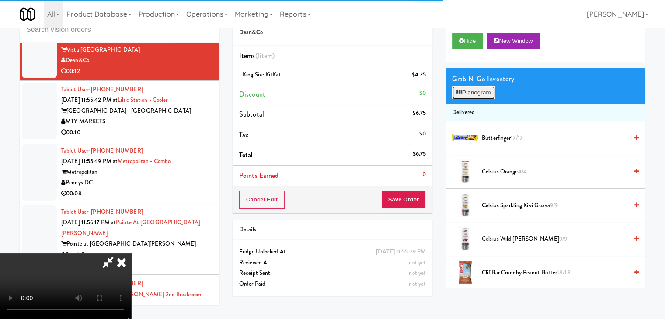
click at [472, 94] on button "Planogram" at bounding box center [473, 92] width 43 height 13
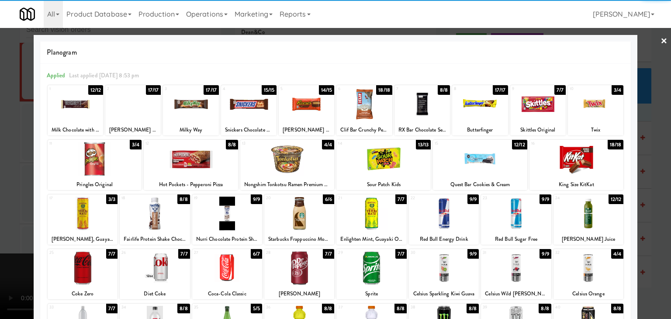
click at [543, 103] on div at bounding box center [537, 104] width 55 height 34
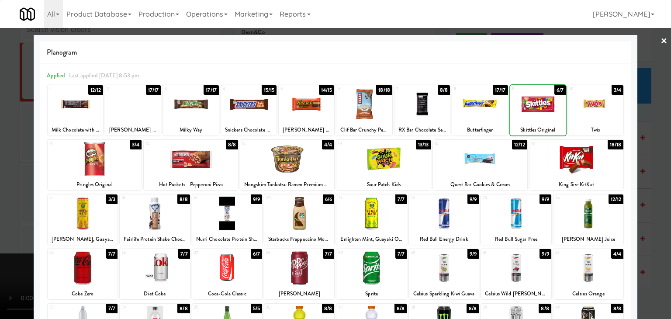
click at [604, 108] on div at bounding box center [595, 104] width 55 height 34
click at [603, 108] on div at bounding box center [595, 104] width 55 height 34
click at [650, 119] on div at bounding box center [335, 159] width 671 height 319
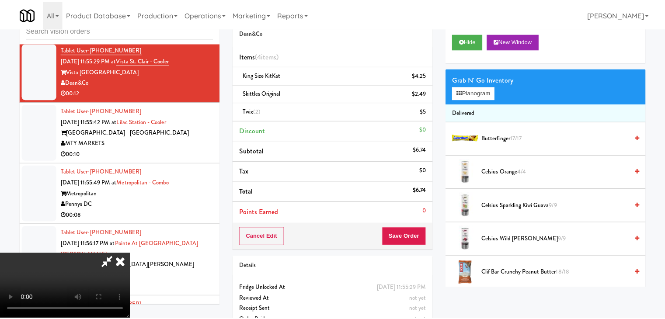
scroll to position [6873, 0]
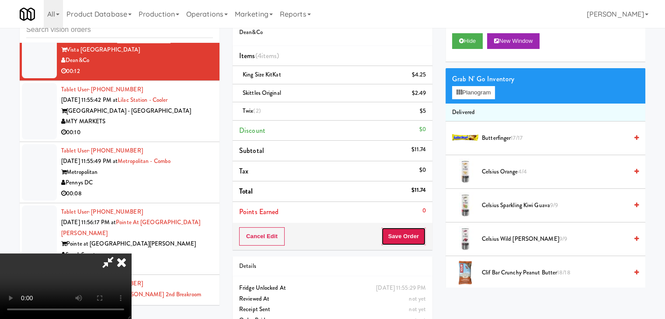
click at [417, 232] on button "Save Order" at bounding box center [403, 236] width 45 height 18
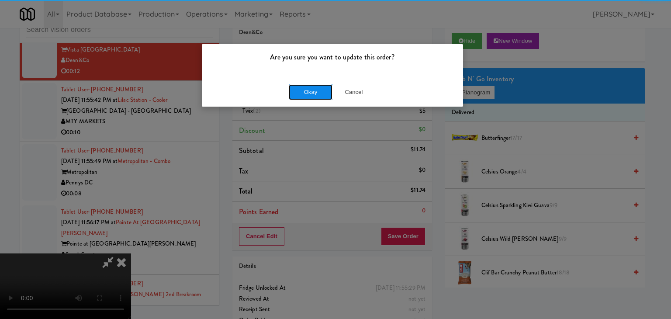
click at [311, 91] on button "Okay" at bounding box center [311, 92] width 44 height 16
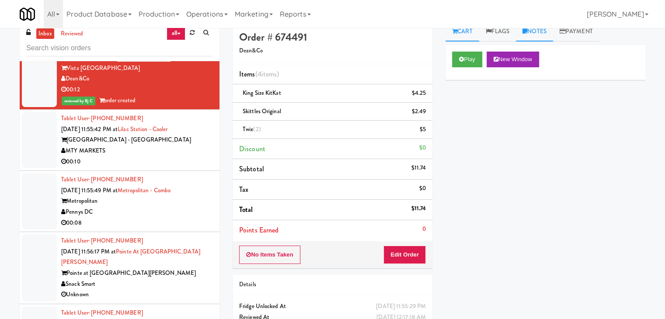
scroll to position [0, 0]
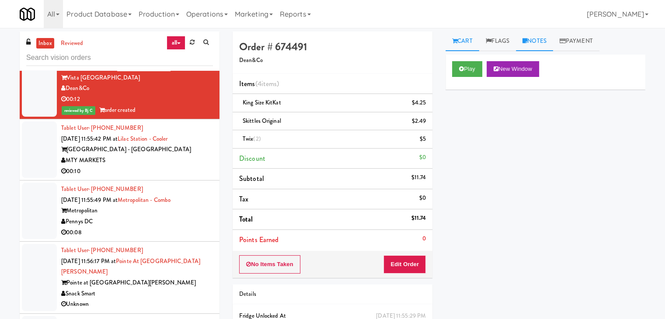
click at [531, 45] on link "Notes" at bounding box center [534, 41] width 37 height 20
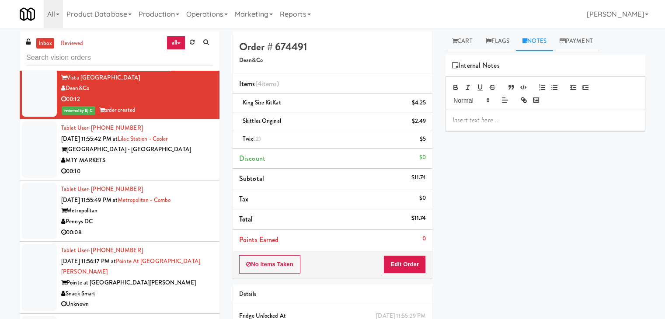
click at [496, 123] on p at bounding box center [545, 120] width 186 height 10
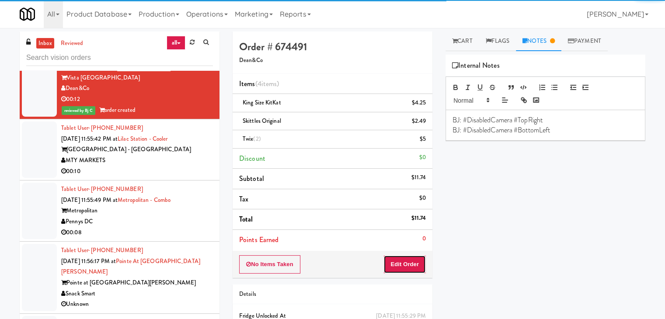
click at [423, 259] on button "Edit Order" at bounding box center [404, 264] width 42 height 18
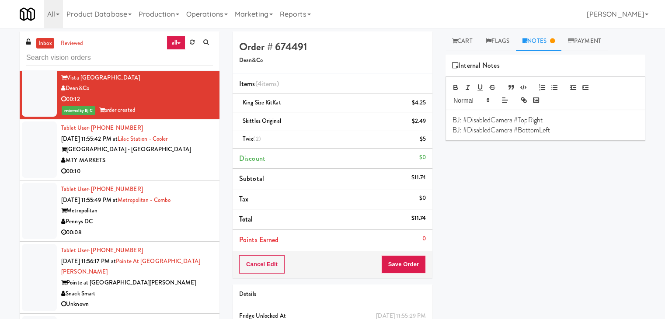
click at [418, 260] on button "Save Order" at bounding box center [403, 264] width 45 height 18
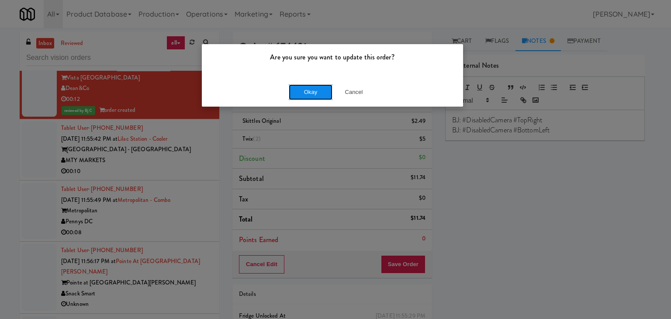
drag, startPoint x: 310, startPoint y: 87, endPoint x: 322, endPoint y: 92, distance: 12.3
click at [322, 92] on button "Okay" at bounding box center [311, 92] width 44 height 16
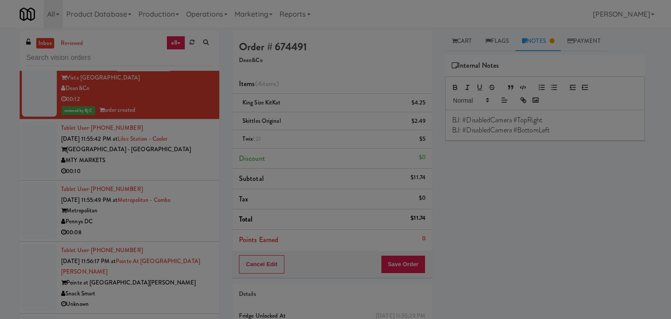
click at [322, 92] on body "Are you sure you want to update this order? Okay Cancel Okay Are you sure you w…" at bounding box center [335, 187] width 671 height 319
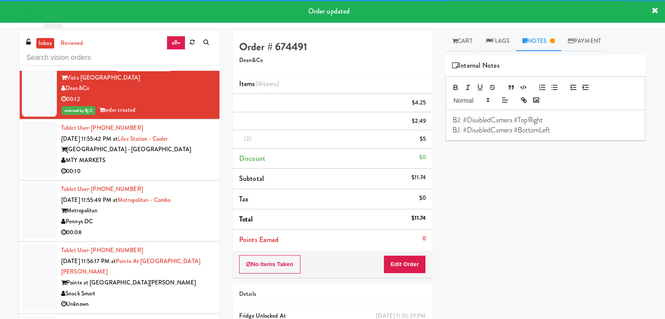
click at [168, 161] on div "MTY MARKETS" at bounding box center [137, 160] width 152 height 11
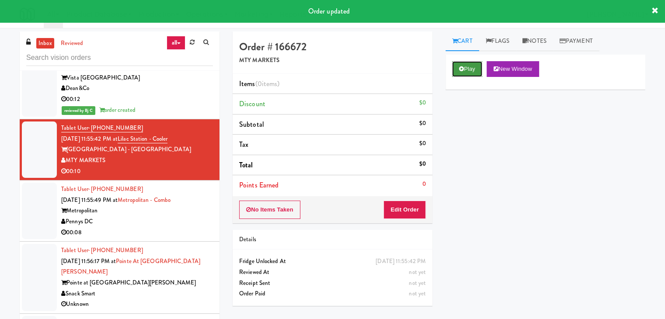
click at [462, 70] on icon at bounding box center [461, 69] width 5 height 6
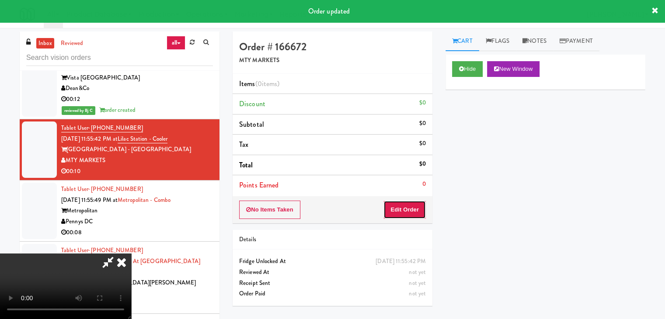
click at [421, 204] on button "Edit Order" at bounding box center [404, 210] width 42 height 18
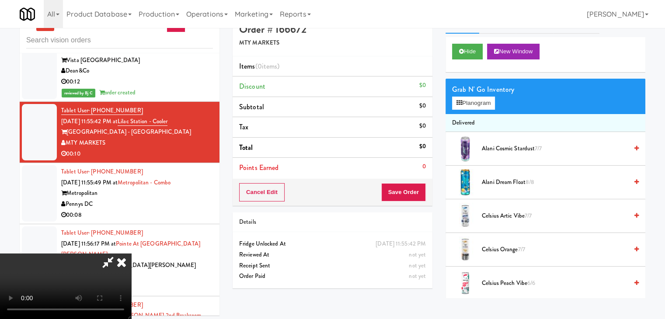
scroll to position [28, 0]
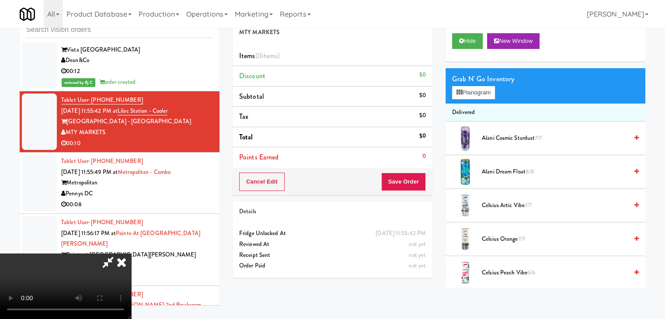
click at [131, 301] on video at bounding box center [65, 286] width 131 height 66
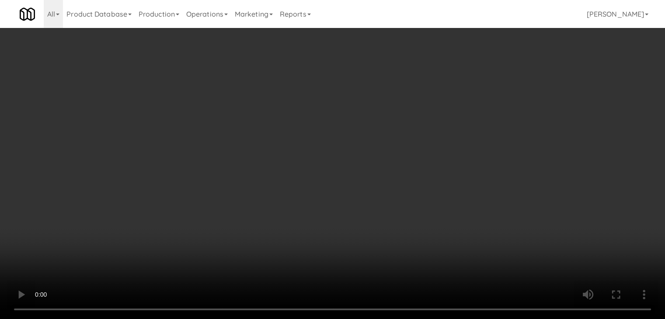
scroll to position [6830, 0]
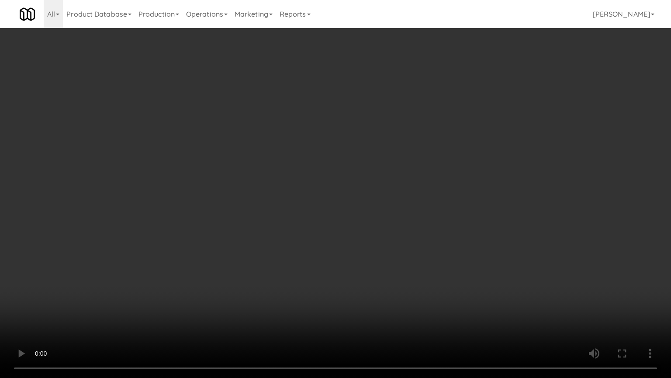
click at [393, 243] on video at bounding box center [335, 189] width 671 height 378
click at [380, 230] on video at bounding box center [335, 189] width 671 height 378
drag, startPoint x: 380, startPoint y: 230, endPoint x: 393, endPoint y: 166, distance: 65.2
click at [379, 230] on video at bounding box center [335, 189] width 671 height 378
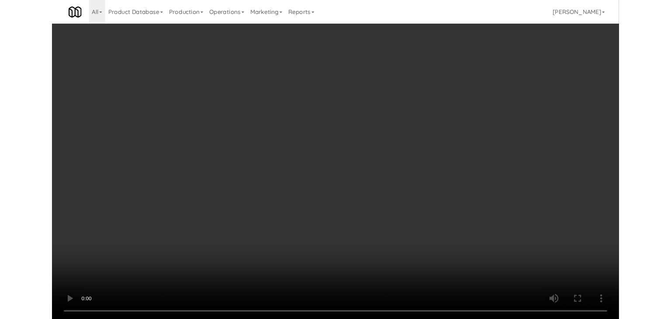
scroll to position [6873, 0]
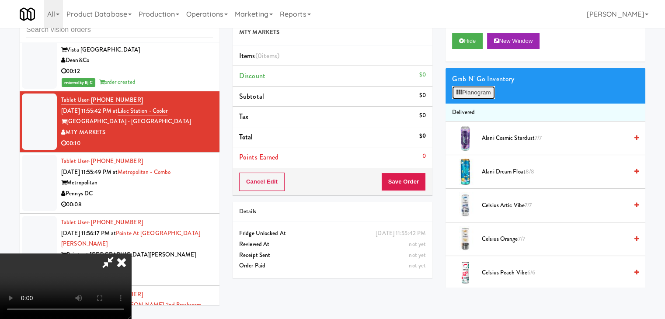
click at [478, 90] on button "Planogram" at bounding box center [473, 92] width 43 height 13
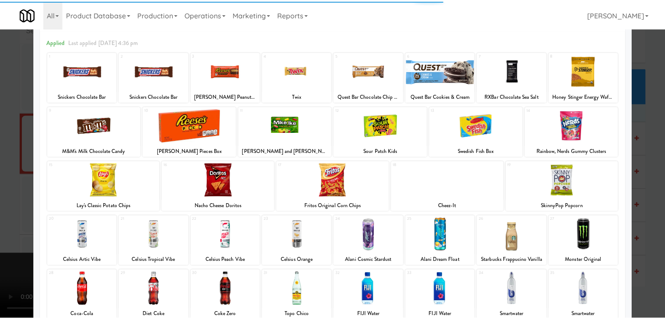
scroll to position [110, 0]
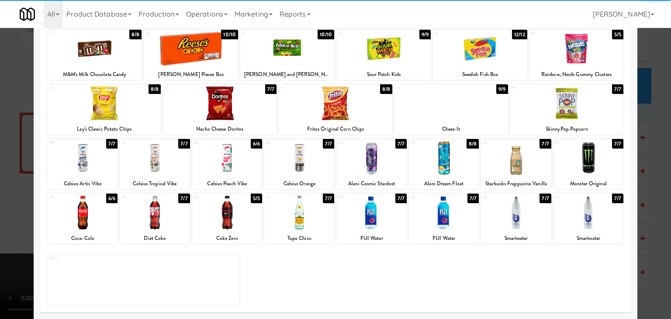
click at [438, 214] on div at bounding box center [444, 213] width 70 height 34
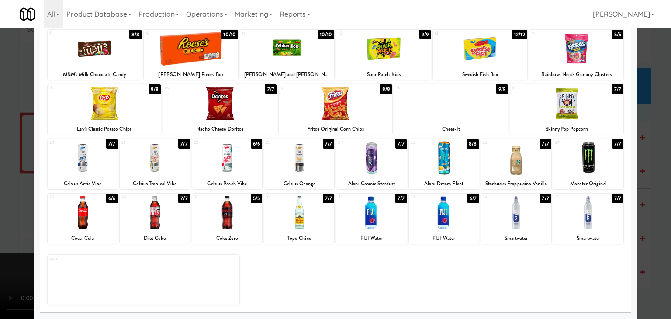
drag, startPoint x: 0, startPoint y: 195, endPoint x: 202, endPoint y: 185, distance: 202.6
click at [13, 194] on div at bounding box center [335, 159] width 671 height 319
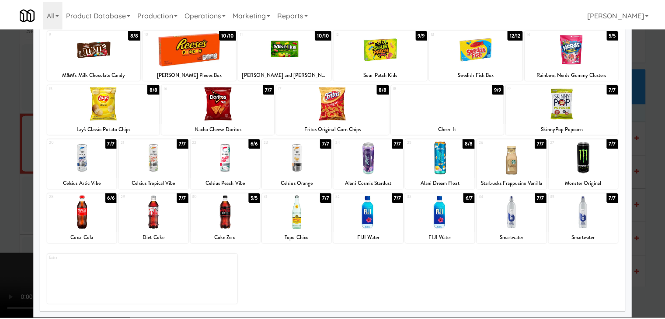
scroll to position [6873, 0]
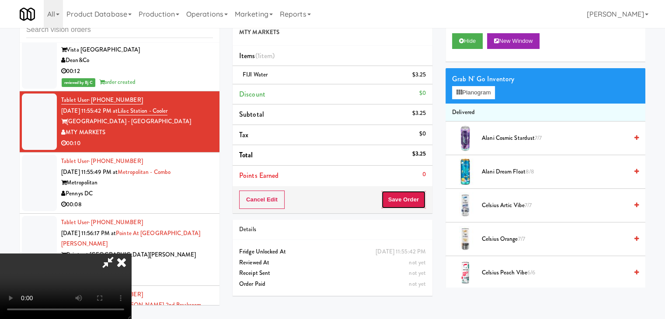
click at [422, 193] on button "Save Order" at bounding box center [403, 200] width 45 height 18
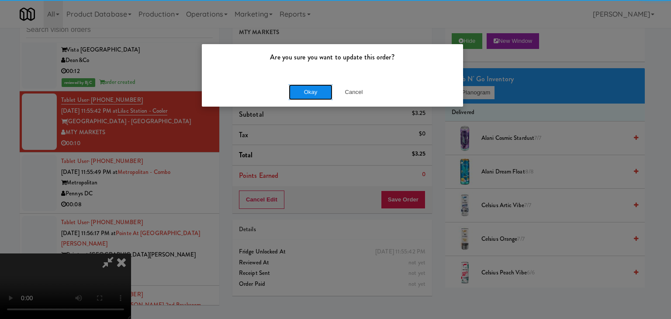
click at [330, 93] on button "Okay" at bounding box center [311, 92] width 44 height 16
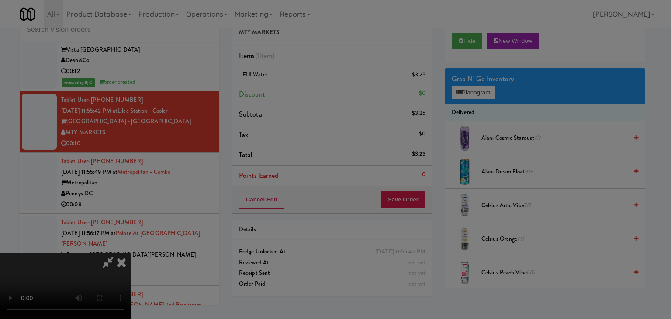
click at [329, 93] on body "Are you sure you want to update this order? Okay Cancel Okay Are you sure you w…" at bounding box center [335, 159] width 671 height 319
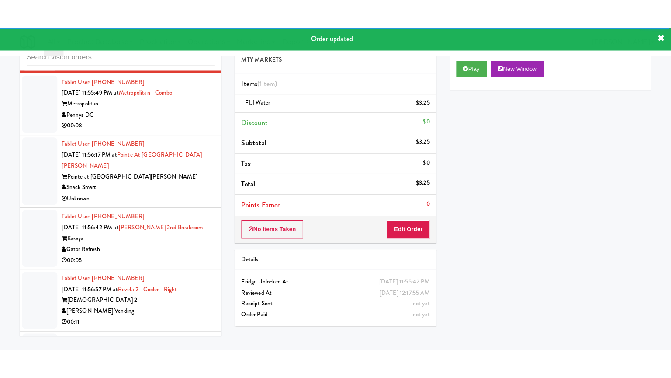
scroll to position [7004, 0]
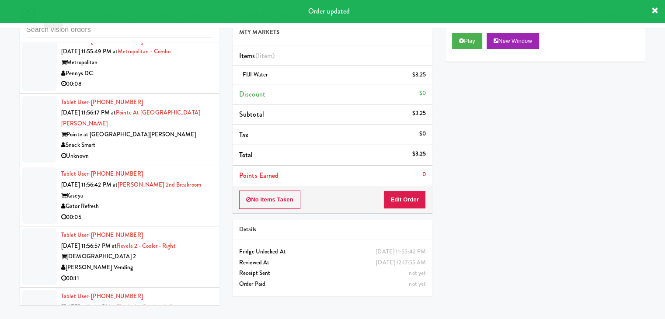
click at [194, 87] on div "00:08" at bounding box center [137, 84] width 152 height 11
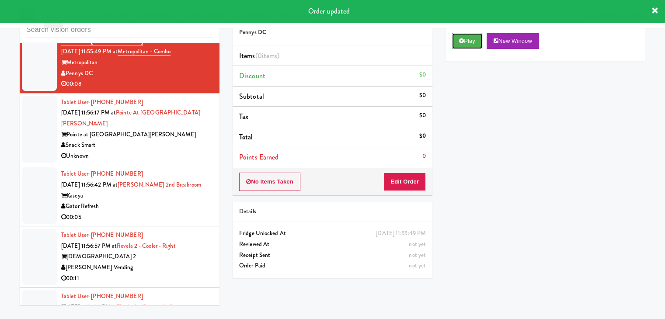
drag, startPoint x: 465, startPoint y: 53, endPoint x: 455, endPoint y: 91, distance: 39.3
click at [474, 44] on button "Play" at bounding box center [467, 41] width 30 height 16
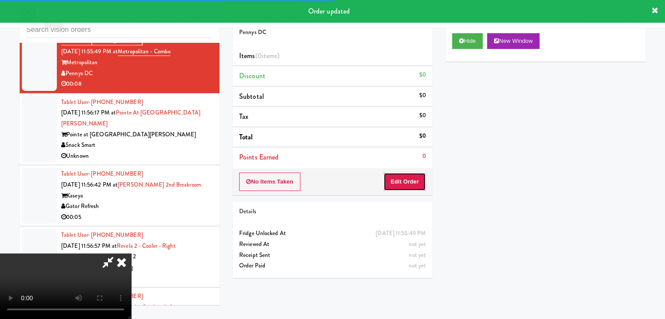
click at [405, 182] on button "Edit Order" at bounding box center [404, 182] width 42 height 18
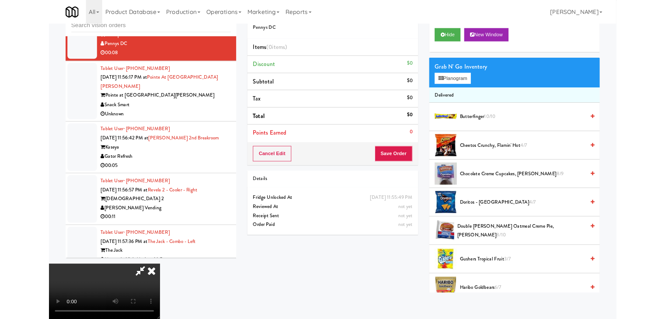
scroll to position [6961, 0]
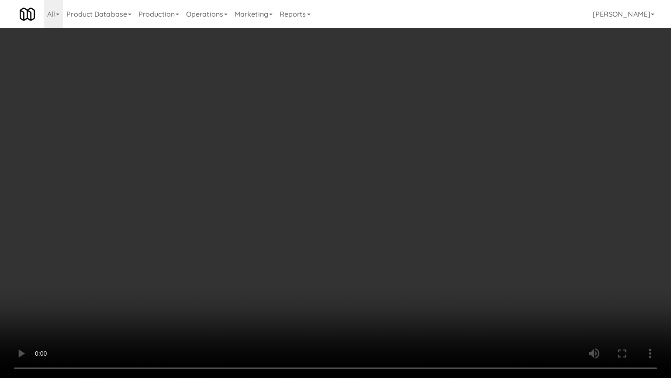
click at [386, 262] on video at bounding box center [335, 189] width 671 height 378
click at [384, 263] on video at bounding box center [335, 189] width 671 height 378
click at [394, 266] on video at bounding box center [335, 189] width 671 height 378
drag, startPoint x: 389, startPoint y: 273, endPoint x: 384, endPoint y: 278, distance: 7.4
click at [389, 273] on video at bounding box center [335, 189] width 671 height 378
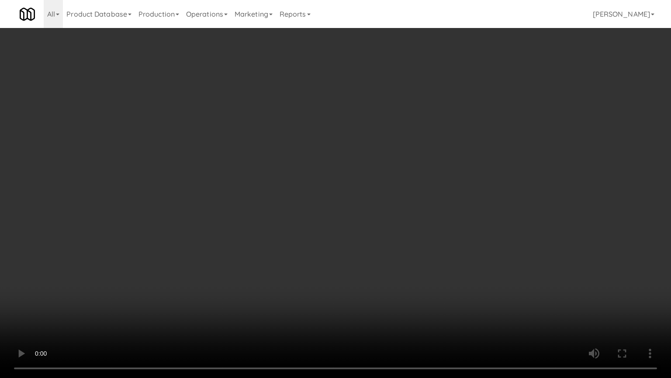
click at [389, 270] on video at bounding box center [335, 189] width 671 height 378
drag, startPoint x: 389, startPoint y: 270, endPoint x: 432, endPoint y: 158, distance: 119.8
click at [390, 265] on video at bounding box center [335, 189] width 671 height 378
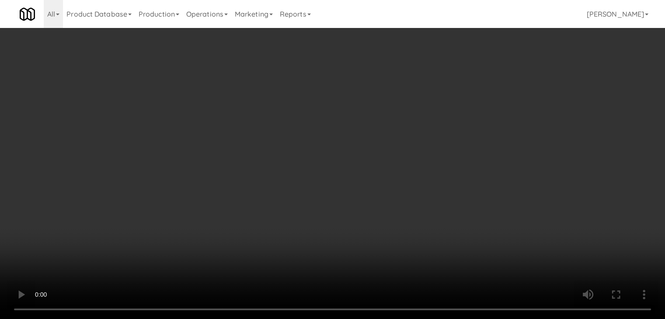
scroll to position [7004, 0]
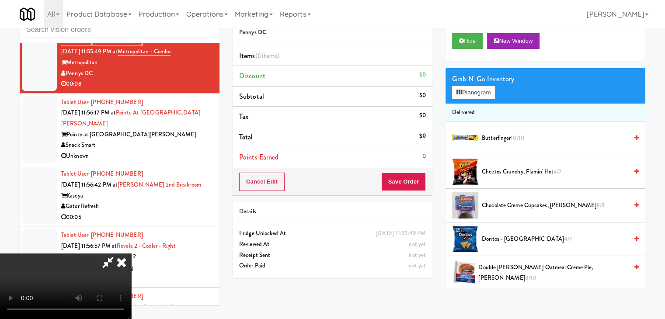
click at [473, 101] on div "Grab N' Go Inventory Planogram" at bounding box center [545, 85] width 200 height 35
click at [478, 97] on button "Planogram" at bounding box center [473, 92] width 43 height 13
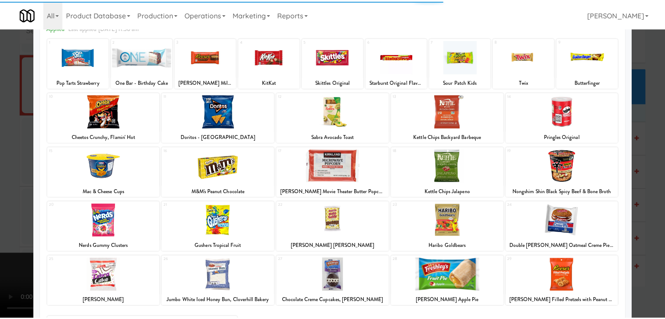
scroll to position [110, 0]
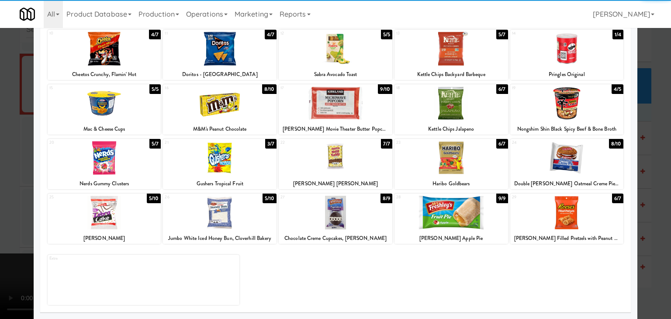
click at [100, 229] on div "25 5/10 Little Debbie Zebra Cake" at bounding box center [105, 219] width 114 height 50
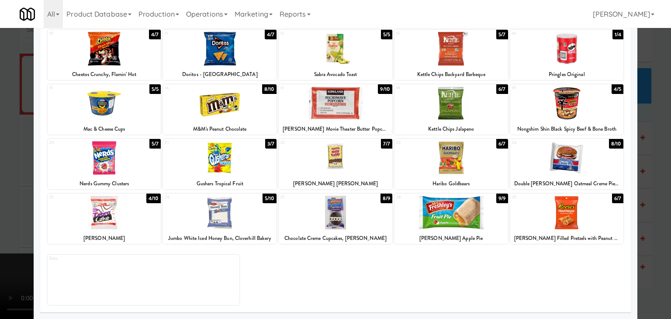
drag, startPoint x: 14, startPoint y: 207, endPoint x: 201, endPoint y: 170, distance: 190.3
click at [30, 197] on div at bounding box center [335, 159] width 671 height 319
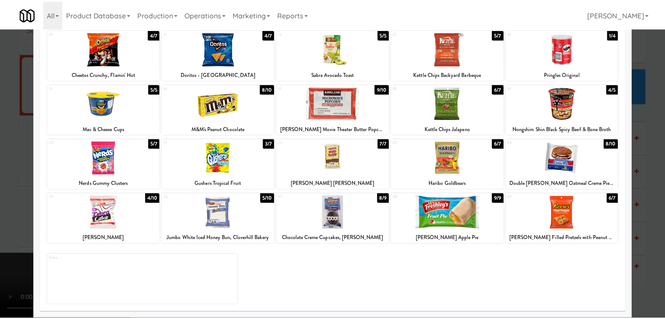
scroll to position [7004, 0]
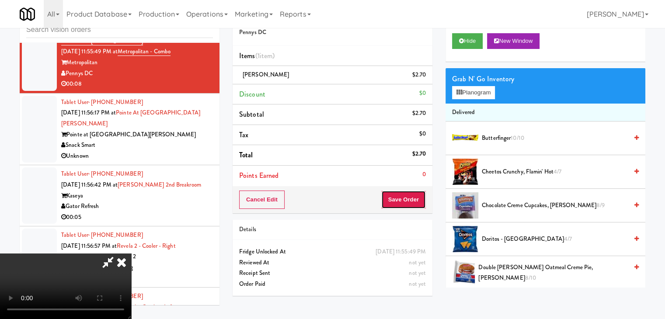
click at [415, 203] on button "Save Order" at bounding box center [403, 200] width 45 height 18
drag, startPoint x: 415, startPoint y: 203, endPoint x: 404, endPoint y: 204, distance: 11.0
click at [414, 203] on button "Save Order" at bounding box center [403, 200] width 45 height 18
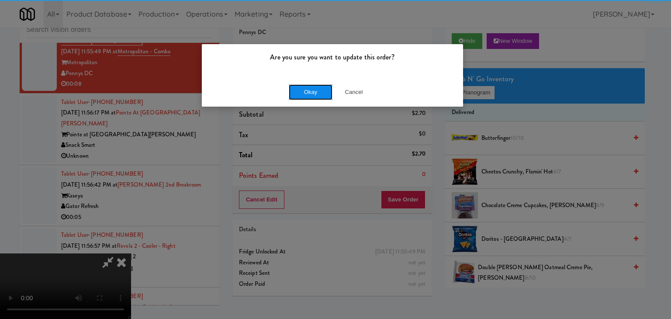
click at [320, 92] on button "Okay" at bounding box center [311, 92] width 44 height 16
click at [320, 92] on body "Are you sure you want to update this order? Okay Cancel Okay Are you sure you w…" at bounding box center [335, 159] width 671 height 319
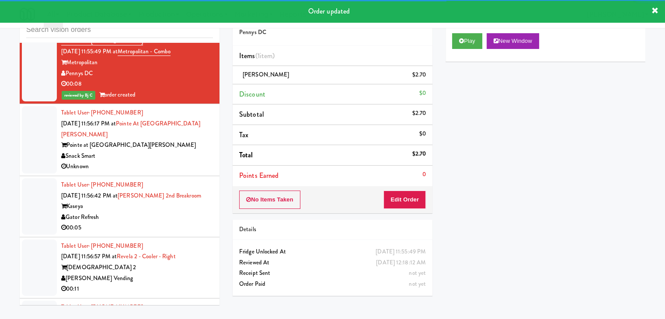
click at [190, 166] on div "Tablet User · (919) 368-6449 Aug 22, 2025 11:56:17 PM at Pointe at Lake Crabtre…" at bounding box center [137, 139] width 152 height 65
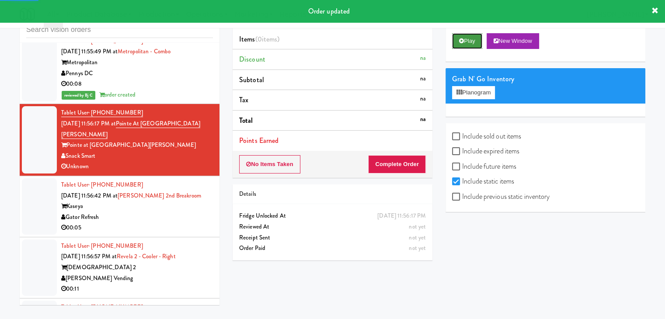
click at [458, 44] on button "Play" at bounding box center [467, 41] width 30 height 16
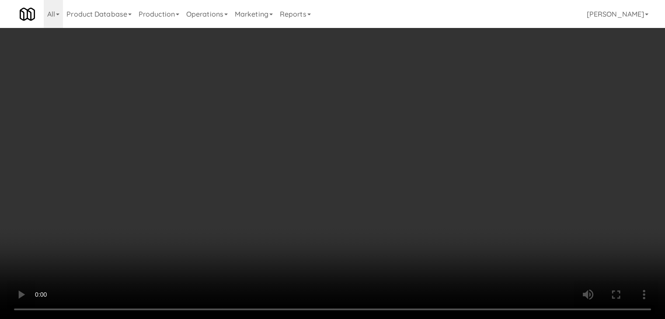
scroll to position [6961, 0]
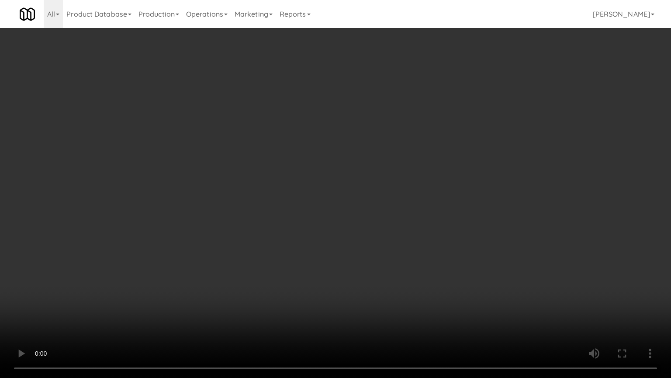
click at [386, 319] on video at bounding box center [335, 189] width 671 height 378
click at [434, 243] on video at bounding box center [335, 189] width 671 height 378
drag, startPoint x: 434, startPoint y: 243, endPoint x: 499, endPoint y: 121, distance: 138.2
click at [435, 239] on video at bounding box center [335, 189] width 671 height 378
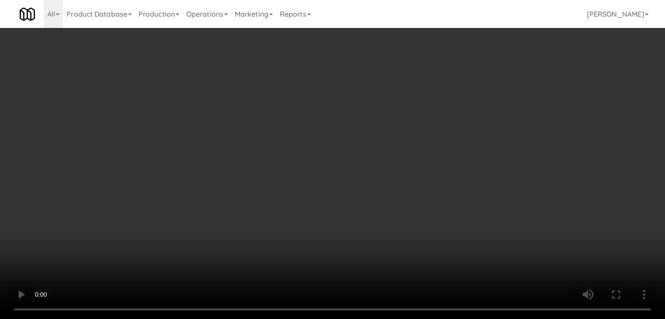
click at [482, 93] on button "Planogram" at bounding box center [473, 92] width 43 height 13
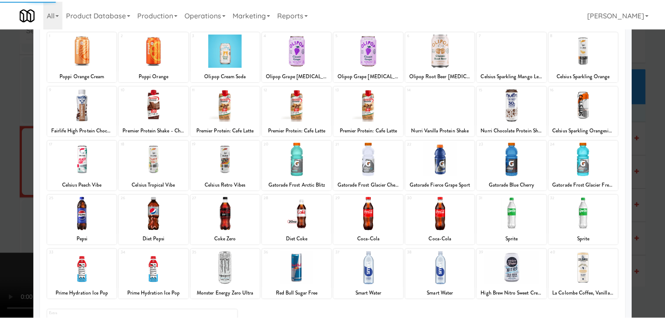
scroll to position [110, 0]
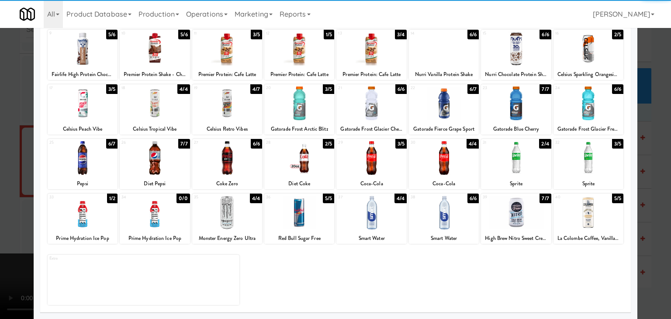
click at [519, 156] on div at bounding box center [516, 158] width 70 height 34
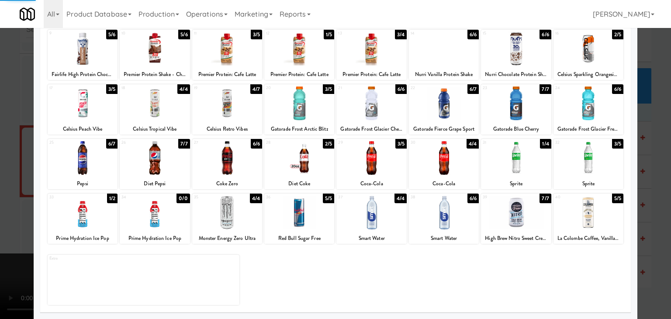
drag, startPoint x: 0, startPoint y: 156, endPoint x: 123, endPoint y: 161, distance: 122.9
click at [5, 156] on div at bounding box center [335, 159] width 671 height 319
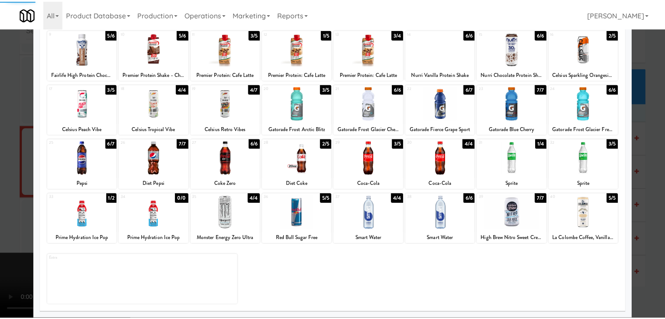
scroll to position [7004, 0]
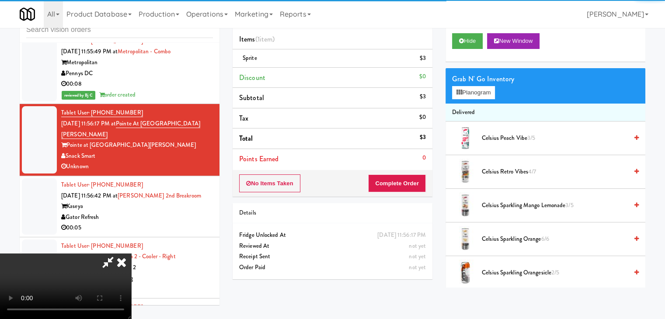
click at [131, 253] on video at bounding box center [65, 286] width 131 height 66
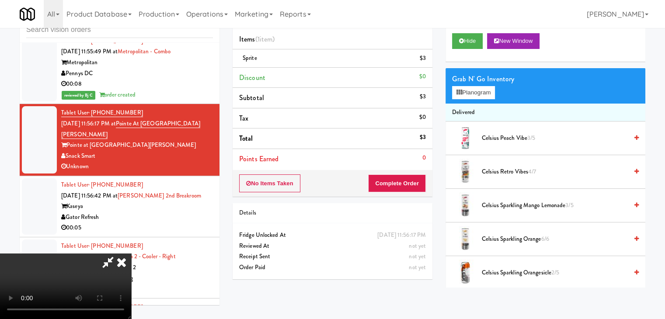
scroll to position [123, 0]
click at [131, 253] on video at bounding box center [65, 286] width 131 height 66
click at [72, 308] on video at bounding box center [65, 286] width 131 height 66
click at [131, 277] on video at bounding box center [65, 286] width 131 height 66
click at [131, 275] on video at bounding box center [65, 286] width 131 height 66
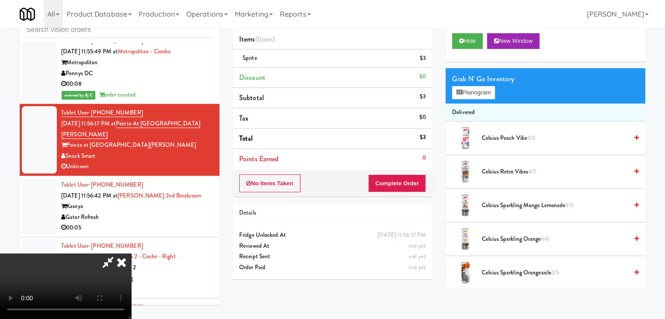
drag, startPoint x: 271, startPoint y: 277, endPoint x: 275, endPoint y: 292, distance: 15.3
click at [131, 279] on video at bounding box center [65, 286] width 131 height 66
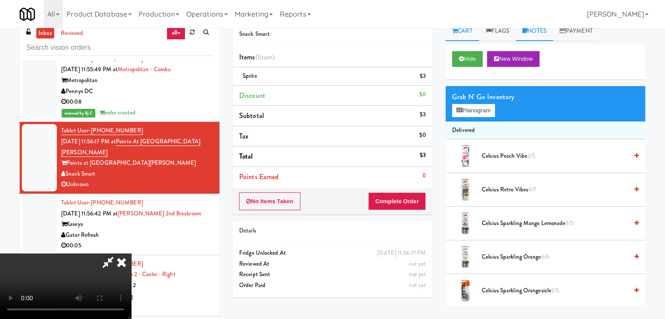
scroll to position [0, 0]
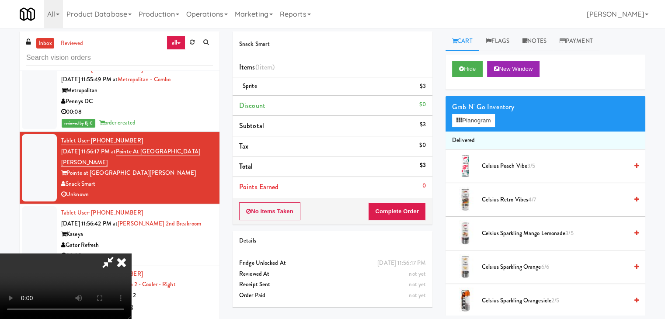
drag, startPoint x: 539, startPoint y: 39, endPoint x: 521, endPoint y: 82, distance: 46.4
click at [539, 39] on link "Notes" at bounding box center [534, 41] width 37 height 20
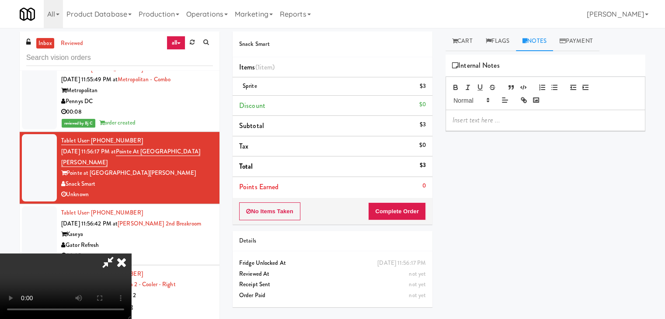
click at [499, 124] on p at bounding box center [545, 120] width 186 height 10
click at [131, 253] on icon at bounding box center [121, 261] width 19 height 17
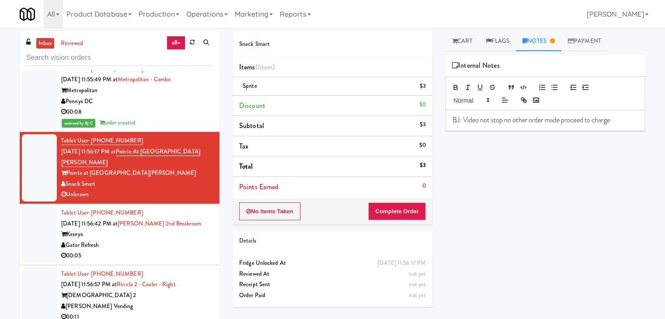
click at [287, 201] on div "No Items Taken Complete Order" at bounding box center [332, 211] width 200 height 27
click at [285, 204] on button "No Items Taken" at bounding box center [269, 211] width 61 height 18
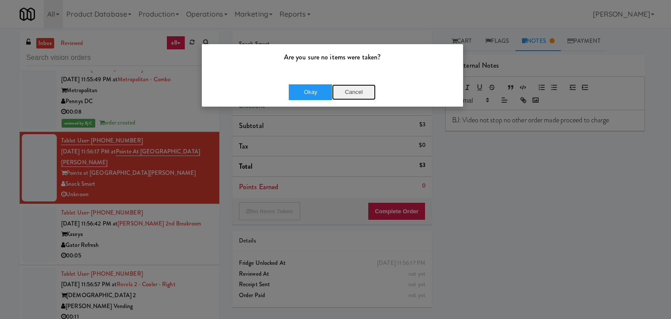
click at [360, 95] on button "Cancel" at bounding box center [354, 92] width 44 height 16
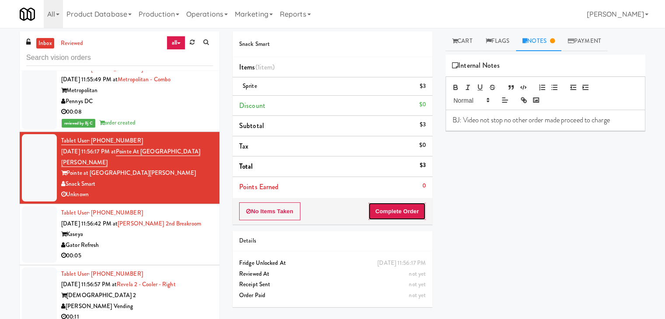
click at [404, 207] on button "Complete Order" at bounding box center [397, 211] width 58 height 18
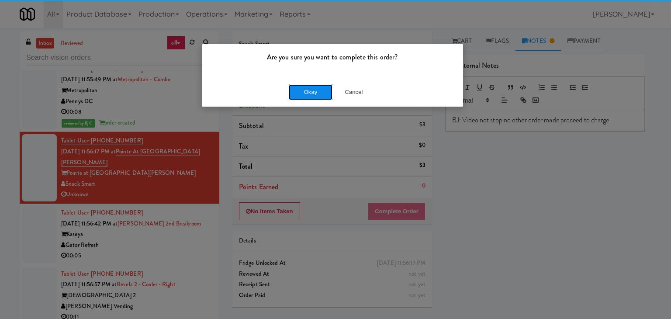
click at [314, 90] on button "Okay" at bounding box center [311, 92] width 44 height 16
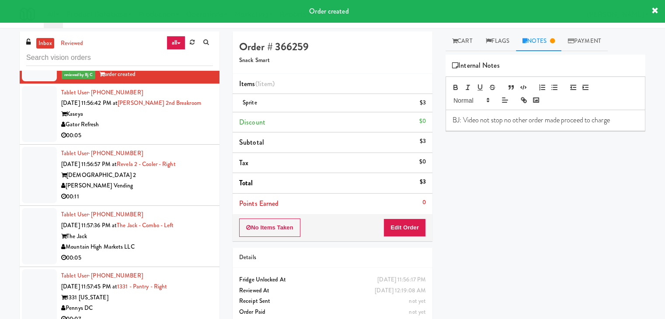
scroll to position [7135, 0]
click at [191, 139] on div "00:05" at bounding box center [137, 135] width 152 height 11
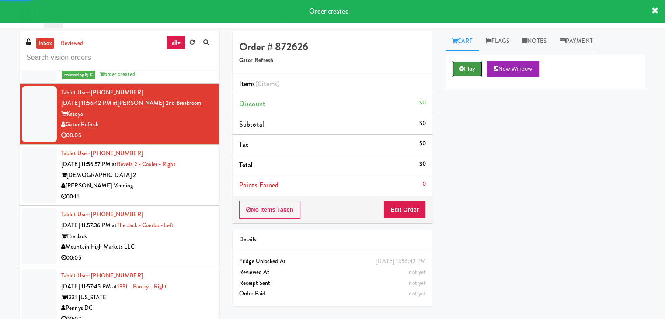
click at [468, 67] on button "Play" at bounding box center [467, 69] width 30 height 16
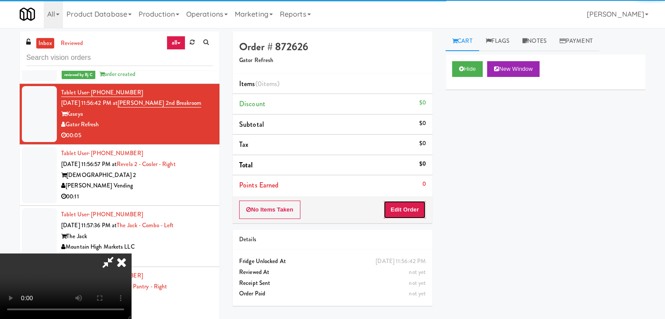
click at [415, 215] on button "Edit Order" at bounding box center [404, 210] width 42 height 18
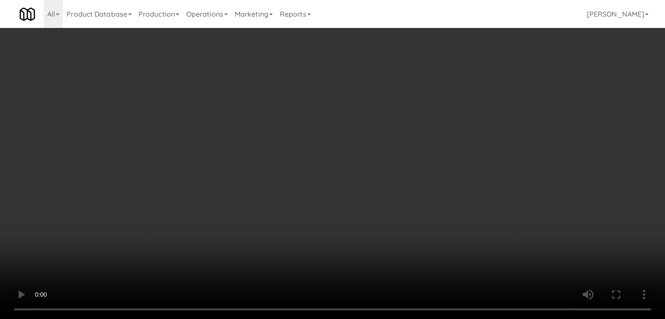
scroll to position [7081, 0]
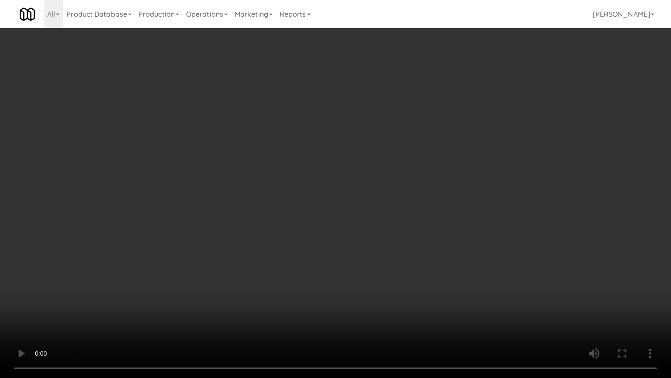
click at [374, 251] on video at bounding box center [335, 189] width 671 height 378
click at [376, 254] on video at bounding box center [335, 189] width 671 height 378
click at [386, 253] on video at bounding box center [335, 189] width 671 height 378
click at [387, 254] on video at bounding box center [335, 189] width 671 height 378
click at [392, 251] on video at bounding box center [335, 189] width 671 height 378
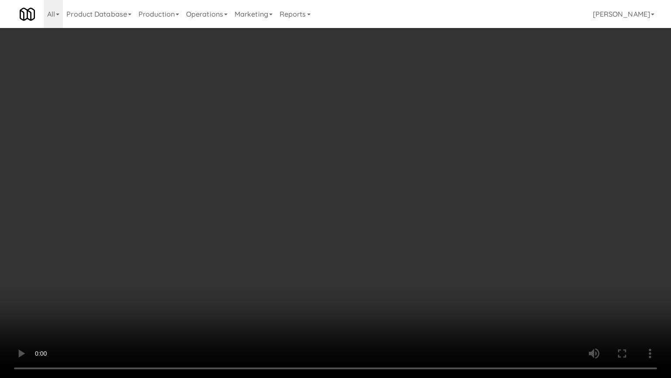
click at [393, 250] on video at bounding box center [335, 189] width 671 height 378
click at [389, 250] on video at bounding box center [335, 189] width 671 height 378
click at [388, 250] on video at bounding box center [335, 189] width 671 height 378
click at [377, 243] on video at bounding box center [335, 189] width 671 height 378
click at [379, 241] on video at bounding box center [335, 189] width 671 height 378
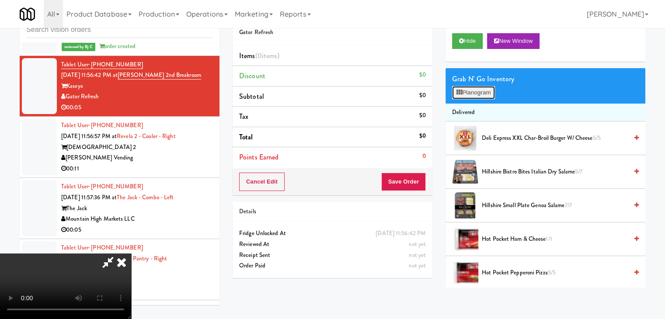
click at [479, 88] on button "Planogram" at bounding box center [473, 92] width 43 height 13
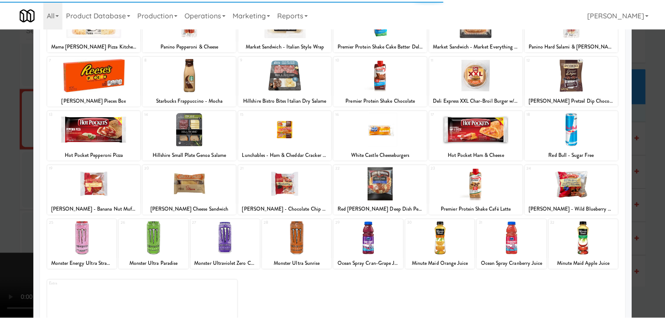
scroll to position [87, 0]
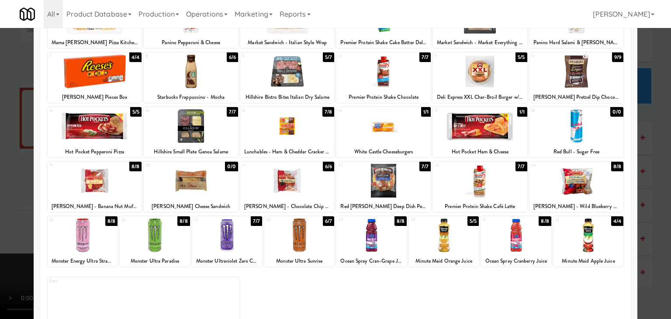
click at [407, 175] on div at bounding box center [383, 181] width 94 height 34
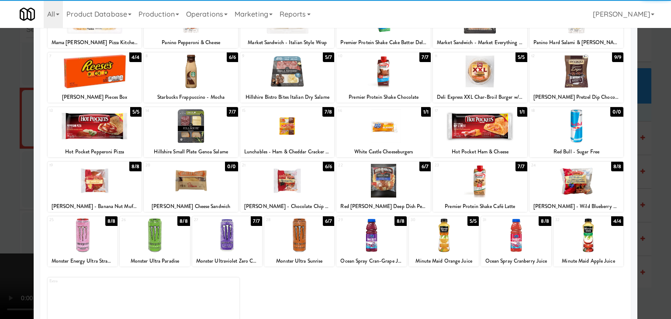
drag, startPoint x: 0, startPoint y: 193, endPoint x: 103, endPoint y: 177, distance: 103.9
click at [3, 189] on div at bounding box center [335, 159] width 671 height 319
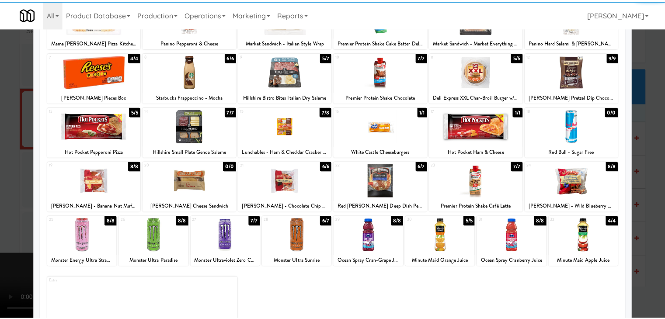
scroll to position [7135, 0]
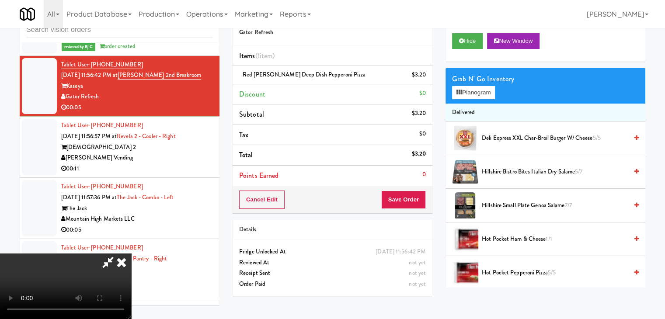
click at [400, 209] on div "Cancel Edit Save Order" at bounding box center [332, 199] width 200 height 27
click at [131, 253] on video at bounding box center [65, 286] width 131 height 66
click at [416, 197] on button "Save Order" at bounding box center [403, 200] width 45 height 18
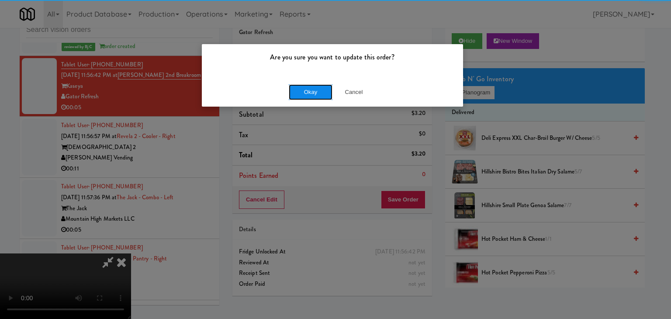
click at [322, 91] on button "Okay" at bounding box center [311, 92] width 44 height 16
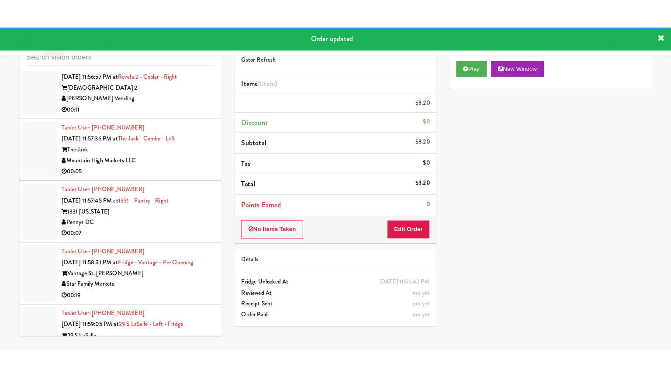
scroll to position [7233, 0]
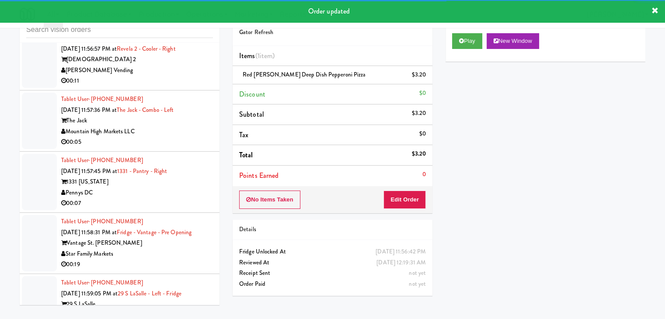
drag, startPoint x: 190, startPoint y: 76, endPoint x: 186, endPoint y: 81, distance: 6.9
click at [190, 76] on div "[PERSON_NAME] Vending" at bounding box center [137, 70] width 152 height 11
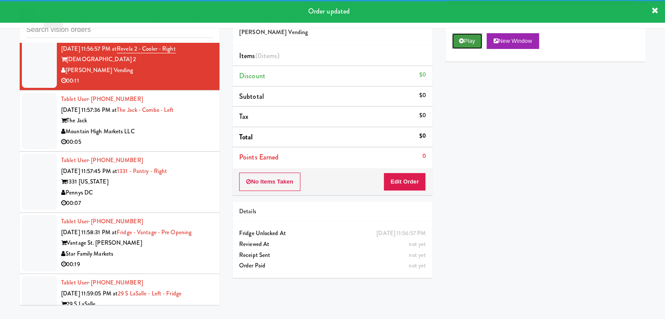
drag, startPoint x: 474, startPoint y: 35, endPoint x: 448, endPoint y: 85, distance: 56.5
click at [474, 35] on button "Play" at bounding box center [467, 41] width 30 height 16
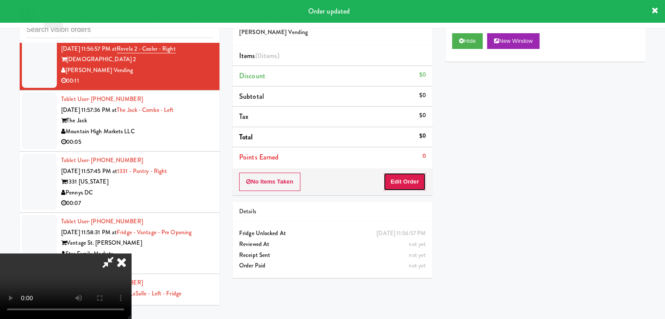
click at [410, 183] on button "Edit Order" at bounding box center [404, 182] width 42 height 18
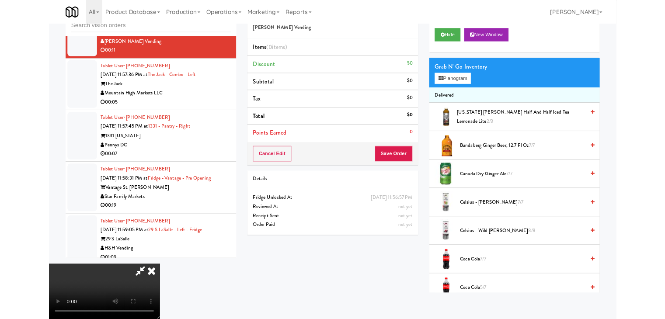
scroll to position [7180, 0]
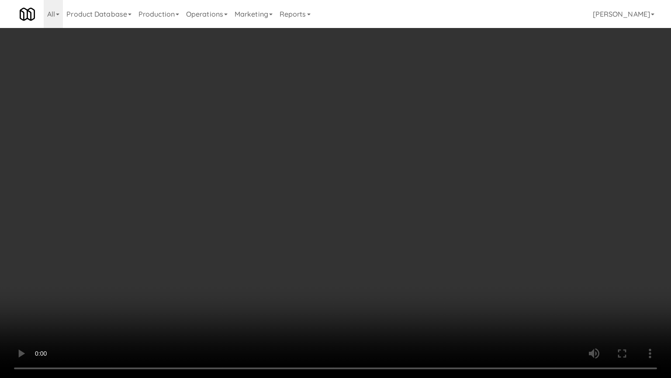
click at [433, 238] on video at bounding box center [335, 189] width 671 height 378
drag, startPoint x: 433, startPoint y: 238, endPoint x: 452, endPoint y: 152, distance: 87.7
click at [433, 237] on video at bounding box center [335, 189] width 671 height 378
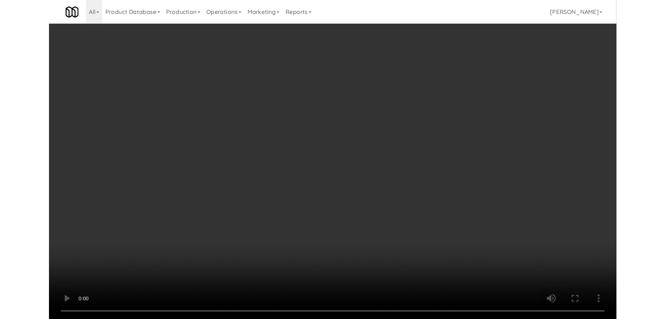
scroll to position [7233, 0]
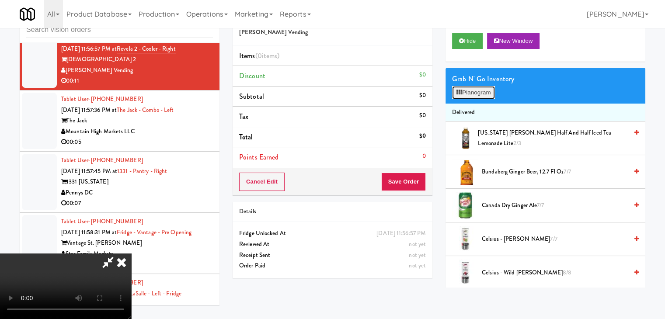
click at [481, 93] on button "Planogram" at bounding box center [473, 92] width 43 height 13
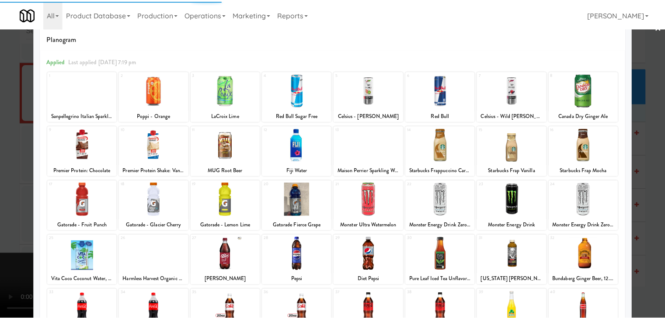
scroll to position [110, 0]
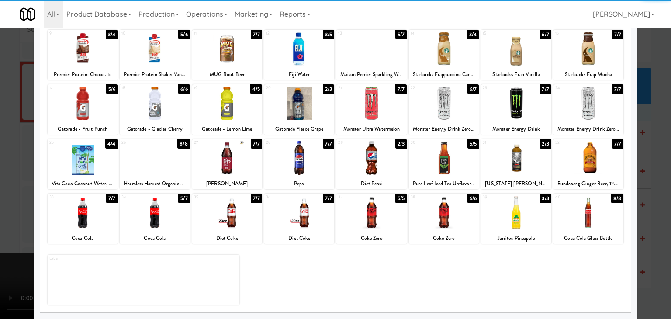
click at [229, 116] on div at bounding box center [227, 104] width 70 height 34
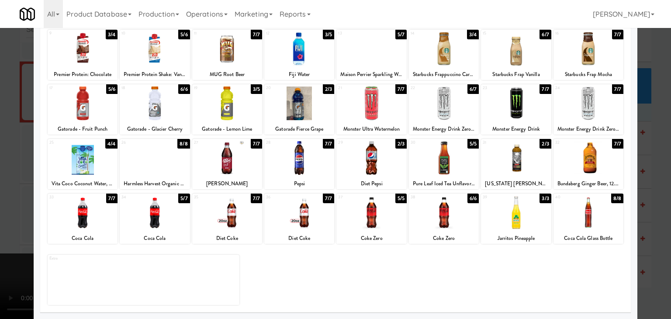
click at [0, 163] on div at bounding box center [335, 159] width 671 height 319
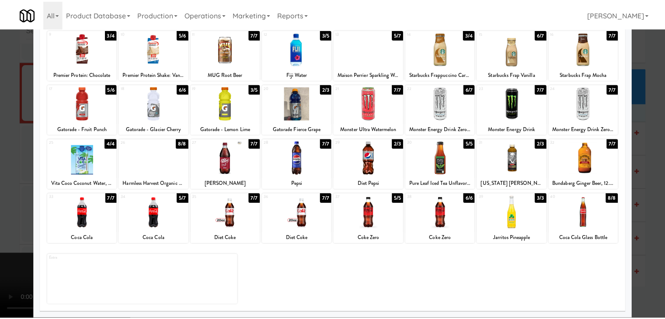
scroll to position [7233, 0]
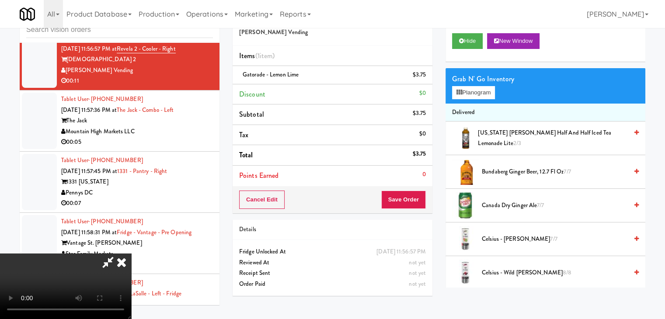
click at [411, 207] on div "Cancel Edit Save Order" at bounding box center [332, 199] width 200 height 27
click at [411, 205] on button "Save Order" at bounding box center [403, 200] width 45 height 18
drag, startPoint x: 414, startPoint y: 201, endPoint x: 408, endPoint y: 190, distance: 13.5
click at [414, 201] on button "Save Order" at bounding box center [403, 200] width 45 height 18
click at [408, 191] on button "Save Order" at bounding box center [403, 200] width 45 height 18
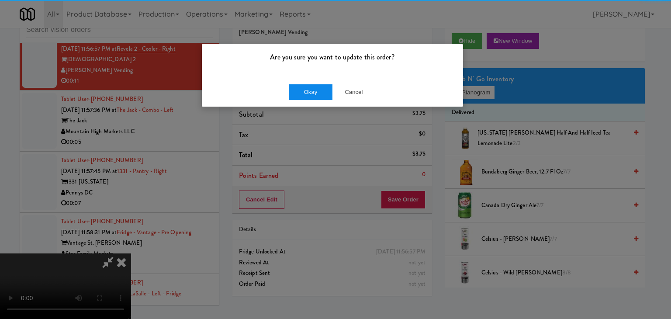
click at [308, 84] on div "Okay Cancel" at bounding box center [332, 91] width 261 height 29
click at [305, 93] on button "Okay" at bounding box center [311, 92] width 44 height 16
click at [305, 93] on body "Are you sure you want to update this order? Okay Cancel Okay Are you sure you w…" at bounding box center [335, 159] width 671 height 319
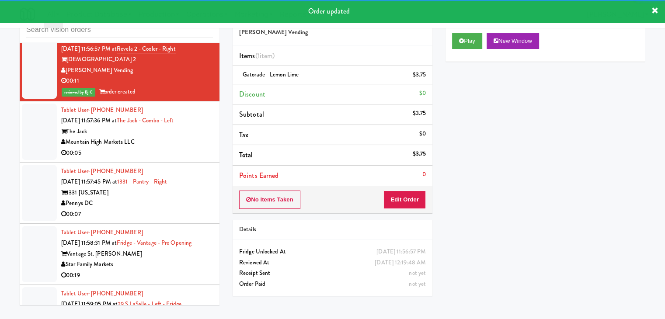
drag, startPoint x: 173, startPoint y: 144, endPoint x: 180, endPoint y: 145, distance: 6.6
click at [176, 144] on div "Mountain High Markets LLC" at bounding box center [137, 142] width 152 height 11
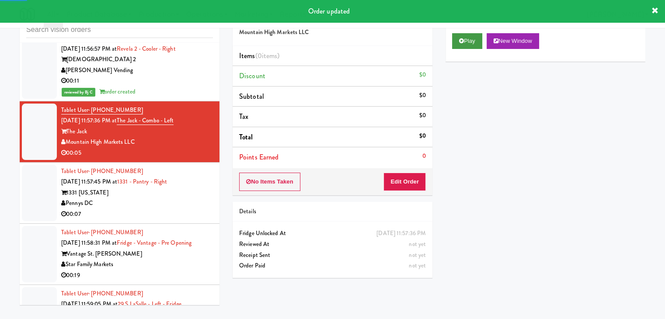
click at [470, 34] on div "Play New Window" at bounding box center [545, 44] width 200 height 35
click at [470, 35] on button "Play" at bounding box center [467, 41] width 30 height 16
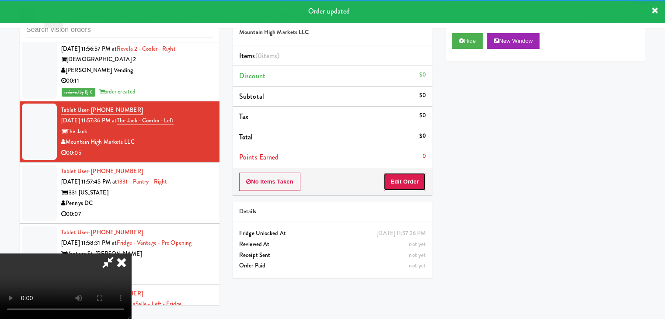
click at [414, 182] on button "Edit Order" at bounding box center [404, 182] width 42 height 18
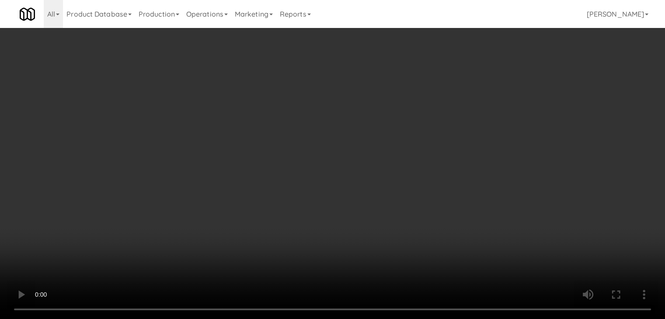
scroll to position [7180, 0]
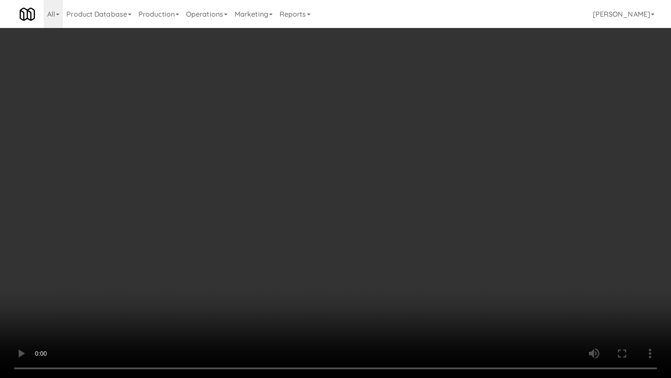
click at [401, 208] on video at bounding box center [335, 189] width 671 height 378
drag, startPoint x: 402, startPoint y: 208, endPoint x: 399, endPoint y: 218, distance: 10.5
click at [402, 210] on video at bounding box center [335, 189] width 671 height 378
click at [430, 206] on video at bounding box center [335, 189] width 671 height 378
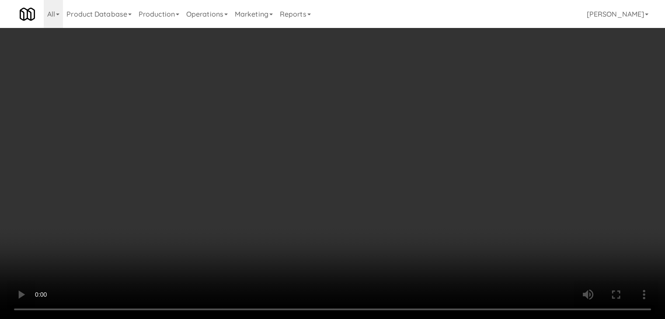
click at [491, 90] on button "Planogram" at bounding box center [473, 92] width 43 height 13
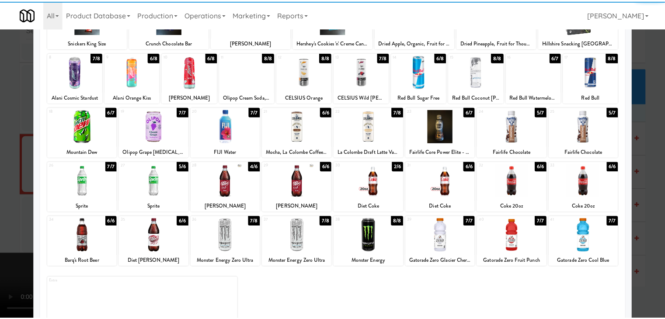
scroll to position [110, 0]
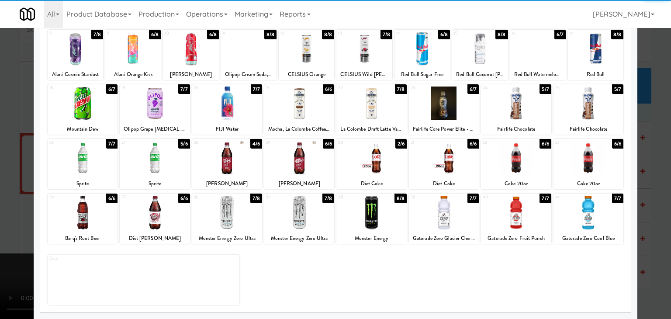
click at [153, 220] on div at bounding box center [155, 213] width 70 height 34
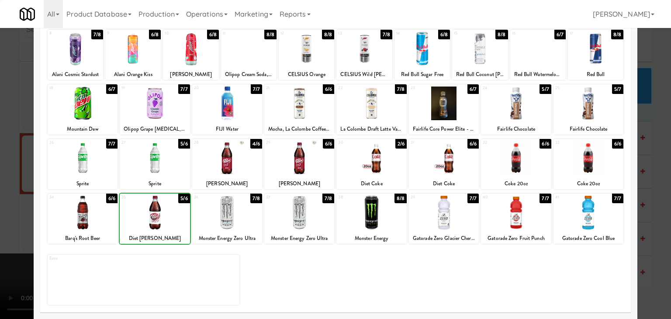
drag, startPoint x: 0, startPoint y: 219, endPoint x: 172, endPoint y: 206, distance: 172.7
click at [5, 217] on div at bounding box center [335, 159] width 671 height 319
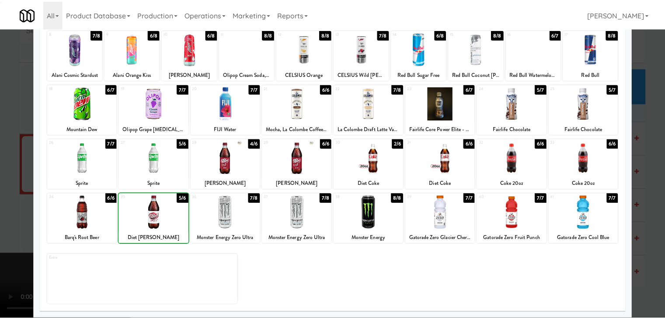
scroll to position [7233, 0]
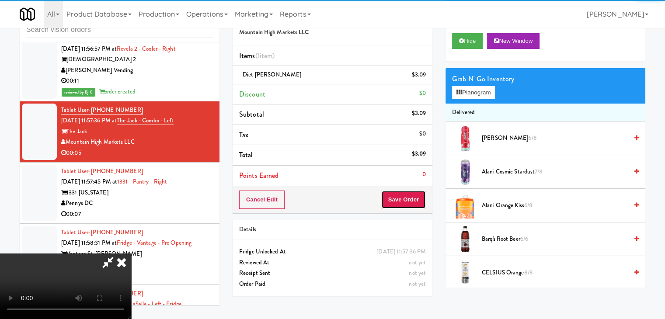
click at [407, 203] on button "Save Order" at bounding box center [403, 200] width 45 height 18
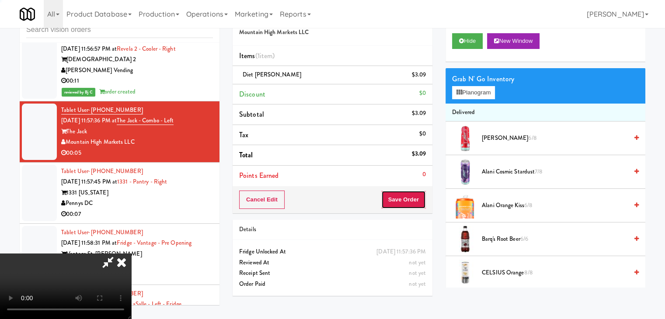
click at [407, 203] on button "Save Order" at bounding box center [403, 200] width 45 height 18
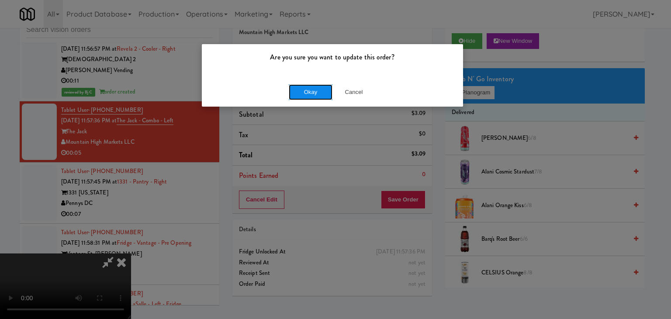
click at [309, 96] on button "Okay" at bounding box center [311, 92] width 44 height 16
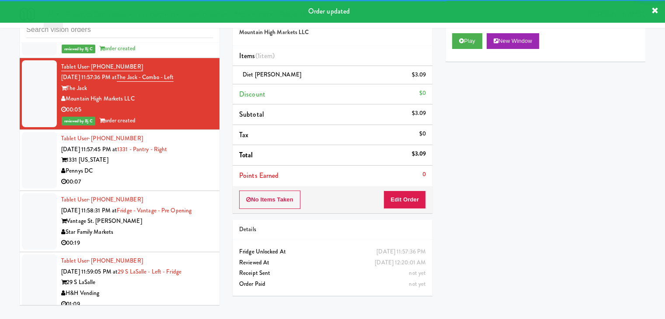
scroll to position [7277, 0]
click at [141, 165] on div "1331 Maryland" at bounding box center [137, 159] width 152 height 11
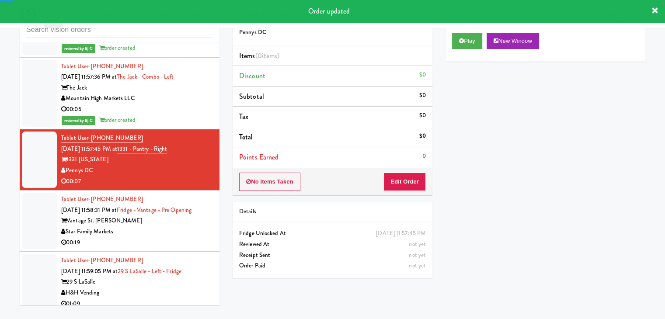
click at [451, 41] on div "Play New Window" at bounding box center [545, 44] width 200 height 35
click at [462, 44] on button "Play" at bounding box center [467, 41] width 30 height 16
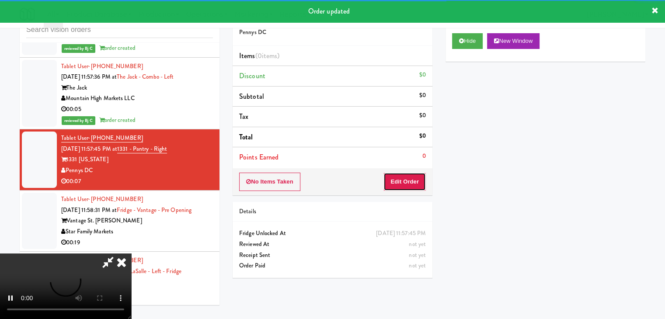
click at [406, 178] on button "Edit Order" at bounding box center [404, 182] width 42 height 18
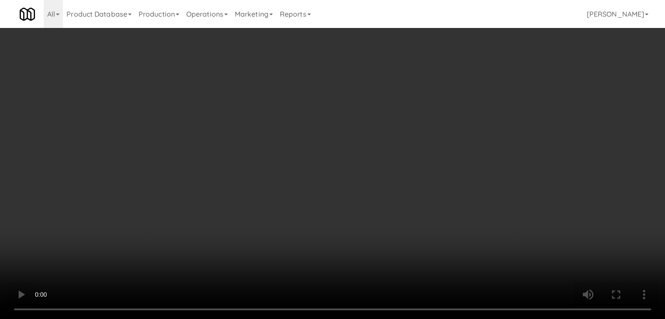
scroll to position [7223, 0]
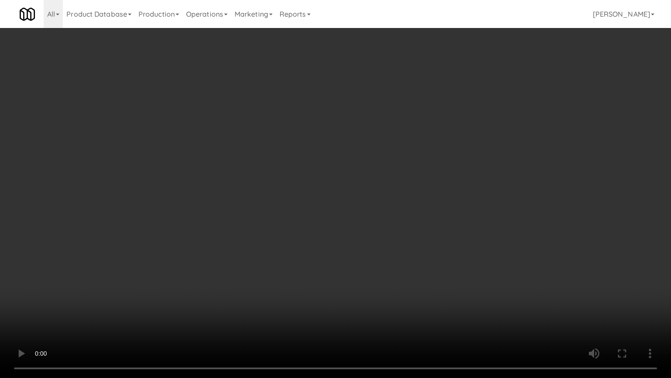
click at [403, 269] on video at bounding box center [335, 189] width 671 height 378
click at [404, 266] on video at bounding box center [335, 189] width 671 height 378
click
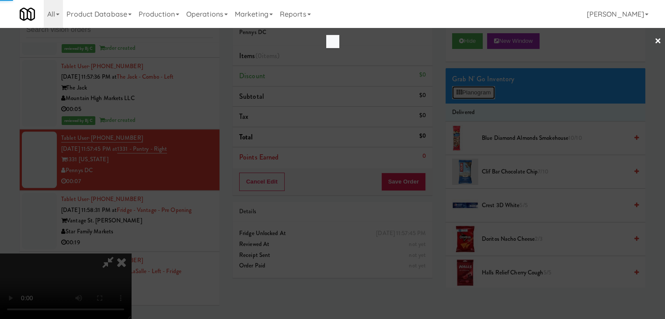
scroll to position [7223, 0]
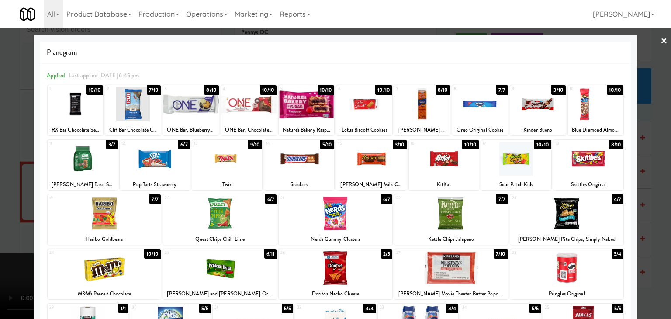
drag, startPoint x: 0, startPoint y: 214, endPoint x: 130, endPoint y: 208, distance: 130.4
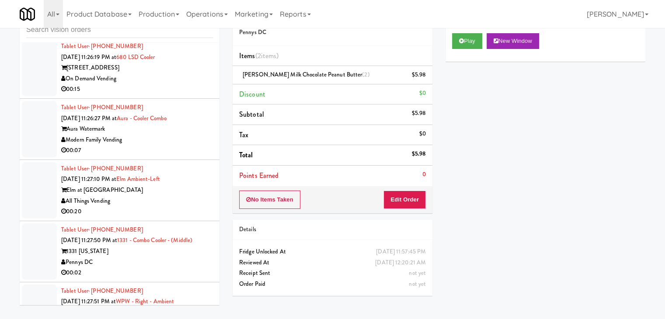
scroll to position [3213, 0]
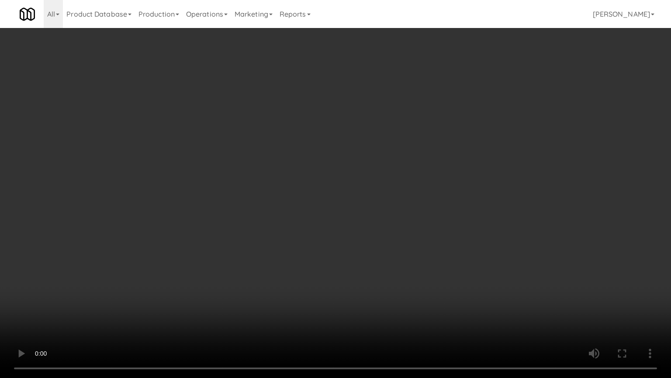
drag, startPoint x: 403, startPoint y: 257, endPoint x: 459, endPoint y: 140, distance: 129.8
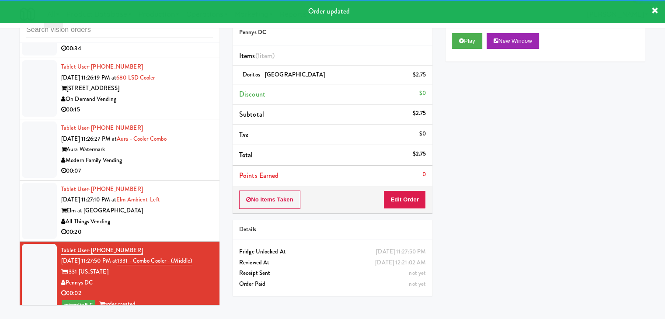
scroll to position [3169, 0]
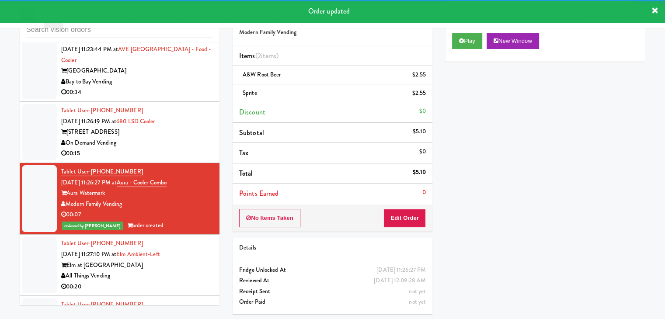
drag, startPoint x: 172, startPoint y: 240, endPoint x: 177, endPoint y: 238, distance: 5.5
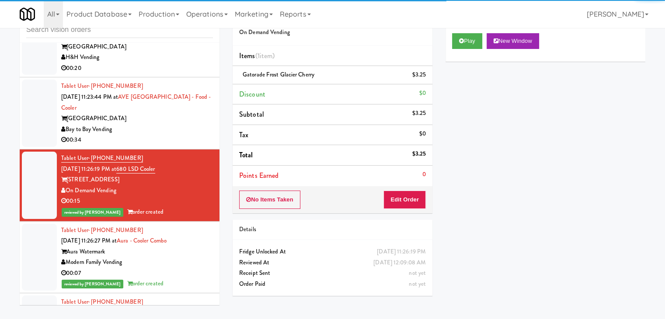
scroll to position [3038, 0]
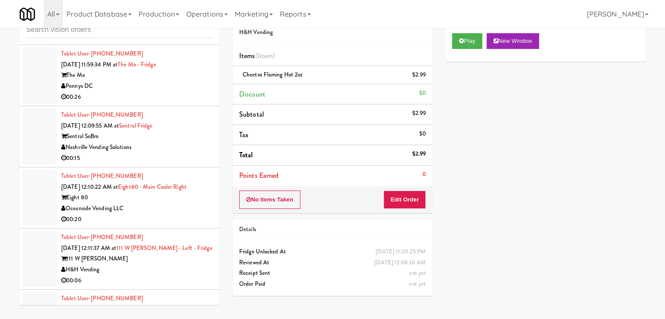
scroll to position [7489, 0]
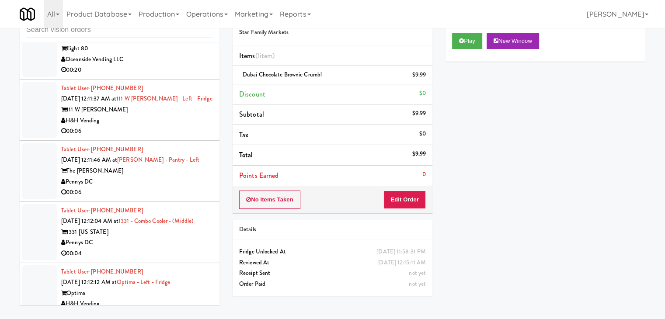
scroll to position [7795, 0]
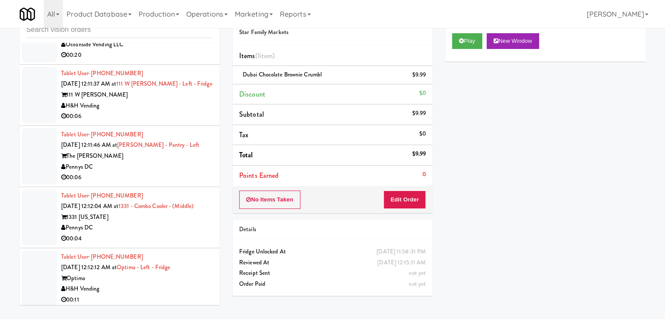
drag, startPoint x: 168, startPoint y: 113, endPoint x: 170, endPoint y: 119, distance: 6.4
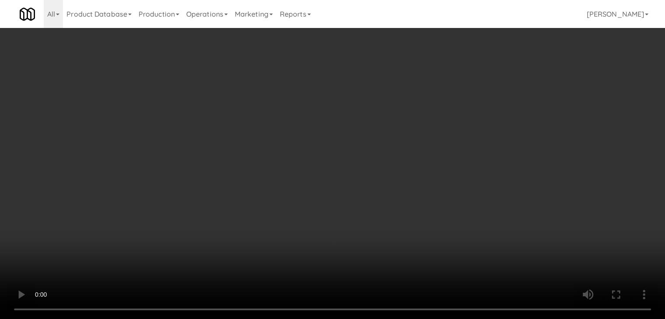
scroll to position [7741, 0]
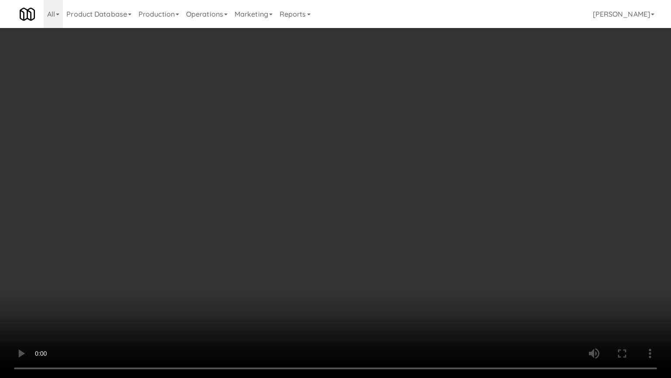
drag, startPoint x: 399, startPoint y: 234, endPoint x: 442, endPoint y: 127, distance: 115.6
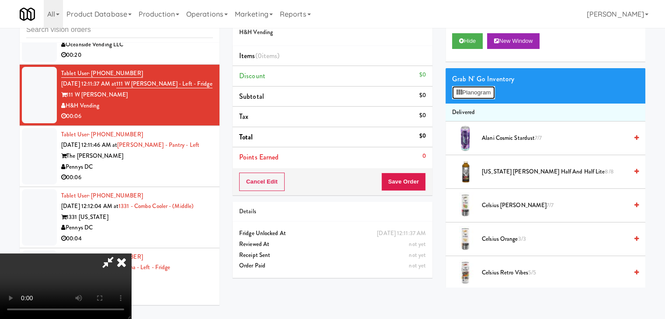
scroll to position [7741, 0]
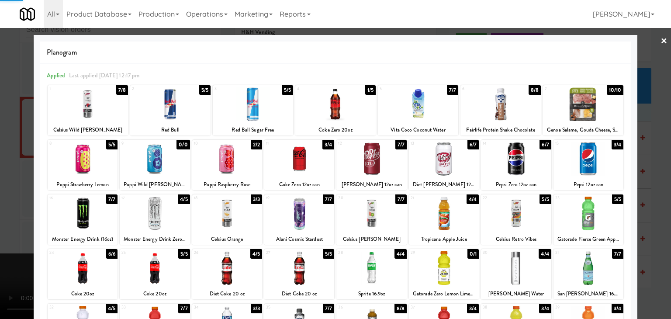
drag, startPoint x: 0, startPoint y: 149, endPoint x: 233, endPoint y: 159, distance: 233.6
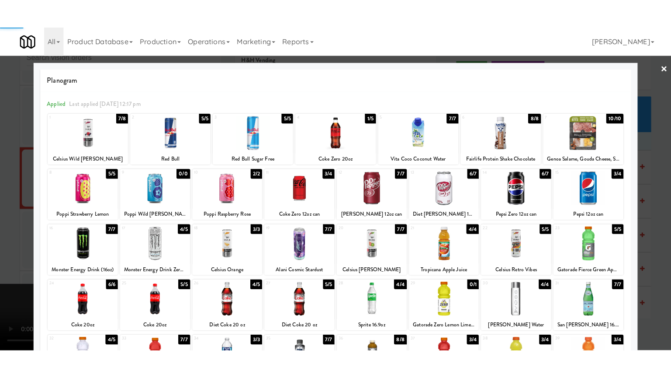
scroll to position [7795, 0]
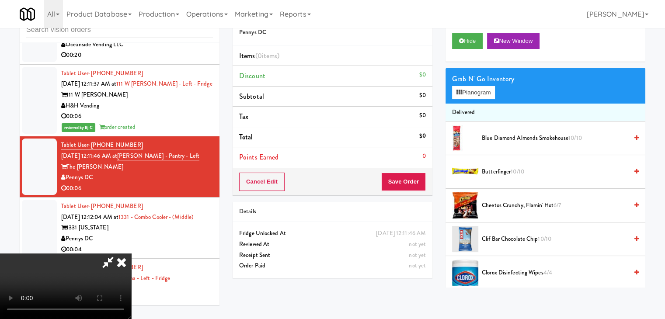
scroll to position [7741, 0]
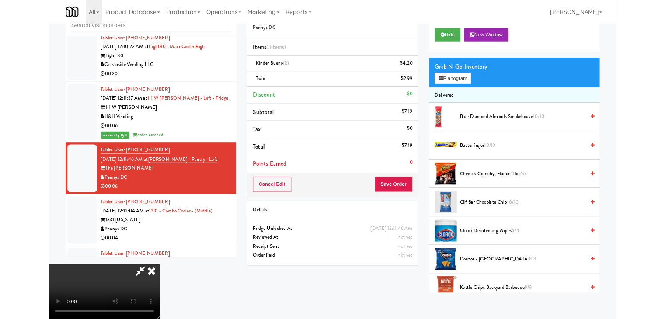
scroll to position [7795, 0]
